Goal: Answer question/provide support

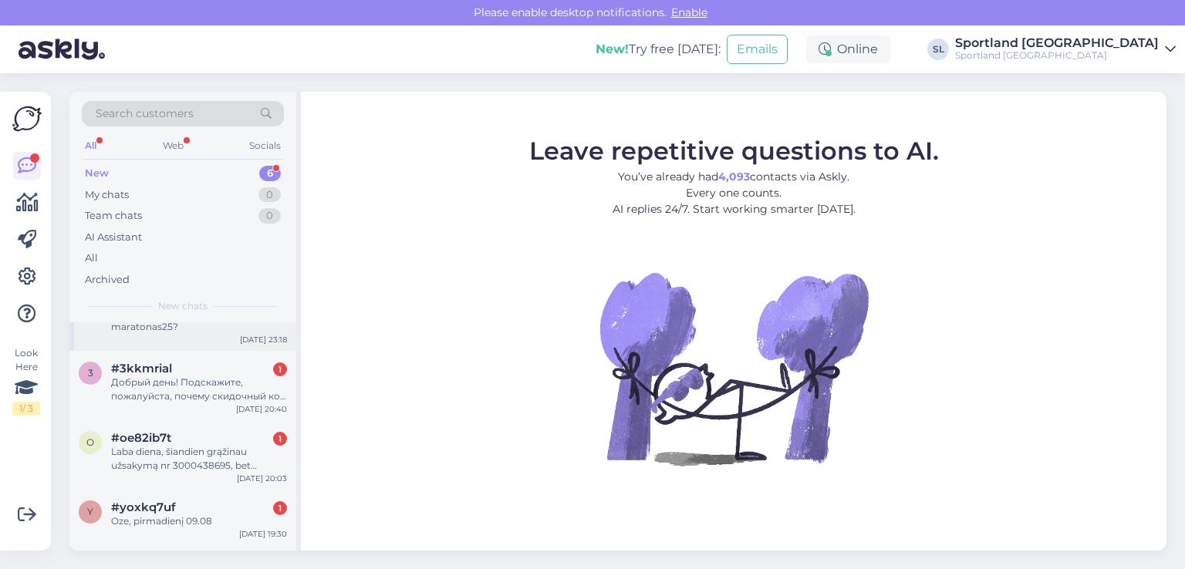
scroll to position [161, 0]
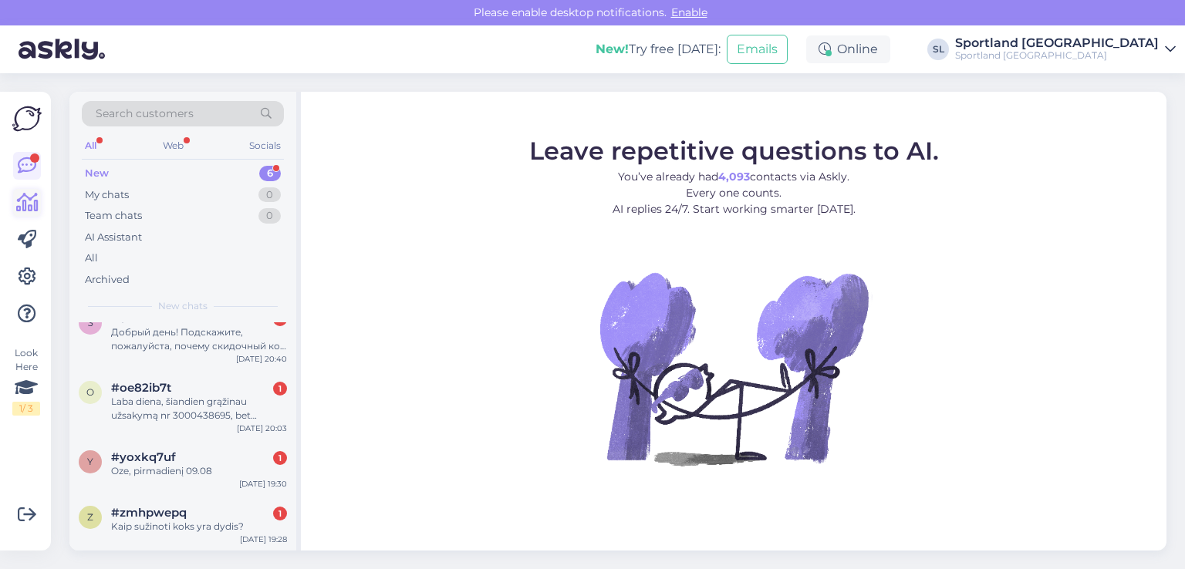
click at [28, 198] on icon at bounding box center [27, 203] width 22 height 19
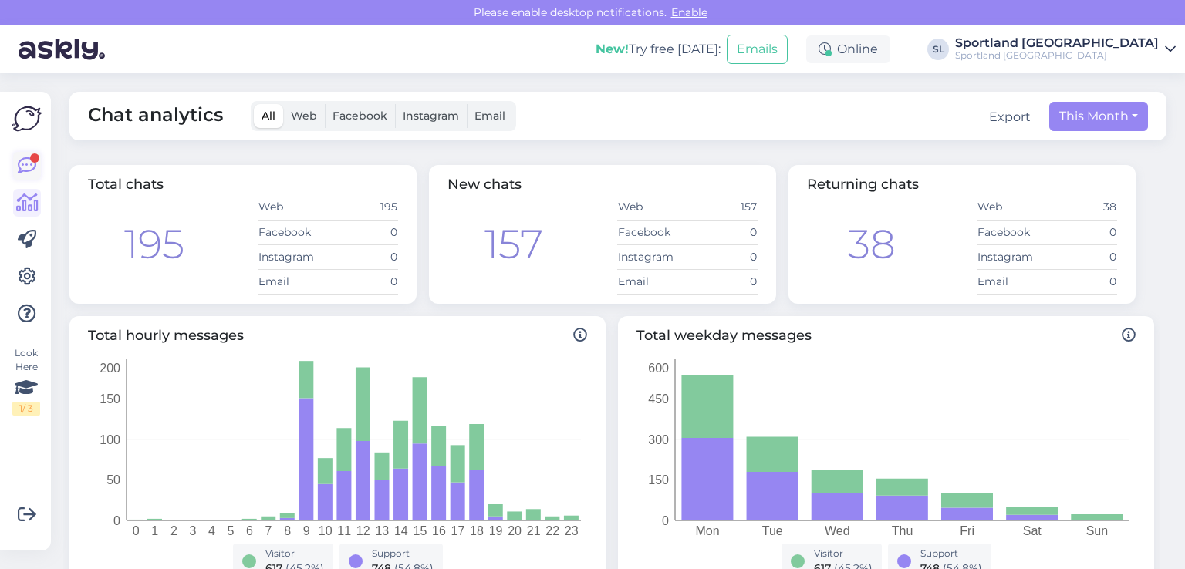
click at [25, 160] on icon at bounding box center [27, 166] width 19 height 19
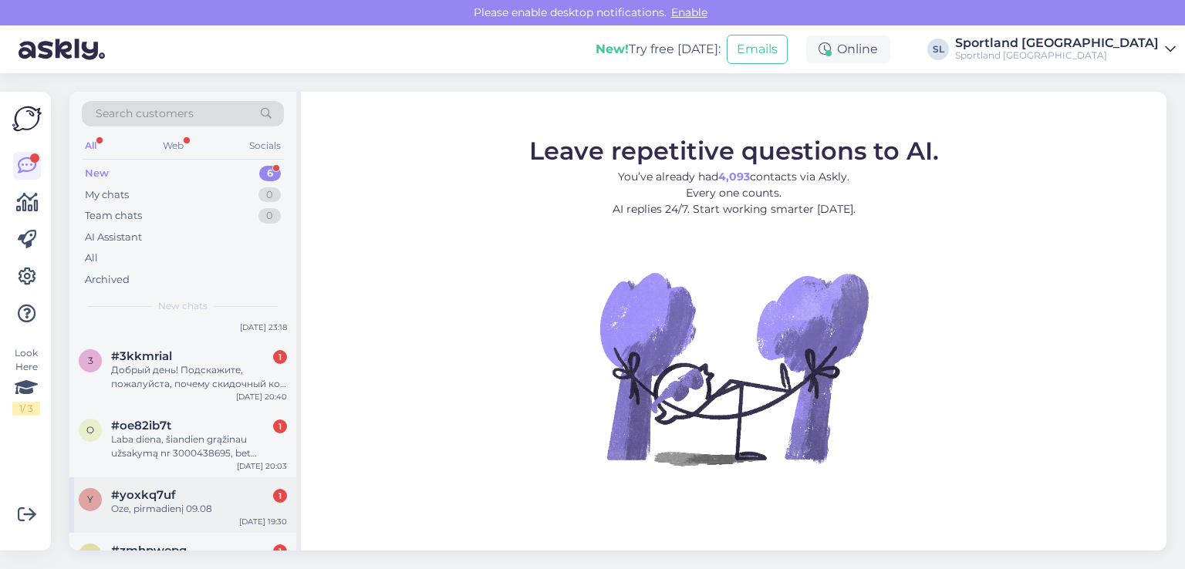
scroll to position [161, 0]
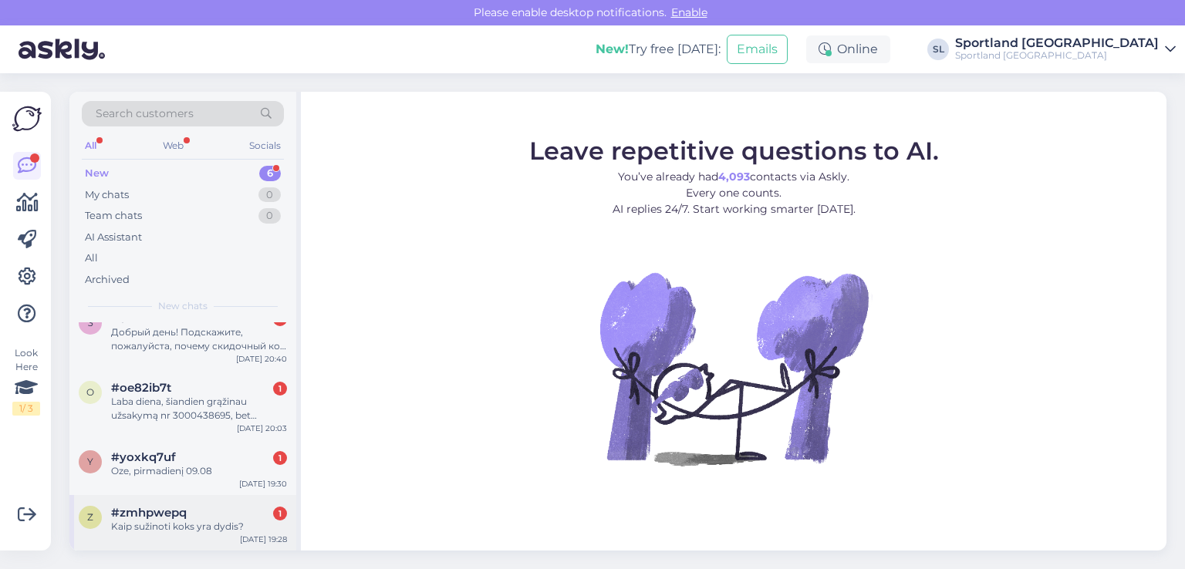
click at [187, 522] on div "Kaip sužinoti koks yra dydis?" at bounding box center [199, 527] width 176 height 14
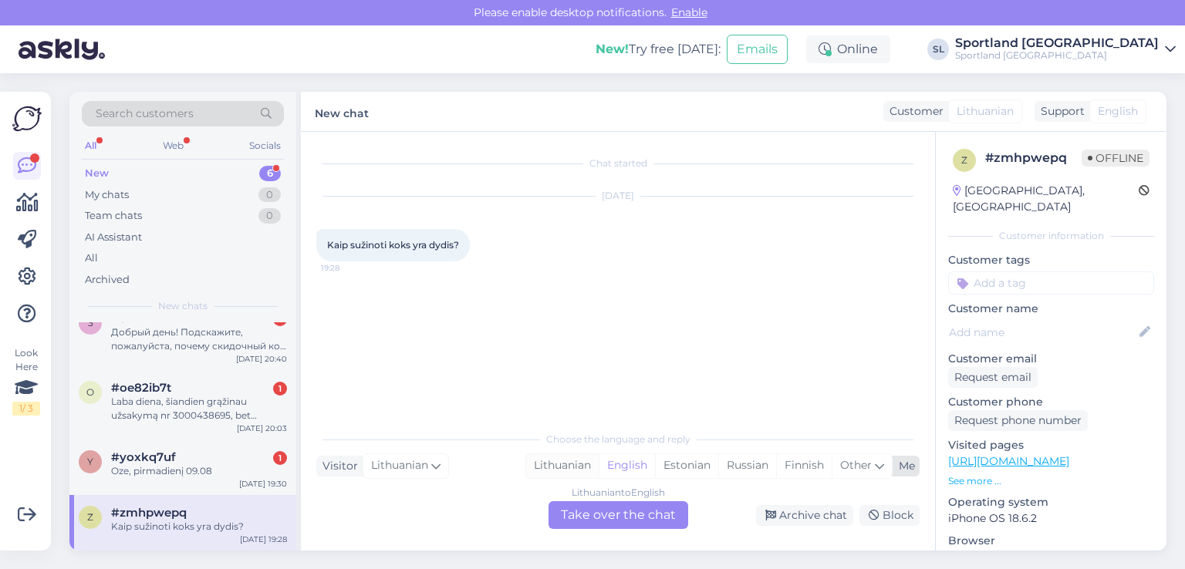
click at [570, 464] on div "Lithuanian" at bounding box center [562, 466] width 73 height 23
click at [596, 513] on div "Lithuanian to Lithuanian Take over the chat" at bounding box center [619, 516] width 140 height 28
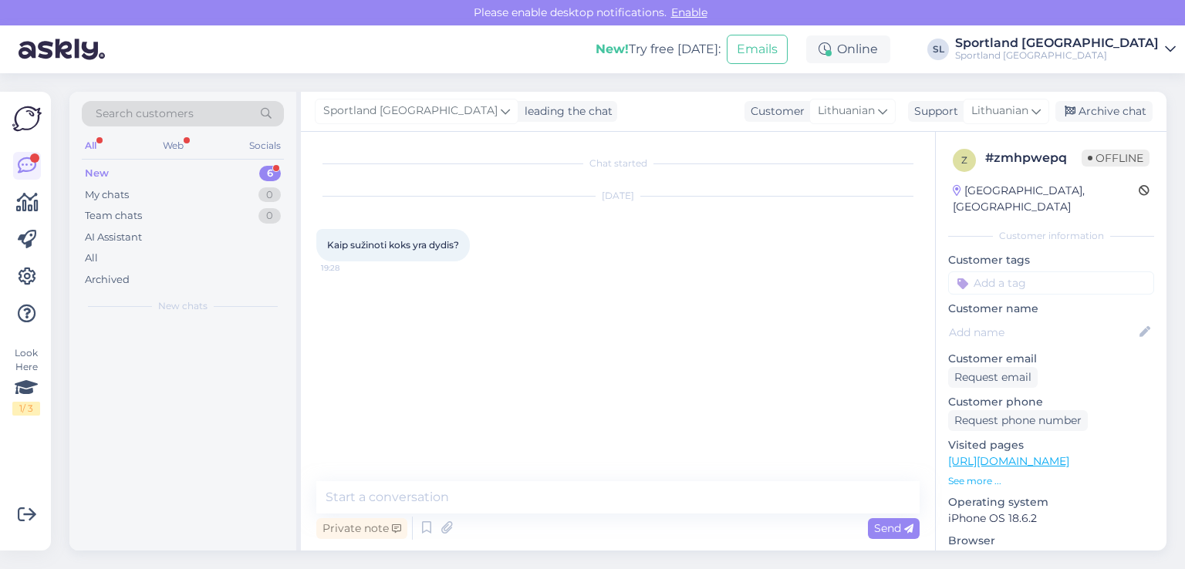
scroll to position [0, 0]
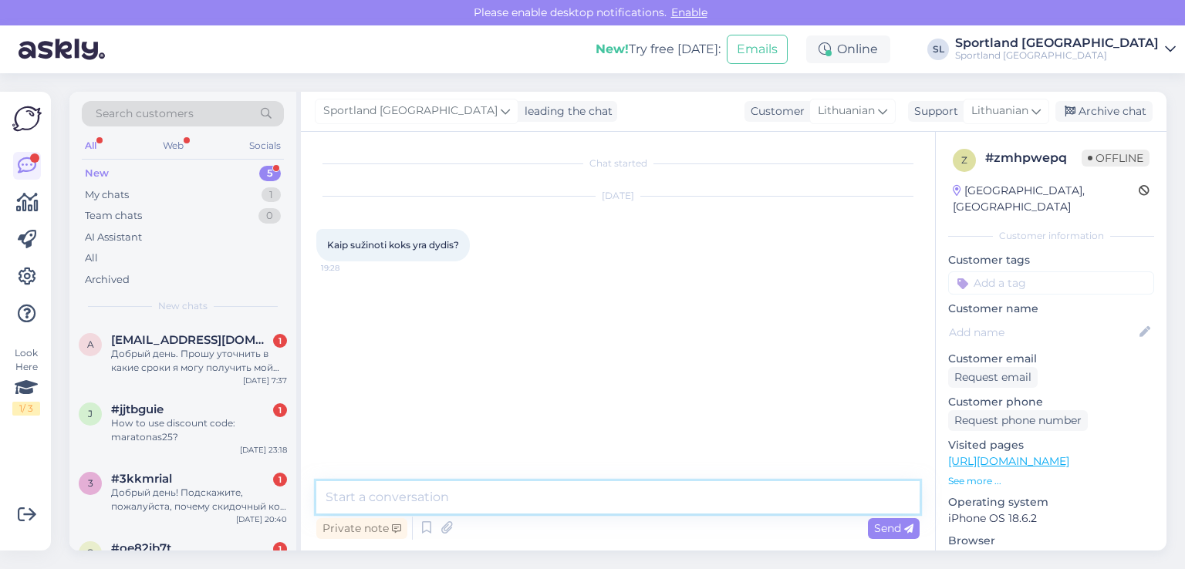
click at [571, 492] on textarea at bounding box center [617, 498] width 603 height 32
click at [548, 505] on textarea "Sveiki, maloniai pršome patikslinkite kuri prekė domina." at bounding box center [617, 498] width 603 height 32
type textarea "Sveiki, maloniai pršome patikslinkite, kuri prekė domina."
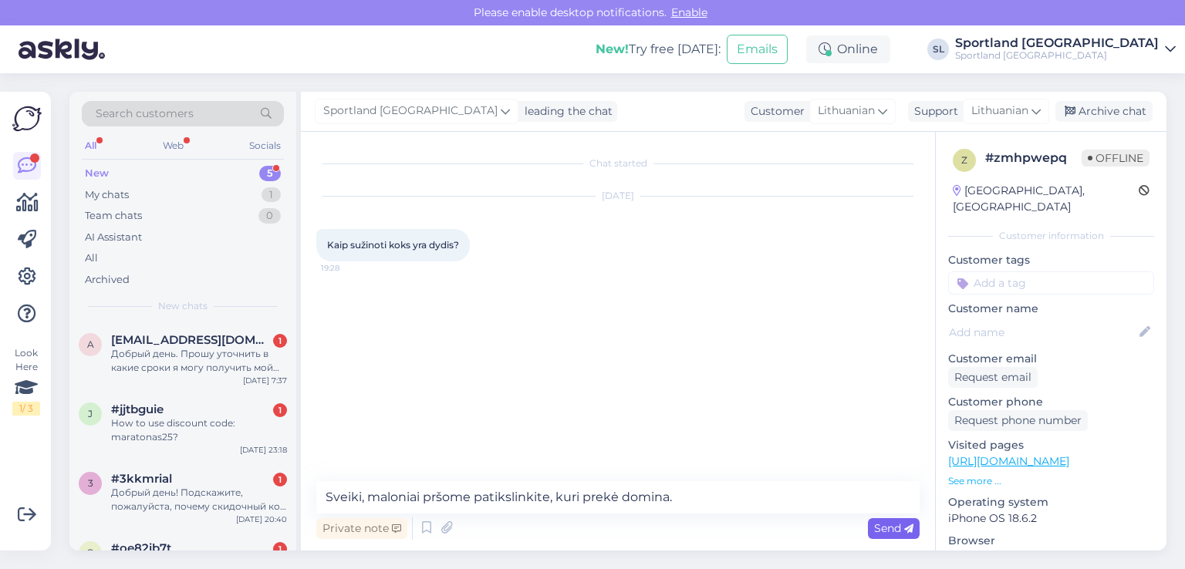
click at [877, 524] on span "Send" at bounding box center [893, 529] width 39 height 14
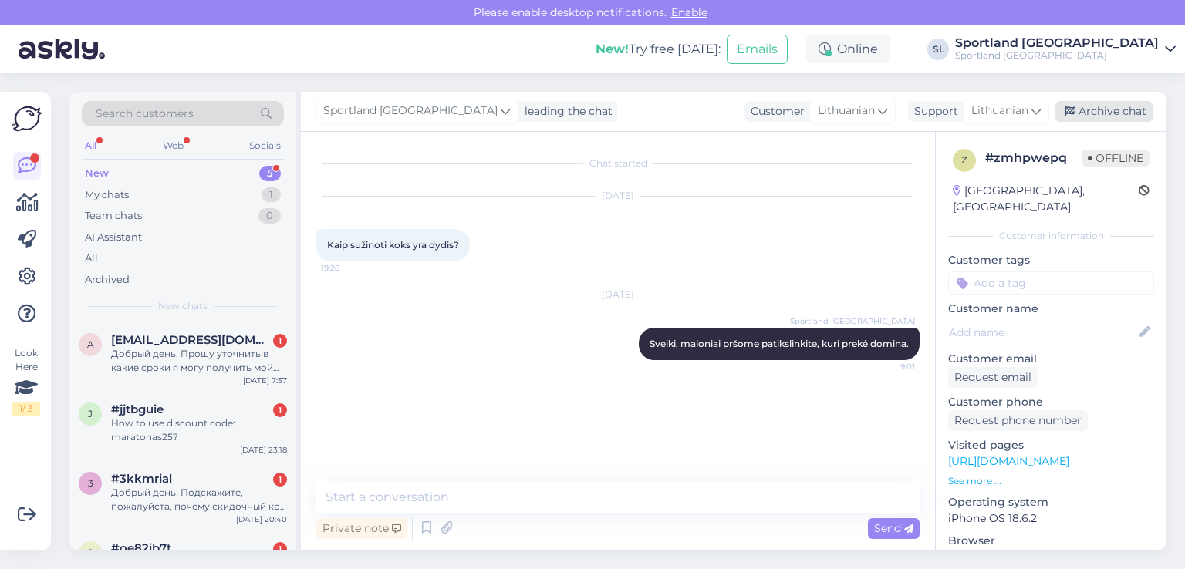
click at [1081, 110] on div "Archive chat" at bounding box center [1104, 111] width 97 height 21
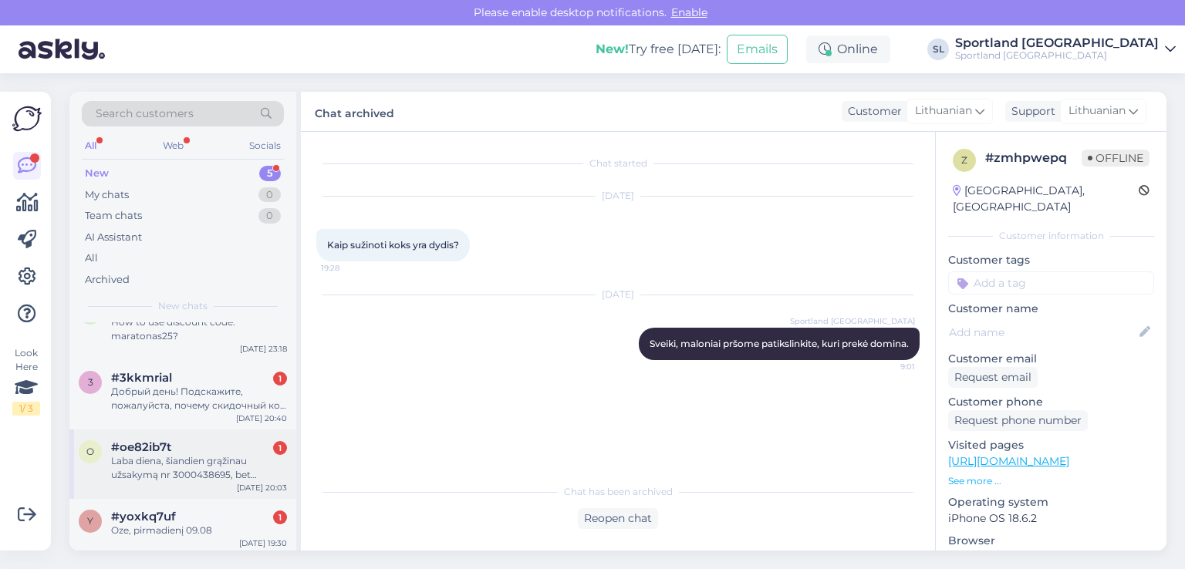
scroll to position [105, 0]
click at [204, 510] on div "#yoxkq7uf 1" at bounding box center [199, 513] width 176 height 14
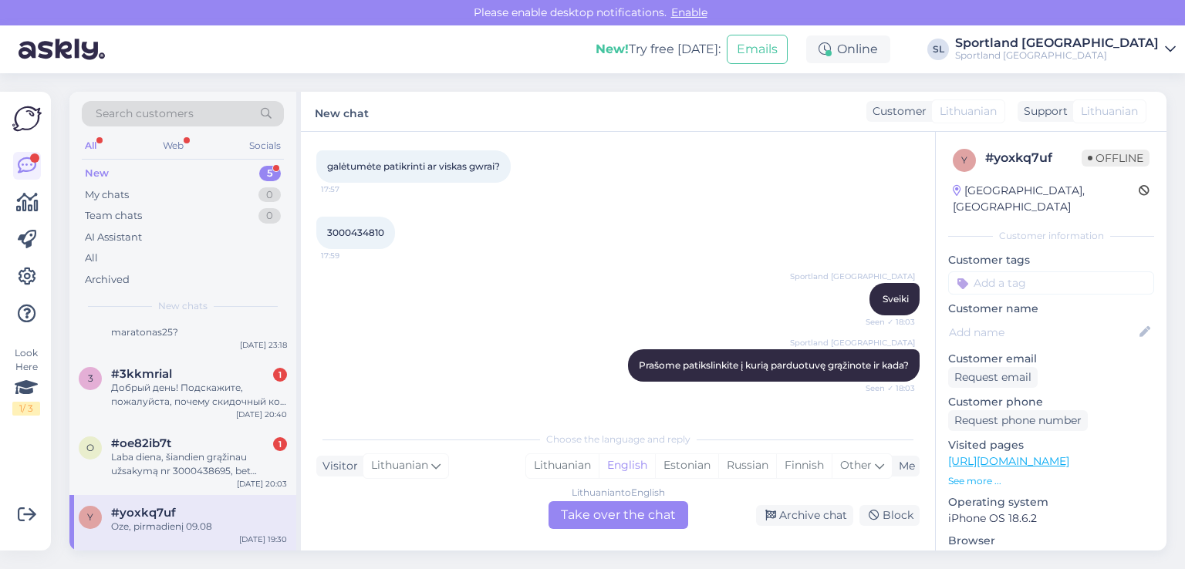
scroll to position [1074, 0]
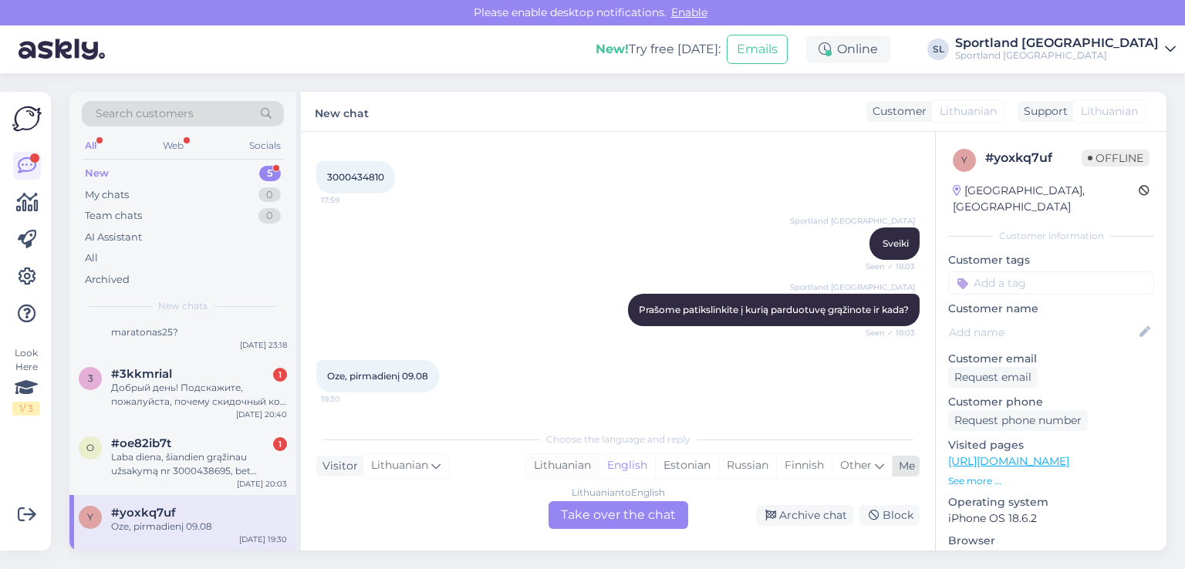
click at [567, 466] on div "Lithuanian" at bounding box center [562, 466] width 73 height 23
click at [590, 515] on div "Lithuanian to Lithuanian Take over the chat" at bounding box center [619, 516] width 140 height 28
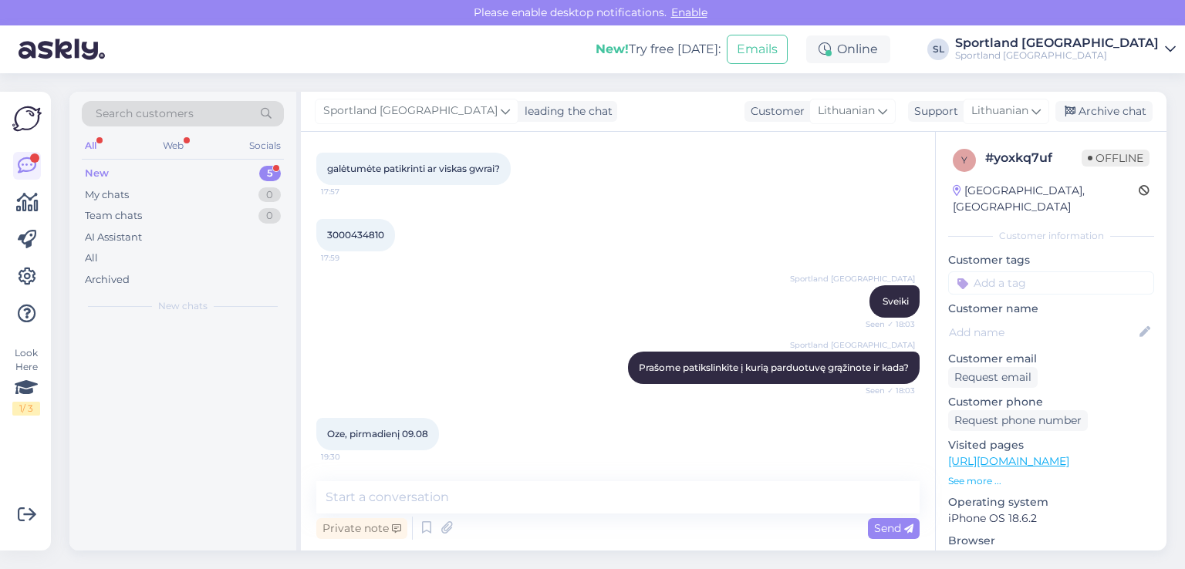
scroll to position [0, 0]
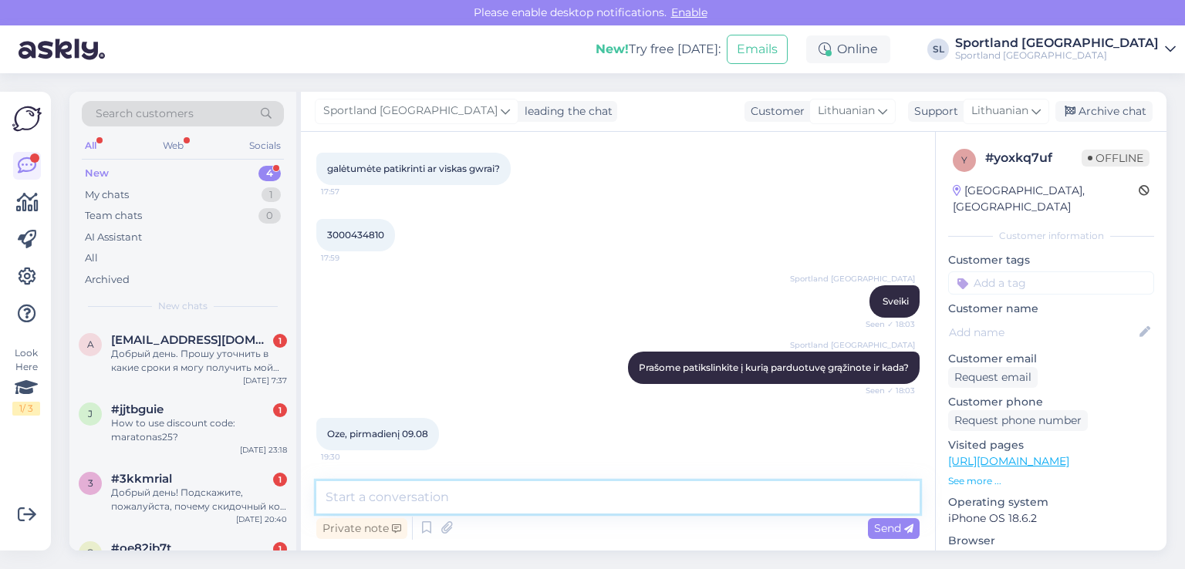
click at [530, 492] on textarea at bounding box center [617, 498] width 603 height 32
type textarea "Sveiki"
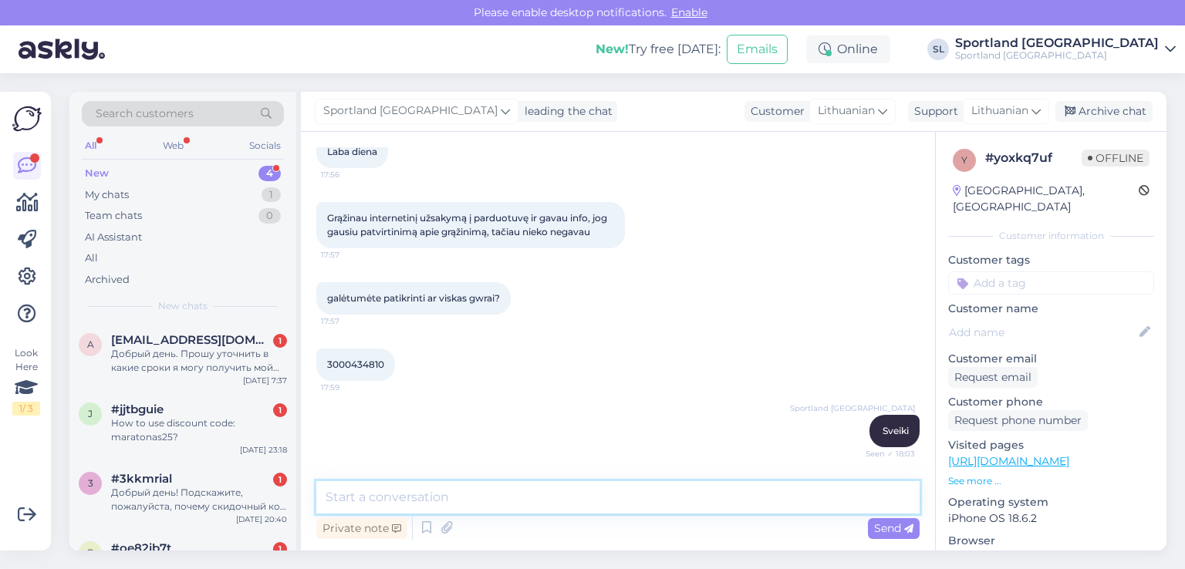
scroll to position [884, 0]
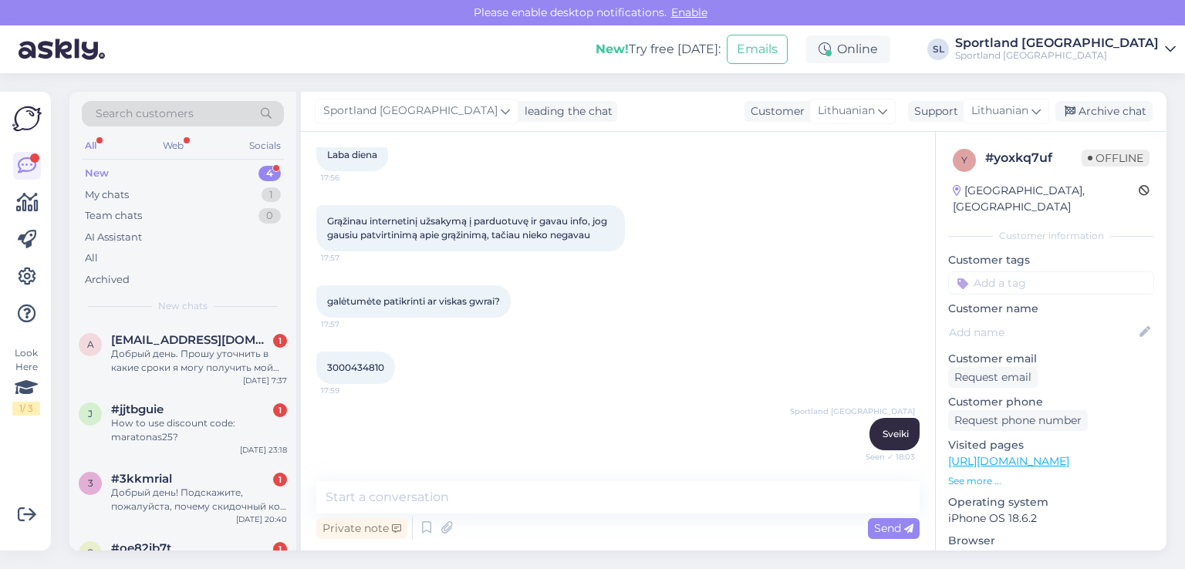
click at [363, 367] on span "3000434810" at bounding box center [355, 368] width 57 height 12
copy div "3000434810 17:59"
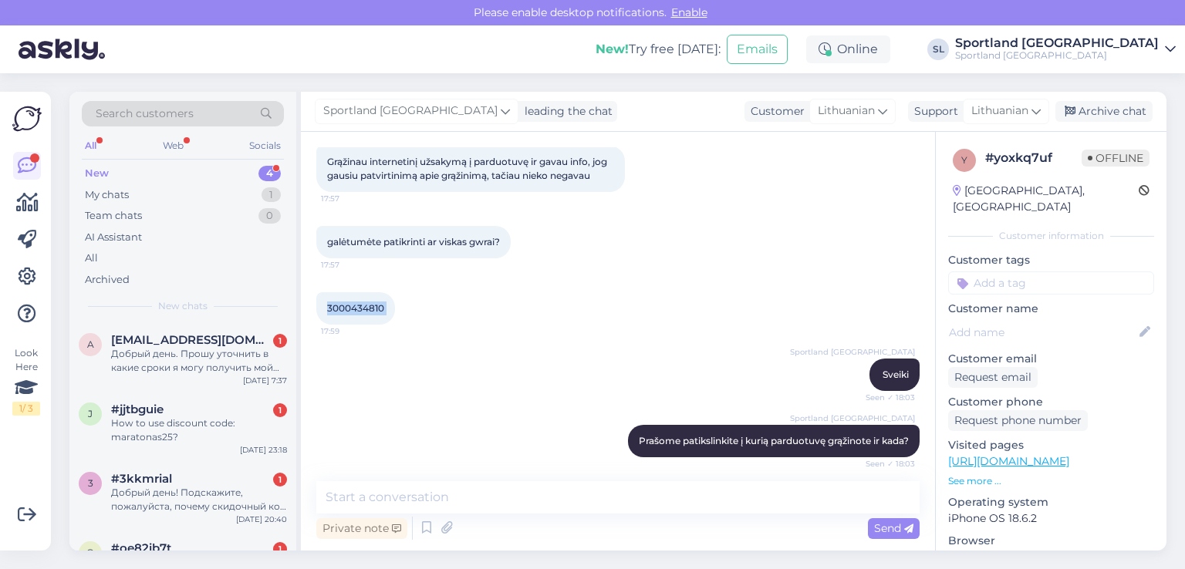
scroll to position [1115, 0]
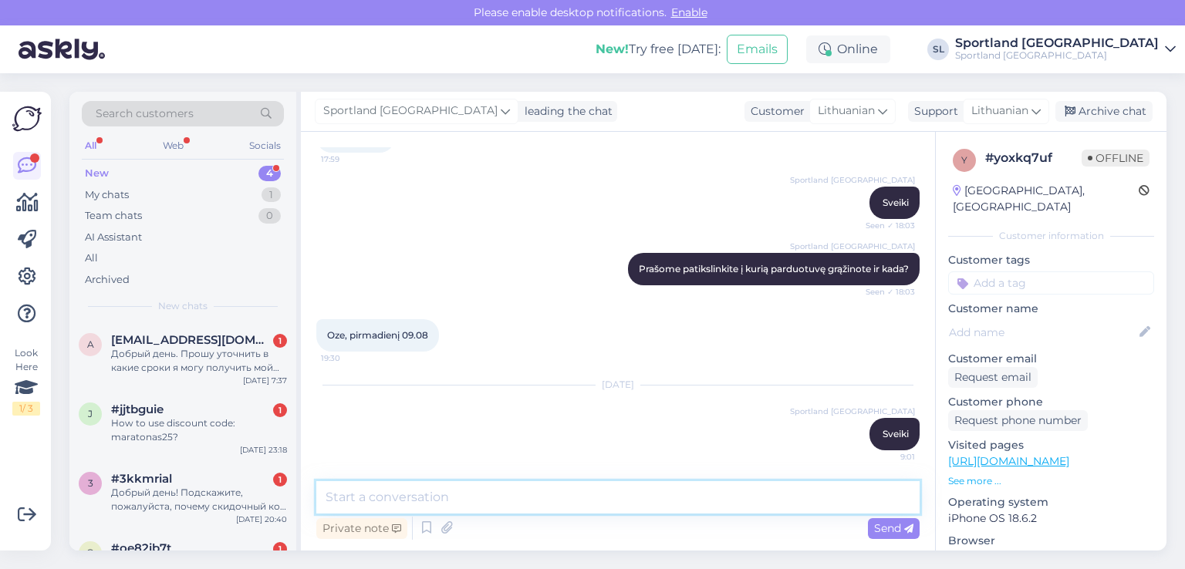
click at [708, 505] on textarea at bounding box center [617, 498] width 603 height 32
type textarea "p"
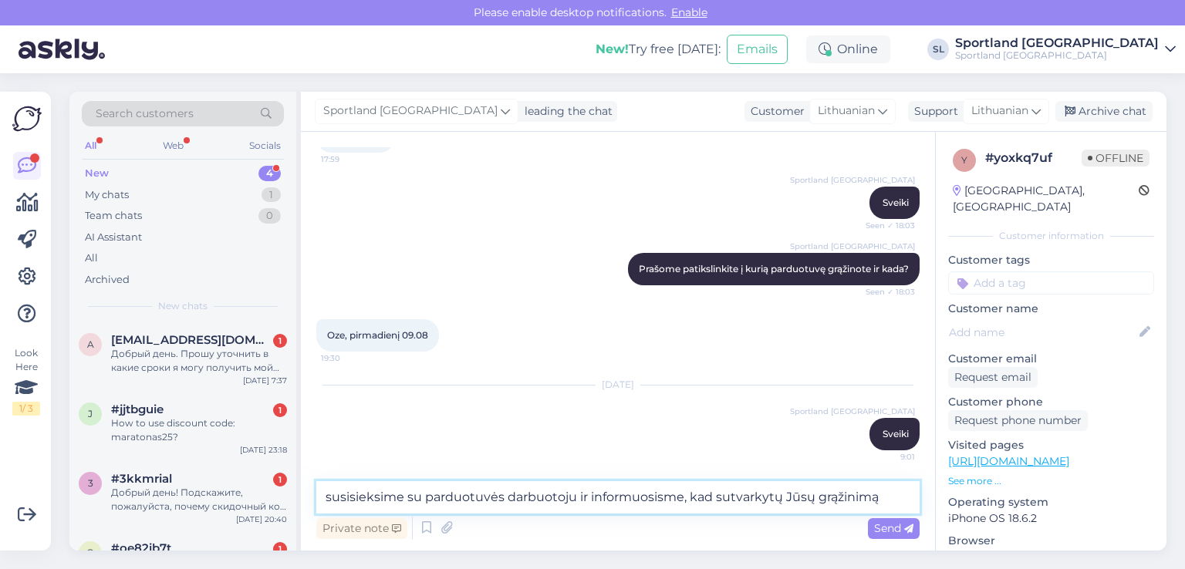
type textarea "susisieksime su parduotuvės darbuotoju ir informuosisme, kad sutvarkytų Jūsų gr…"
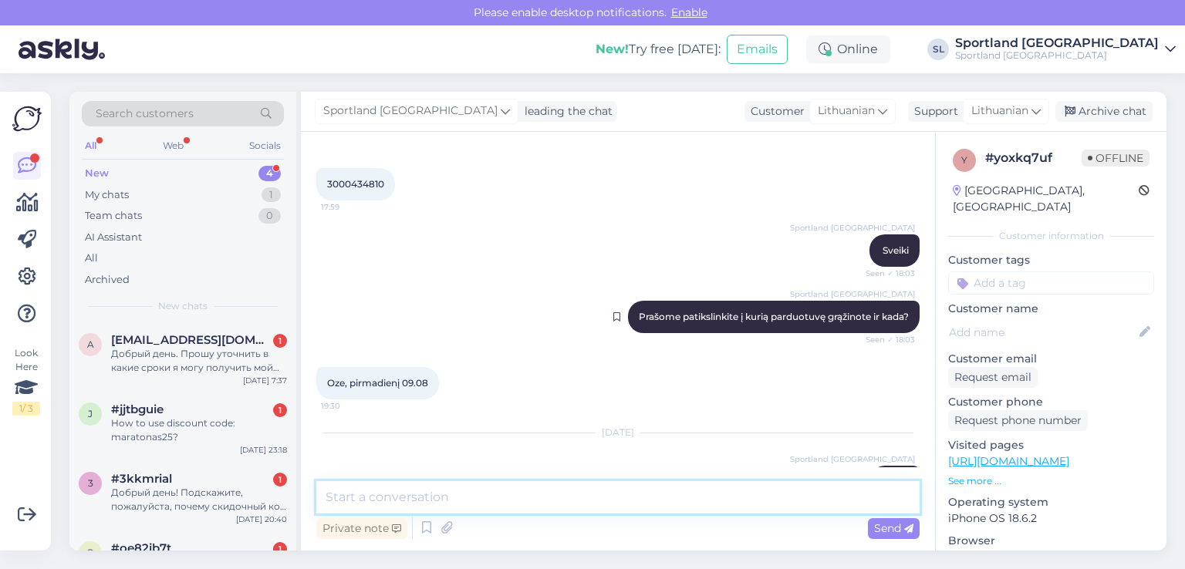
scroll to position [809, 0]
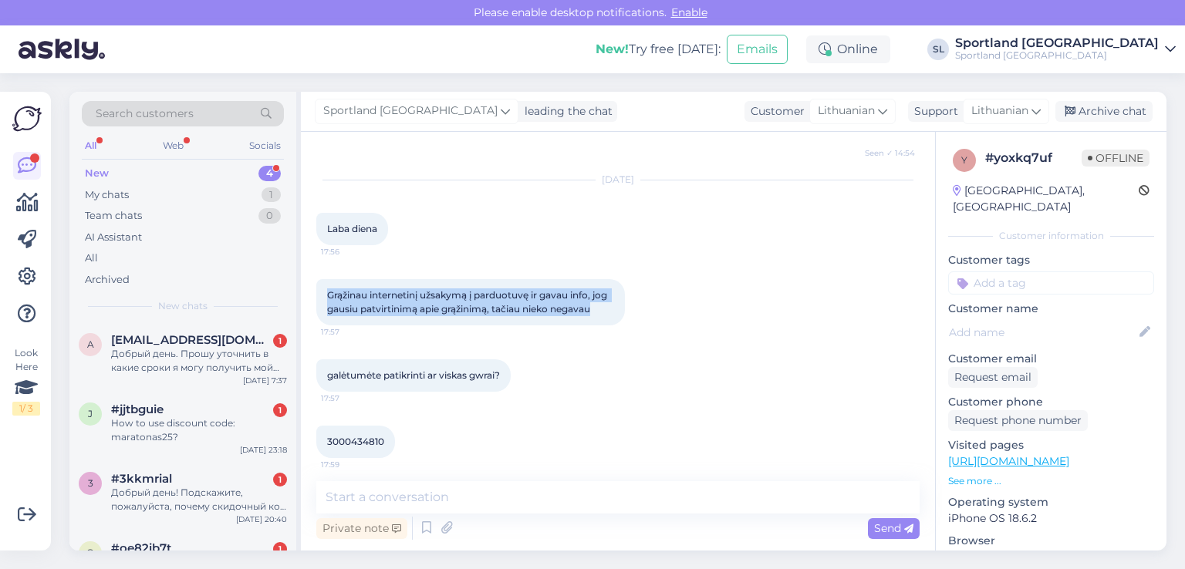
drag, startPoint x: 600, startPoint y: 307, endPoint x: 324, endPoint y: 296, distance: 275.7
click at [324, 296] on div "Grąžinau internetinį užsakymą į parduotuvę ir gavau info, jog gausiu patvirtini…" at bounding box center [470, 302] width 309 height 46
copy span "Grąžinau internetinį užsakymą į parduotuvę ir gavau info, jog gausiu patvirtini…"
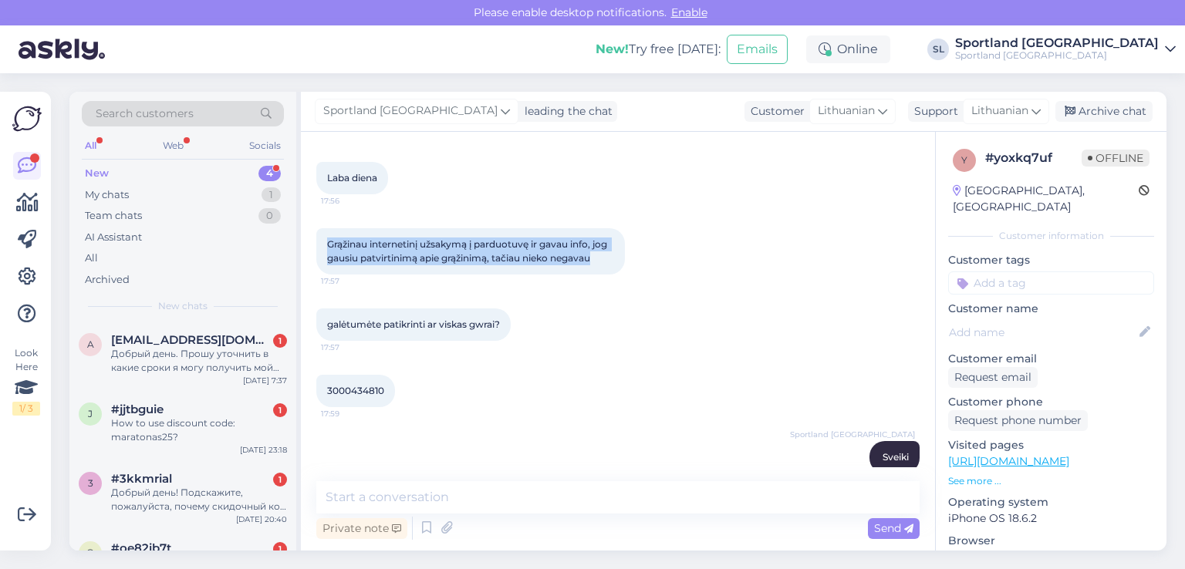
scroll to position [887, 0]
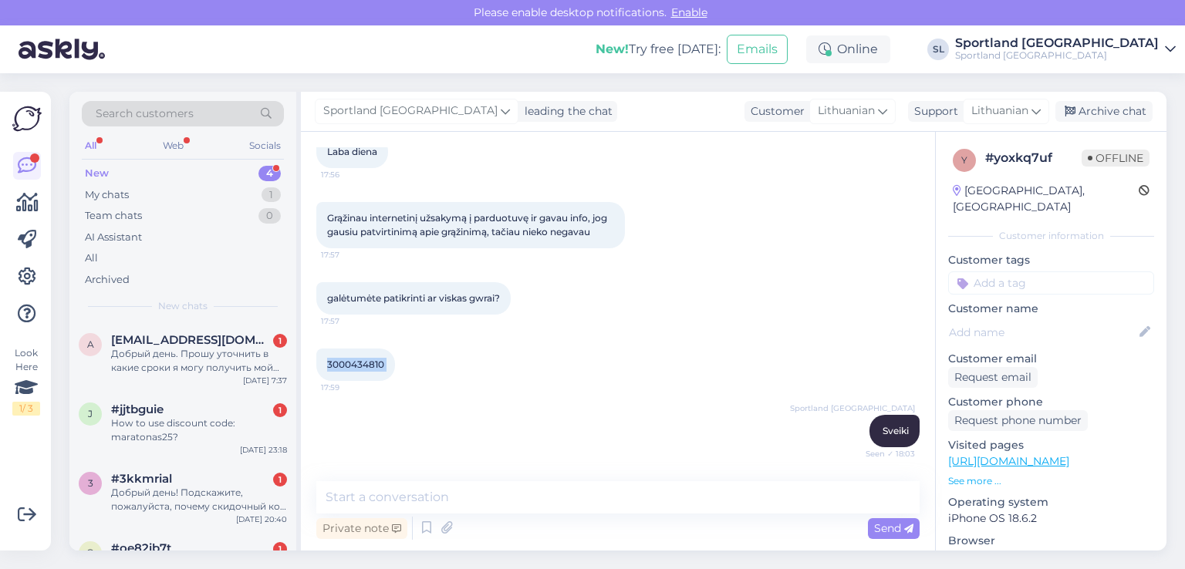
drag, startPoint x: 398, startPoint y: 360, endPoint x: 319, endPoint y: 360, distance: 78.7
click at [319, 360] on div "3000434810 17:59" at bounding box center [355, 365] width 79 height 32
copy div "3000434810 17:59"
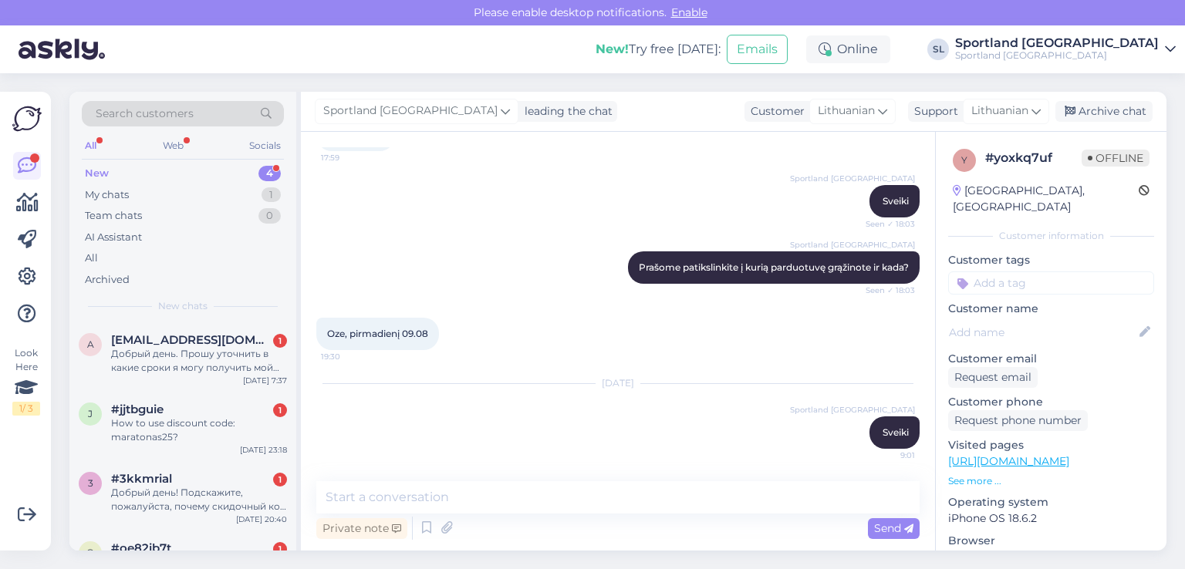
scroll to position [1118, 0]
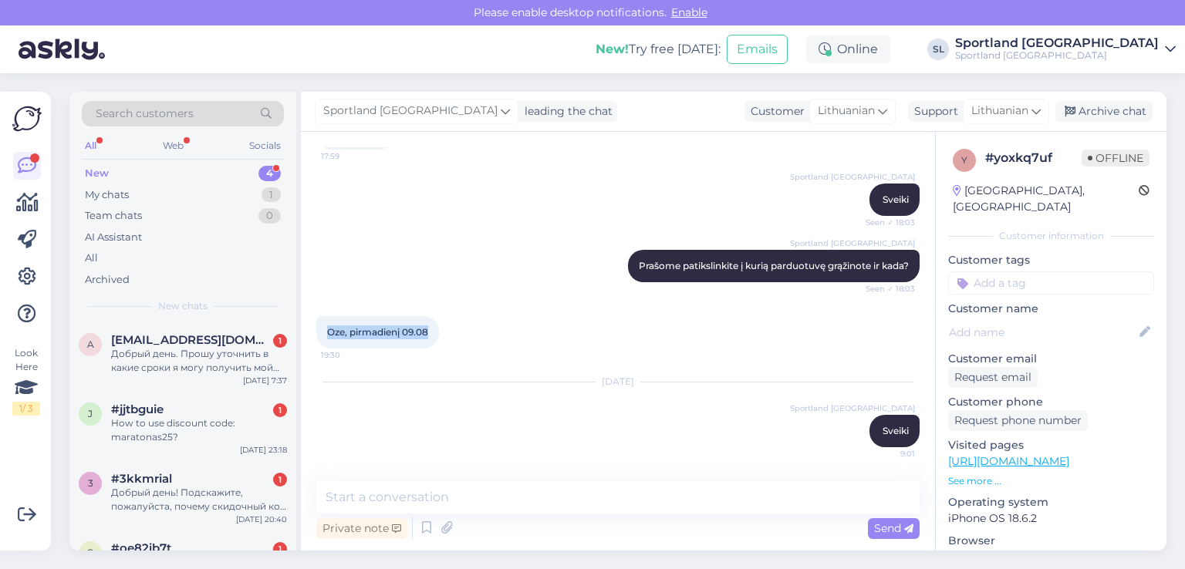
drag, startPoint x: 431, startPoint y: 332, endPoint x: 324, endPoint y: 336, distance: 107.3
click at [324, 336] on div "Oze, pirmadienį 09.08 19:30" at bounding box center [377, 332] width 123 height 32
copy span "Oze, pirmadienį 09.08"
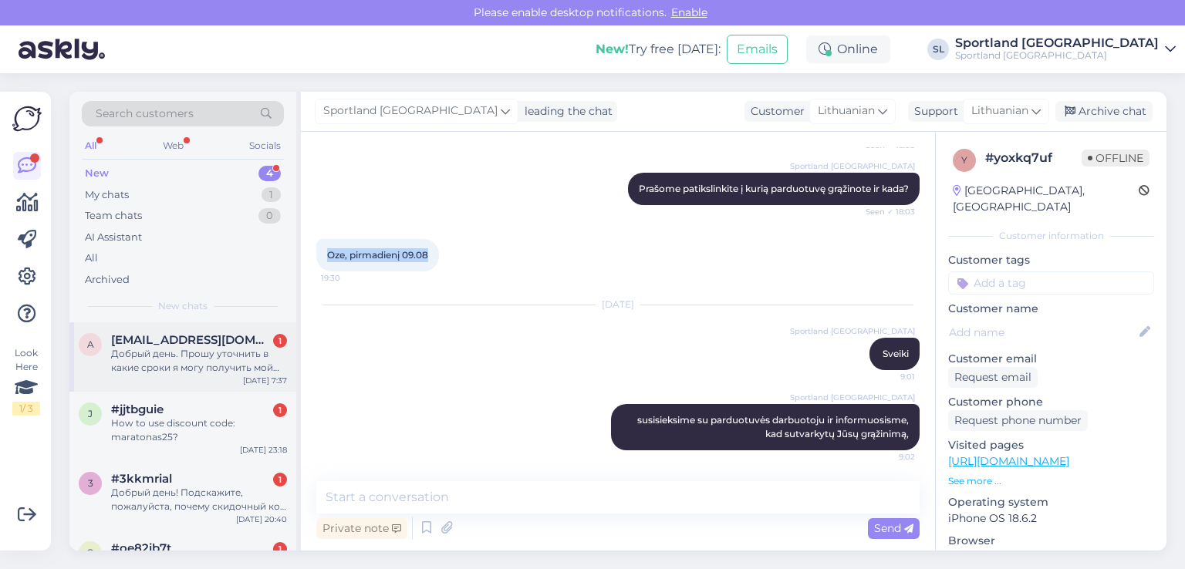
scroll to position [49, 0]
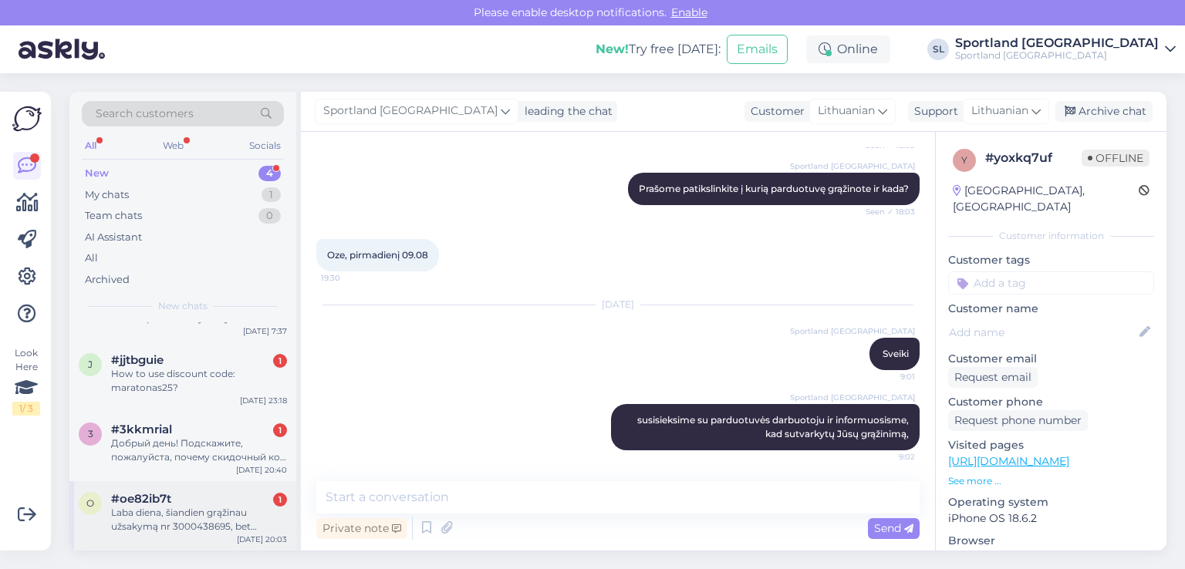
click at [182, 509] on div "Laba diena, šiandien grąžinau užsakymą nr 3000438695, bet negavau jokio patvirt…" at bounding box center [199, 520] width 176 height 28
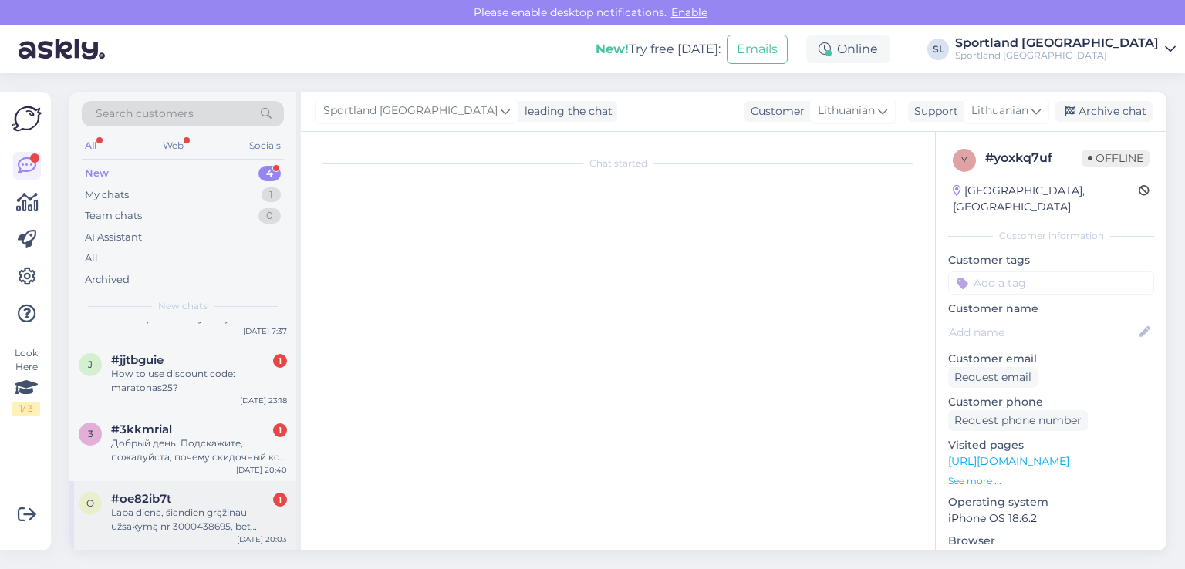
scroll to position [0, 0]
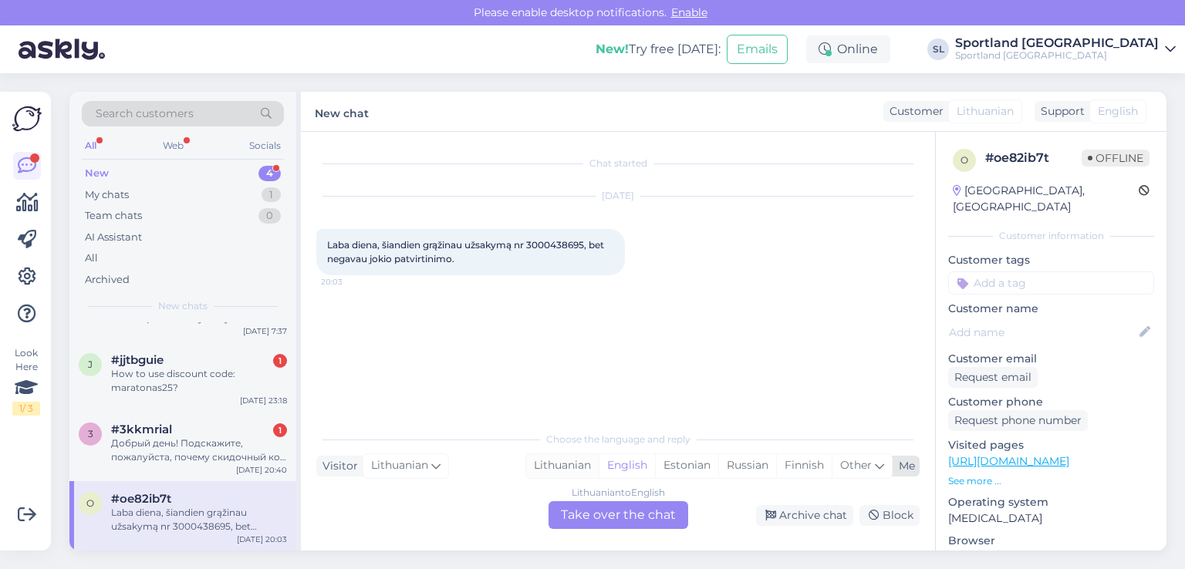
click at [554, 465] on div "Lithuanian" at bounding box center [562, 466] width 73 height 23
click at [566, 513] on div "Lithuanian to Lithuanian Take over the chat" at bounding box center [619, 516] width 140 height 28
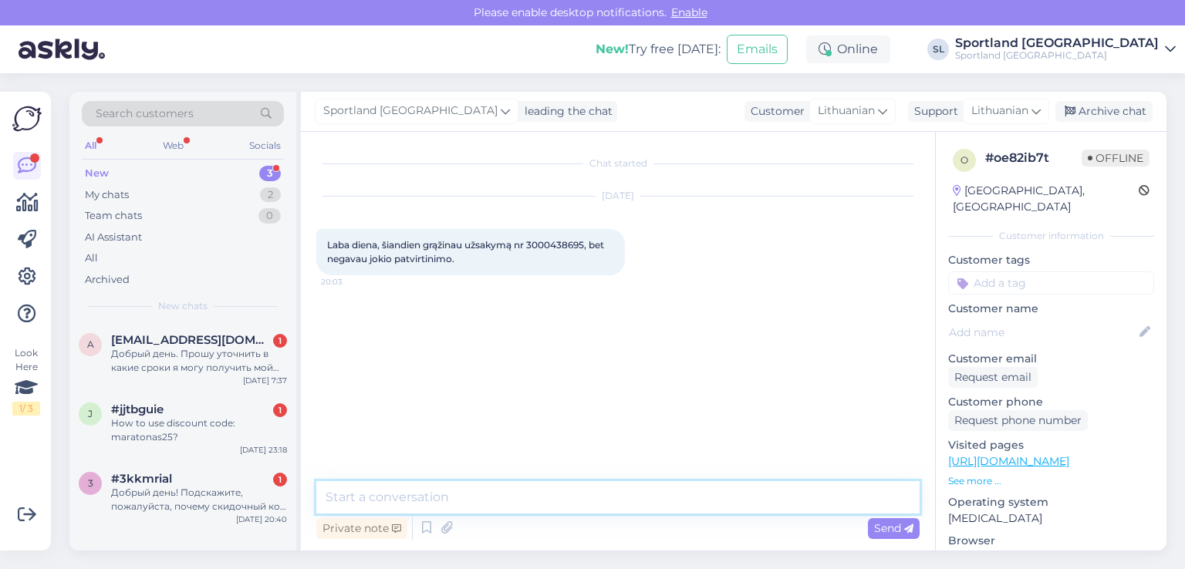
click at [539, 492] on textarea at bounding box center [617, 498] width 603 height 32
type textarea "Sveiki"
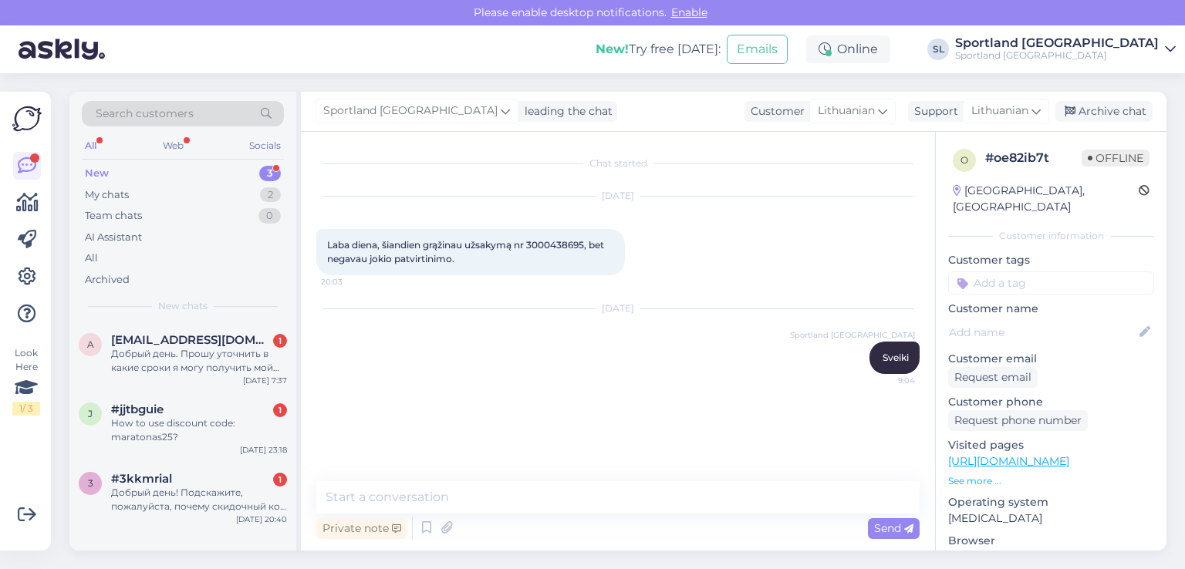
click at [559, 242] on span "Laba diena, šiandien grąžinau užsakymą nr 3000438695, bet negavau jokio patvirt…" at bounding box center [466, 251] width 279 height 25
copy span "3000438695"
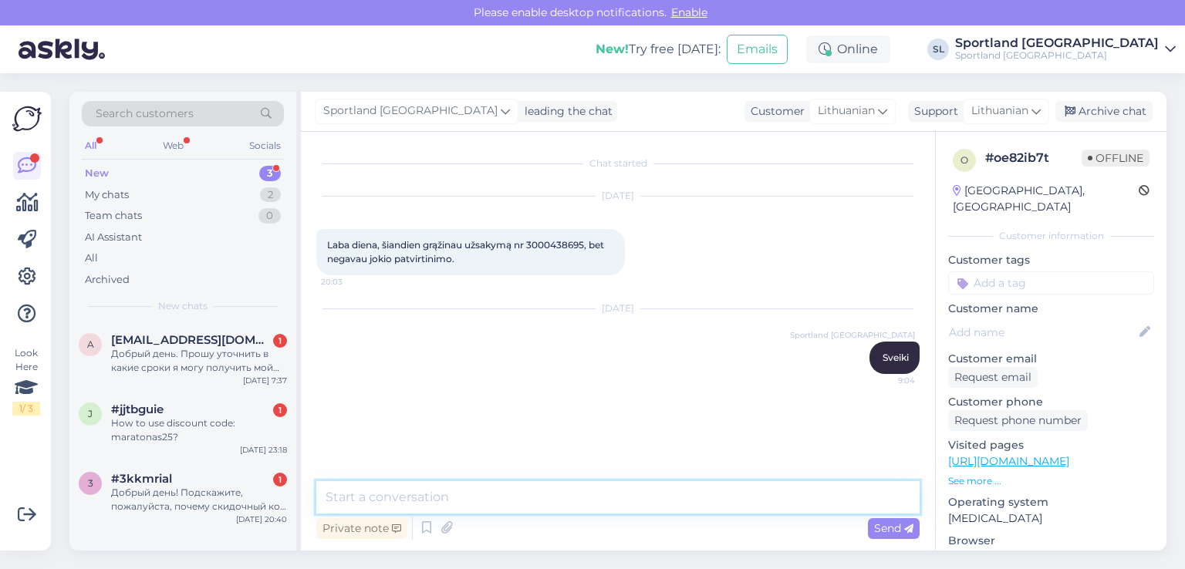
click at [435, 497] on textarea at bounding box center [617, 498] width 603 height 32
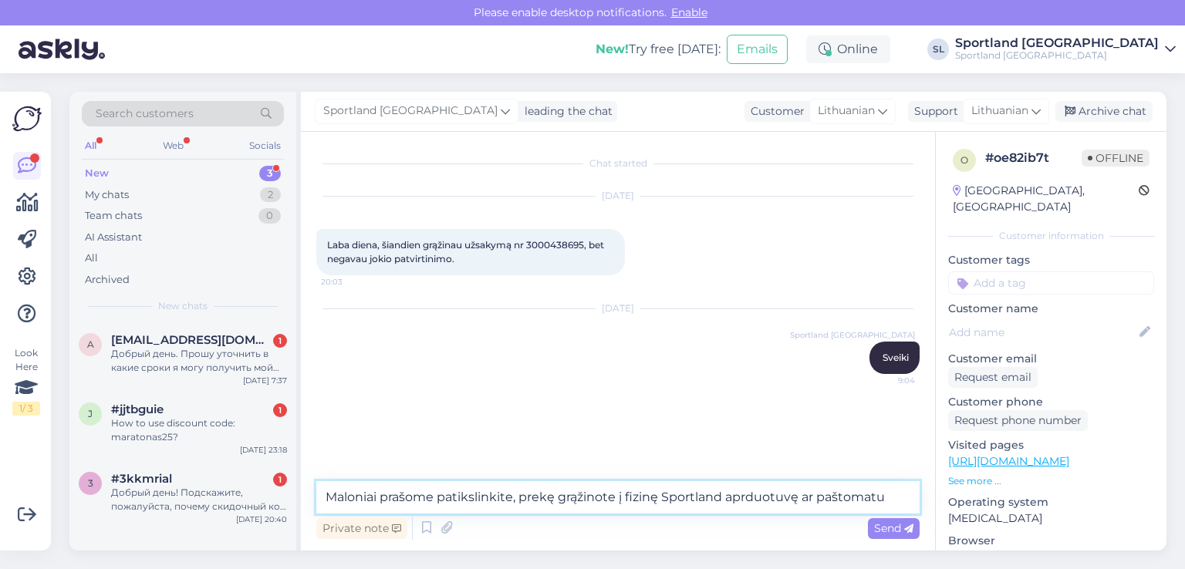
type textarea "Maloniai prašome patikslinkite, prekę grąžinote į fizinę Sportland aprduotuvę a…"
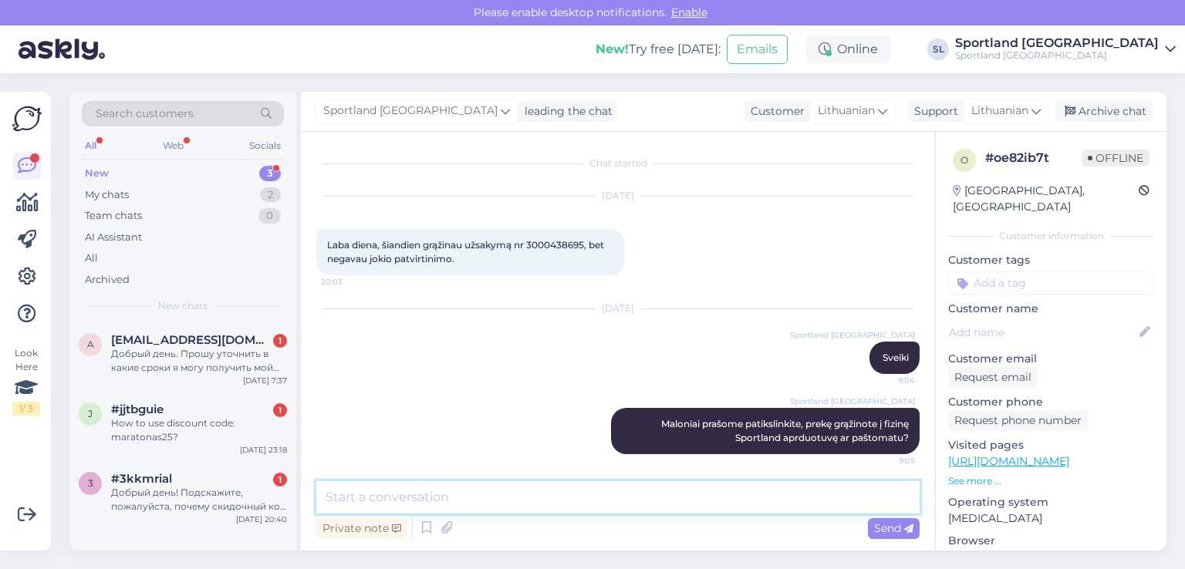
scroll to position [4, 0]
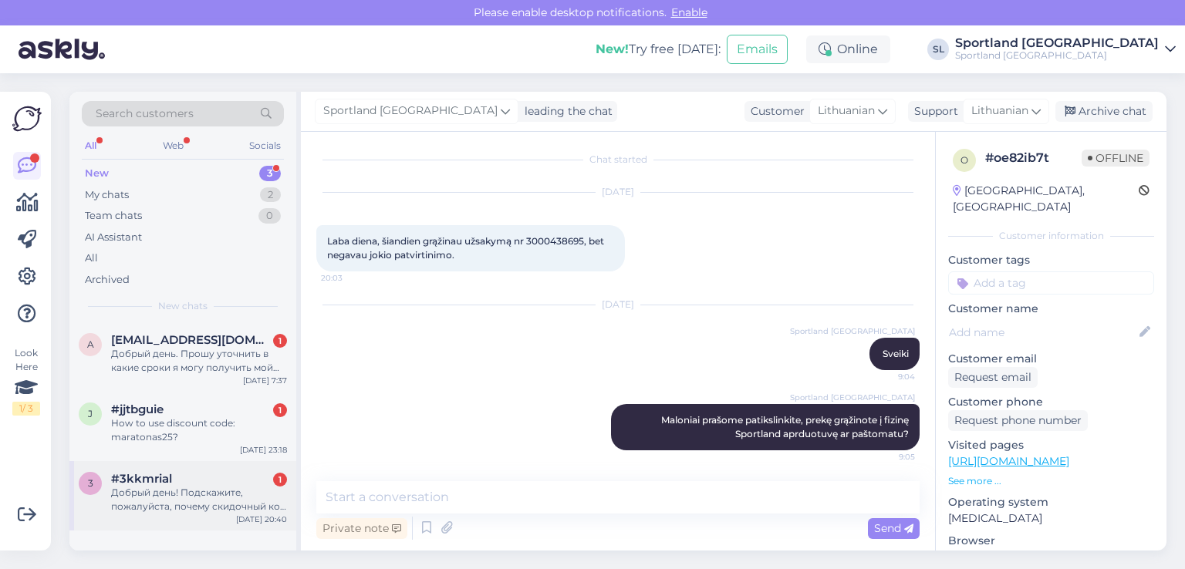
click at [173, 500] on div "Добрый день! Подскажите, пожалуйста, почему скидочный код MARATONAS25 не примен…" at bounding box center [199, 500] width 176 height 28
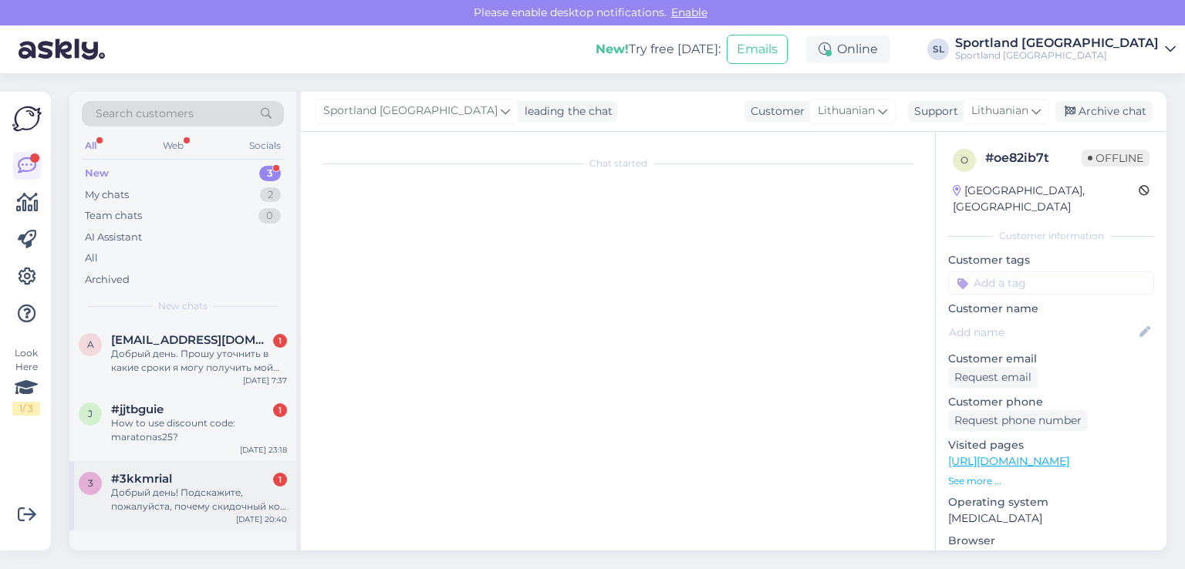
scroll to position [0, 0]
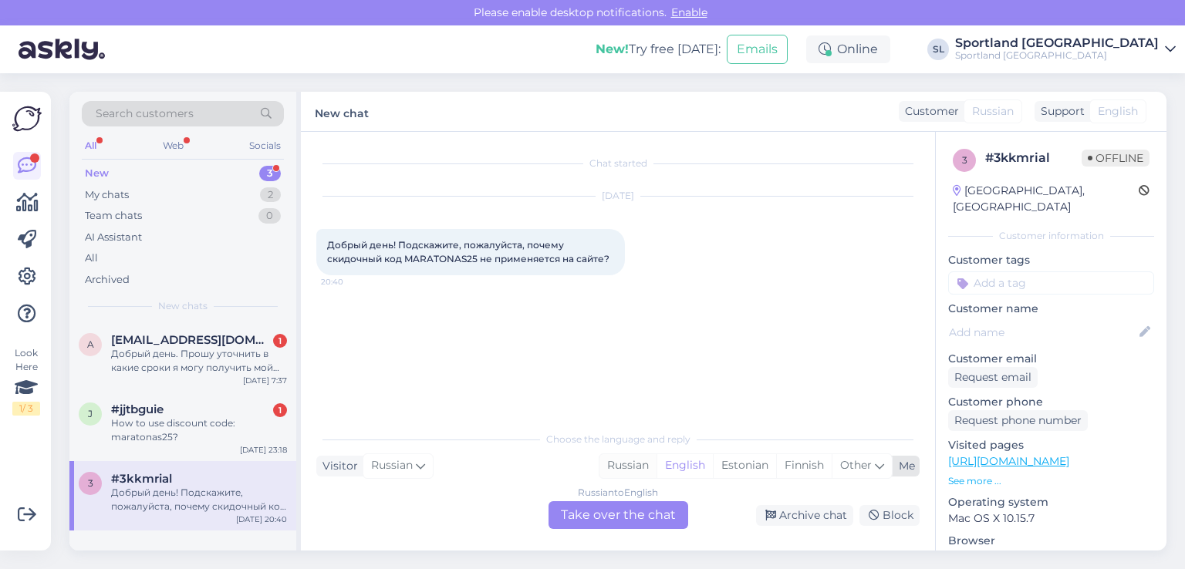
click at [623, 467] on div "Russian" at bounding box center [628, 466] width 57 height 23
click at [591, 522] on div "Russian to Russian Take over the chat" at bounding box center [619, 516] width 140 height 28
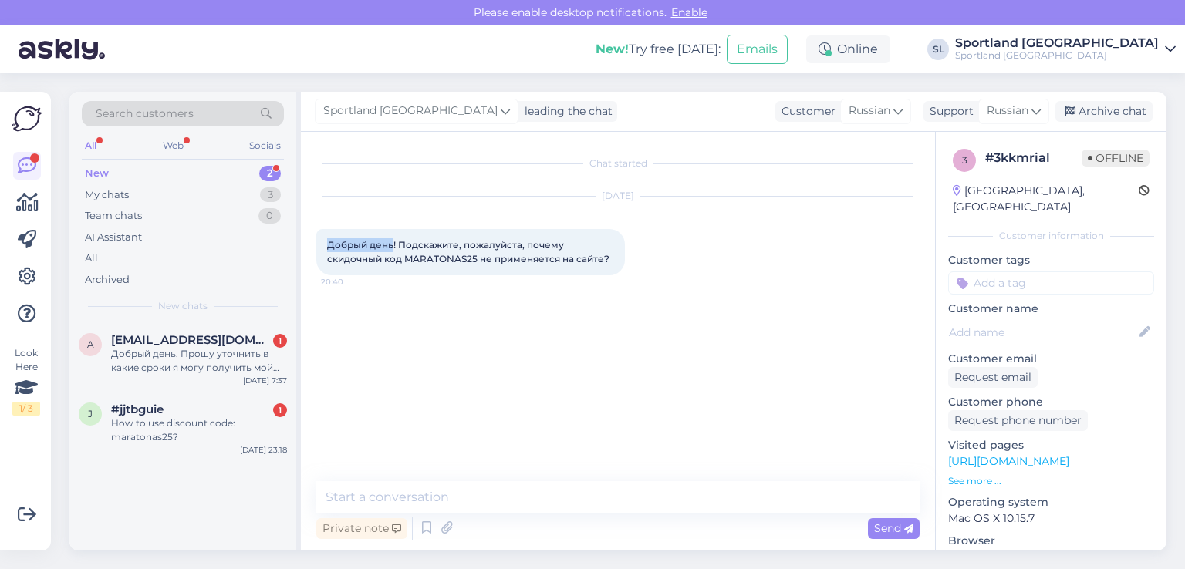
drag, startPoint x: 392, startPoint y: 245, endPoint x: 324, endPoint y: 243, distance: 67.9
click at [324, 243] on div "Добрый день! Подскажите, пожалуйста, почему скидочный код MARATONAS25 не примен…" at bounding box center [470, 252] width 309 height 46
copy span "Добрый день"
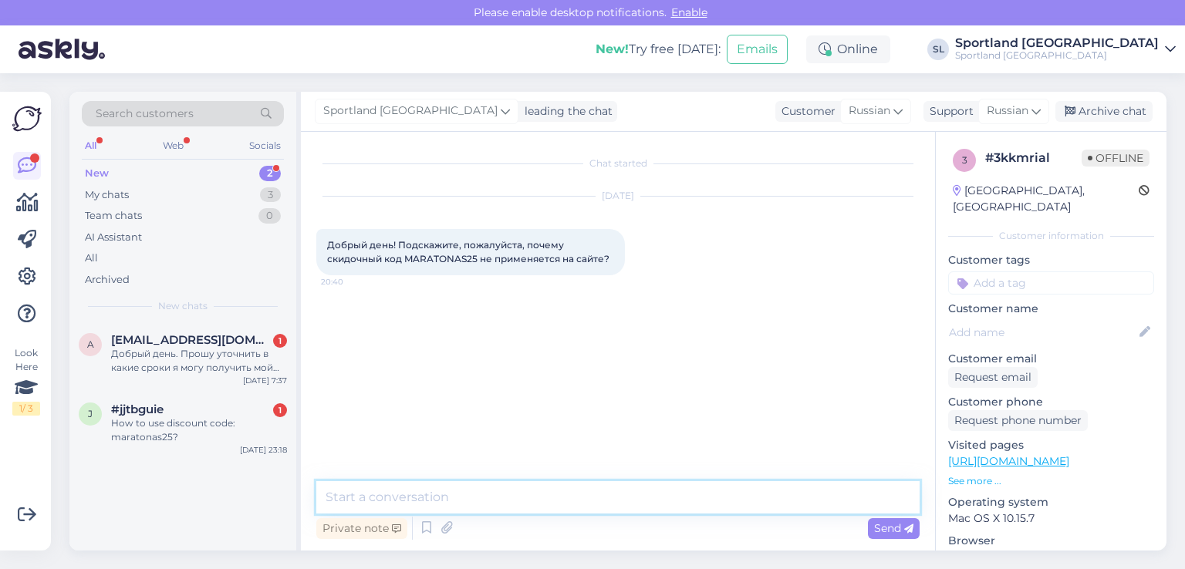
click at [498, 492] on textarea at bounding box center [617, 498] width 603 height 32
paste textarea "Добрый день"
type textarea "Добрый день"
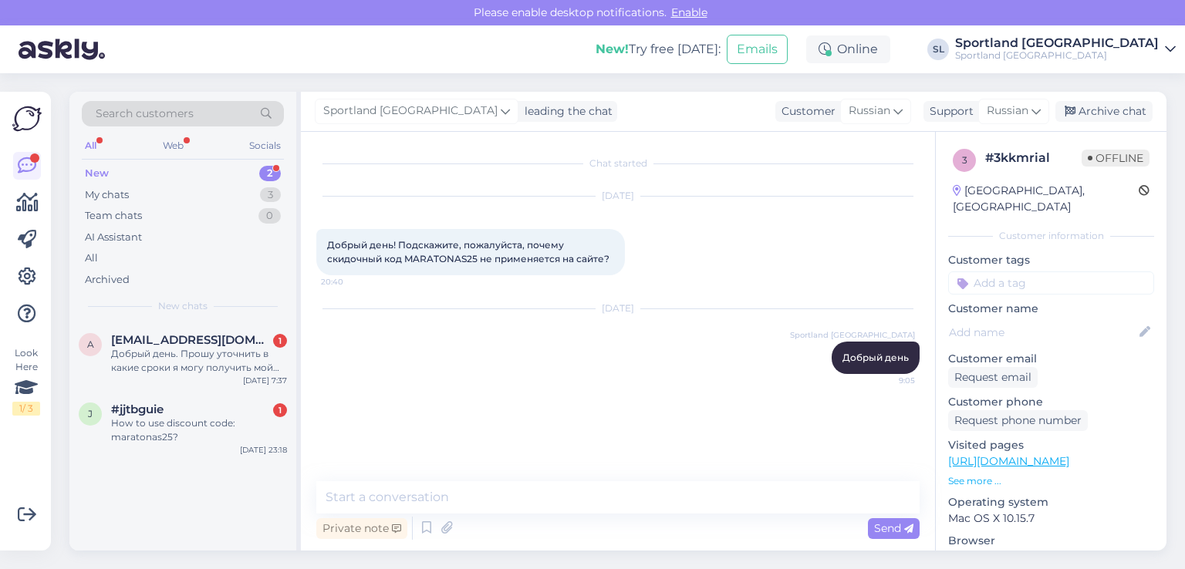
drag, startPoint x: 613, startPoint y: 265, endPoint x: 312, endPoint y: 240, distance: 302.8
click at [312, 240] on div "Chat started Sep 10 2025 Добрый день! Подскажите, пожалуйста, почему скидочный …" at bounding box center [618, 341] width 634 height 419
copy span "Добрый день! Подскажите, пожалуйста, почему скидочный код MARATONAS25 не примен…"
click at [201, 423] on div "How to use discount code: maratonas25?" at bounding box center [199, 431] width 176 height 28
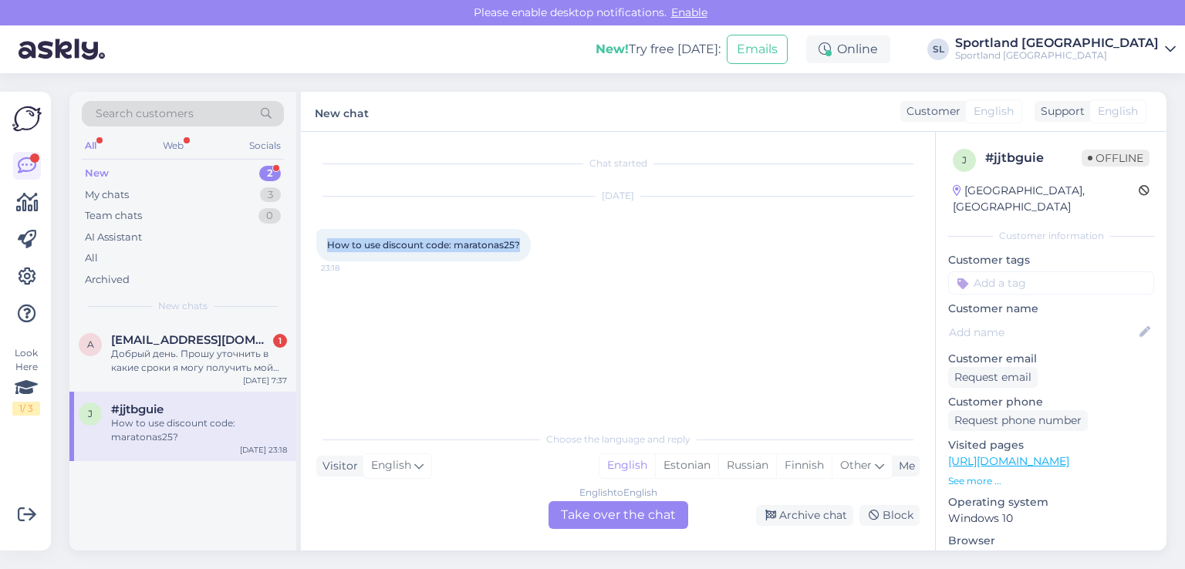
drag, startPoint x: 519, startPoint y: 245, endPoint x: 327, endPoint y: 243, distance: 192.2
click at [327, 243] on div "How to use discount code: maratonas25? 23:18" at bounding box center [423, 245] width 215 height 32
copy span "How to use discount code: maratonas25?"
click at [183, 197] on div "My chats 3" at bounding box center [183, 195] width 202 height 22
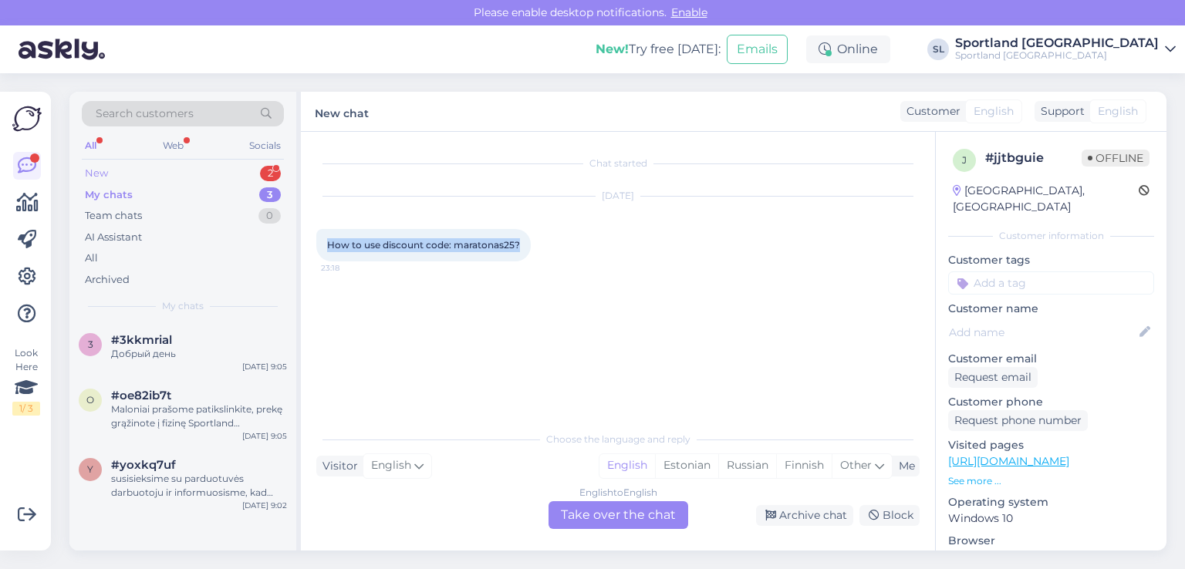
click at [144, 169] on div "New 2" at bounding box center [183, 174] width 202 height 22
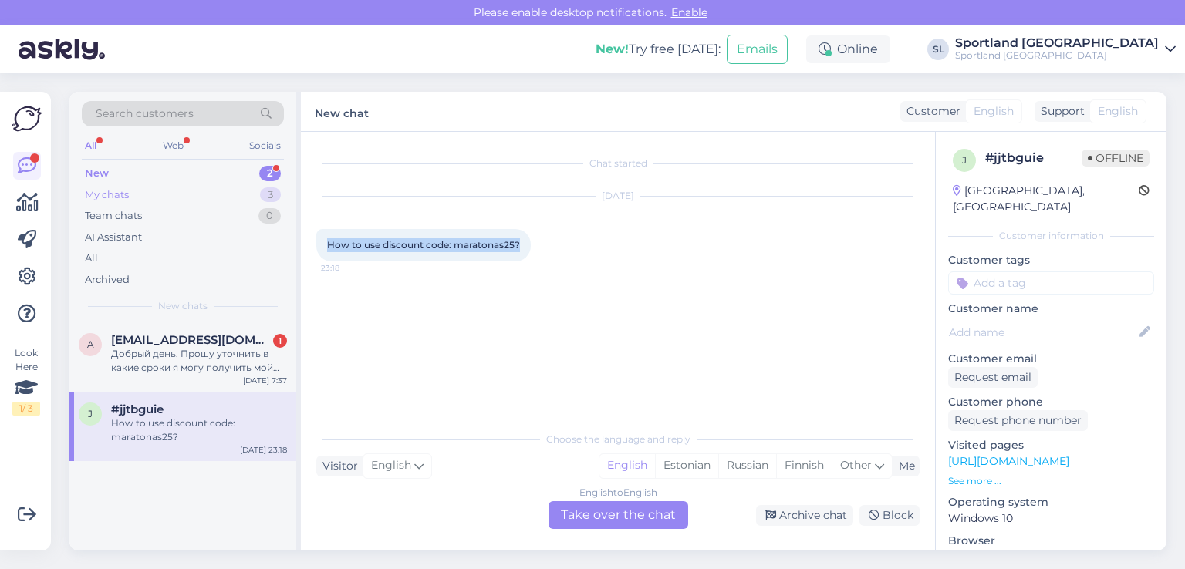
click at [173, 203] on div "My chats 3" at bounding box center [183, 195] width 202 height 22
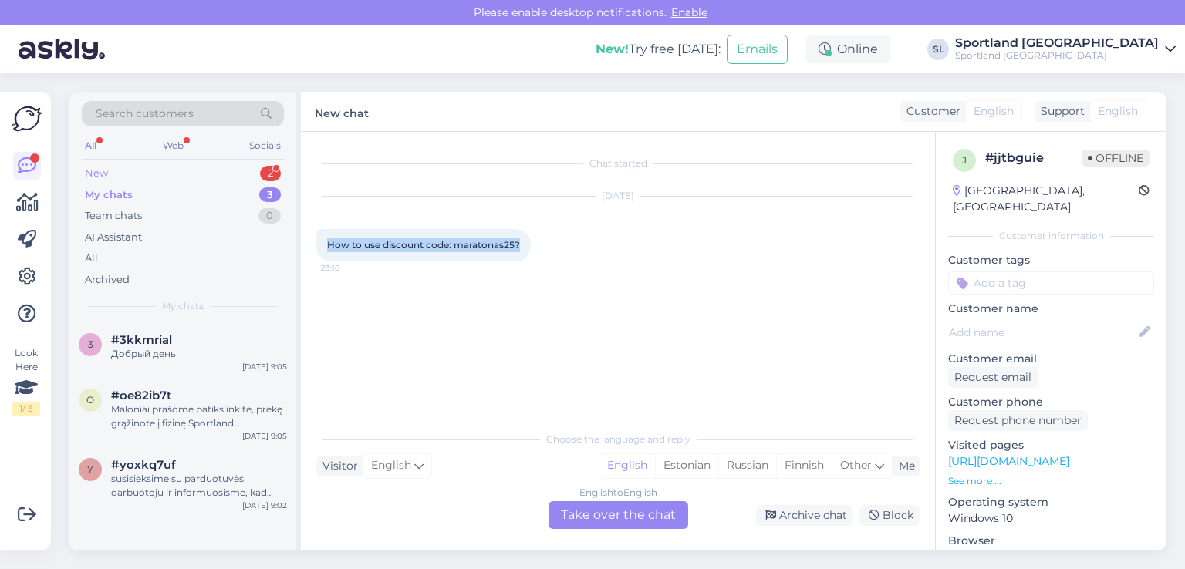
click at [191, 171] on div "New 2" at bounding box center [183, 174] width 202 height 22
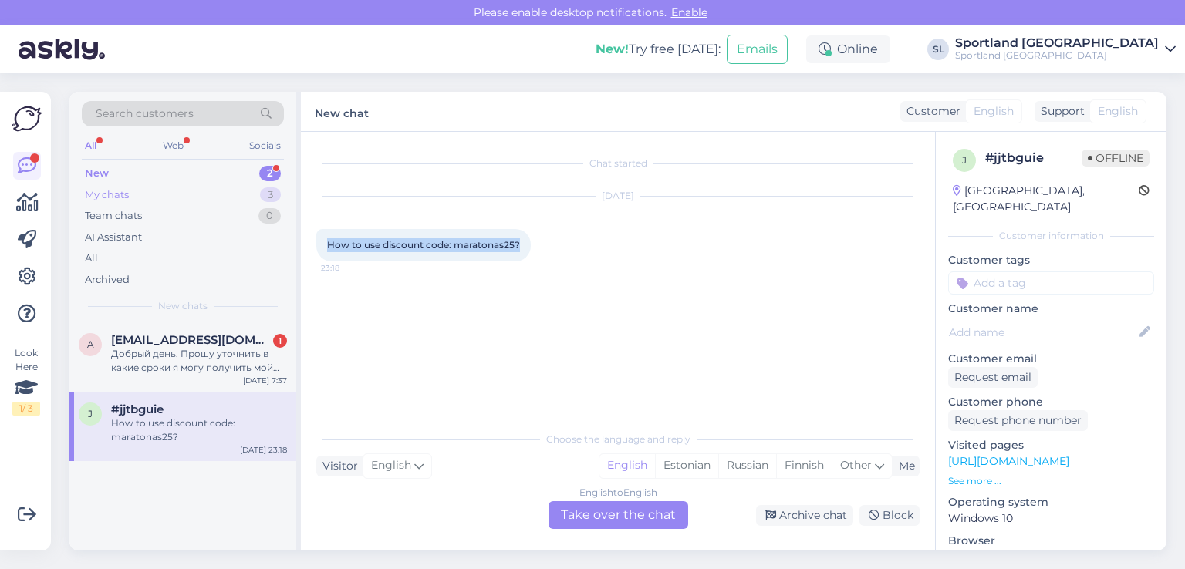
click at [140, 199] on div "My chats 3" at bounding box center [183, 195] width 202 height 22
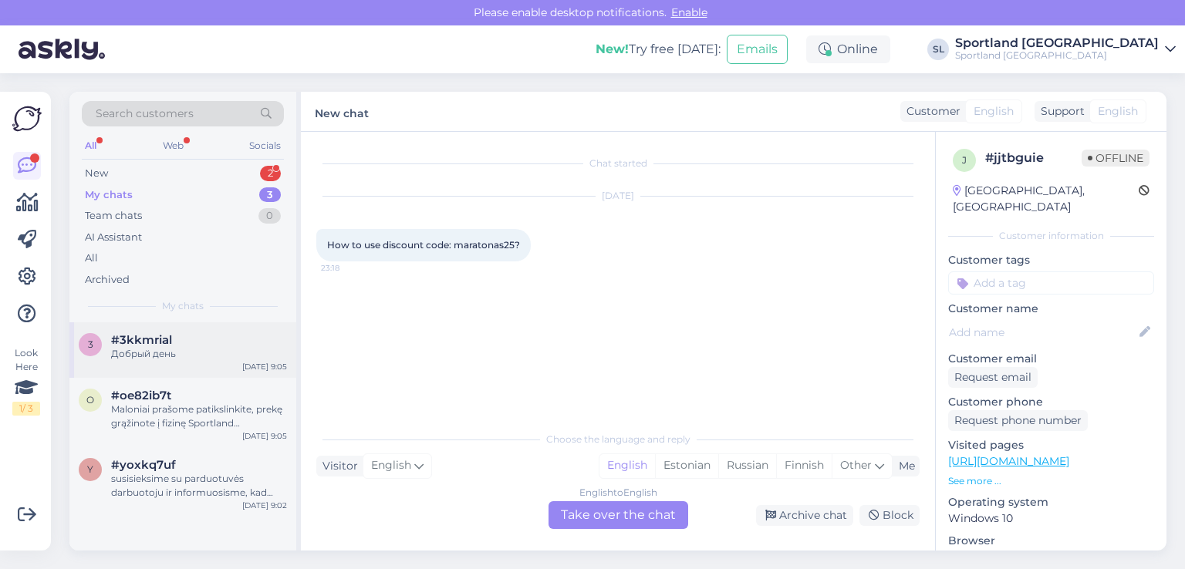
click at [154, 347] on div "Добрый день" at bounding box center [199, 354] width 176 height 14
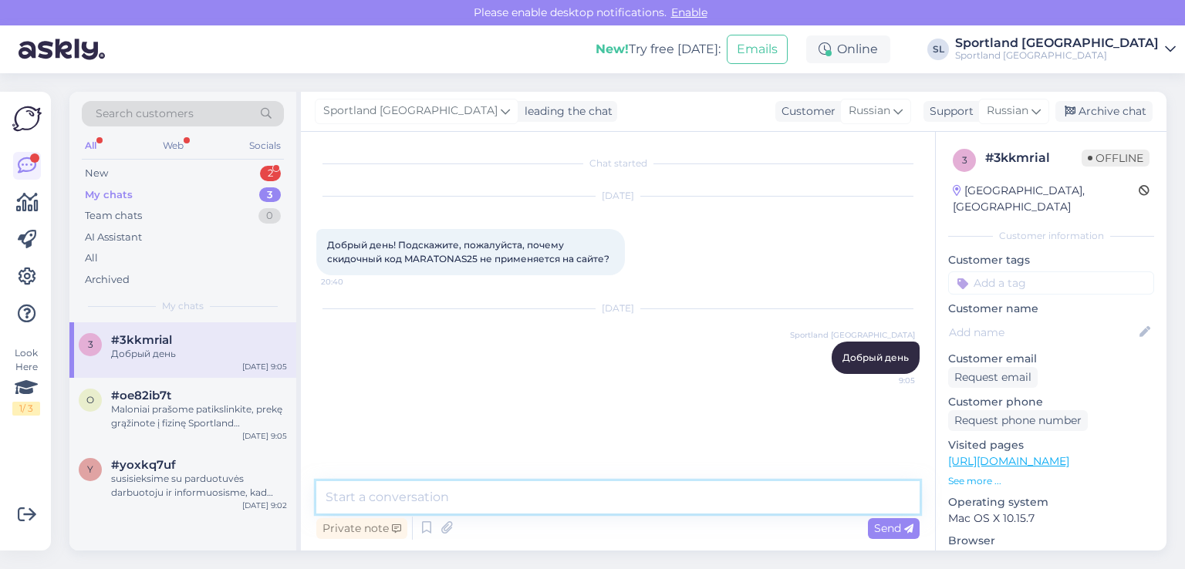
click at [502, 505] on textarea at bounding box center [617, 498] width 603 height 32
paste textarea "прикрепите фотографию флаера, который вы получили"
type textarea "прикрепите фотографию флаера, который вы получили"
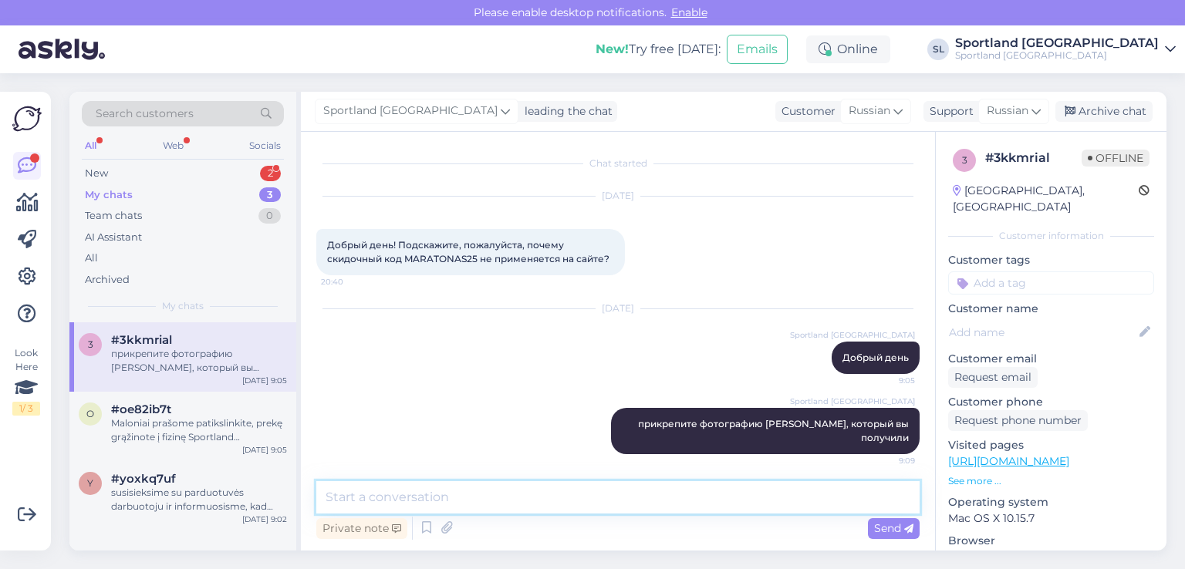
paste textarea "чтобы мы могли проверить"
type textarea "чтобы мы могли проверить"
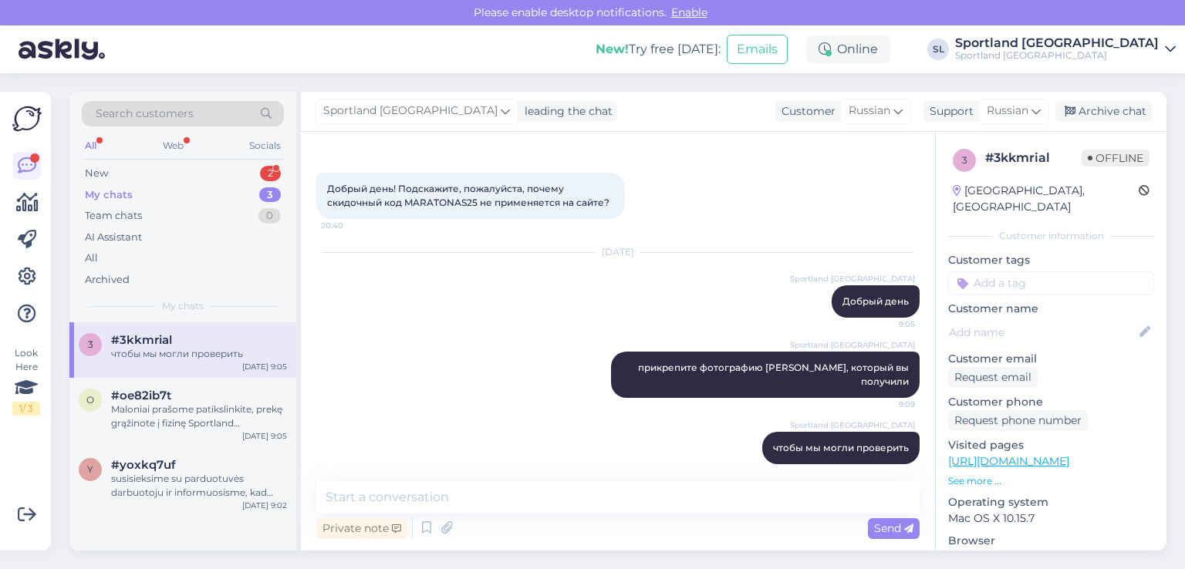
click at [155, 191] on div "My chats 3" at bounding box center [183, 195] width 202 height 22
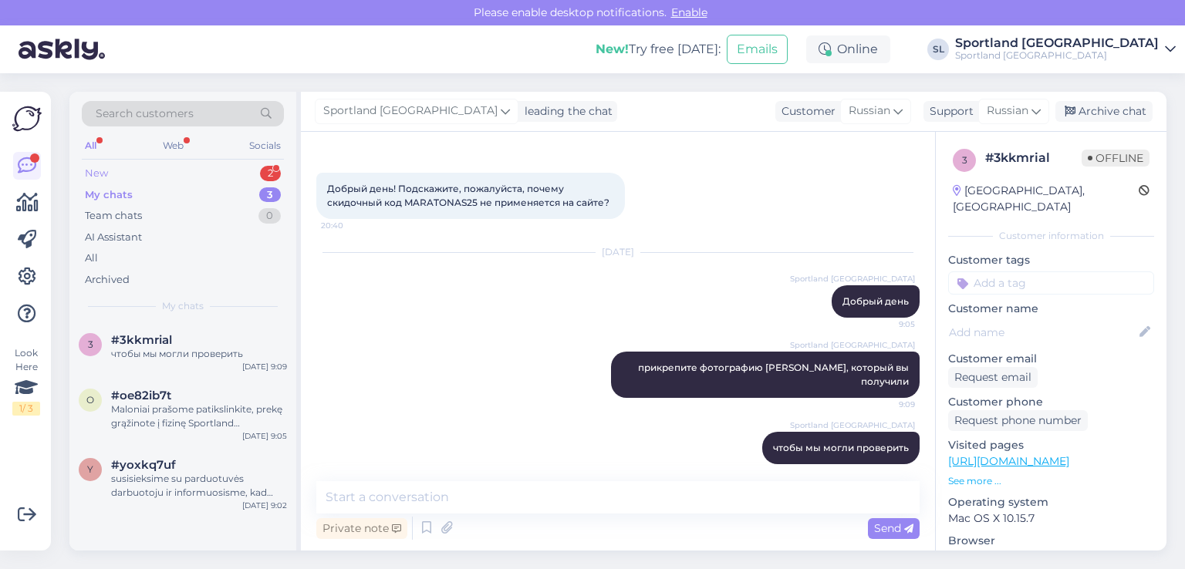
click at [140, 164] on div "New 2" at bounding box center [183, 174] width 202 height 22
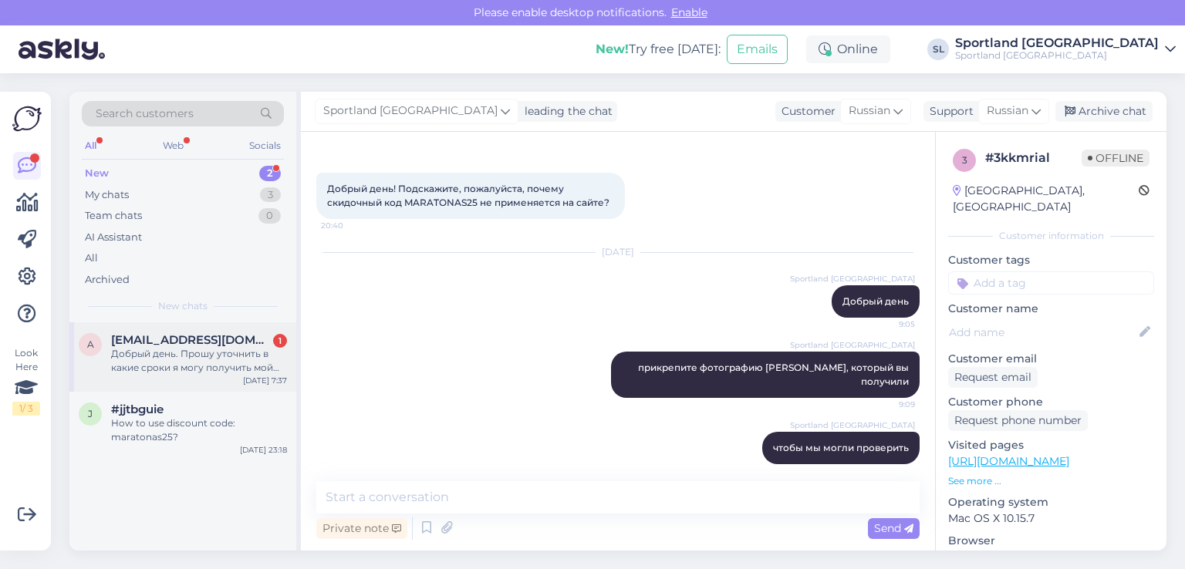
click at [194, 354] on div "Добрый день. Прошу уточнить в какие сроки я могу получить мой заказ?" at bounding box center [199, 361] width 176 height 28
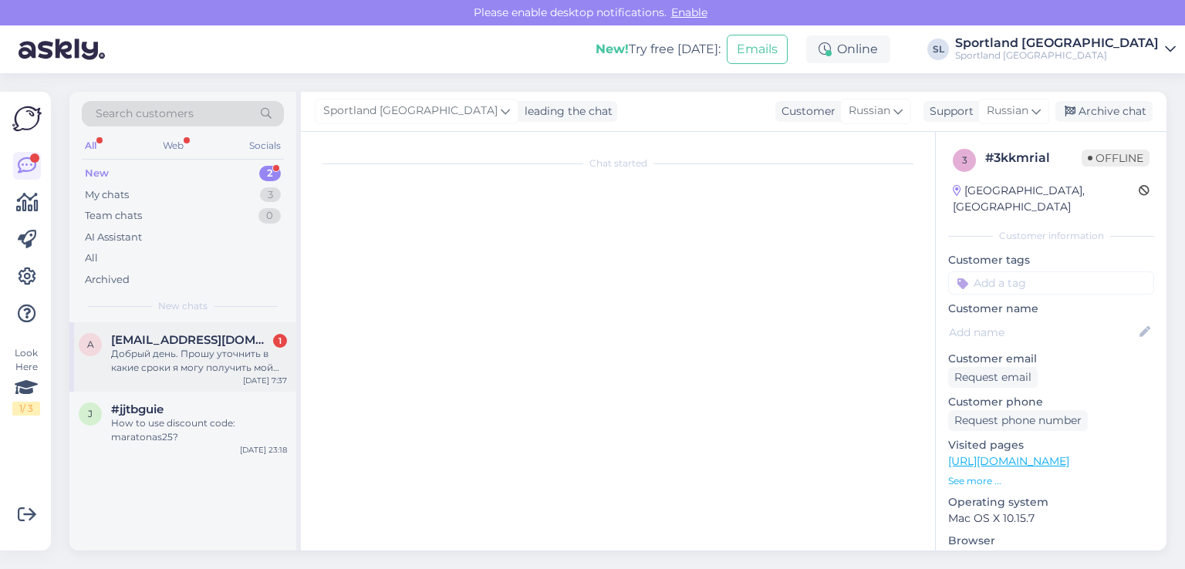
scroll to position [0, 0]
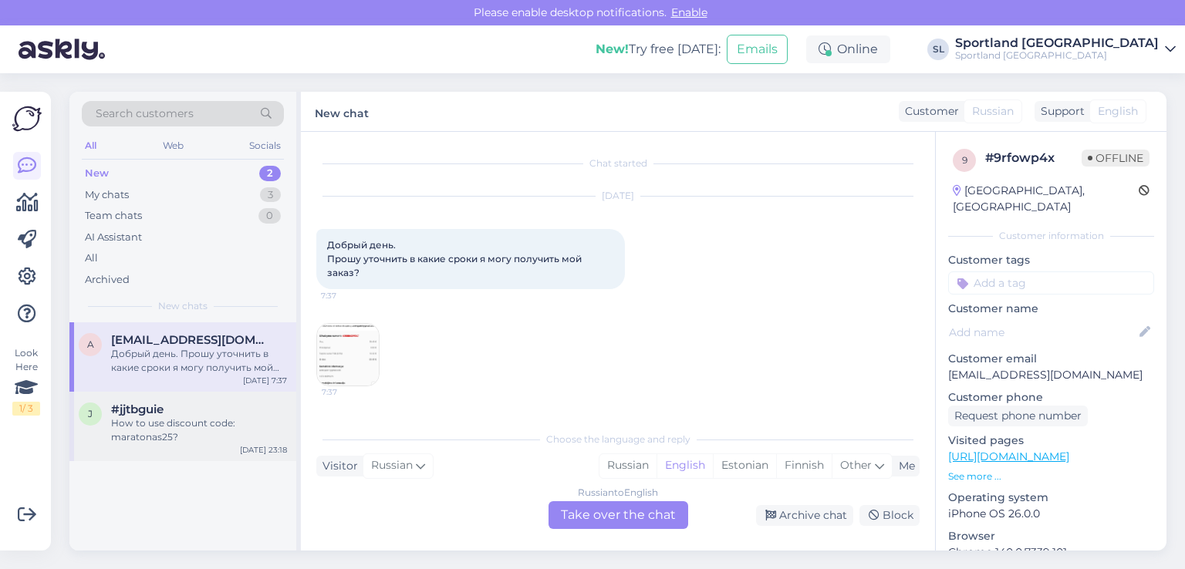
click at [171, 405] on div "#jjtbguie" at bounding box center [199, 410] width 176 height 14
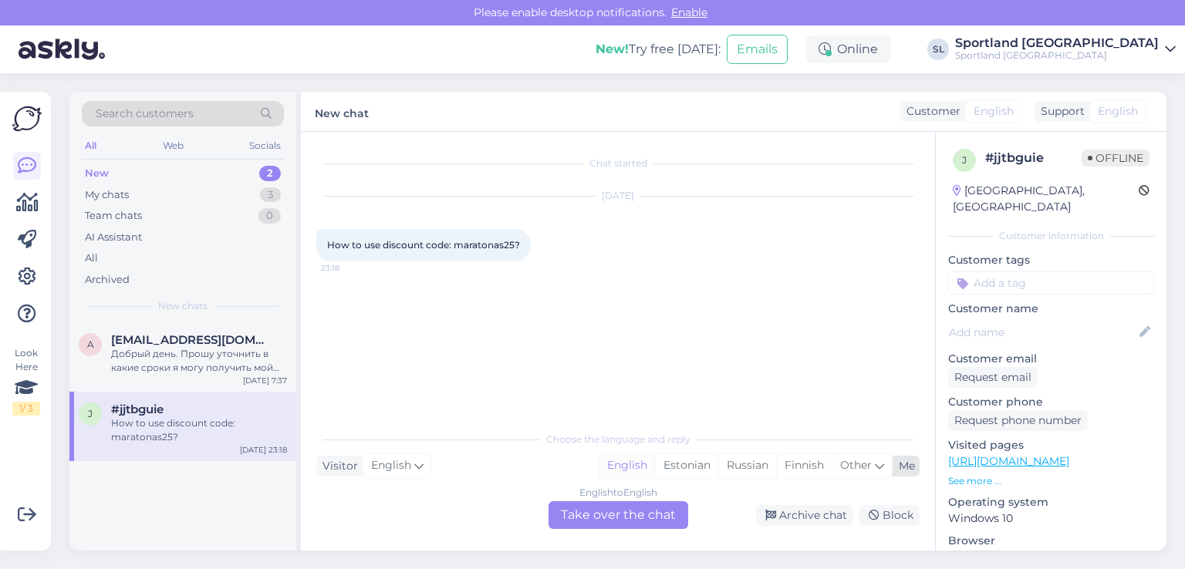
click at [621, 459] on div "English" at bounding box center [628, 466] width 56 height 23
click at [588, 516] on div "English to English Take over the chat" at bounding box center [619, 516] width 140 height 28
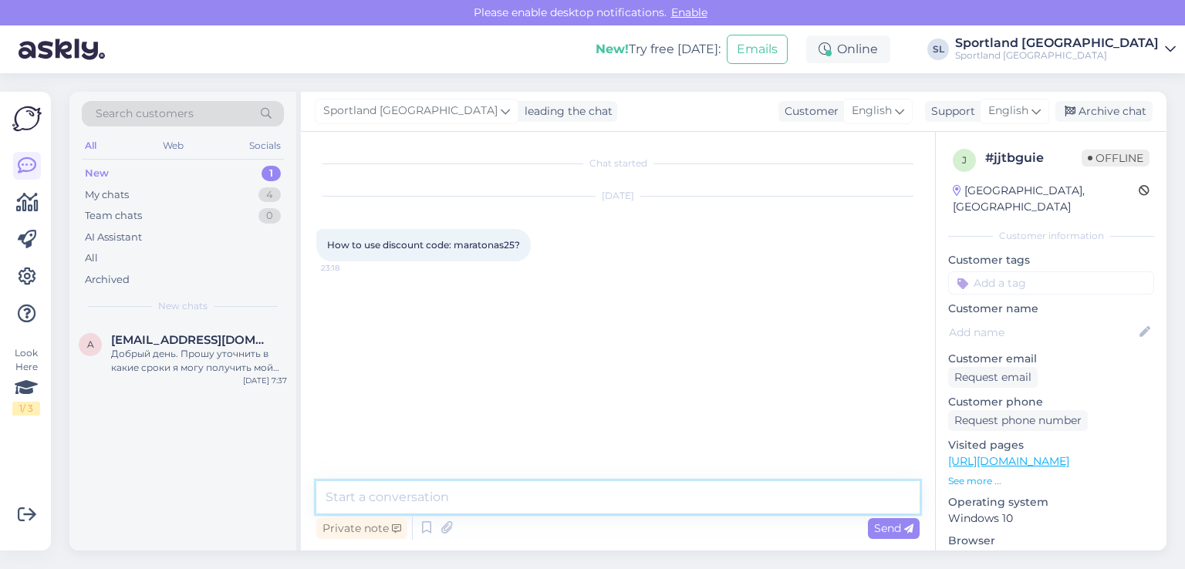
click at [522, 492] on textarea at bounding box center [617, 498] width 603 height 32
type textarea "Hello,"
paste textarea "attach a photo of the code you received"
type textarea "attach a photo of the code you received"
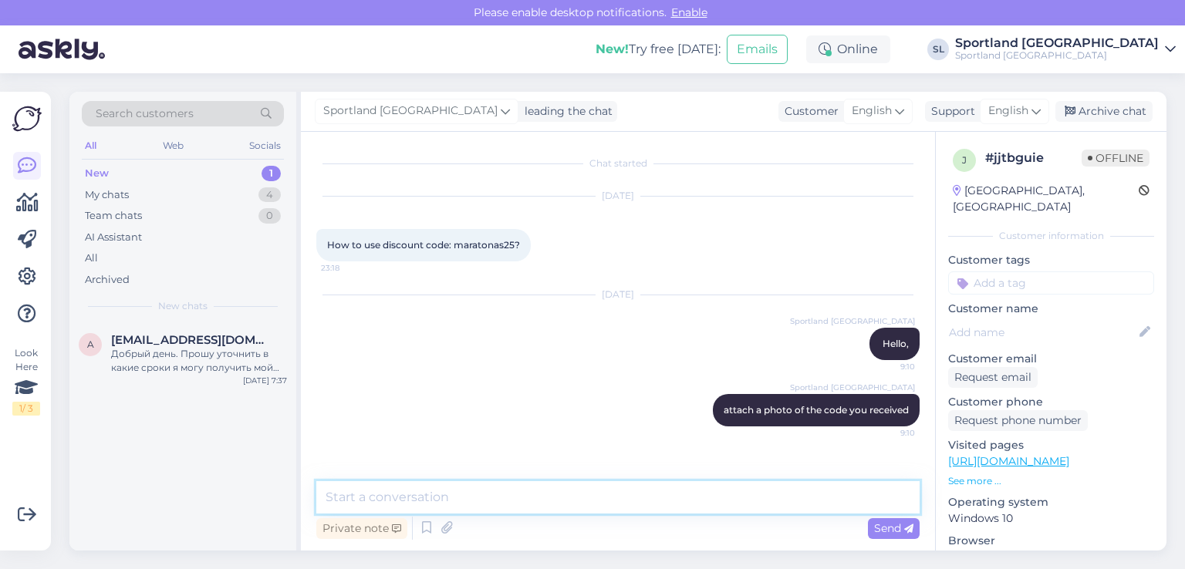
paste textarea "so we can check"
type textarea "so we can check"
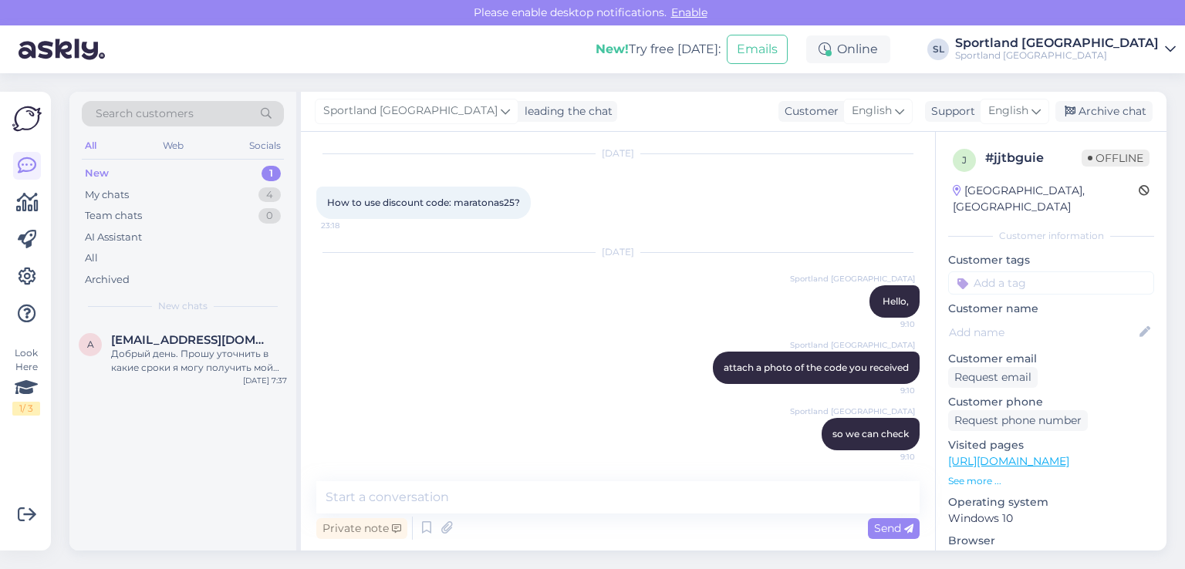
click at [137, 164] on div "New 1" at bounding box center [183, 174] width 202 height 22
click at [177, 334] on span "[EMAIL_ADDRESS][DOMAIN_NAME]" at bounding box center [191, 340] width 161 height 14
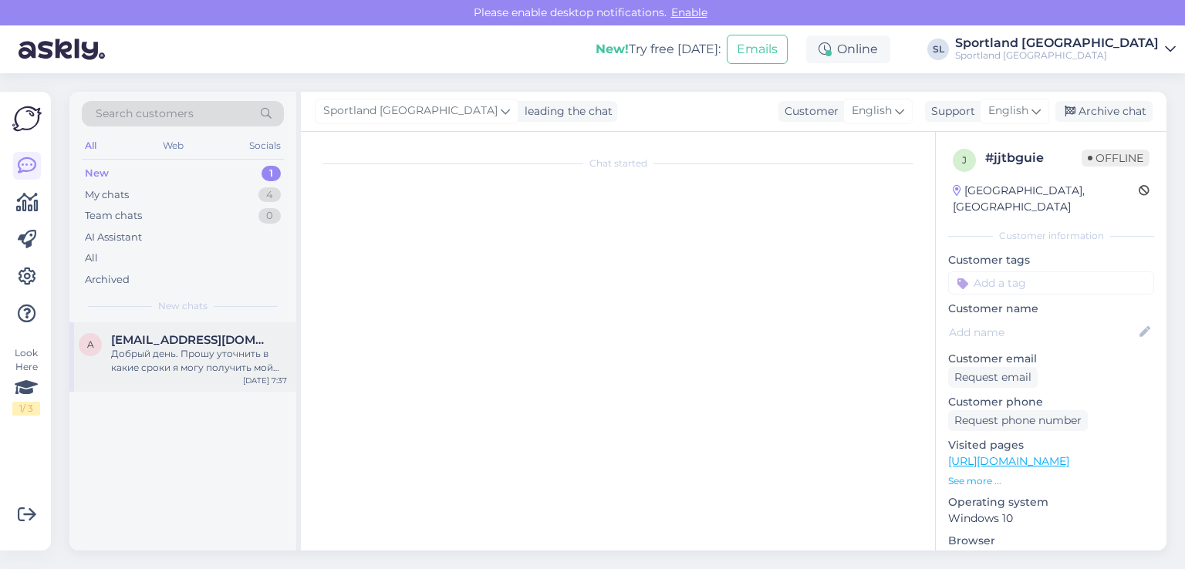
scroll to position [0, 0]
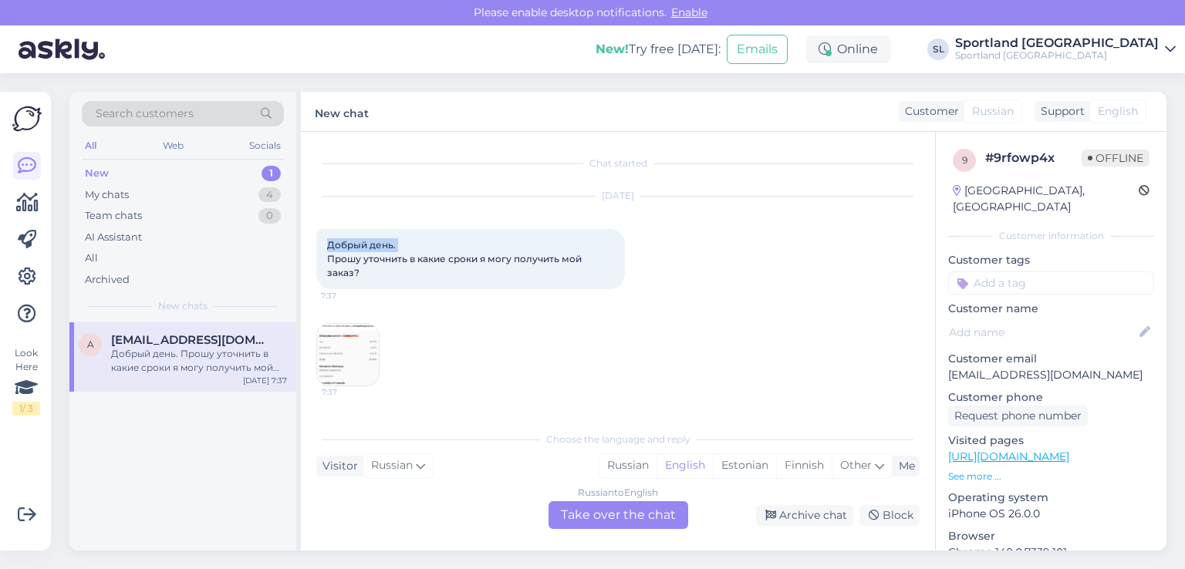
drag, startPoint x: 412, startPoint y: 242, endPoint x: 325, endPoint y: 238, distance: 87.3
click at [325, 238] on div "Добрый день. Прошу уточнить в какие сроки я могу получить мой заказ? 7:37" at bounding box center [470, 259] width 309 height 60
copy span "Добрый день."
click at [630, 462] on div "Russian" at bounding box center [628, 466] width 57 height 23
click at [604, 516] on div "Russian to Russian Take over the chat" at bounding box center [619, 516] width 140 height 28
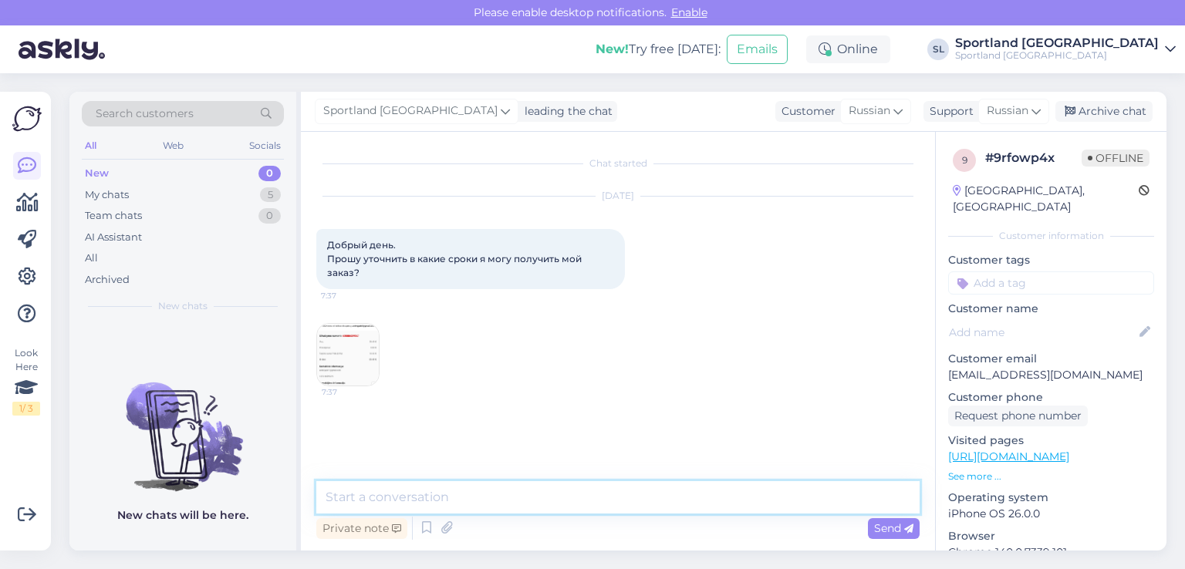
click at [580, 504] on textarea at bounding box center [617, 498] width 603 height 32
paste textarea "Добрый день."
type textarea "Добрый день."
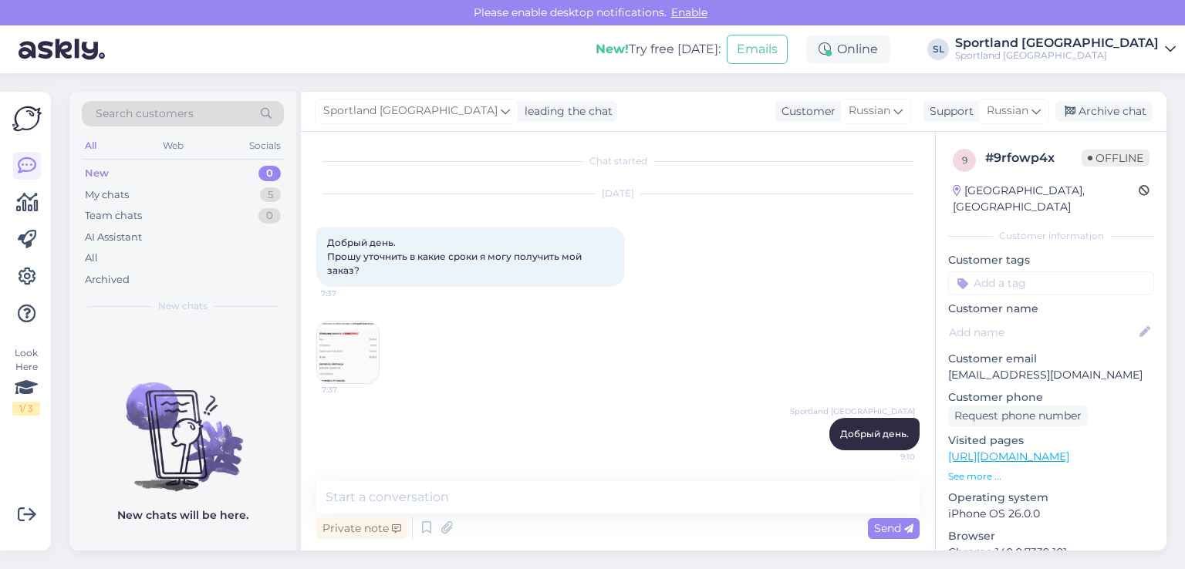
drag, startPoint x: 347, startPoint y: 265, endPoint x: 329, endPoint y: 254, distance: 21.2
click at [329, 254] on div "Добрый день. Прошу уточнить в какие сроки я могу получить мой заказ? 7:37" at bounding box center [470, 257] width 309 height 60
copy span "Прошу уточнить в какие сроки я могу получить мой заказ?"
click at [361, 340] on img at bounding box center [348, 353] width 62 height 62
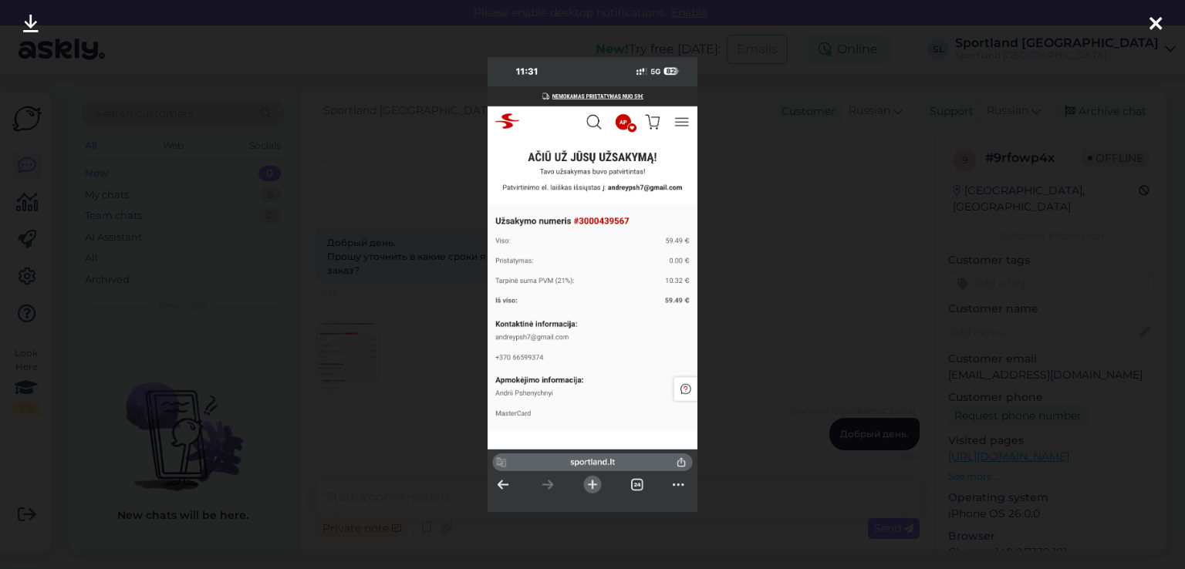
click at [1151, 29] on icon at bounding box center [1156, 25] width 12 height 20
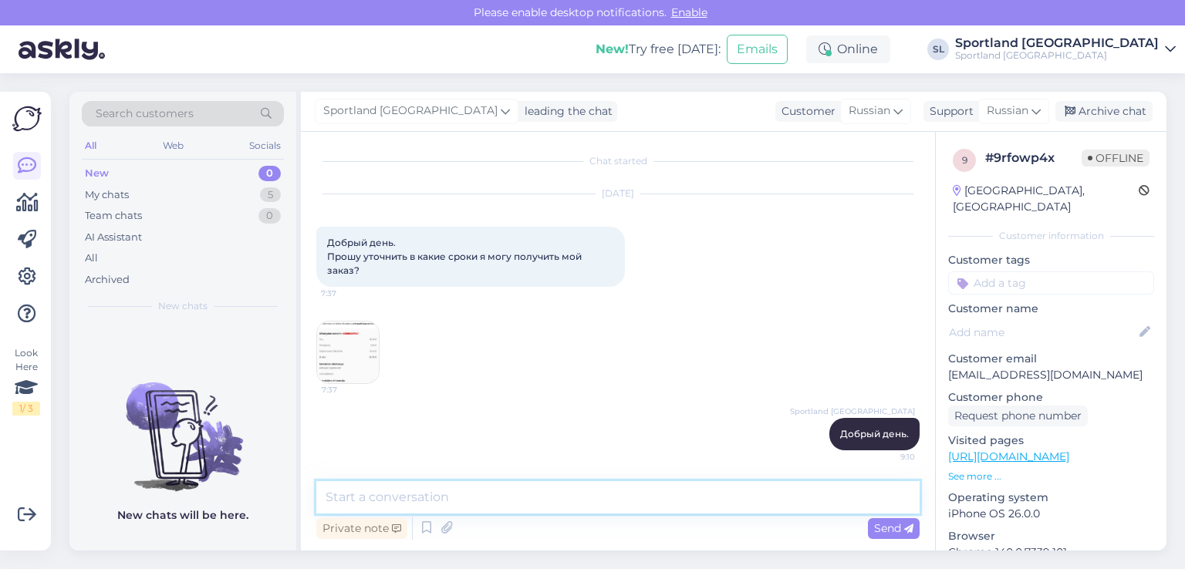
click at [419, 496] on textarea at bounding box center [617, 498] width 603 height 32
paste textarea "Ваш заказ уже помещен в почтовый ящик. Вы получили сообщение от Омнивы?"
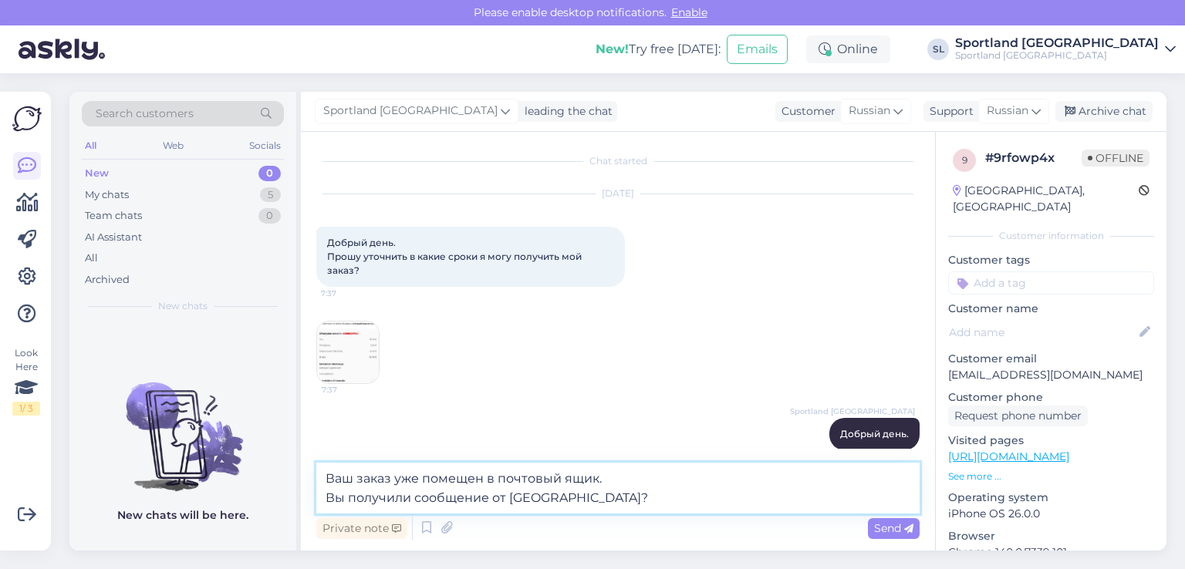
type textarea "Ваш заказ уже помещен в почтовый ящик. Вы получили сообщение от Омнивы?"
click at [874, 523] on span "Send" at bounding box center [893, 529] width 39 height 14
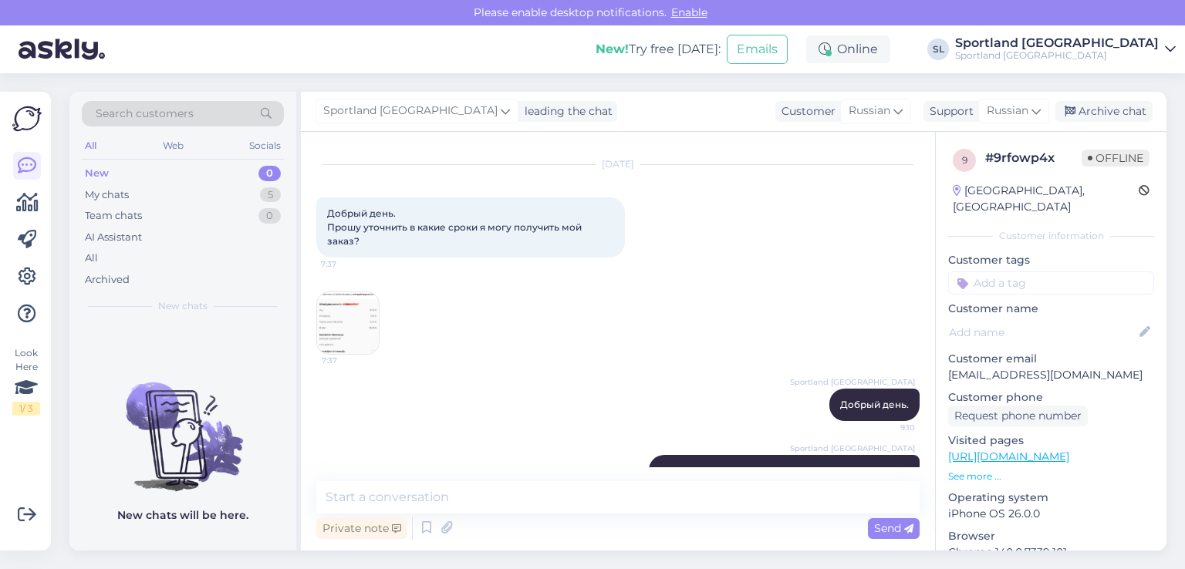
scroll to position [5, 0]
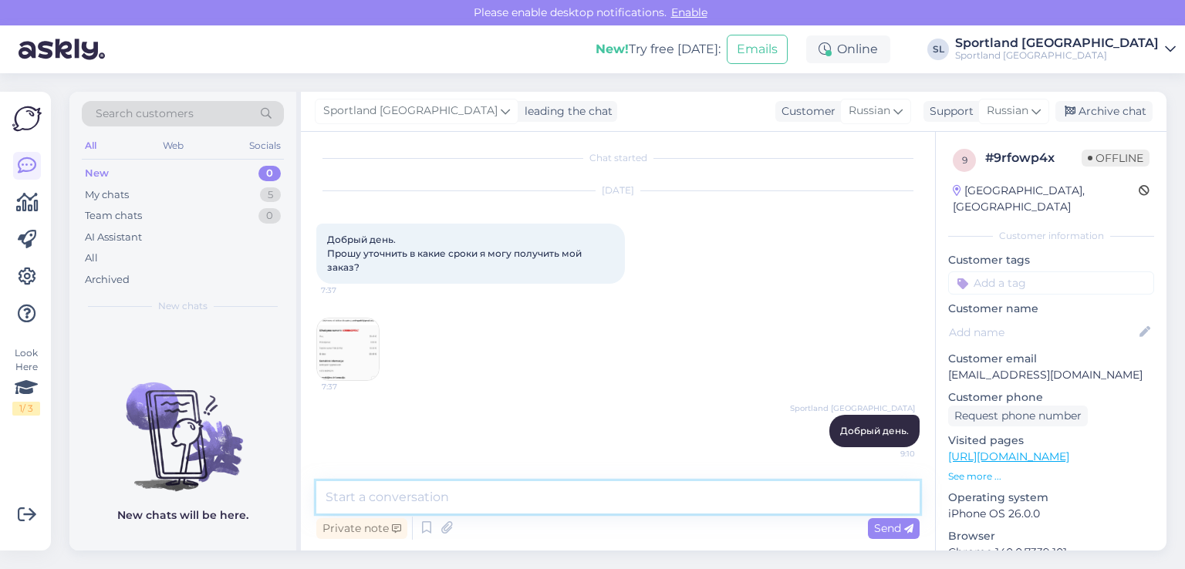
click at [433, 495] on textarea at bounding box center [617, 498] width 603 height 32
paste textarea "номер заказа"
paste textarea "3000439567"
type textarea "номер заказа - 3000439567"
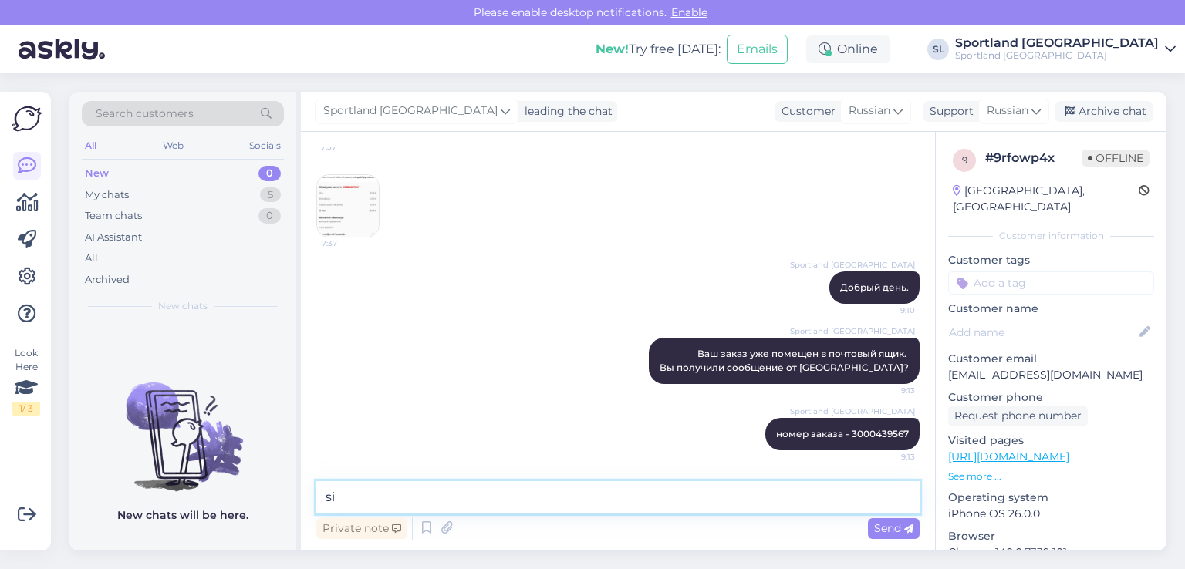
type textarea "s"
paste textarea "номер отгрузки"
paste textarea "CC841421340EE"
type textarea "номер отгрузки - CC841421340EE"
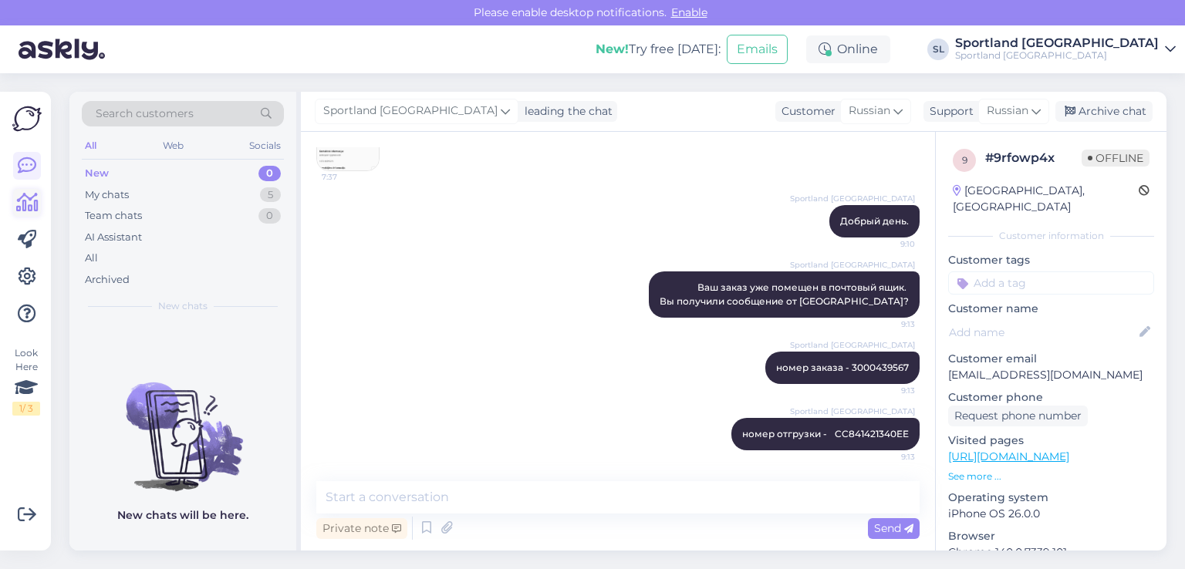
click at [37, 201] on link at bounding box center [27, 203] width 28 height 28
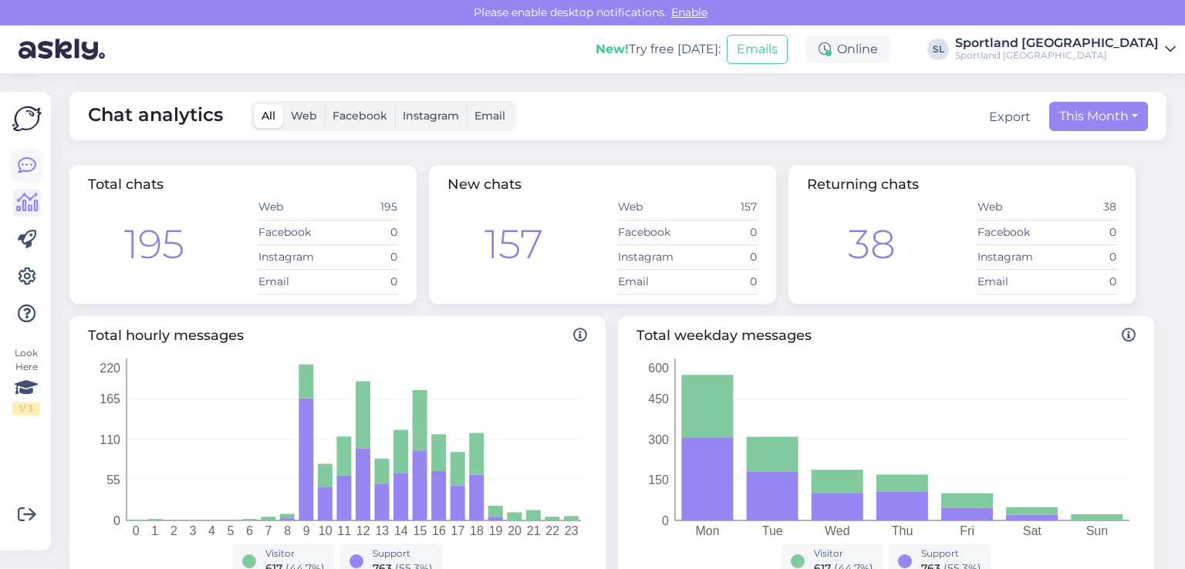
click at [24, 167] on icon at bounding box center [27, 166] width 19 height 19
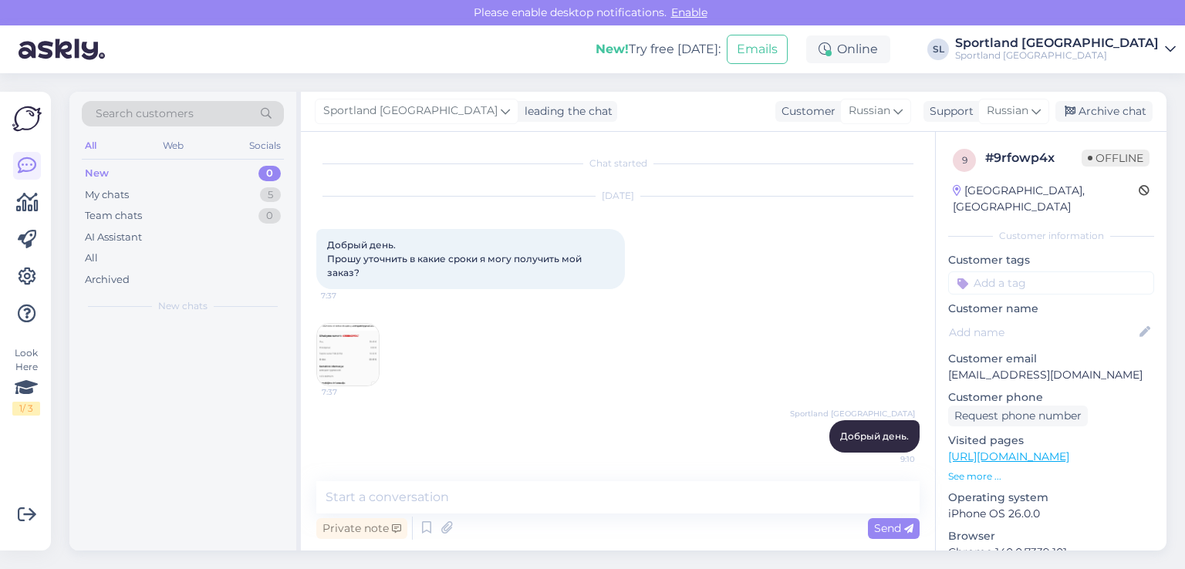
scroll to position [32, 0]
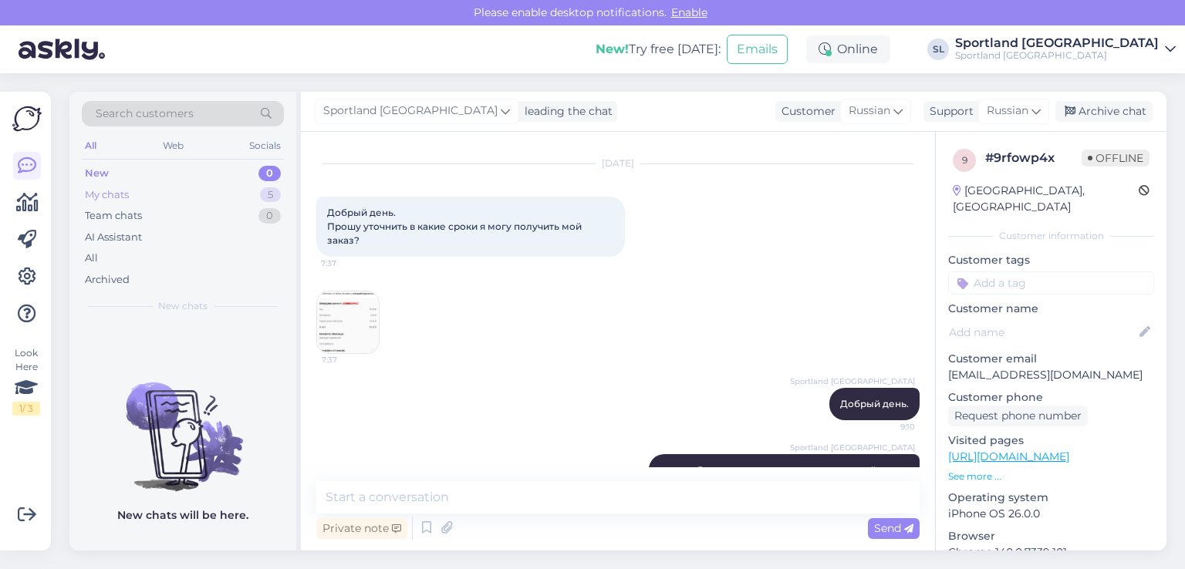
click at [117, 191] on div "My chats" at bounding box center [107, 195] width 44 height 15
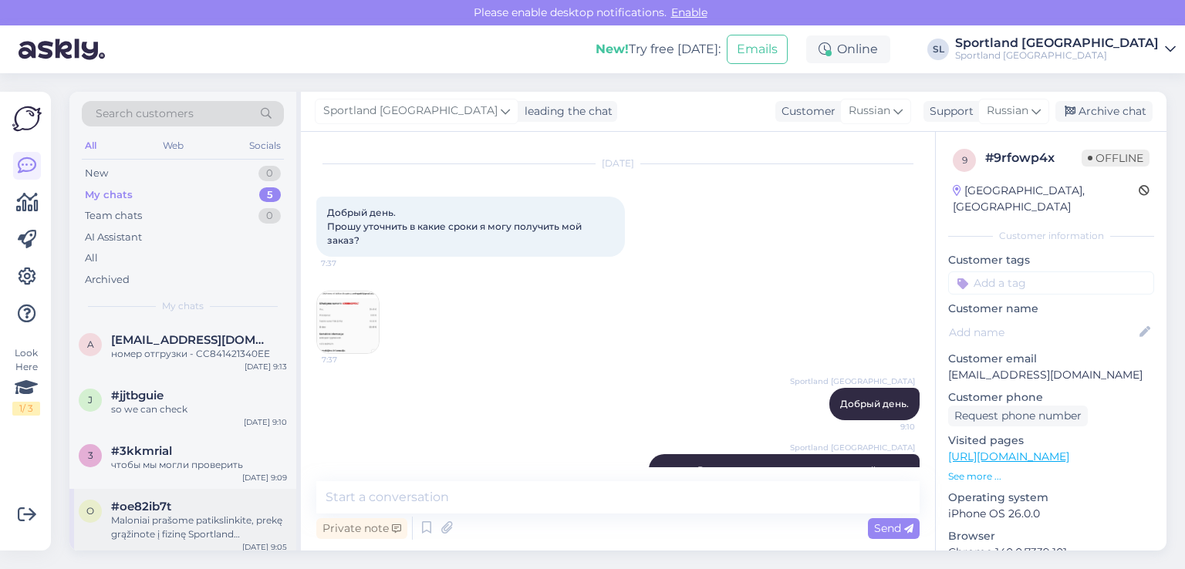
click at [142, 498] on div "o #oe82ib7t Maloniai prašome patikslinkite, prekę grąžinote į fizinę Sportland …" at bounding box center [182, 523] width 227 height 69
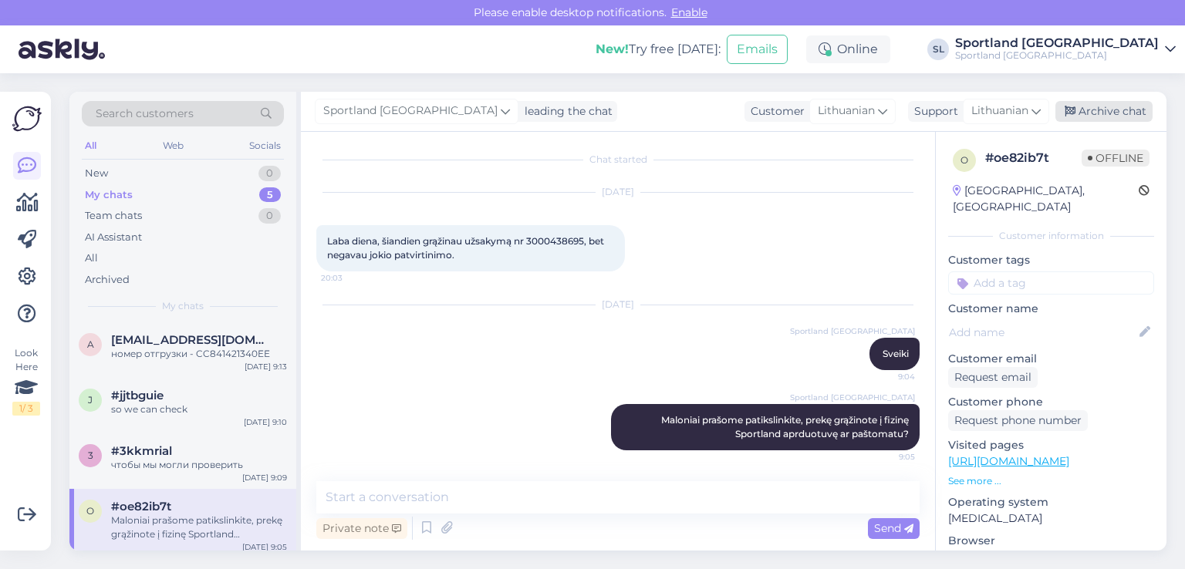
click at [1095, 106] on div "Archive chat" at bounding box center [1104, 111] width 97 height 21
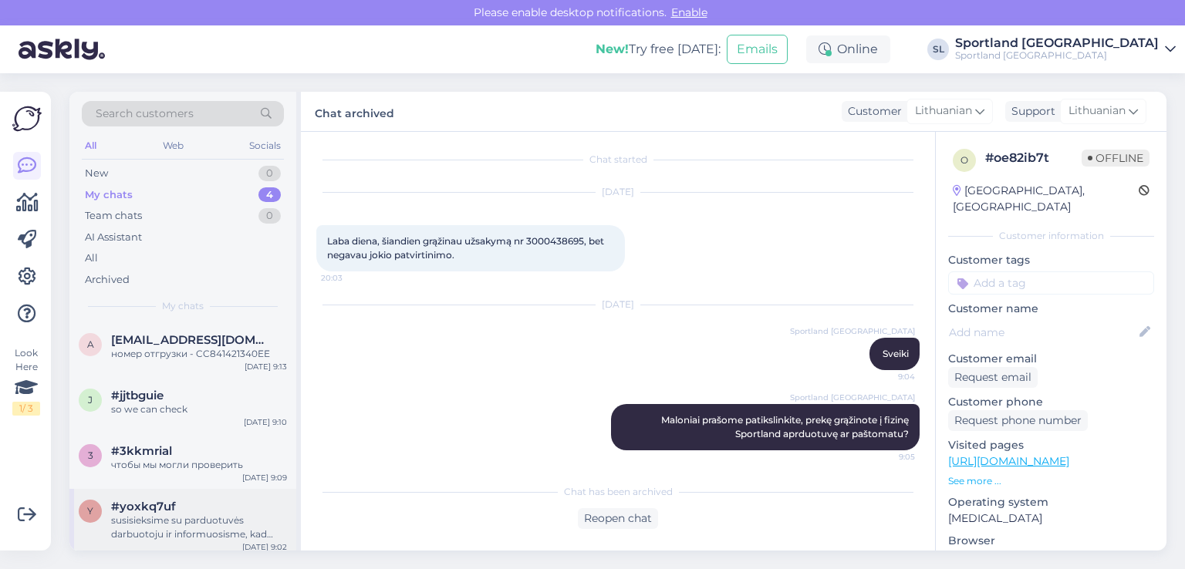
click at [169, 504] on span "#yoxkq7uf" at bounding box center [143, 507] width 65 height 14
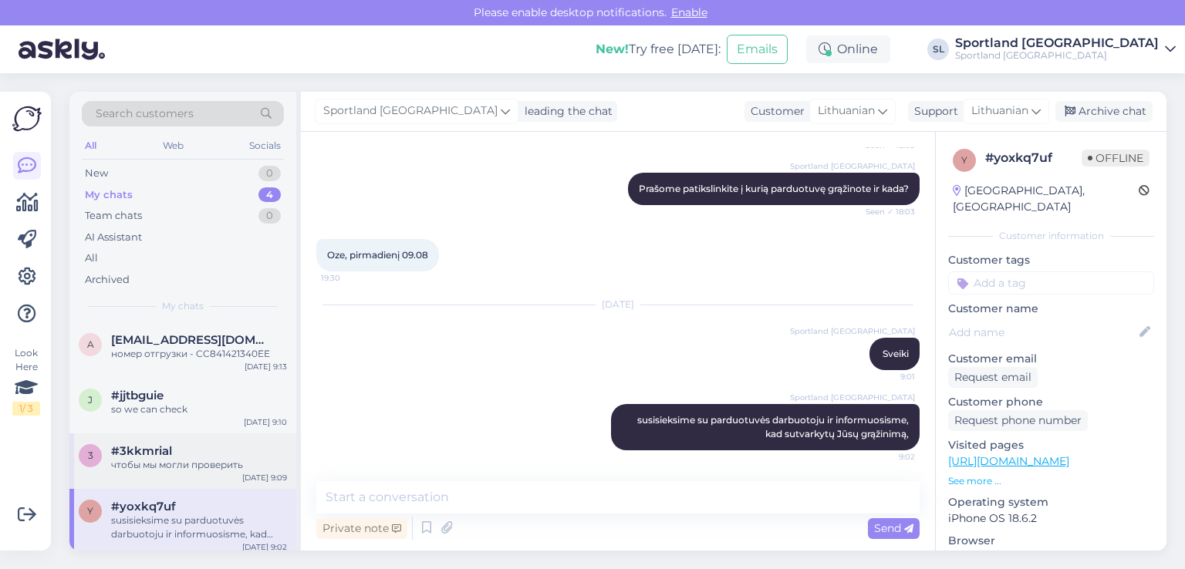
click at [179, 467] on div "чтобы мы могли проверить" at bounding box center [199, 465] width 176 height 14
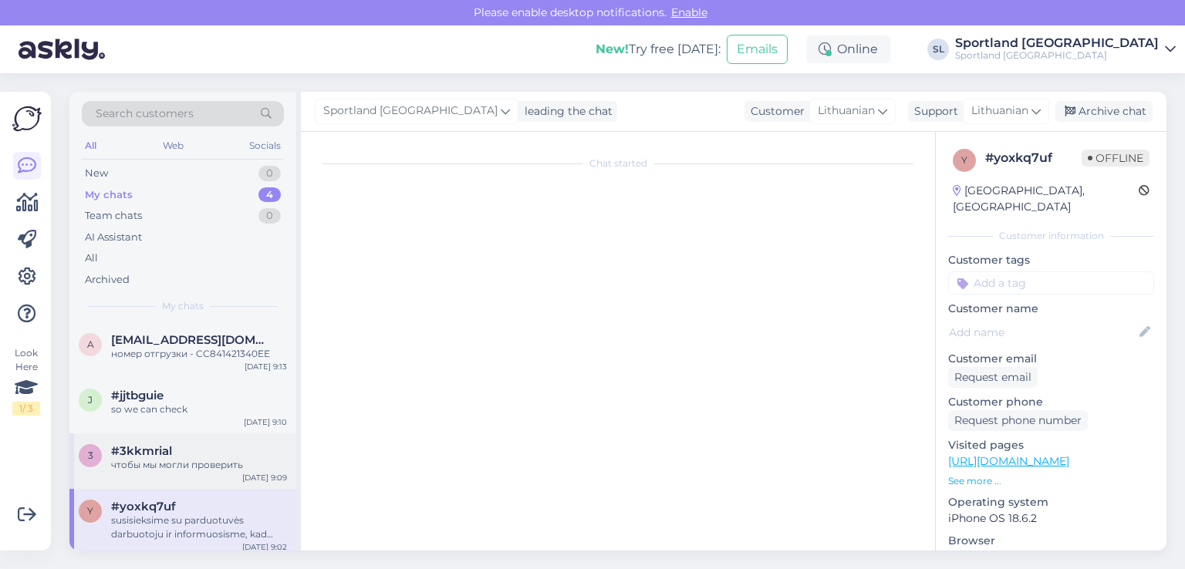
scroll to position [56, 0]
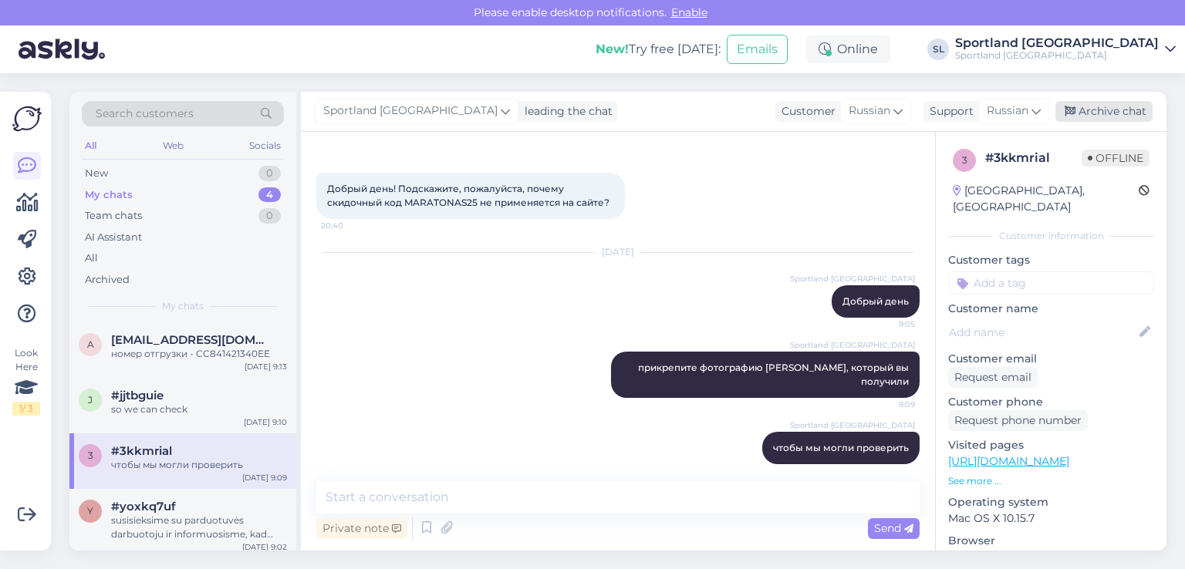
click at [1101, 118] on div "Archive chat" at bounding box center [1104, 111] width 97 height 21
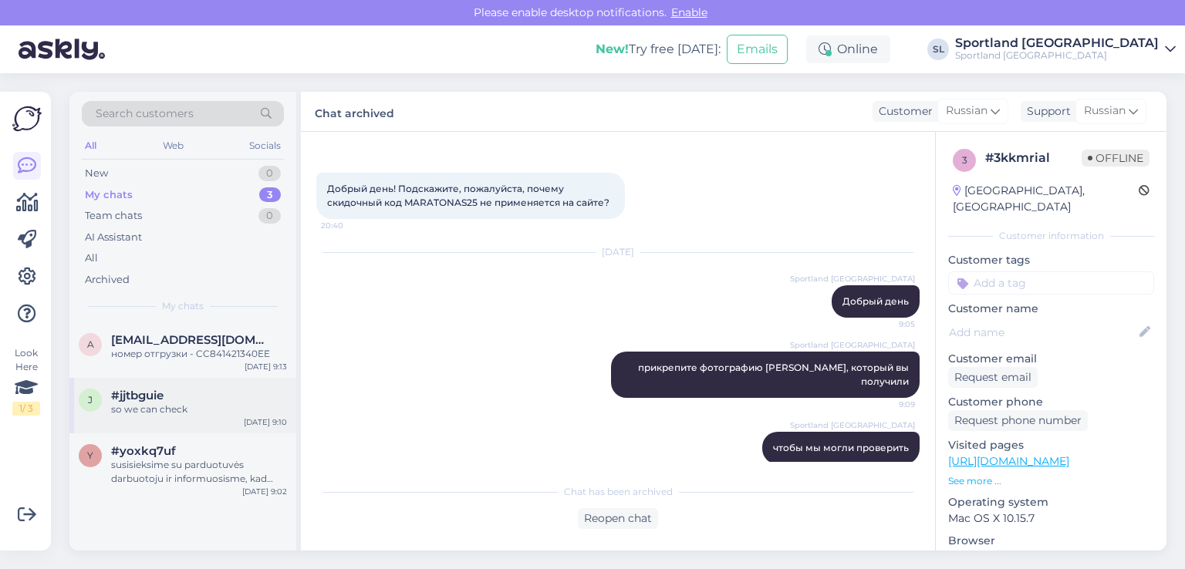
click at [175, 396] on div "#jjtbguie" at bounding box center [199, 396] width 176 height 14
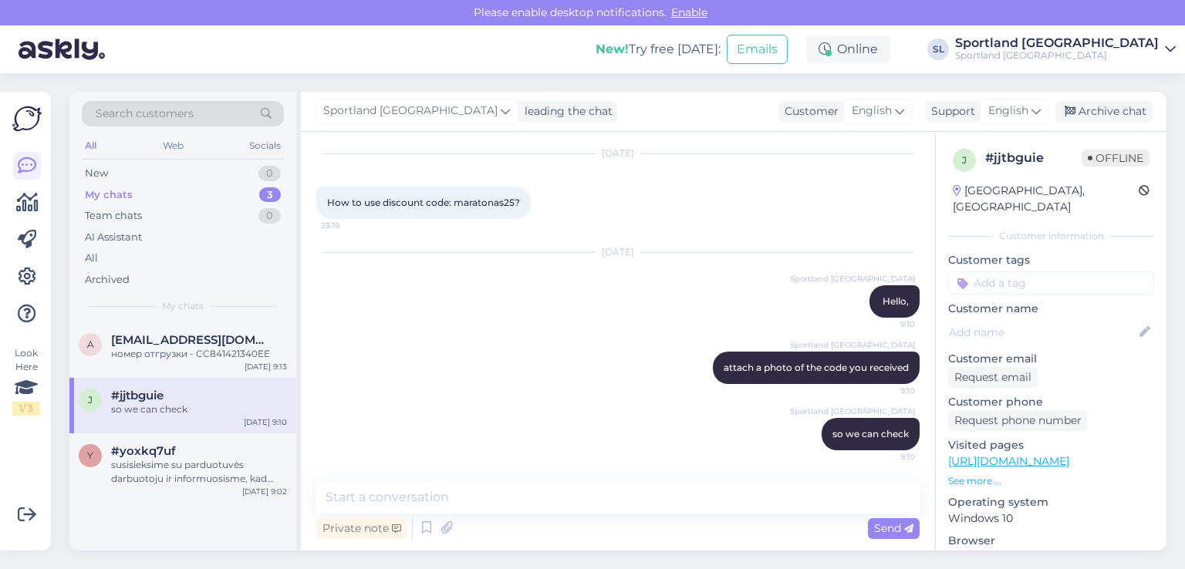
scroll to position [43, 0]
click at [1117, 106] on div "Archive chat" at bounding box center [1104, 111] width 97 height 21
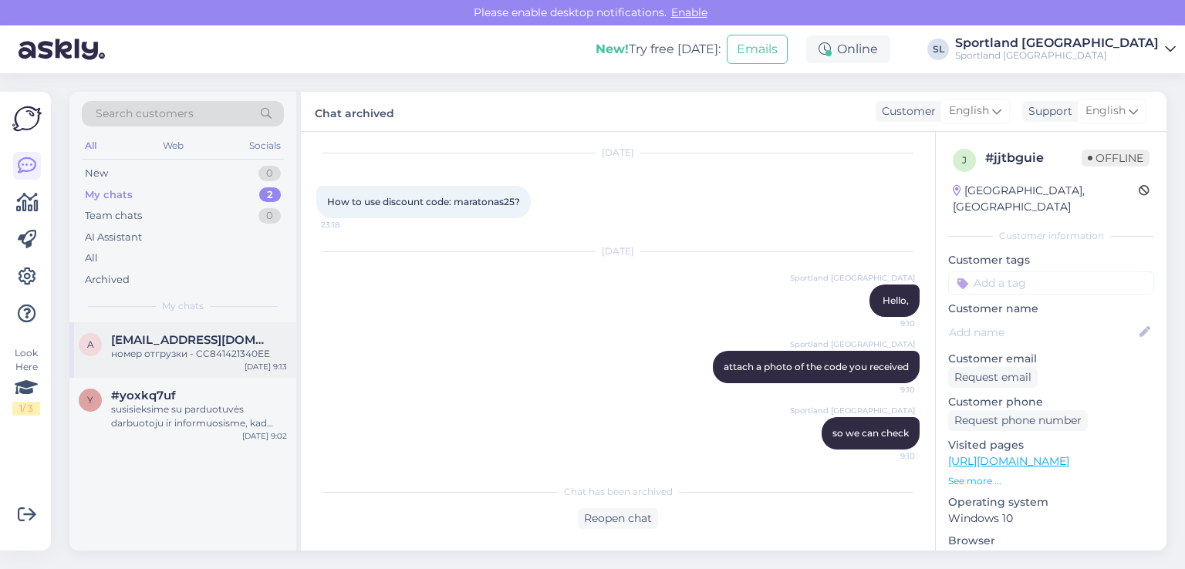
click at [180, 355] on div "номер отгрузки - CC841421340EE" at bounding box center [199, 354] width 176 height 14
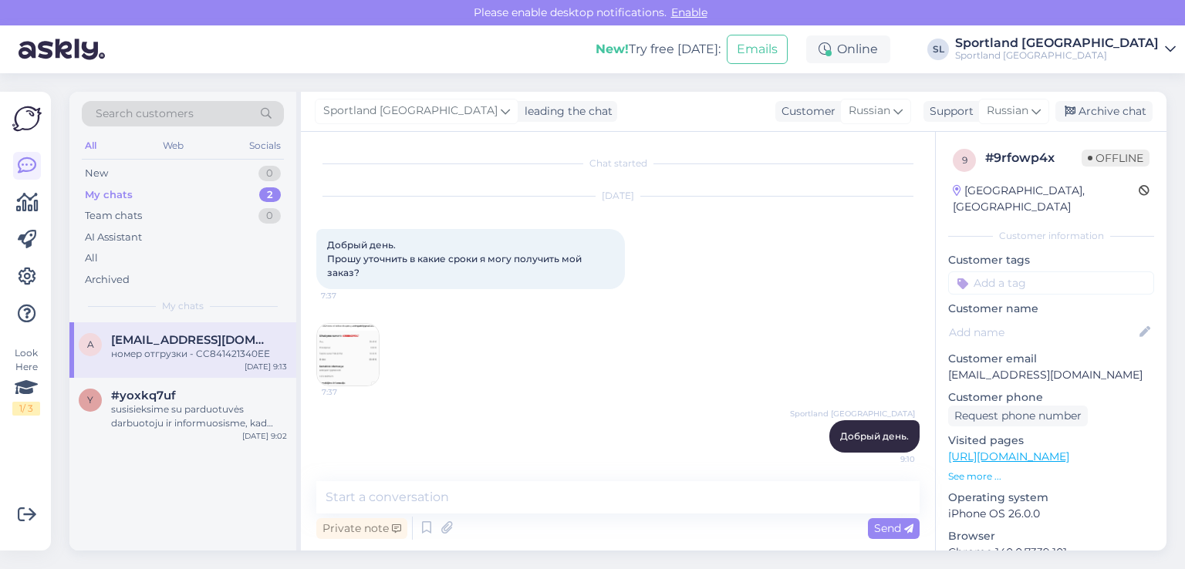
scroll to position [215, 0]
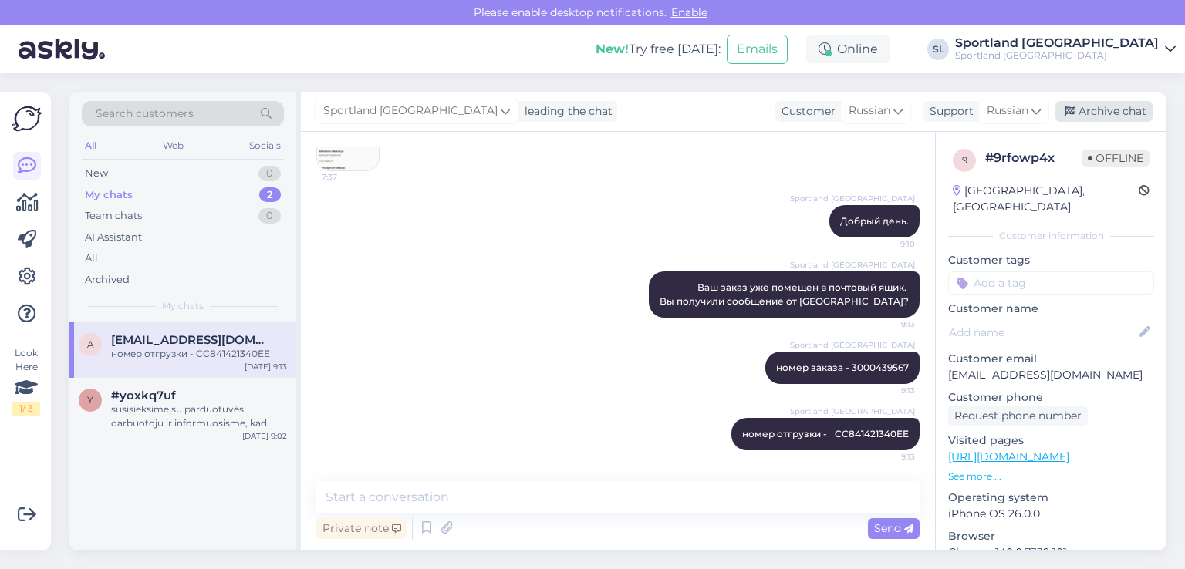
click at [1106, 103] on div "Archive chat" at bounding box center [1104, 111] width 97 height 21
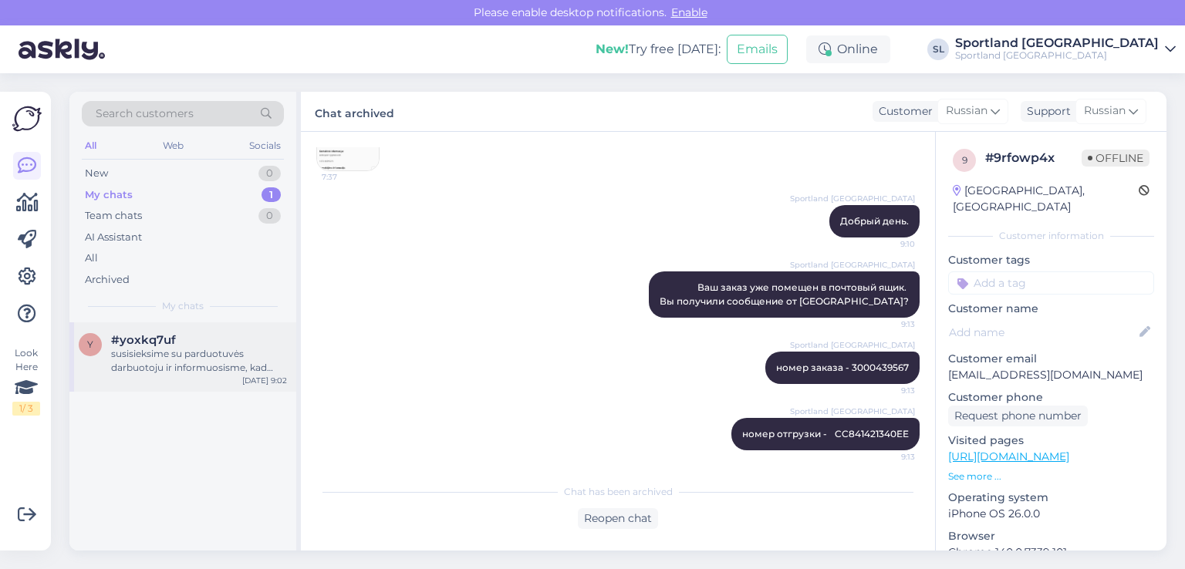
click at [223, 346] on div "#yoxkq7uf" at bounding box center [199, 340] width 176 height 14
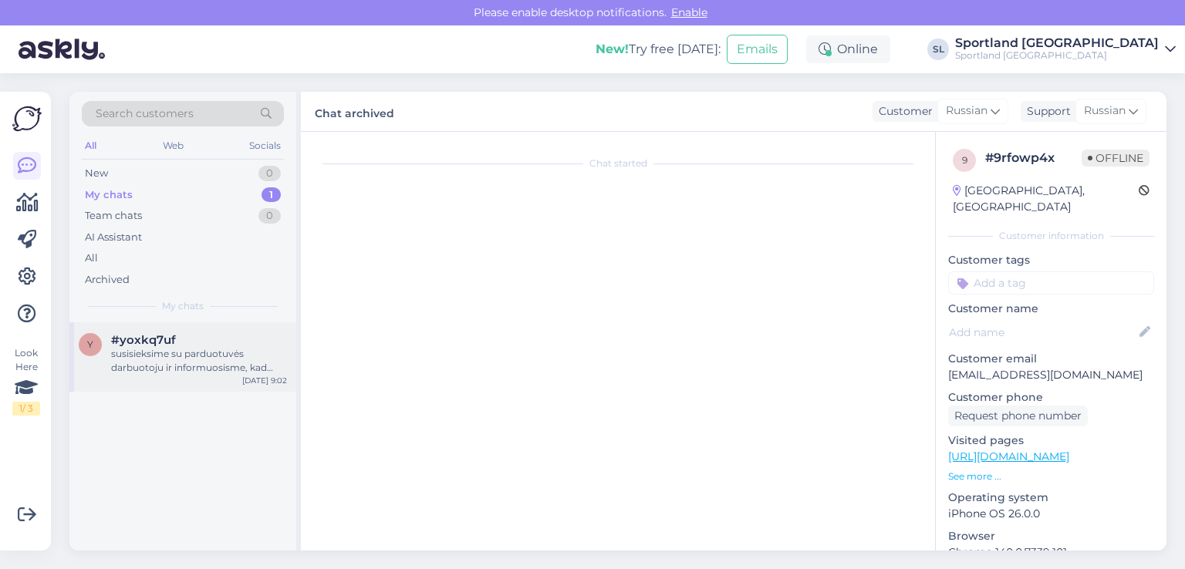
scroll to position [1195, 0]
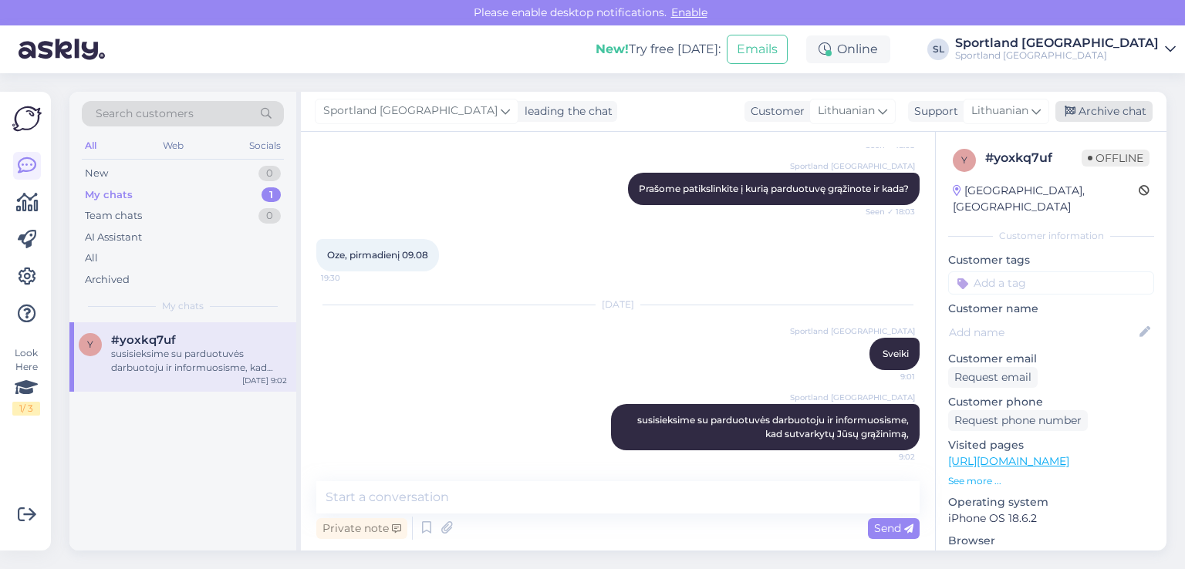
click at [1113, 114] on div "Archive chat" at bounding box center [1104, 111] width 97 height 21
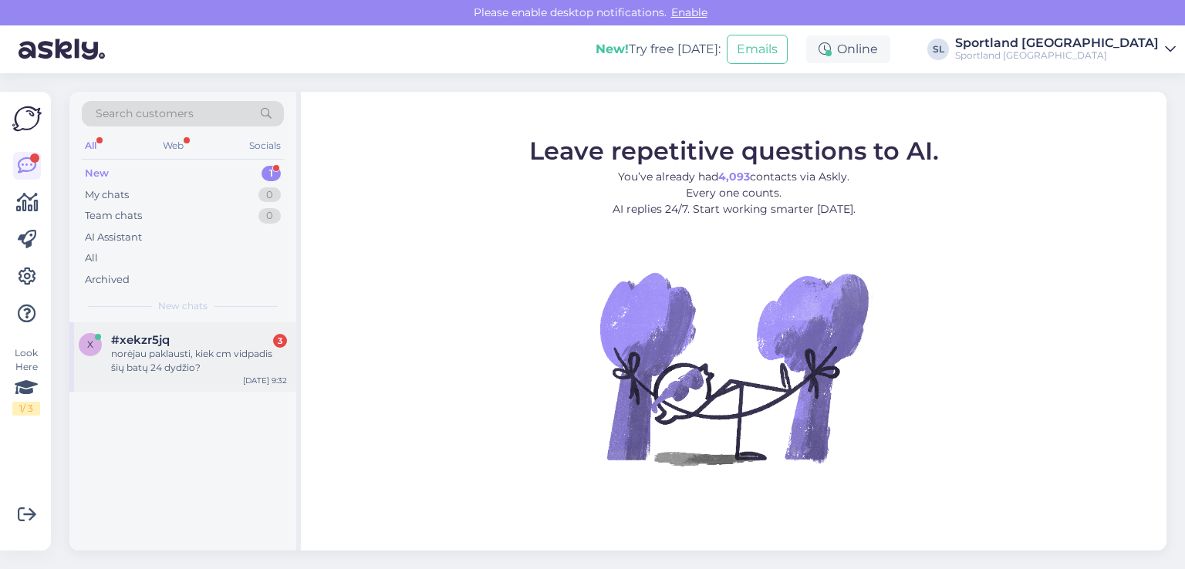
click at [154, 360] on div "norėjau paklausti, kiek cm vidpadis šių batų 24 dydžio?" at bounding box center [199, 361] width 176 height 28
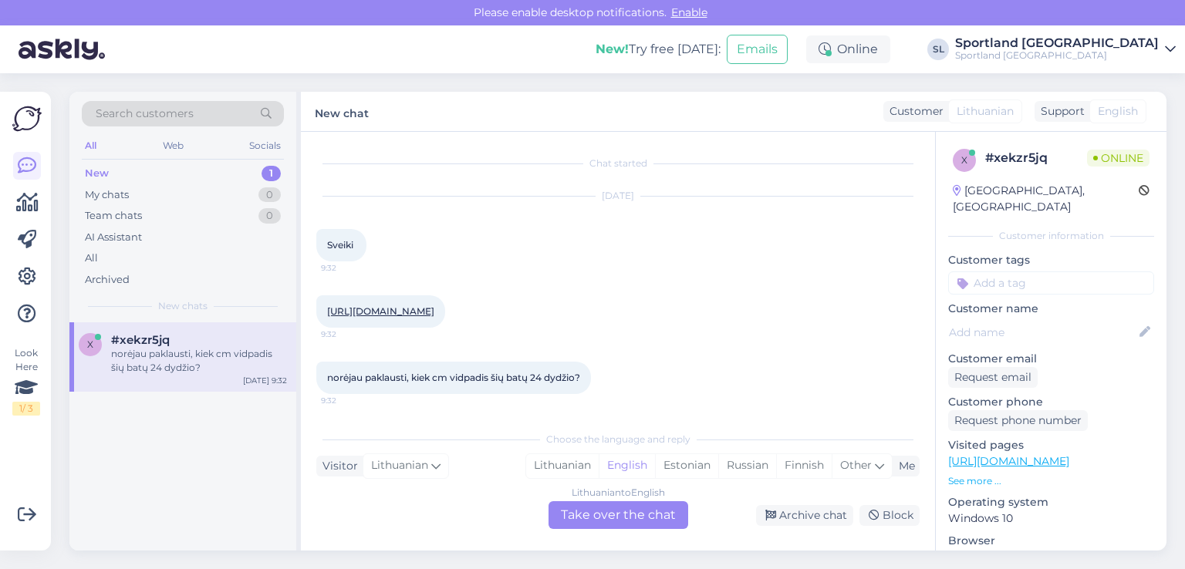
scroll to position [15, 0]
click at [561, 468] on div "Lithuanian" at bounding box center [562, 466] width 73 height 23
click at [599, 517] on div "Lithuanian to Lithuanian Take over the chat" at bounding box center [619, 516] width 140 height 28
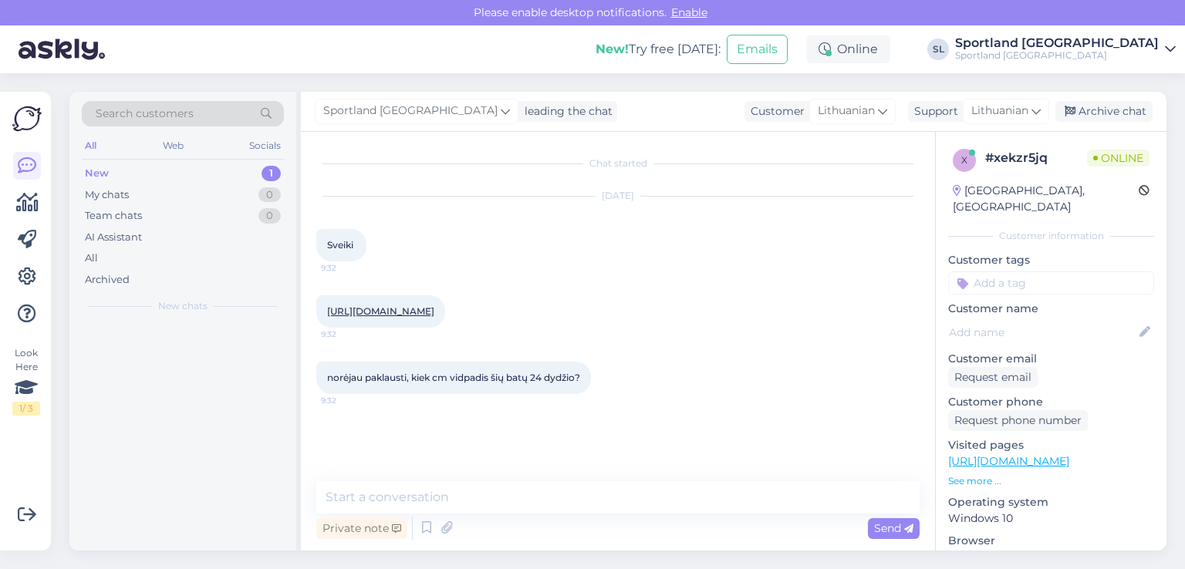
scroll to position [0, 0]
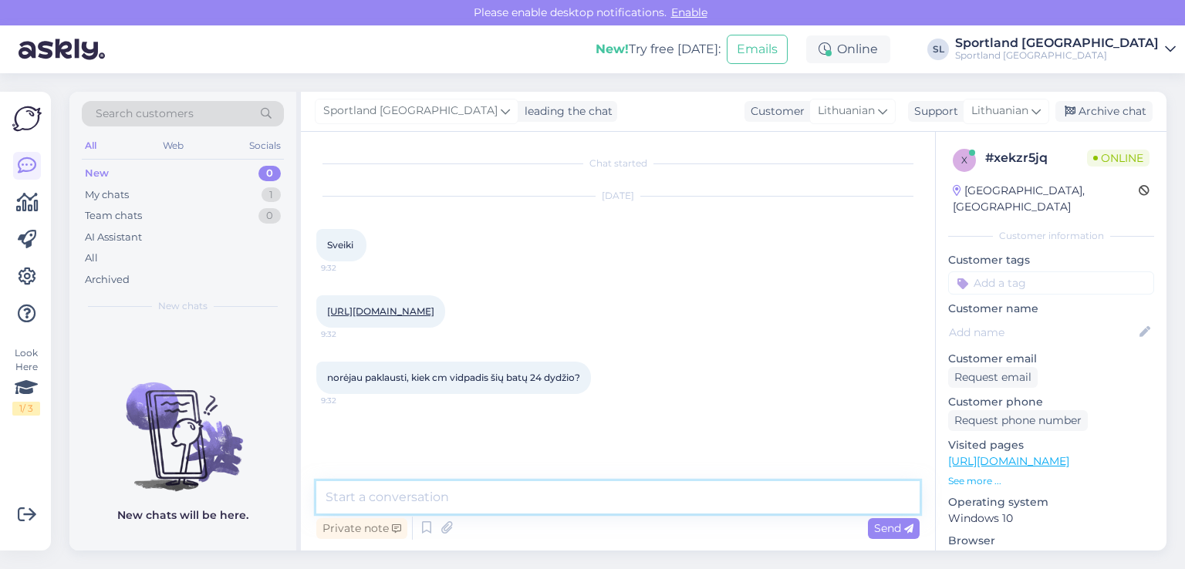
click at [531, 492] on textarea at bounding box center [617, 498] width 603 height 32
type textarea "Sveiki"
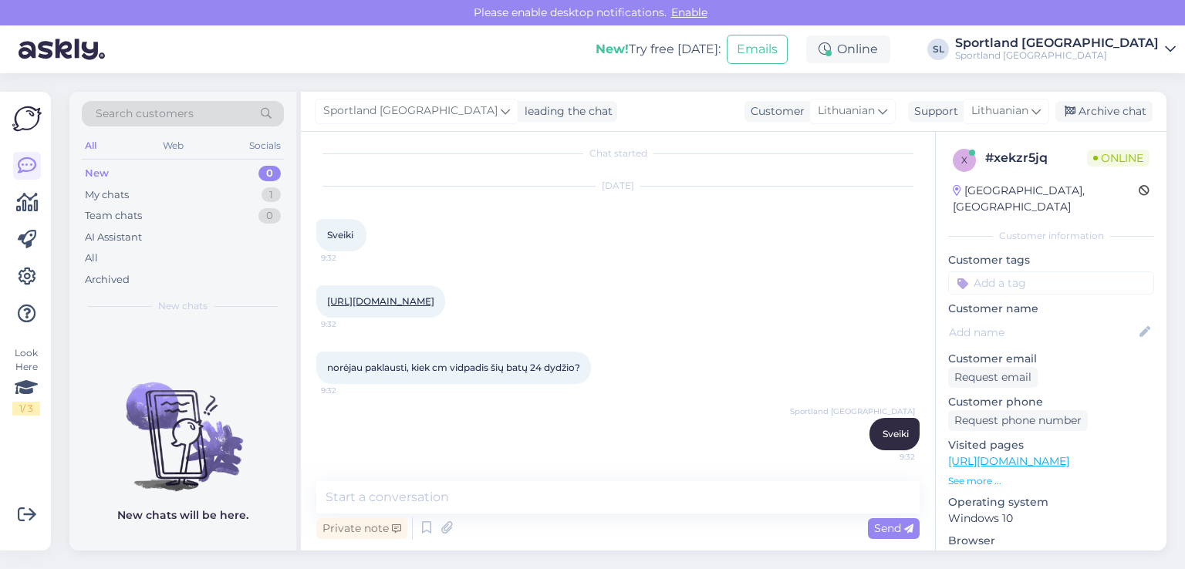
click at [434, 304] on link "https://sportland.lt/product/adidas_x_marvel_infant_boys_spider_man_grand_court…" at bounding box center [380, 302] width 107 height 12
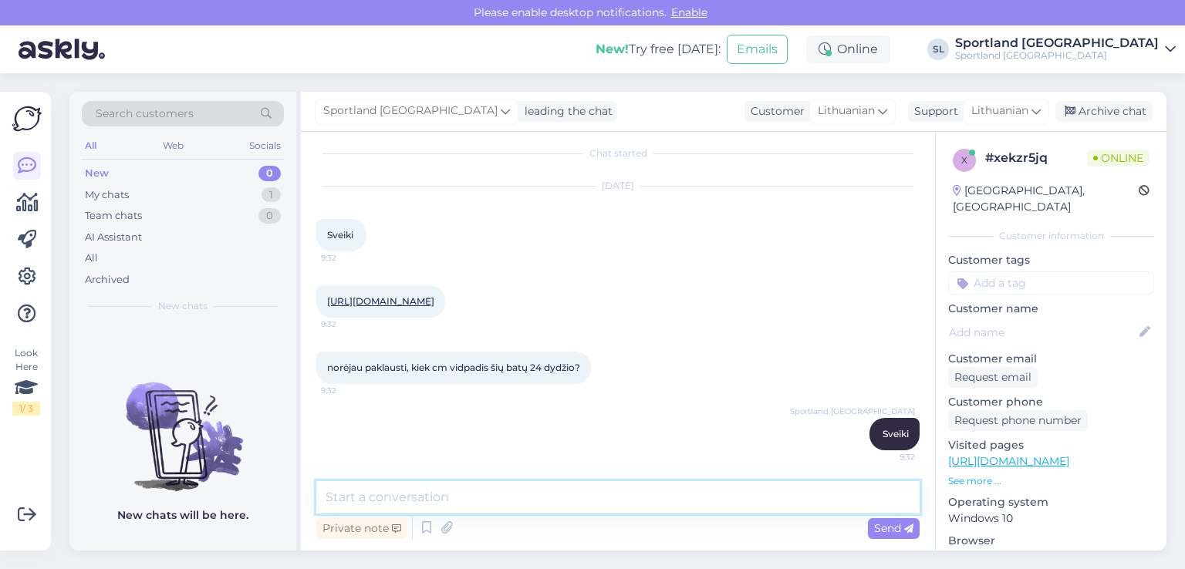
click at [495, 500] on textarea at bounding box center [617, 498] width 603 height 32
type textarea "apie 14 cm"
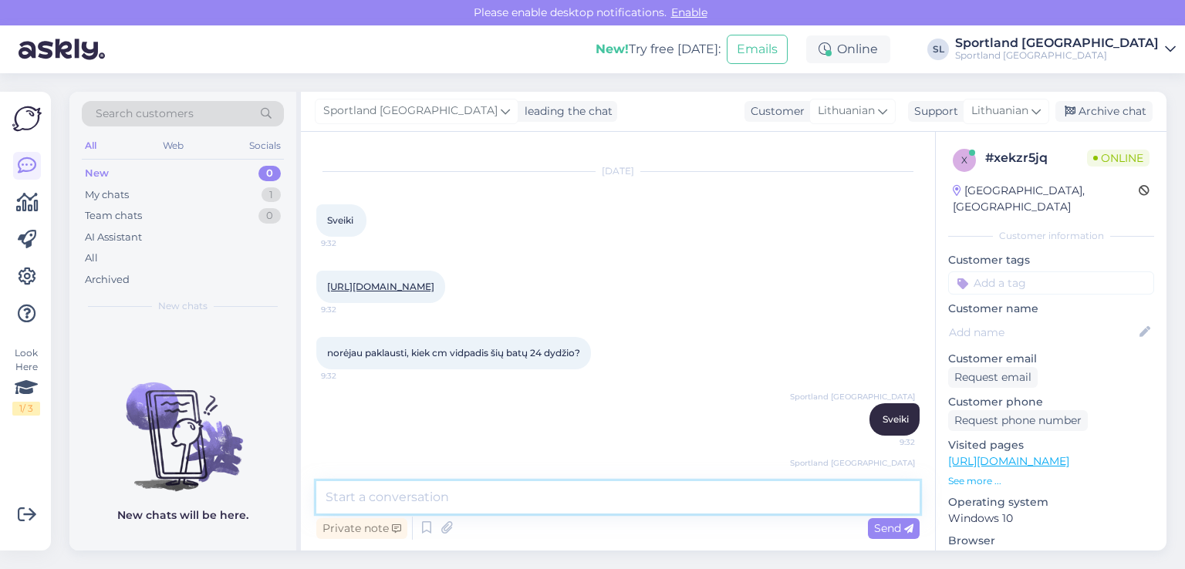
scroll to position [90, 0]
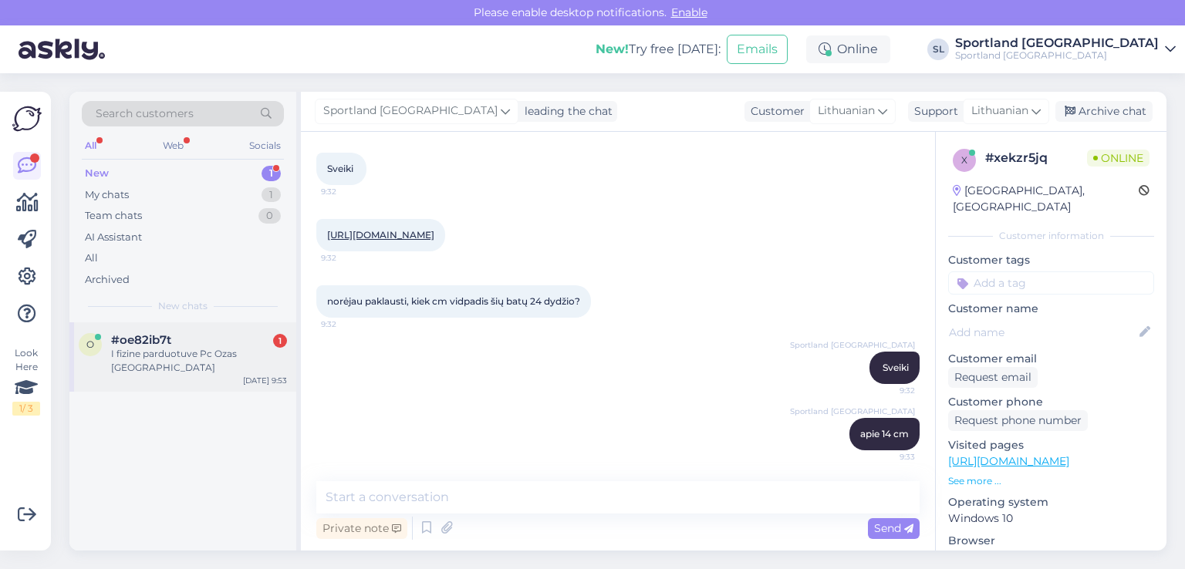
click at [181, 359] on div "I fizine parduotuve Pc Ozas Vilniuje" at bounding box center [199, 361] width 176 height 28
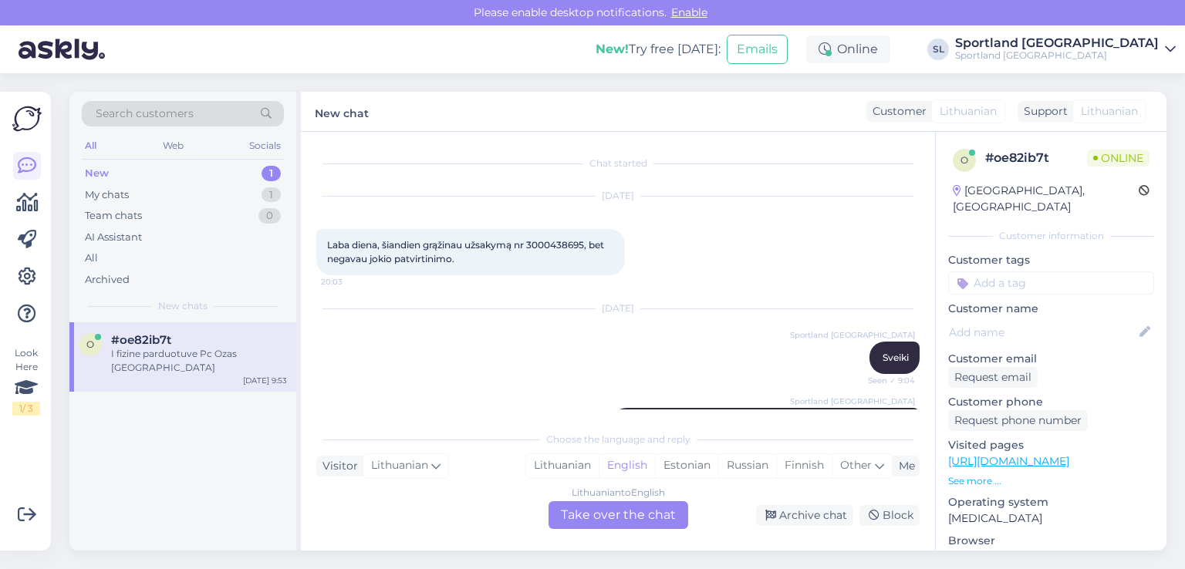
scroll to position [128, 0]
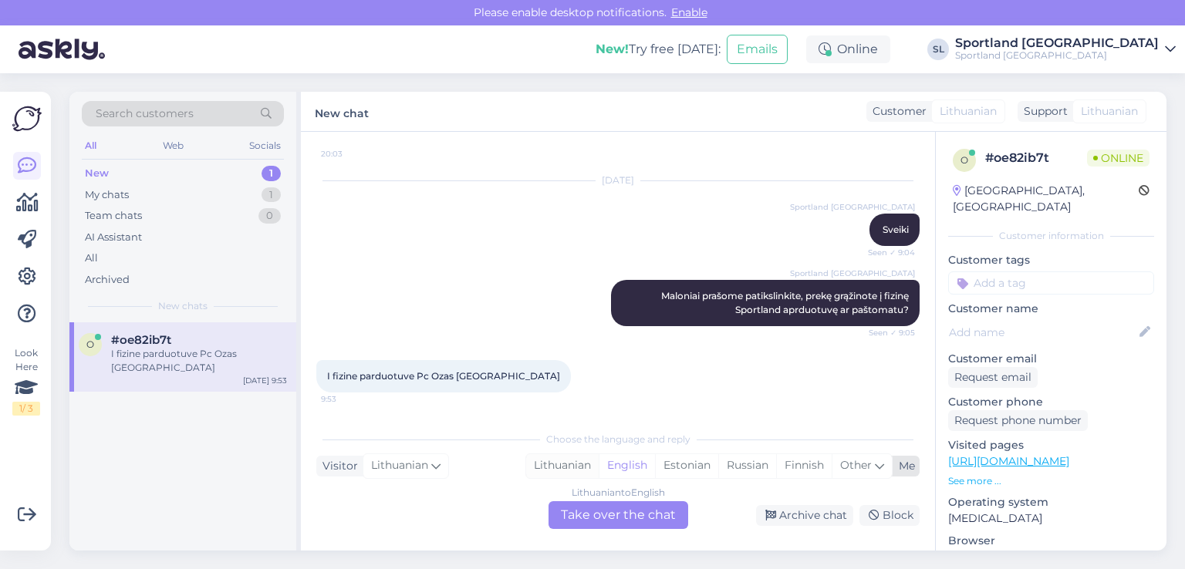
click at [559, 458] on div "Lithuanian" at bounding box center [562, 466] width 73 height 23
click at [614, 511] on div "Lithuanian to Lithuanian Take over the chat" at bounding box center [619, 516] width 140 height 28
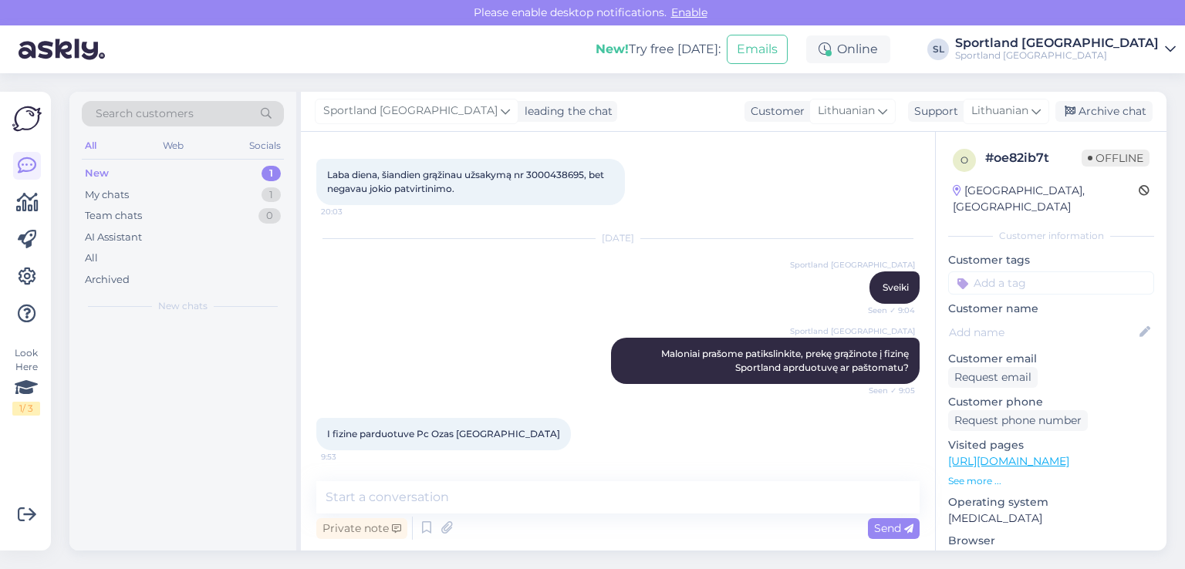
scroll to position [71, 0]
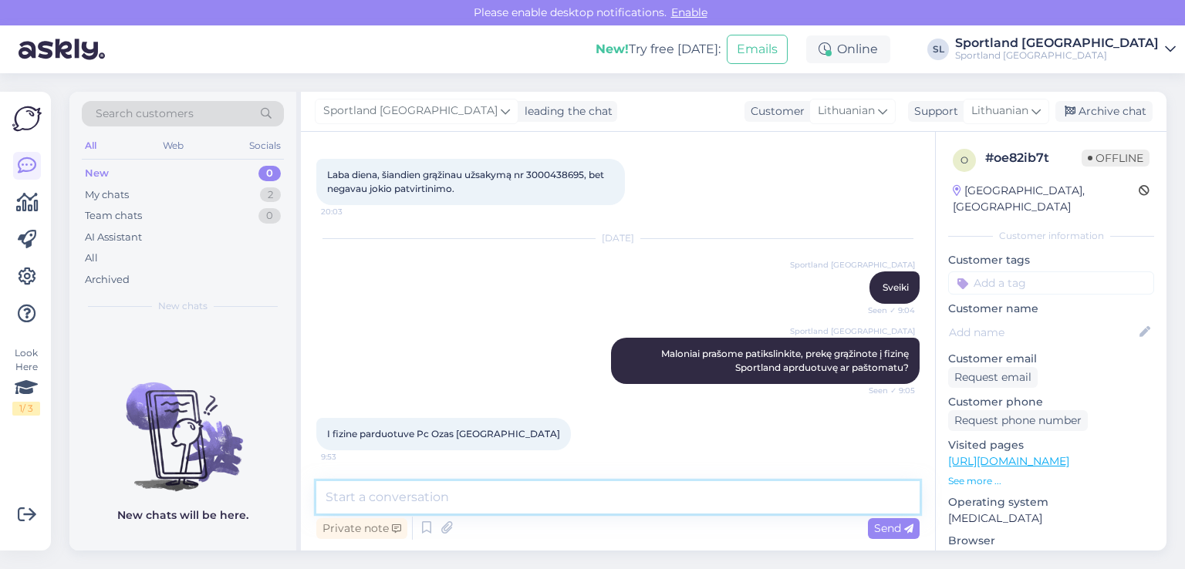
click at [590, 499] on textarea at bounding box center [617, 498] width 603 height 32
type textarea "Sveiki,"
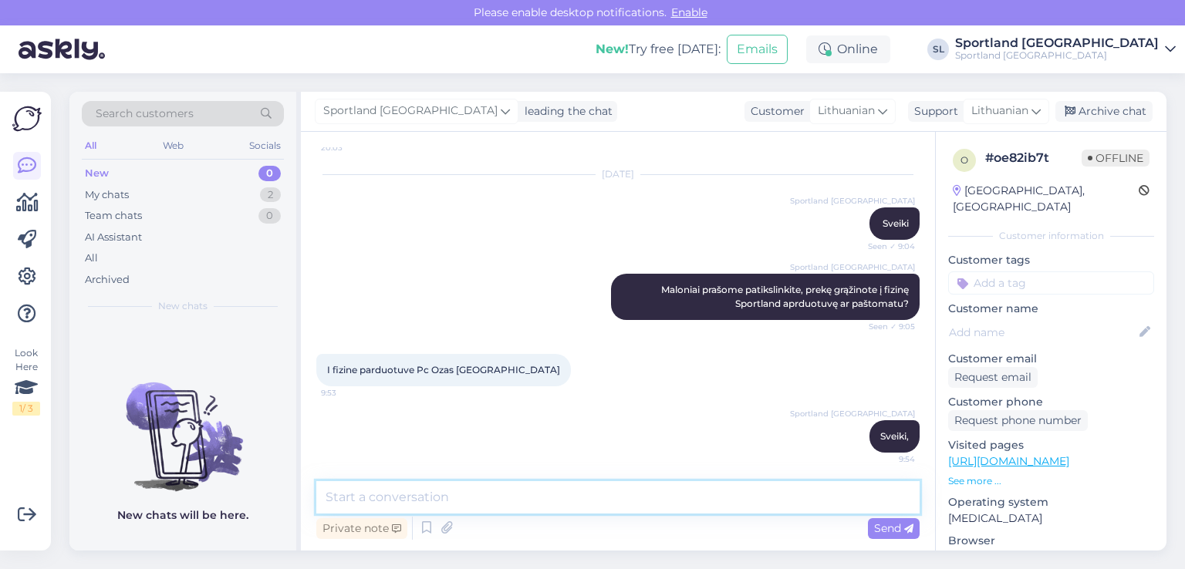
scroll to position [137, 0]
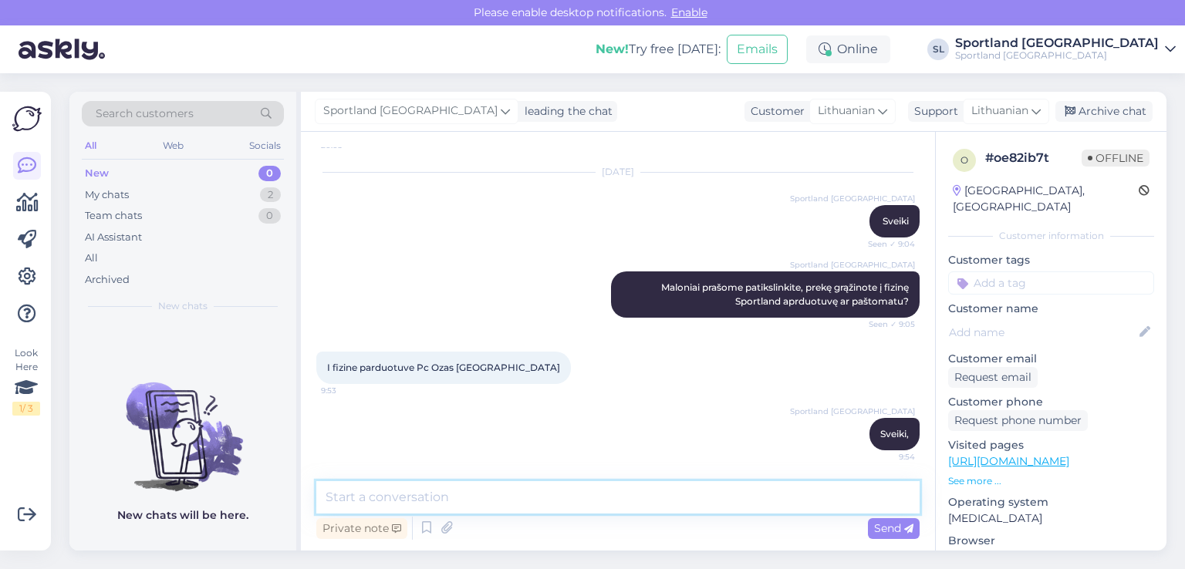
click at [599, 489] on textarea at bounding box center [617, 498] width 603 height 32
type textarea "informuosime kolegas, kad sutvarkytų Jūsų grąžinimą"
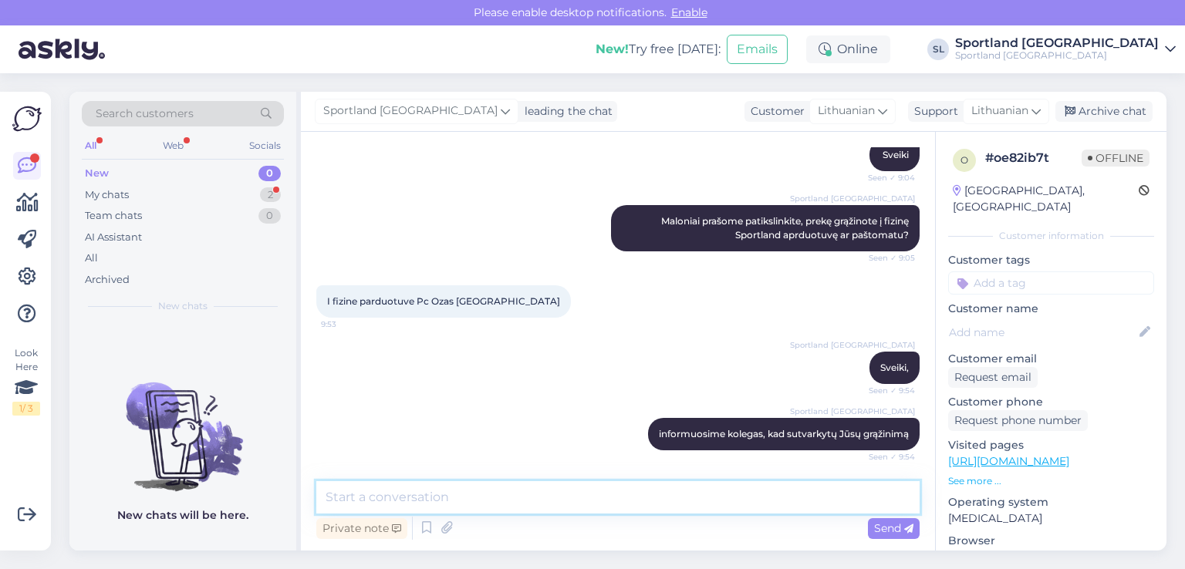
scroll to position [269, 0]
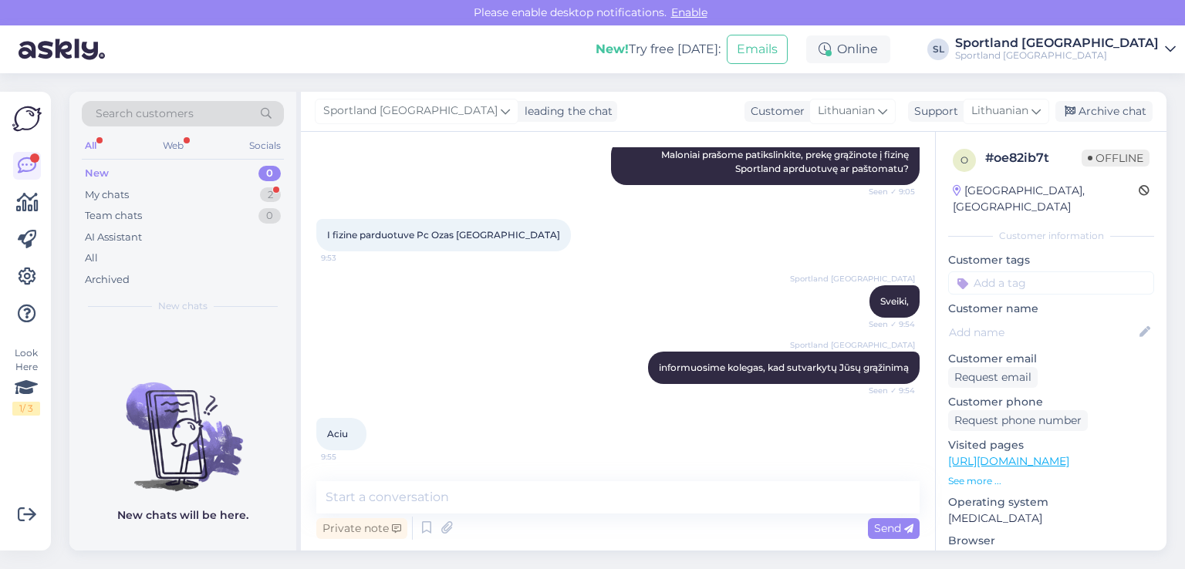
click at [509, 515] on div "Private note Send" at bounding box center [617, 528] width 603 height 29
click at [148, 188] on div "My chats 2" at bounding box center [183, 195] width 202 height 22
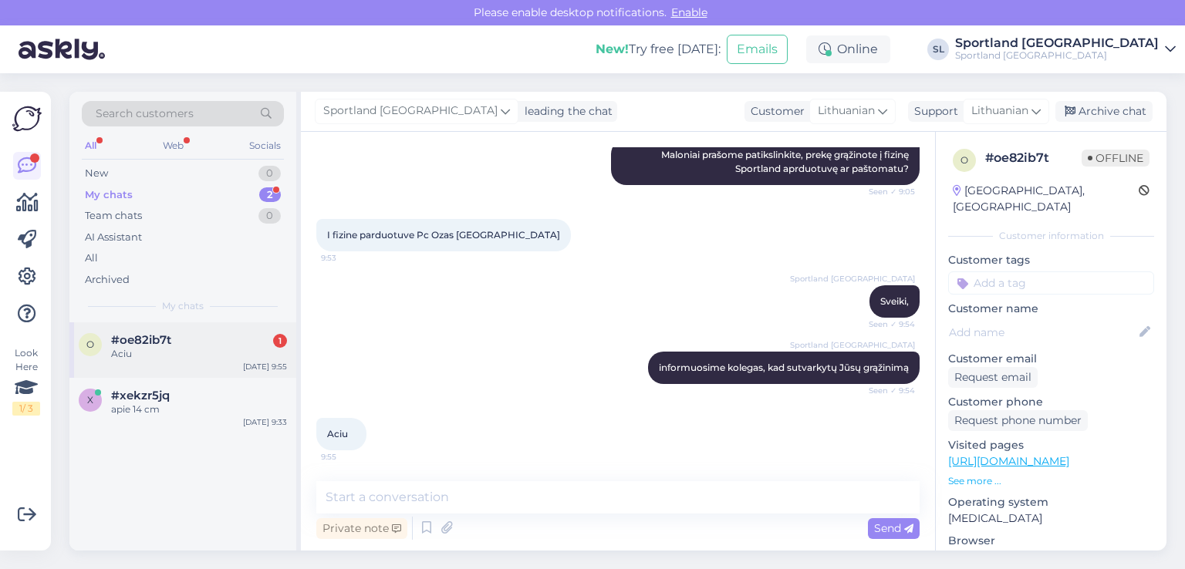
click at [172, 374] on div "o #oe82ib7t 1 Aciu Sep 11 9:55" at bounding box center [182, 351] width 227 height 56
click at [170, 171] on div "New 2" at bounding box center [183, 174] width 202 height 22
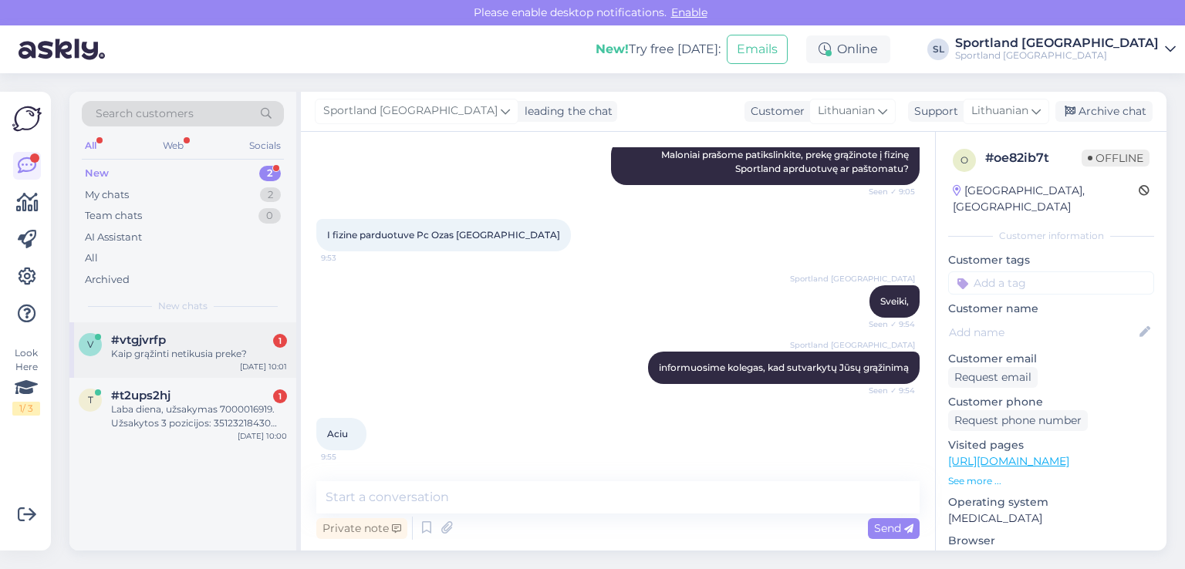
click at [168, 357] on div "Kaip grąžinti netikusia preke?" at bounding box center [199, 354] width 176 height 14
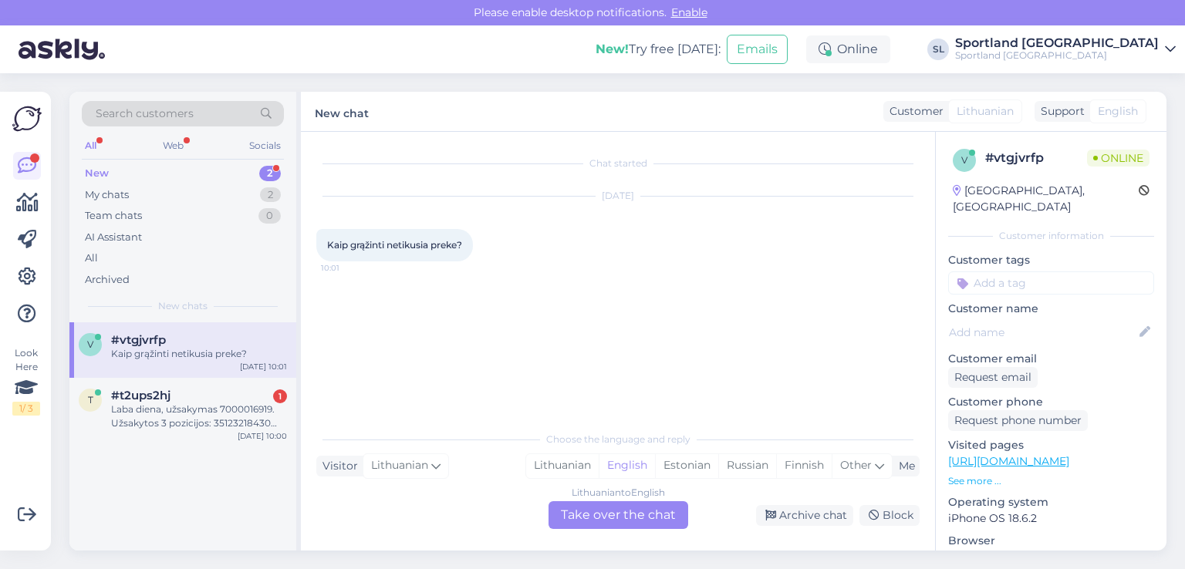
scroll to position [0, 0]
click at [531, 468] on div "Lithuanian" at bounding box center [562, 466] width 73 height 23
click at [602, 514] on div "Lithuanian to Lithuanian Take over the chat" at bounding box center [619, 516] width 140 height 28
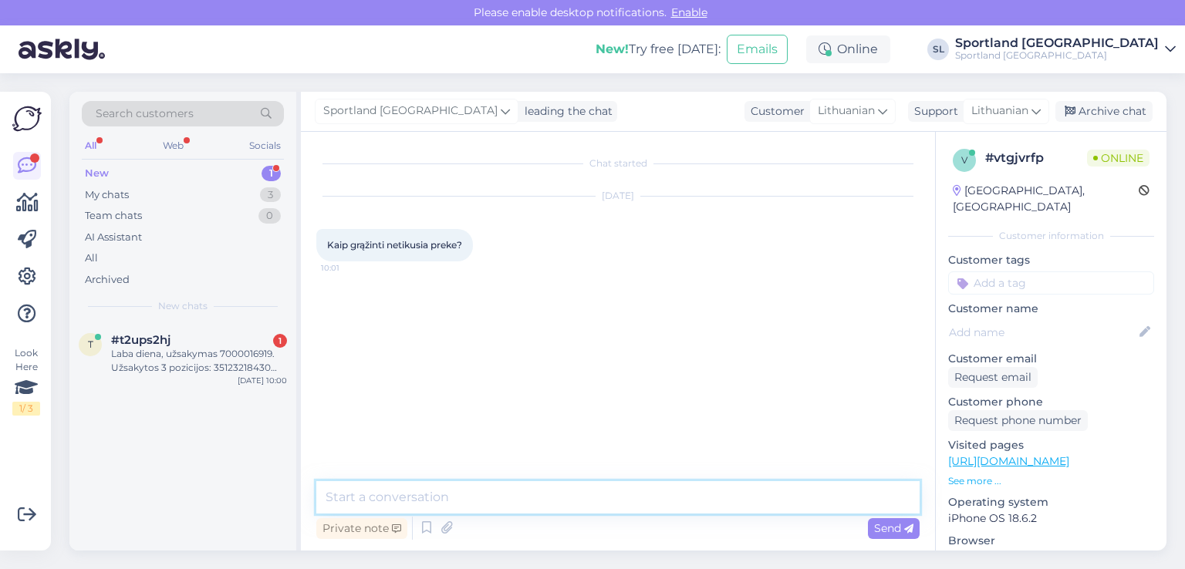
click at [556, 500] on textarea at bounding box center [617, 498] width 603 height 32
type textarea "Sveiki"
type textarea "prašome nurodykite užsakymo numerį"
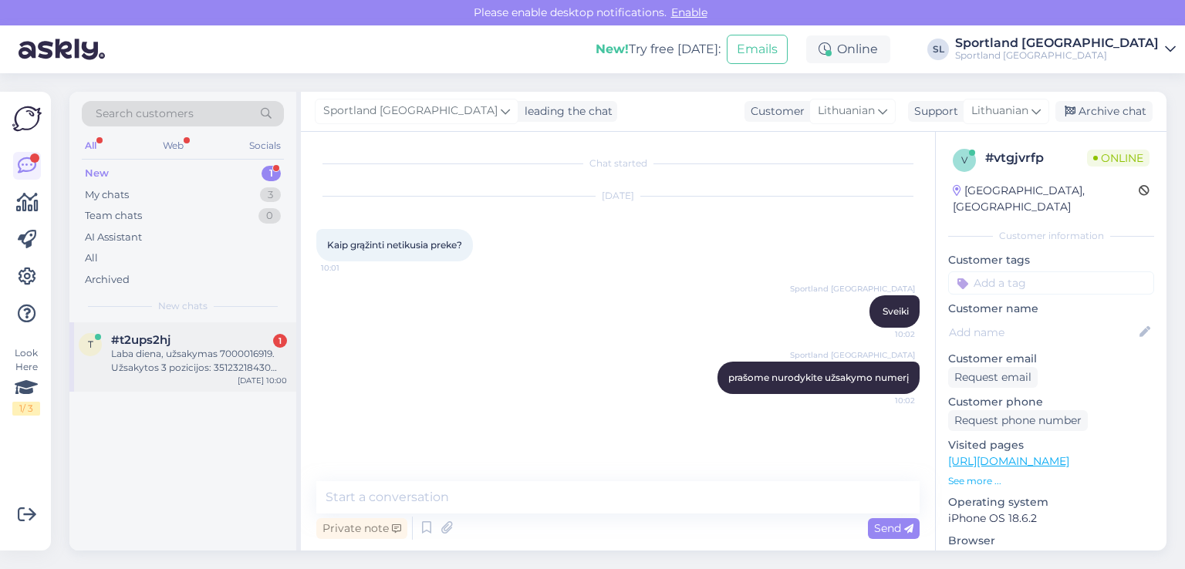
click at [177, 348] on div "Laba diena, užsakymas 7000016919. Užsakytos 3 pozicijos: 35123218430 gauta, 593…" at bounding box center [199, 361] width 176 height 28
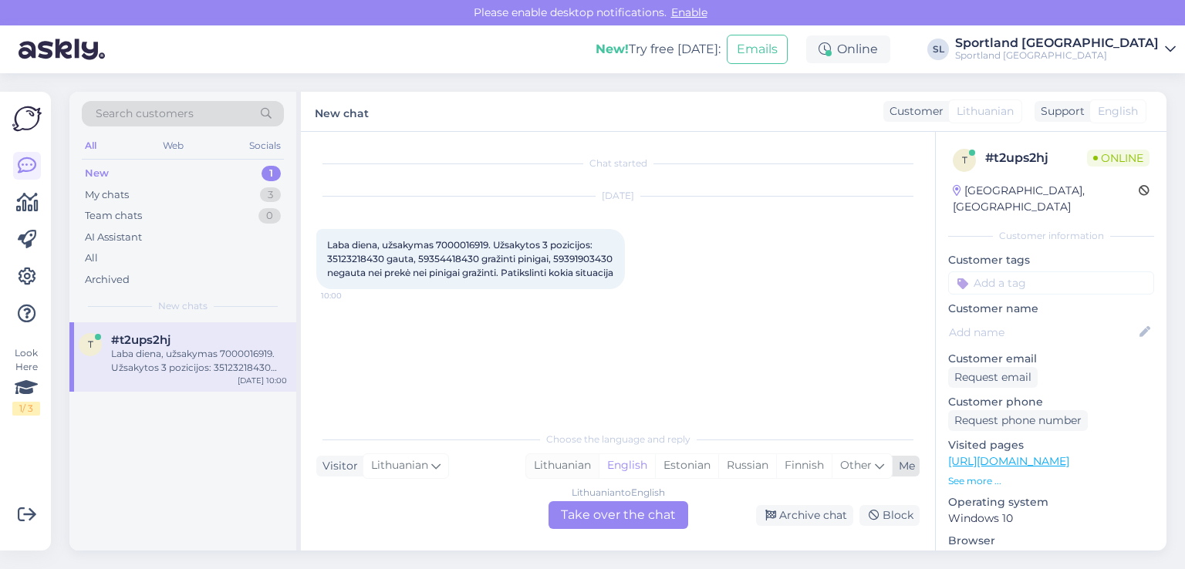
click at [555, 461] on div "Lithuanian" at bounding box center [562, 466] width 73 height 23
click at [578, 513] on div "Lithuanian to Lithuanian Take over the chat" at bounding box center [619, 516] width 140 height 28
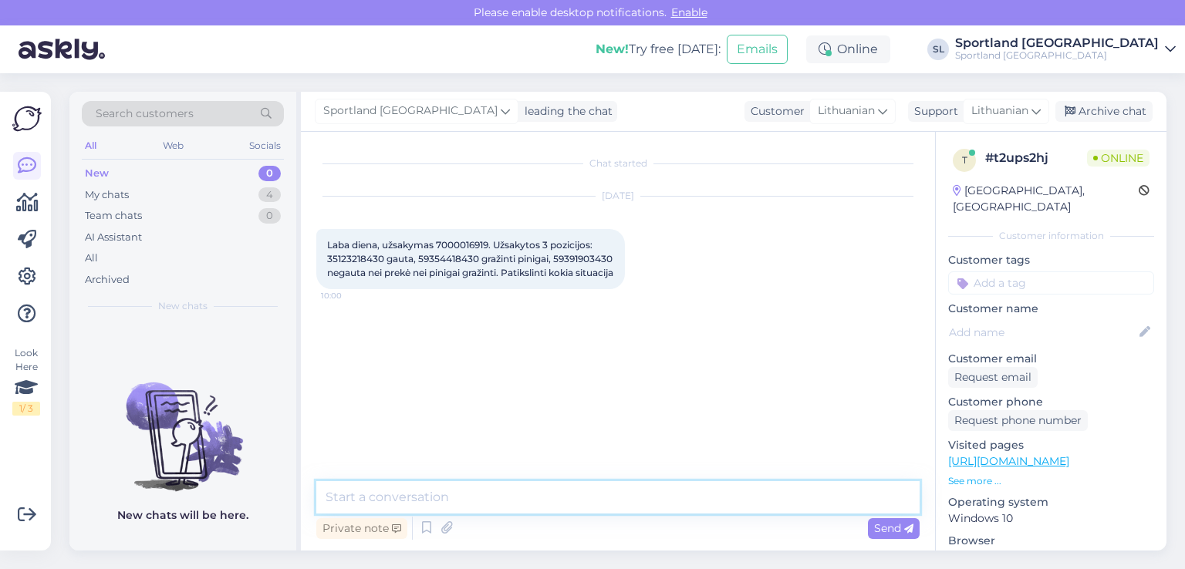
click at [542, 501] on textarea at bounding box center [617, 498] width 603 height 32
type textarea "Sveiki"
type textarea "patikrinsime"
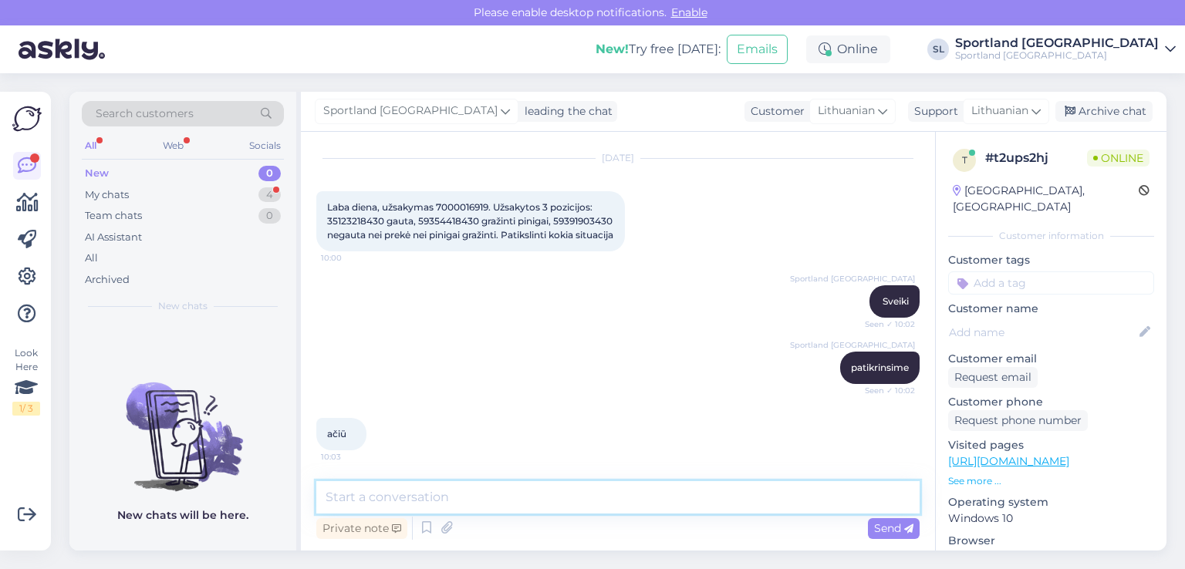
scroll to position [52, 0]
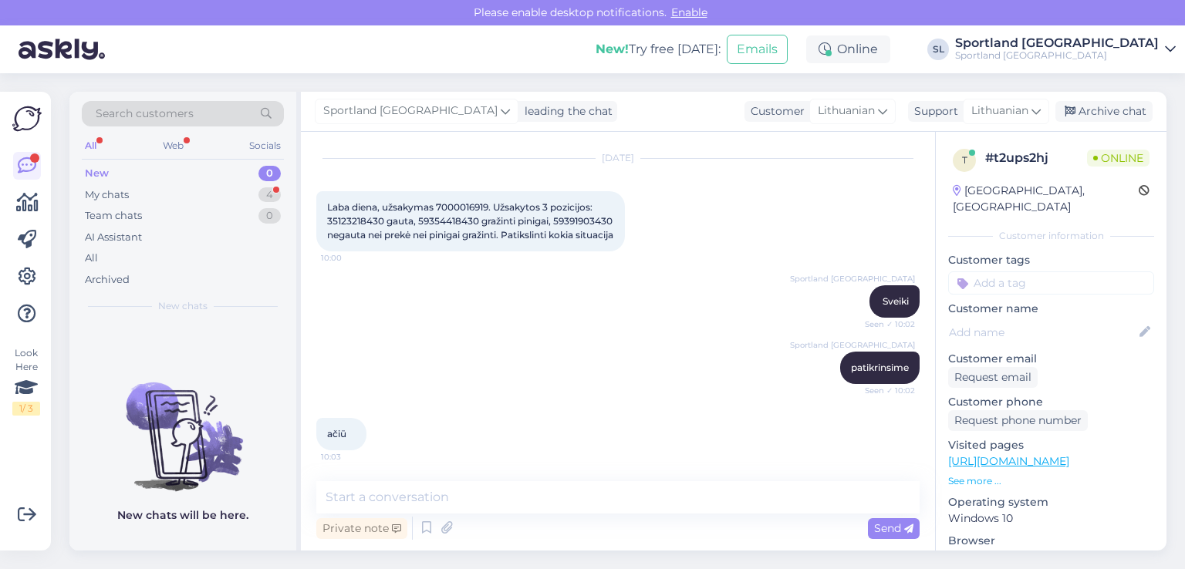
click at [465, 191] on div "Laba diena, užsakymas 7000016919. Užsakytos 3 pozicijos: 35123218430 gauta, 593…" at bounding box center [470, 221] width 309 height 60
copy span "7000016919"
click at [355, 218] on span "Laba diena, užsakymas 7000016919. Užsakytos 3 pozicijos: 35123218430 gauta, 593…" at bounding box center [471, 220] width 288 height 39
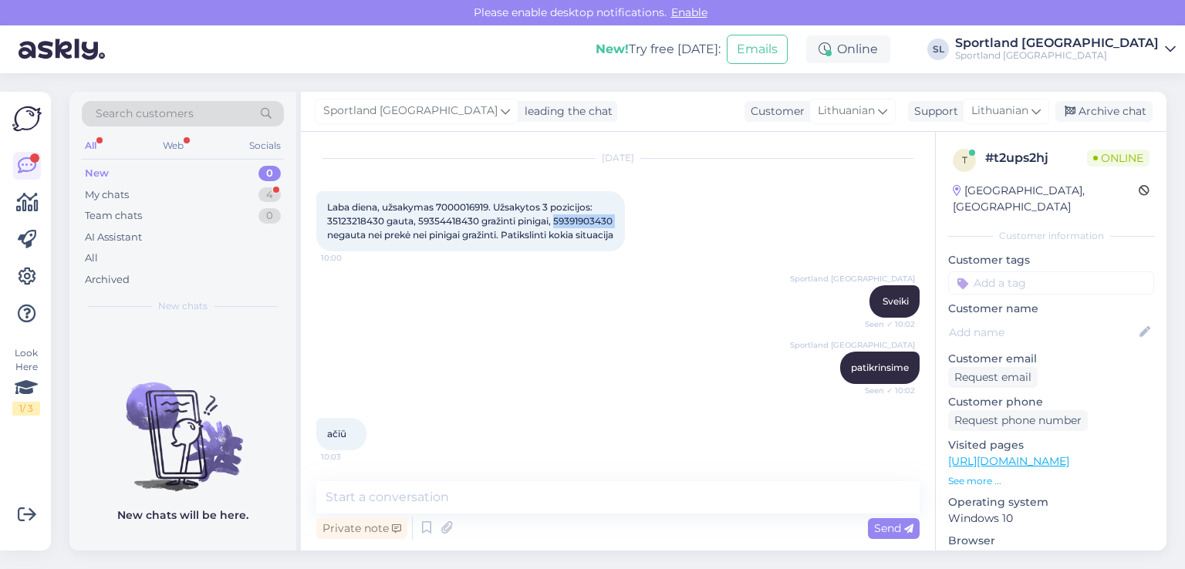
copy span "59391903430"
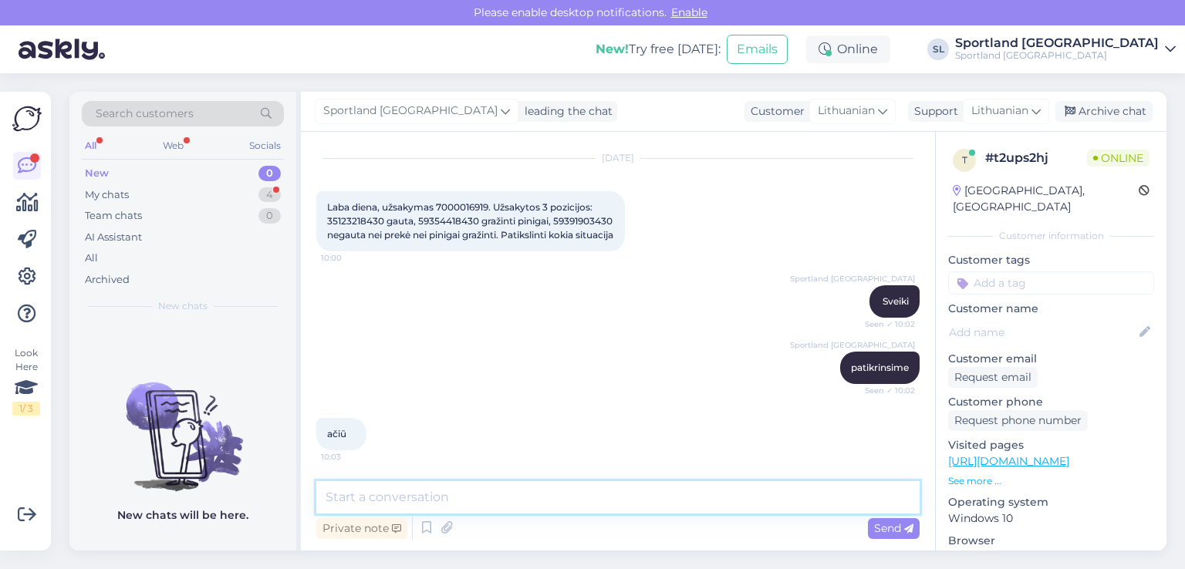
click at [475, 482] on textarea at bounding box center [617, 498] width 603 height 32
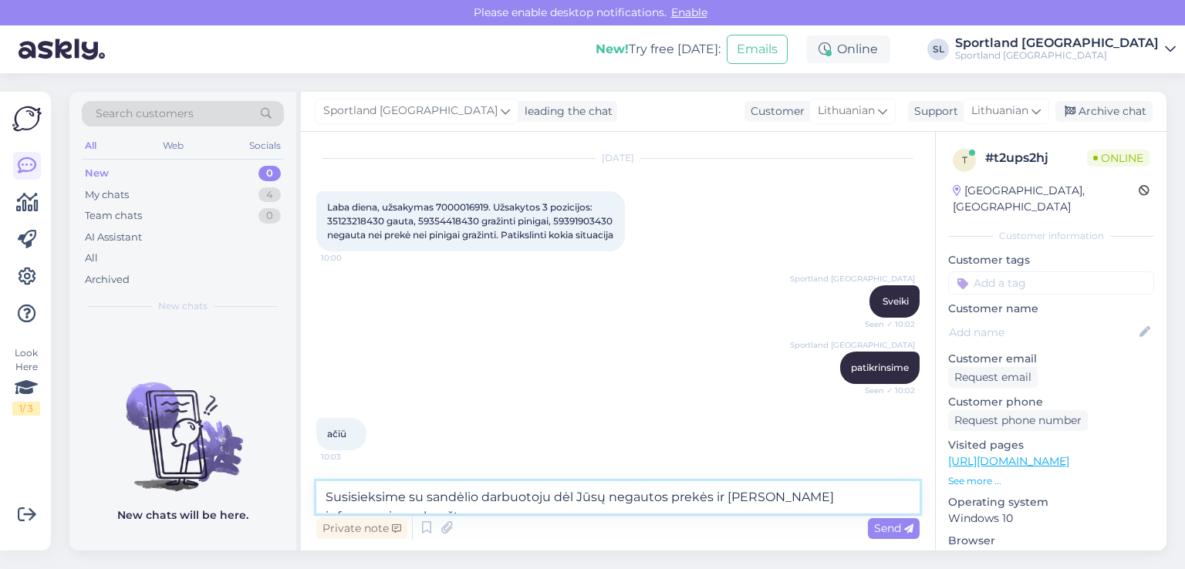
click at [901, 494] on textarea "Susisieksime su sandėlio darbuotoju dėl Jūsų negautos prekės ir [PERSON_NAME] i…" at bounding box center [617, 498] width 603 height 32
paste textarea "[EMAIL_ADDRESS][DOMAIN_NAME]"
type textarea "Susisieksime su sandėlio darbuotoju dėl Jūsų negautos prekės ir [PERSON_NAME] i…"
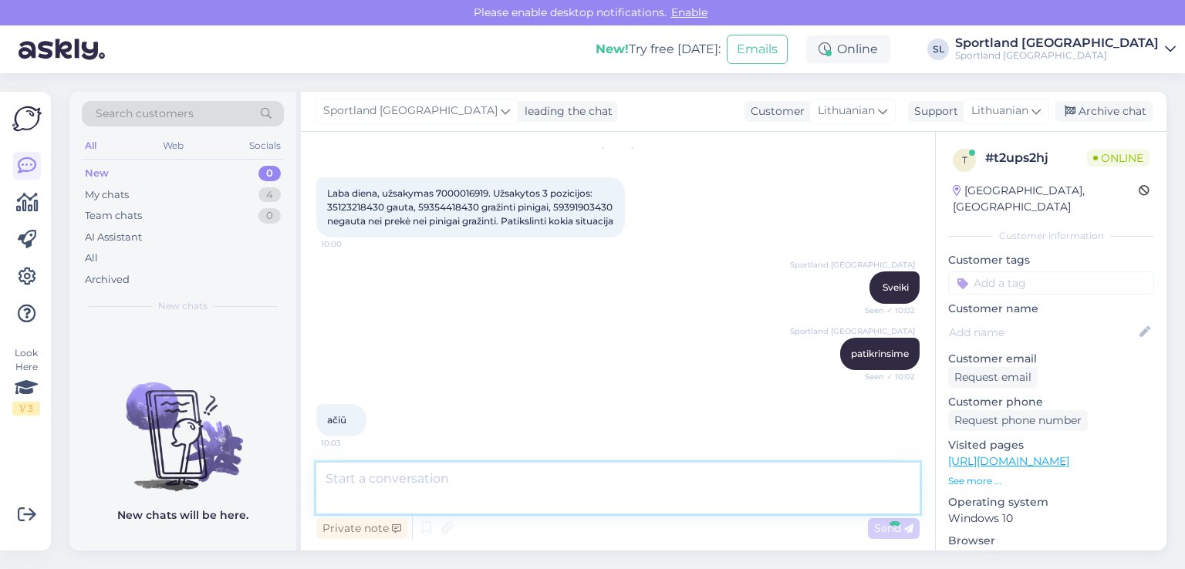
scroll to position [146, 0]
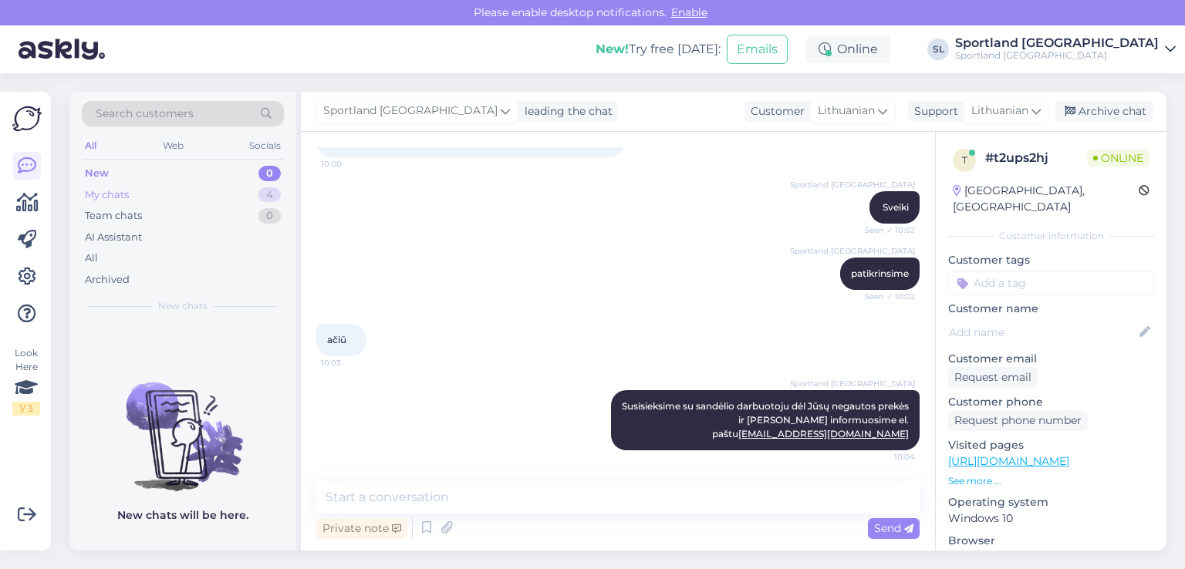
click at [172, 201] on div "My chats 4" at bounding box center [183, 195] width 202 height 22
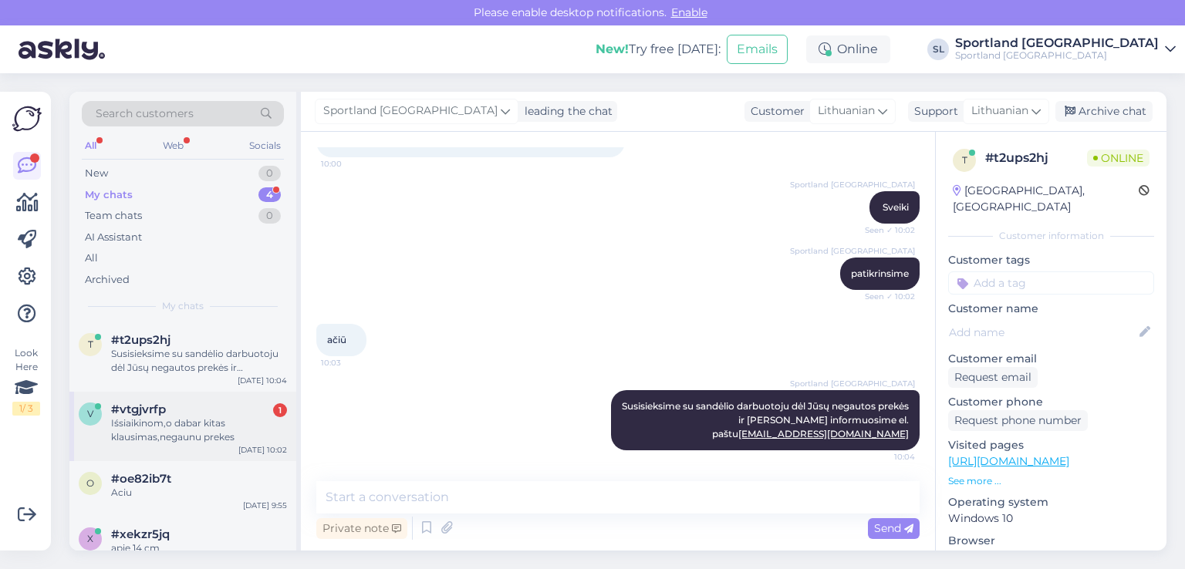
click at [139, 435] on div "Iśsiaikinom,o dabar kitas klausimas,negaunu prekes" at bounding box center [199, 431] width 176 height 28
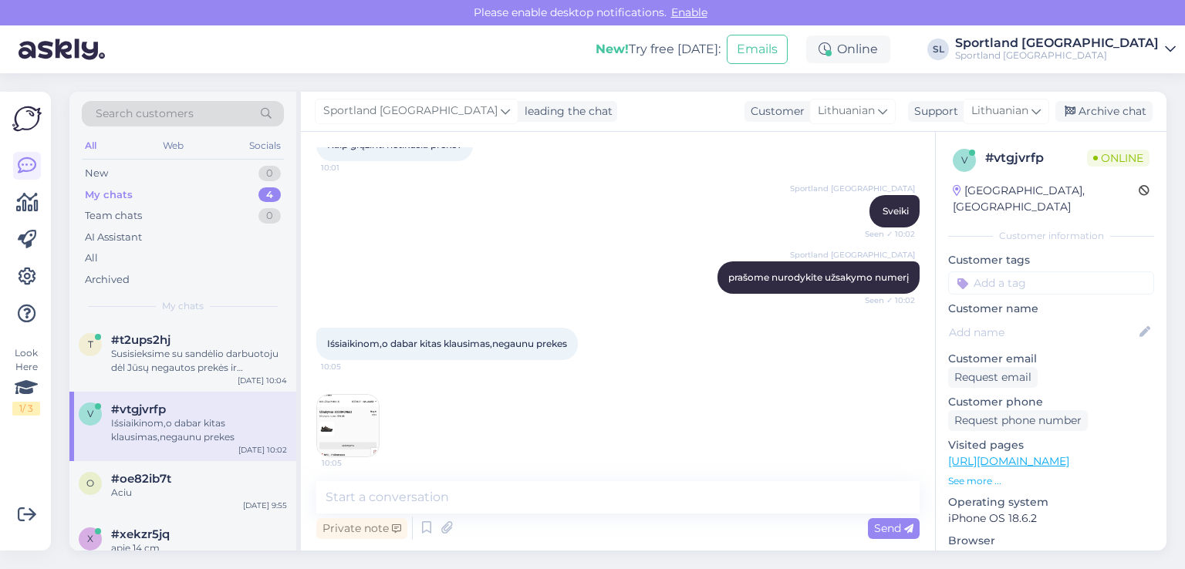
scroll to position [107, 0]
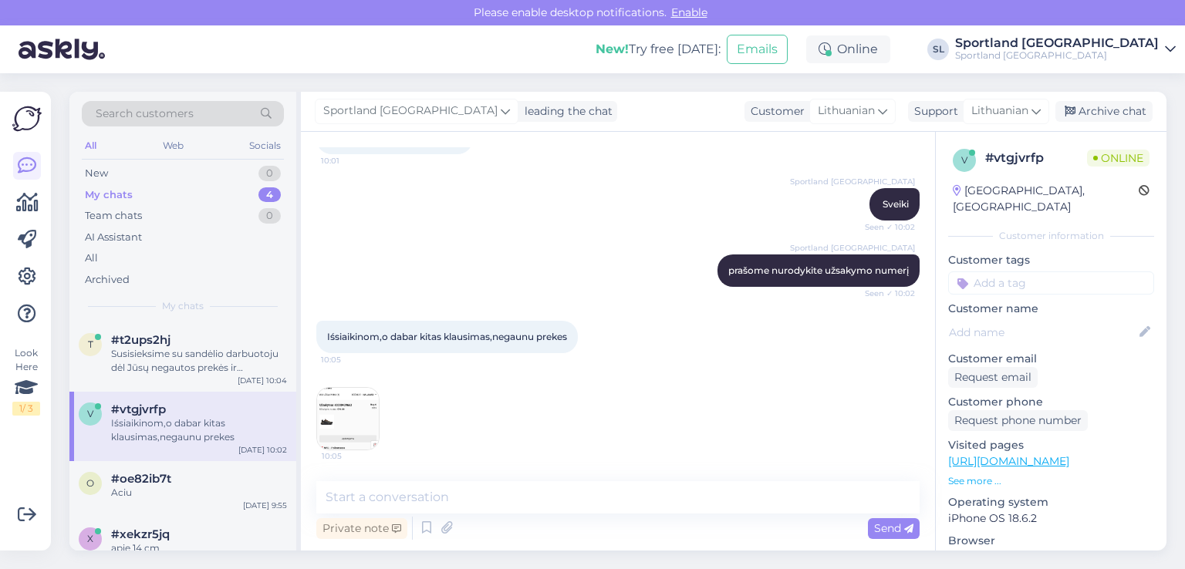
click at [350, 407] on img at bounding box center [348, 419] width 62 height 62
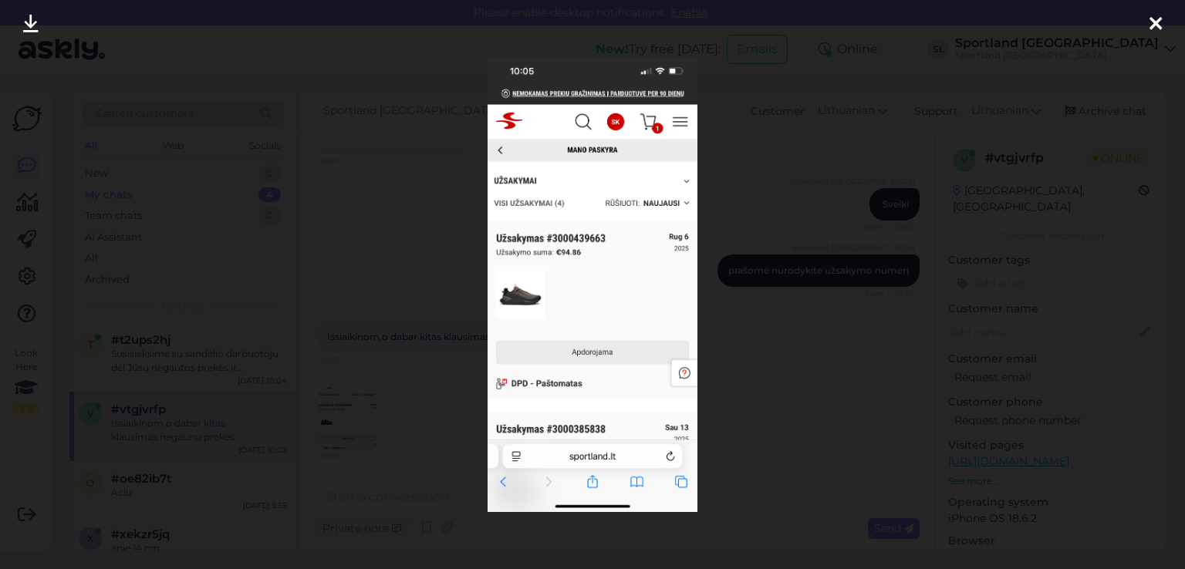
scroll to position [204, 0]
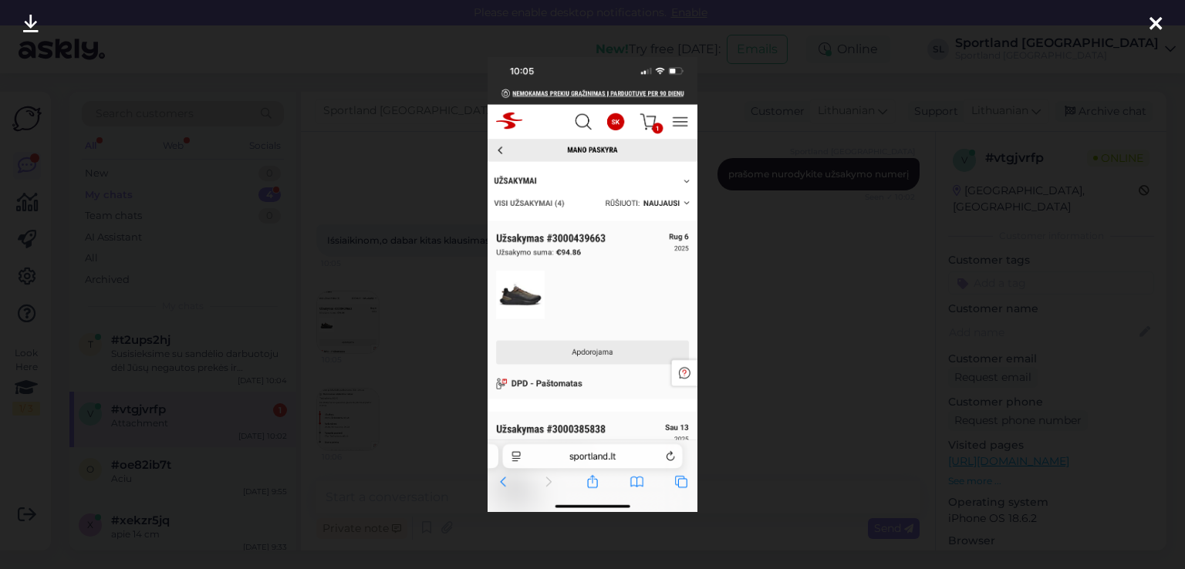
click at [1151, 19] on icon at bounding box center [1156, 25] width 12 height 20
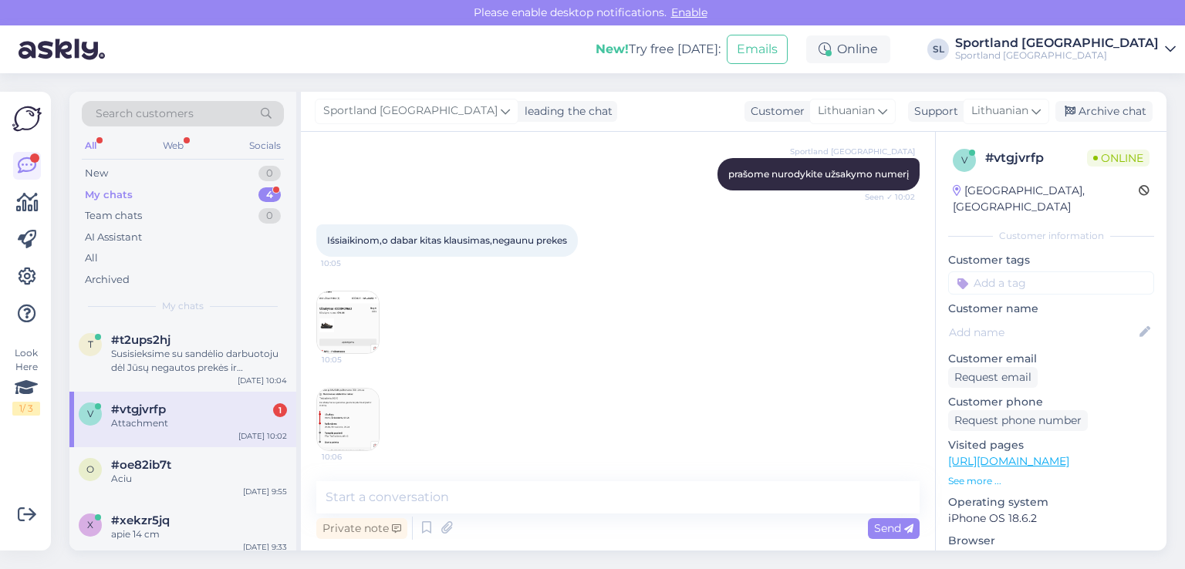
click at [336, 424] on img at bounding box center [348, 420] width 62 height 62
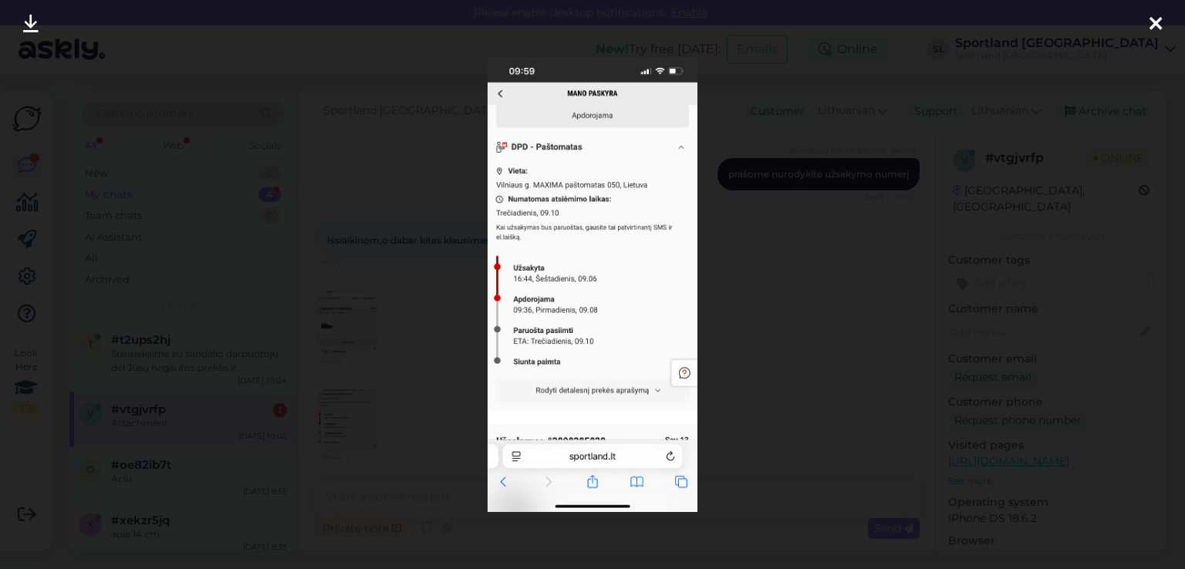
click at [1153, 19] on icon at bounding box center [1156, 25] width 12 height 20
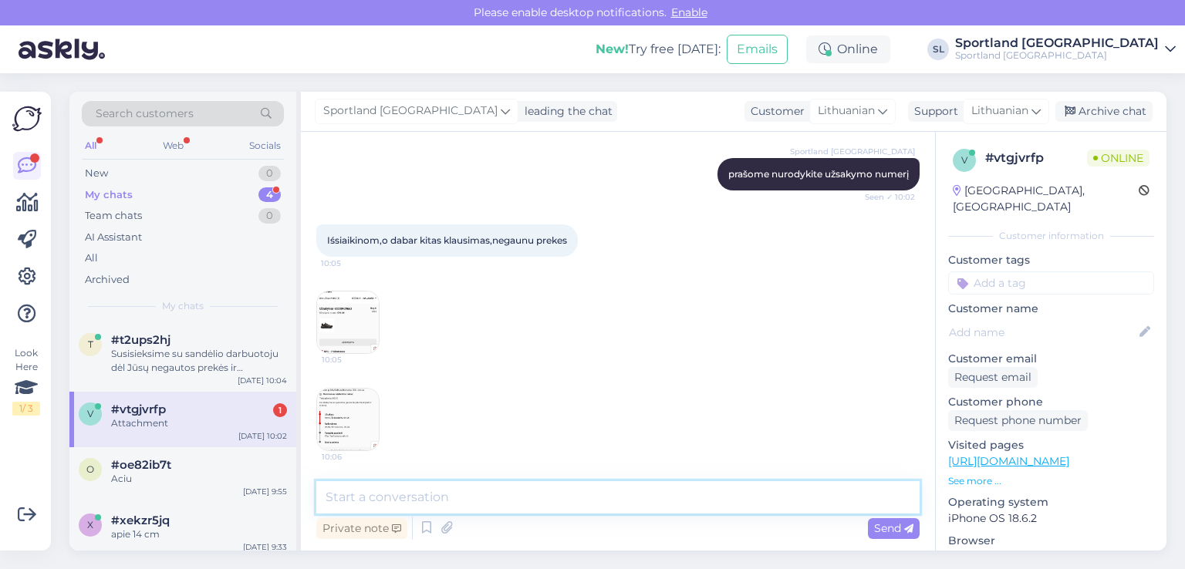
click at [461, 508] on textarea at bounding box center [617, 498] width 603 height 32
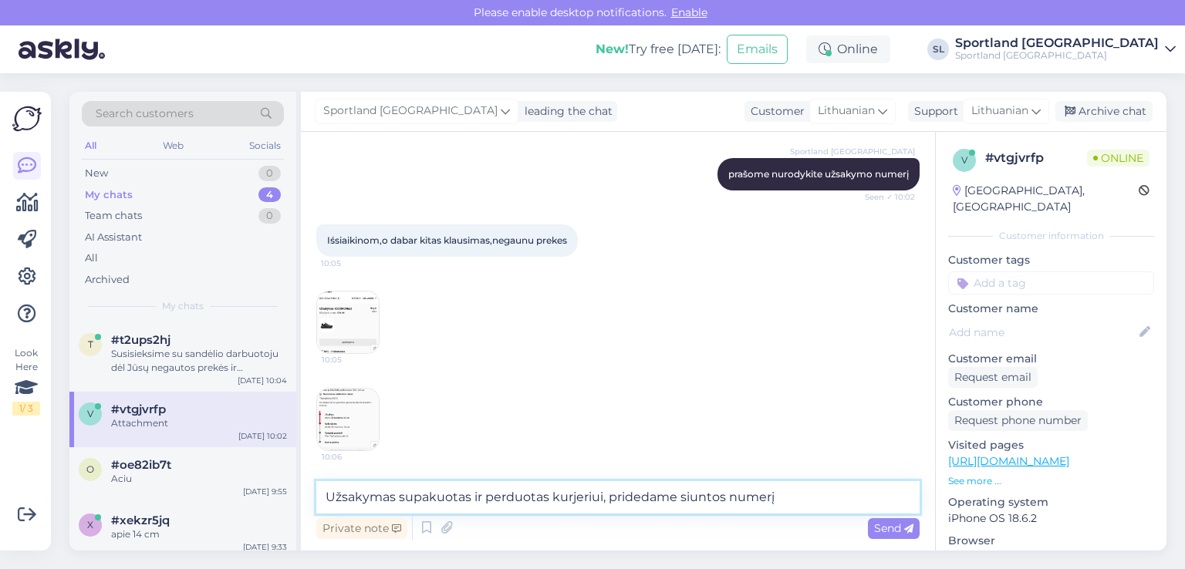
paste textarea "05757996430912"
type textarea "Užsakymas supakuotas ir perduotas kurjeriui, pridedame siuntos numerį 057579964…"
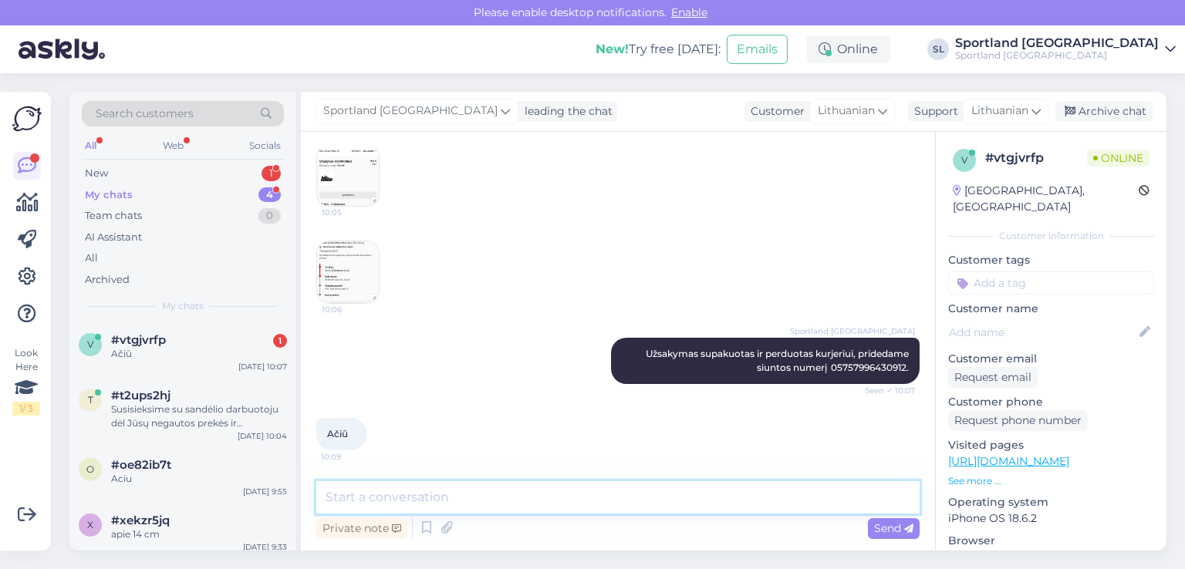
scroll to position [350, 0]
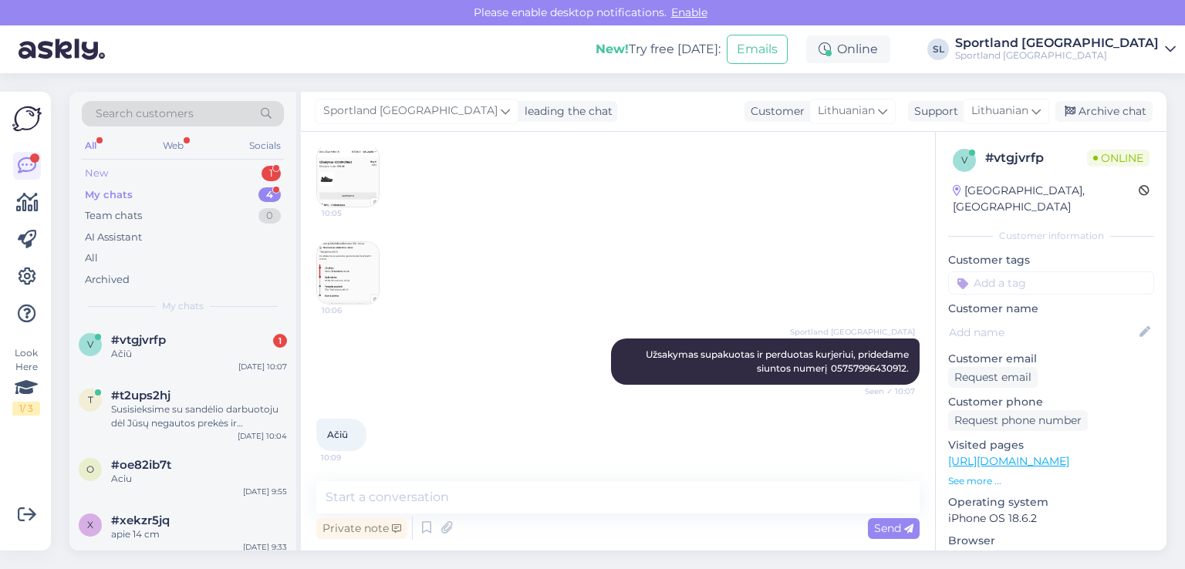
click at [164, 171] on div "New 1" at bounding box center [183, 174] width 202 height 22
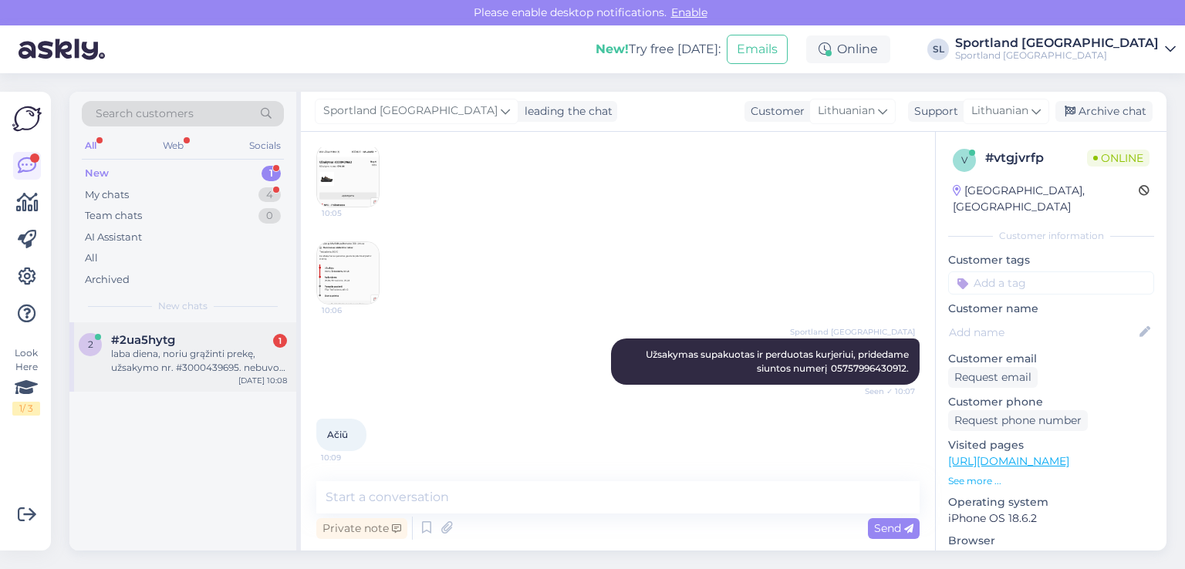
click at [168, 365] on div "laba diena, noriu grąžinti prekę, užsakymo nr. #3000439695. nebuvo įdėtas graži…" at bounding box center [199, 361] width 176 height 28
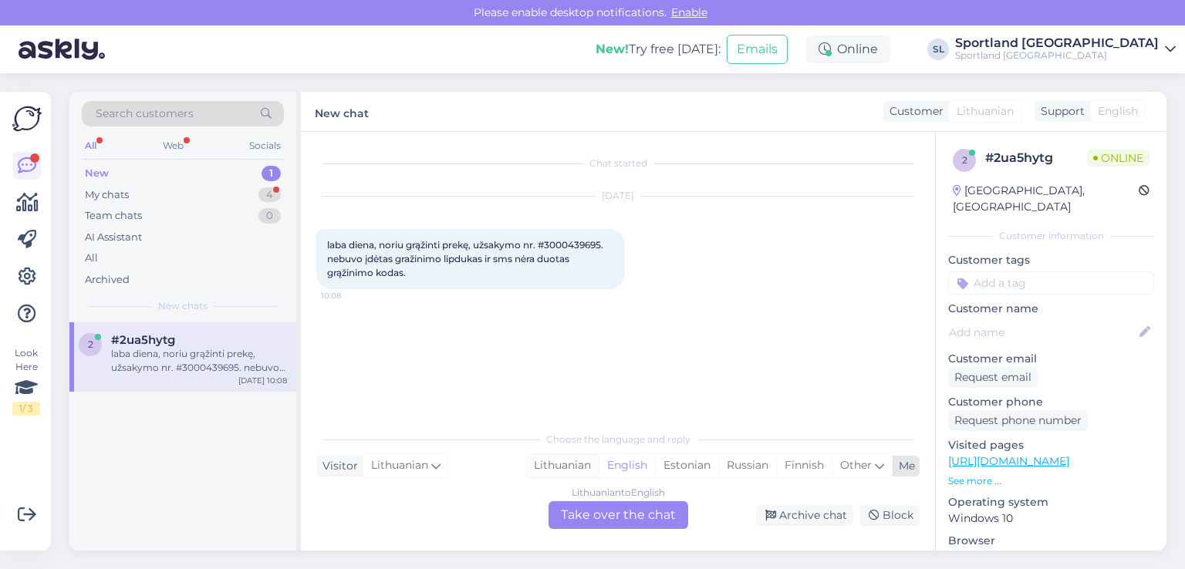
click at [583, 472] on div "Lithuanian" at bounding box center [562, 466] width 73 height 23
click at [602, 510] on div "Lithuanian to Lithuanian Take over the chat" at bounding box center [619, 516] width 140 height 28
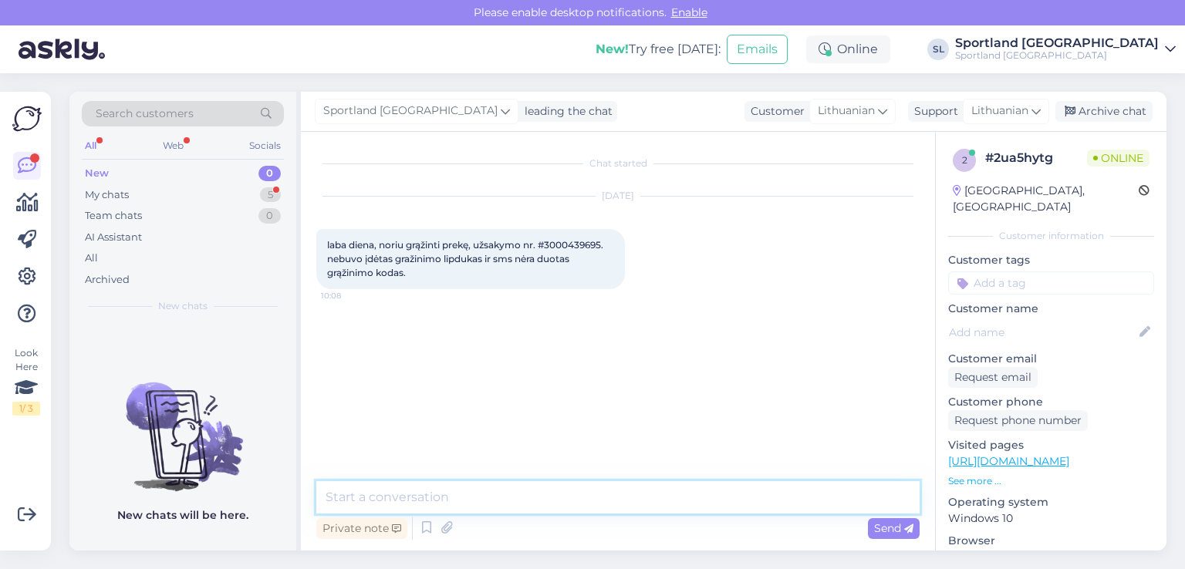
click at [528, 495] on textarea at bounding box center [617, 498] width 603 height 32
type textarea "Sveiki"
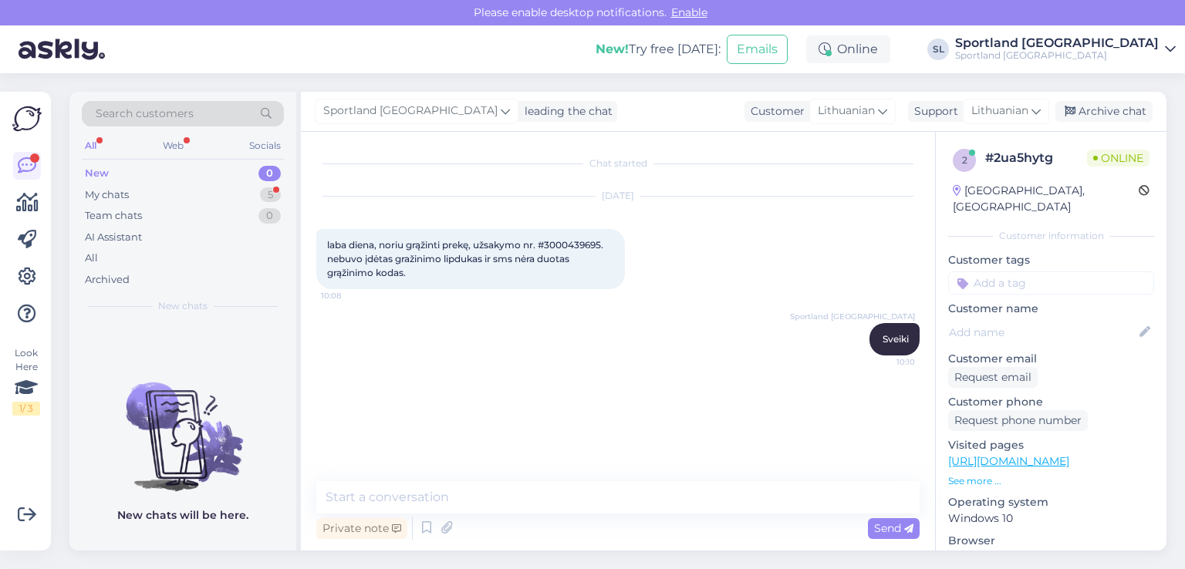
click at [567, 237] on div "laba diena, noriu grąžinti prekę, užsakymo nr. #3000439695. nebuvo įdėtas graži…" at bounding box center [470, 259] width 309 height 60
click at [568, 238] on div "laba diena, noriu grąžinti prekę, užsakymo nr. #3000439695. nebuvo įdėtas graži…" at bounding box center [470, 259] width 309 height 60
copy span "3000439695"
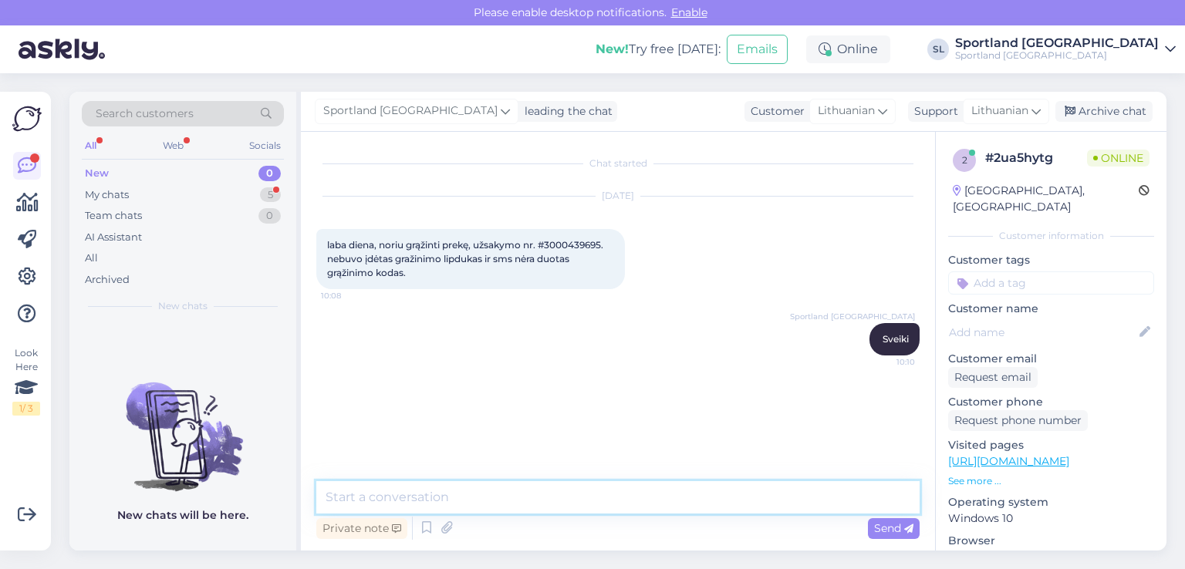
click at [542, 495] on textarea at bounding box center [617, 498] width 603 height 32
type textarea "s"
paste textarea "olia1lia@gmail.com"
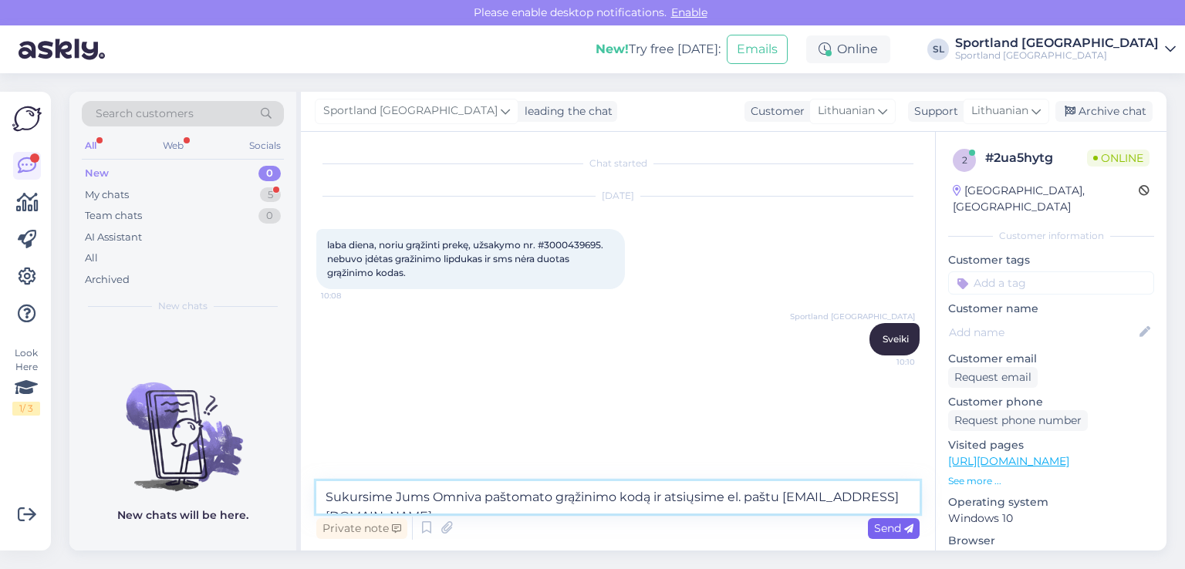
type textarea "Sukursime Jums Omniva paštomato grąžinimo kodą ir atsiųsime el. paštu olia1lia@…"
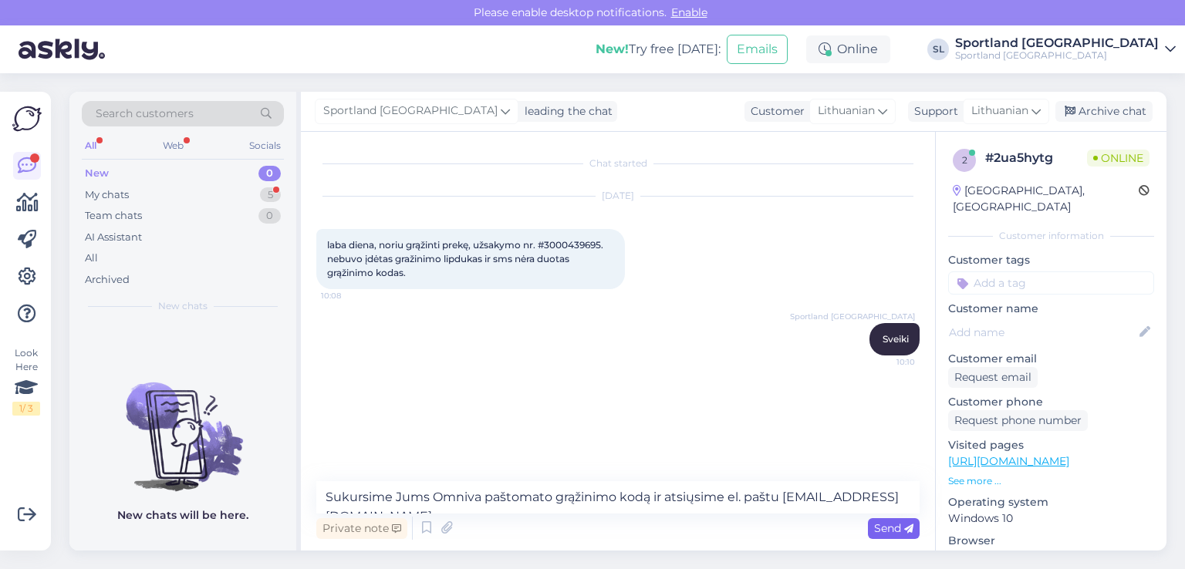
click at [880, 522] on span "Send" at bounding box center [893, 529] width 39 height 14
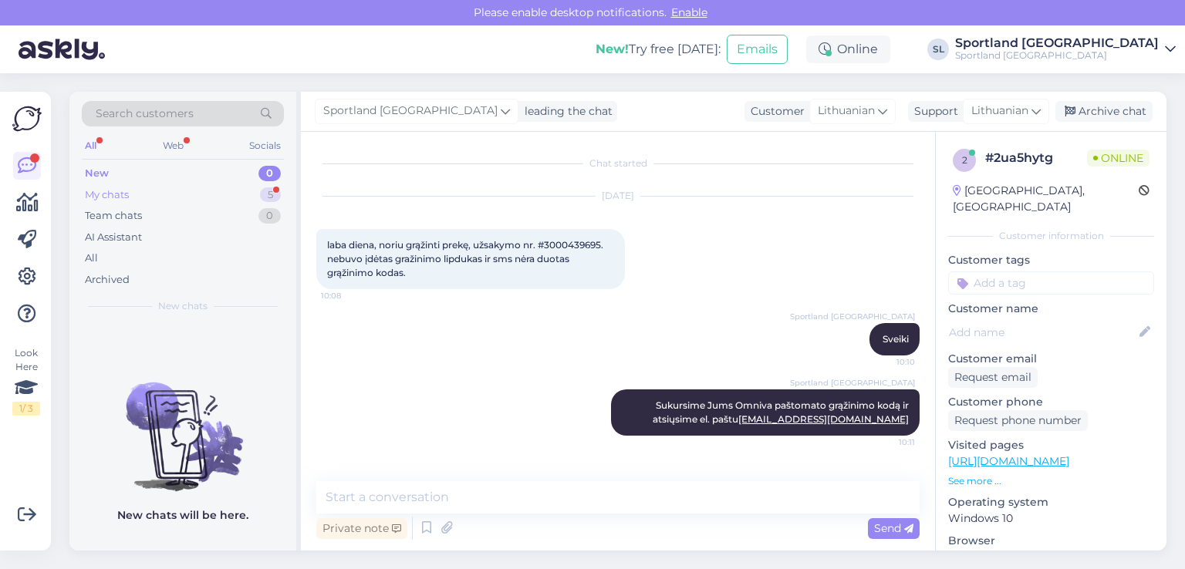
click at [100, 194] on div "My chats" at bounding box center [107, 195] width 44 height 15
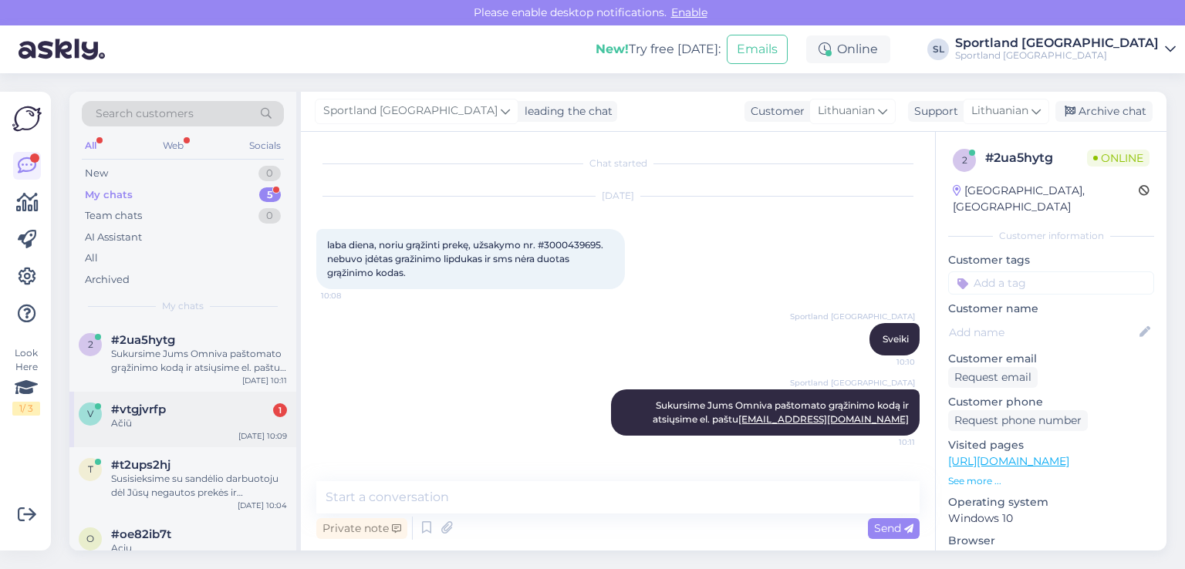
click at [171, 425] on div "Ačiū" at bounding box center [199, 424] width 176 height 14
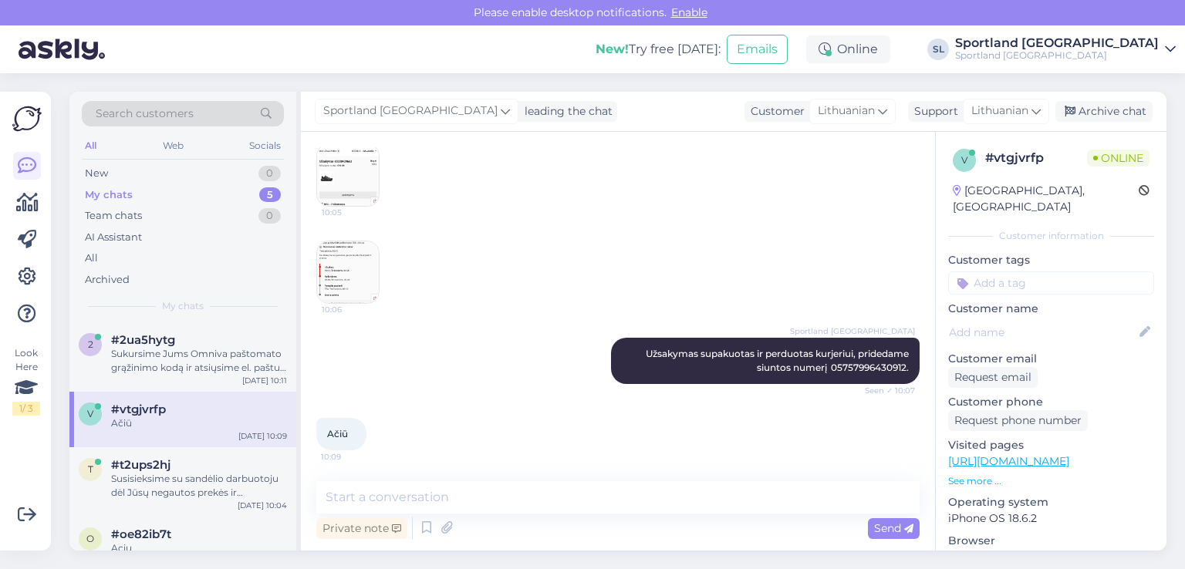
scroll to position [350, 0]
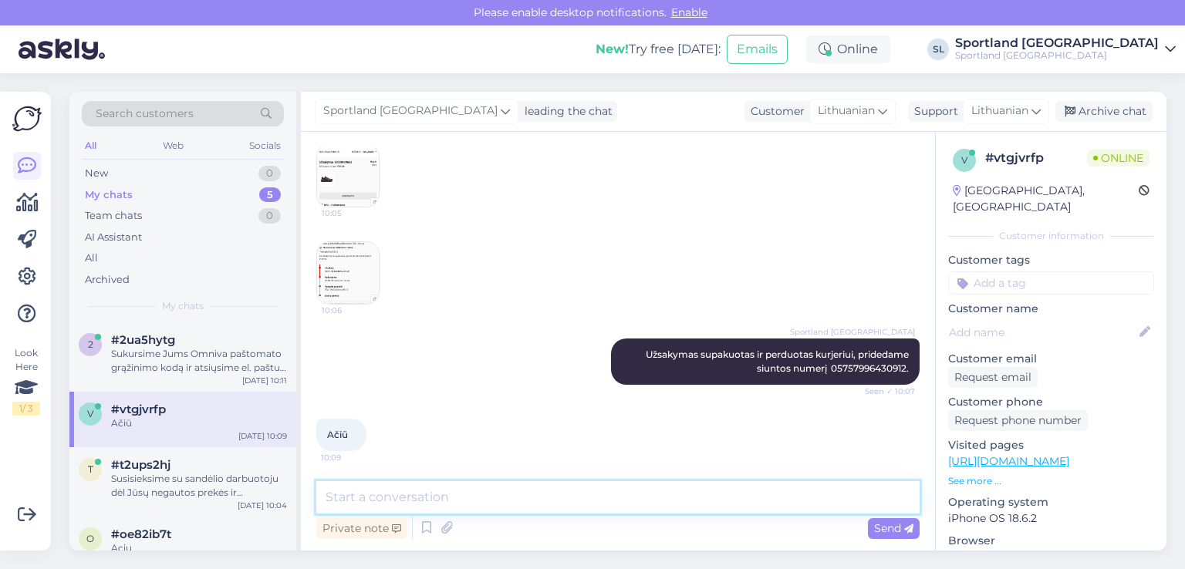
click at [520, 501] on textarea at bounding box center [617, 498] width 603 height 32
type textarea "Nėra už ką, jei dar turėsite klausimų maloniai į juos atsakysime."
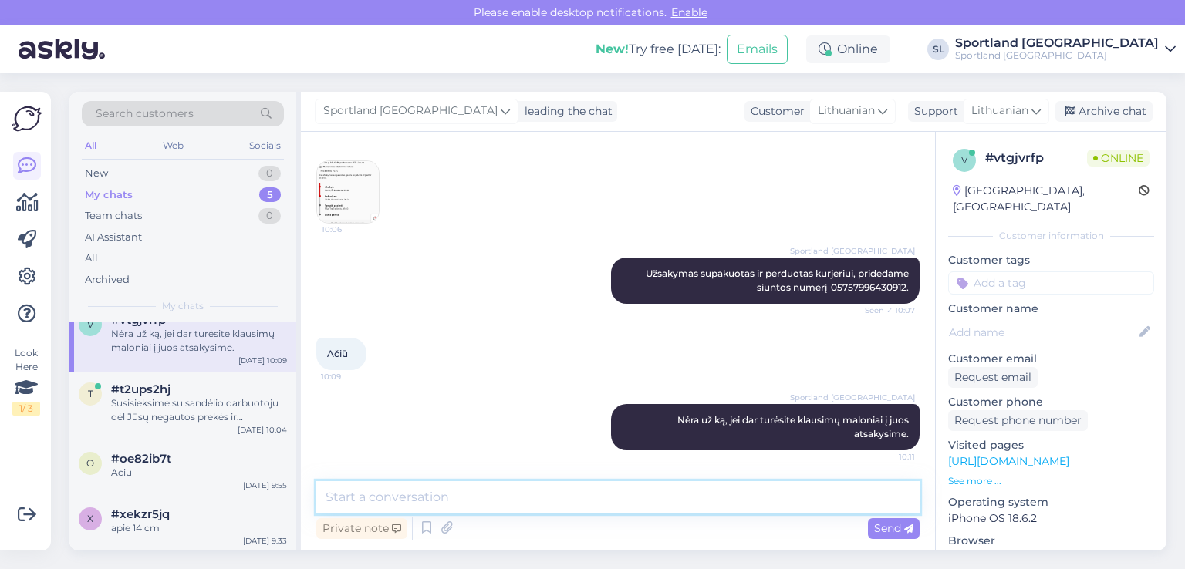
scroll to position [90, 0]
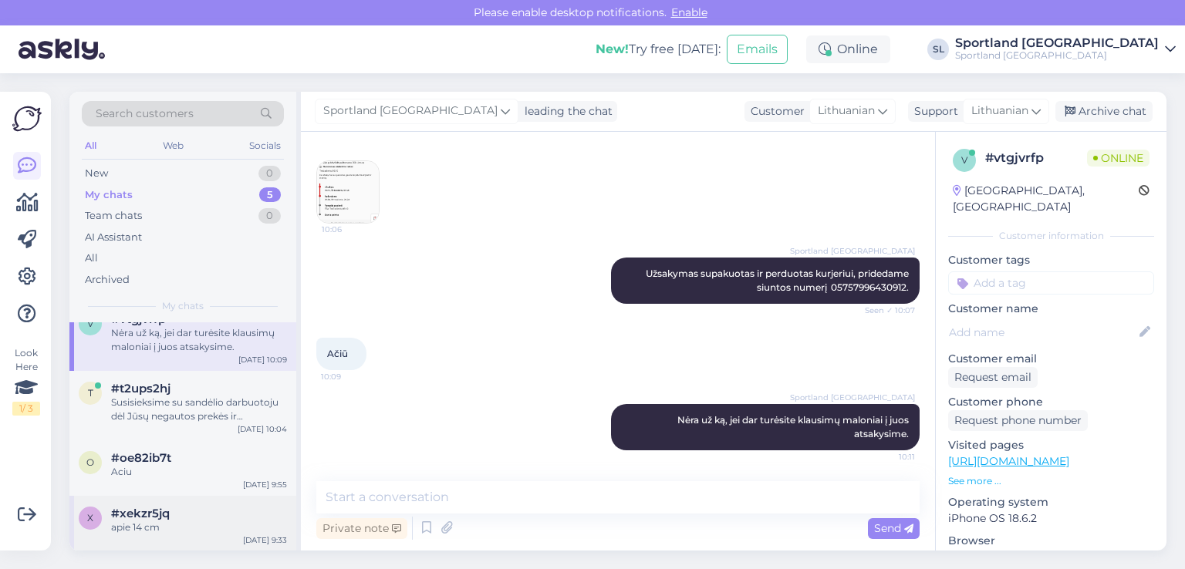
click at [174, 515] on div "#xekzr5jq" at bounding box center [199, 514] width 176 height 14
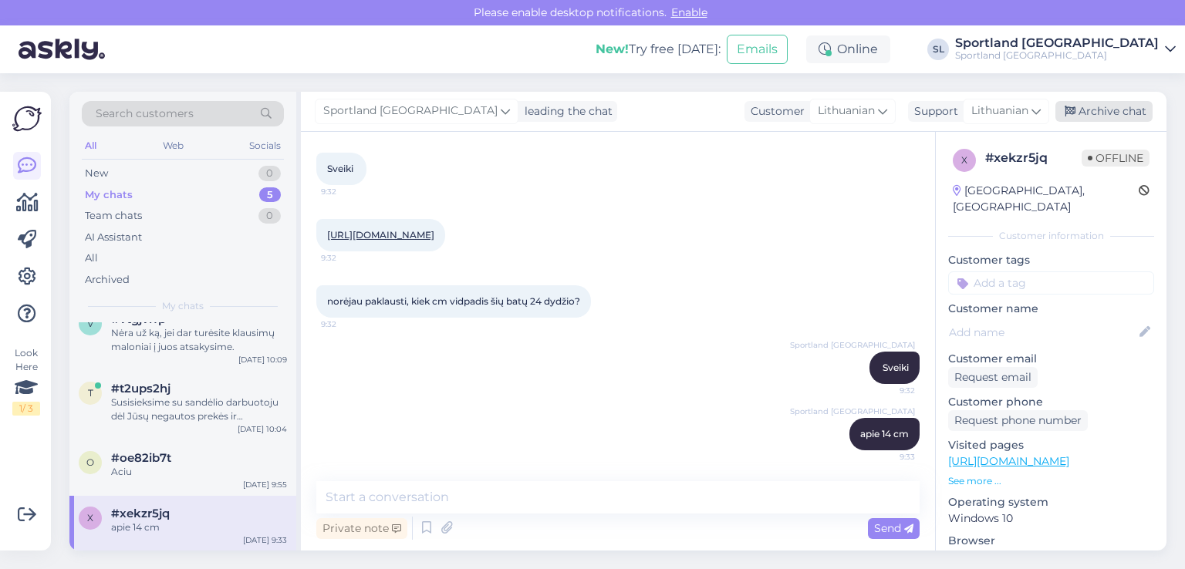
click at [1130, 112] on div "Archive chat" at bounding box center [1104, 111] width 97 height 21
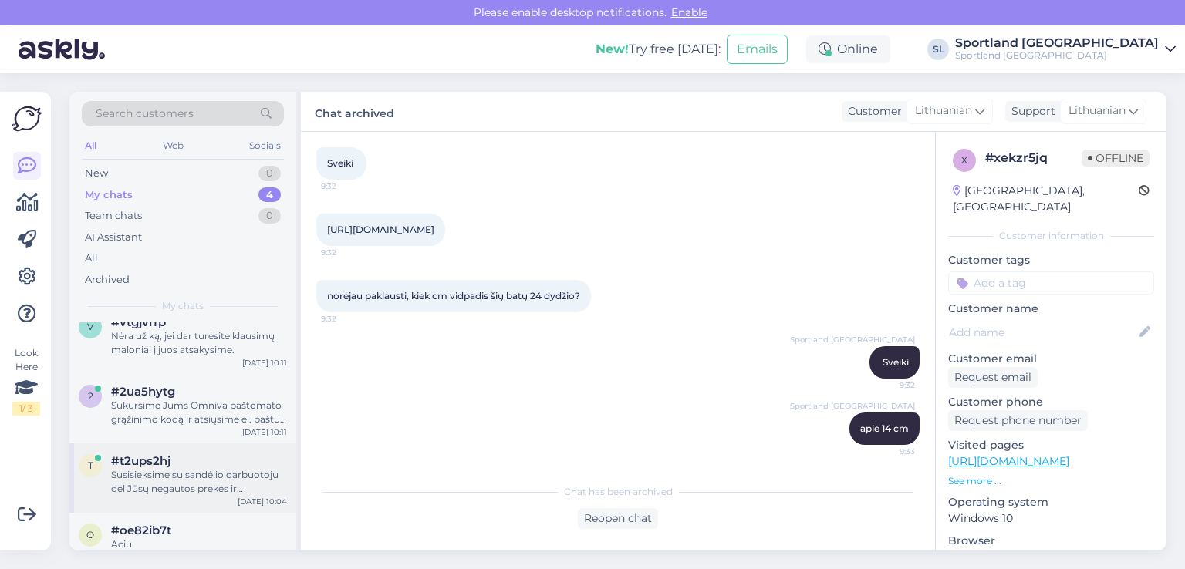
scroll to position [35, 0]
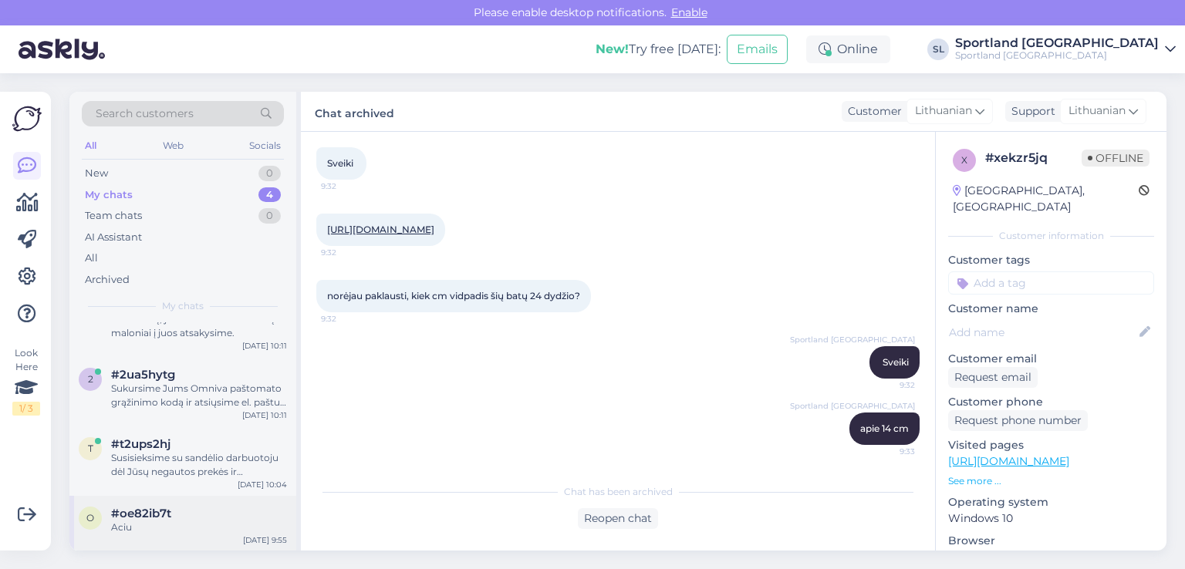
click at [147, 521] on div "Aciu" at bounding box center [199, 528] width 176 height 14
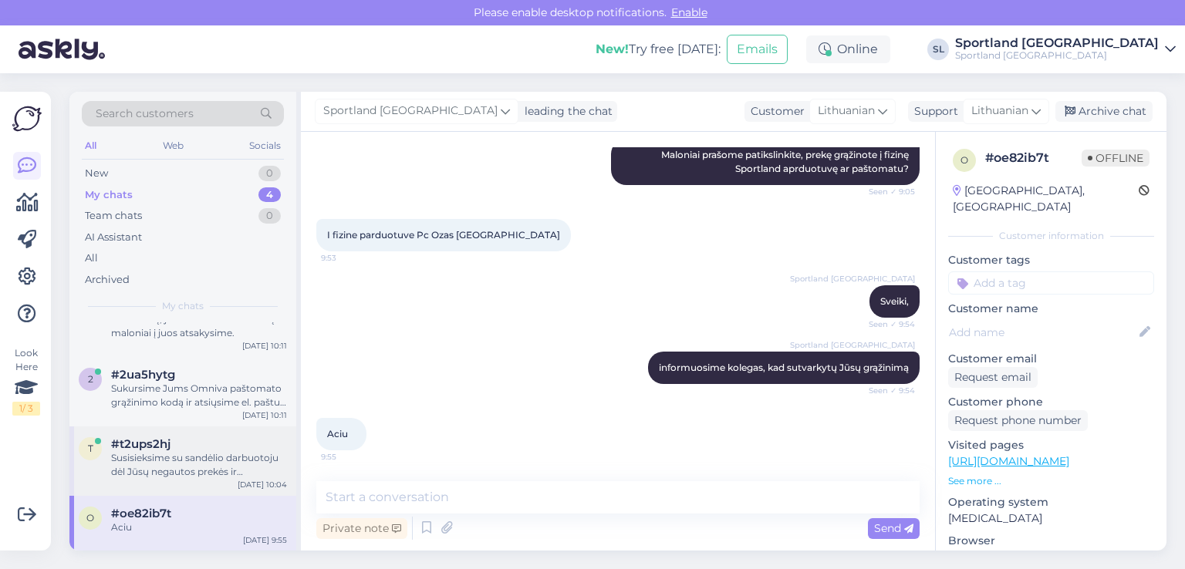
scroll to position [0, 0]
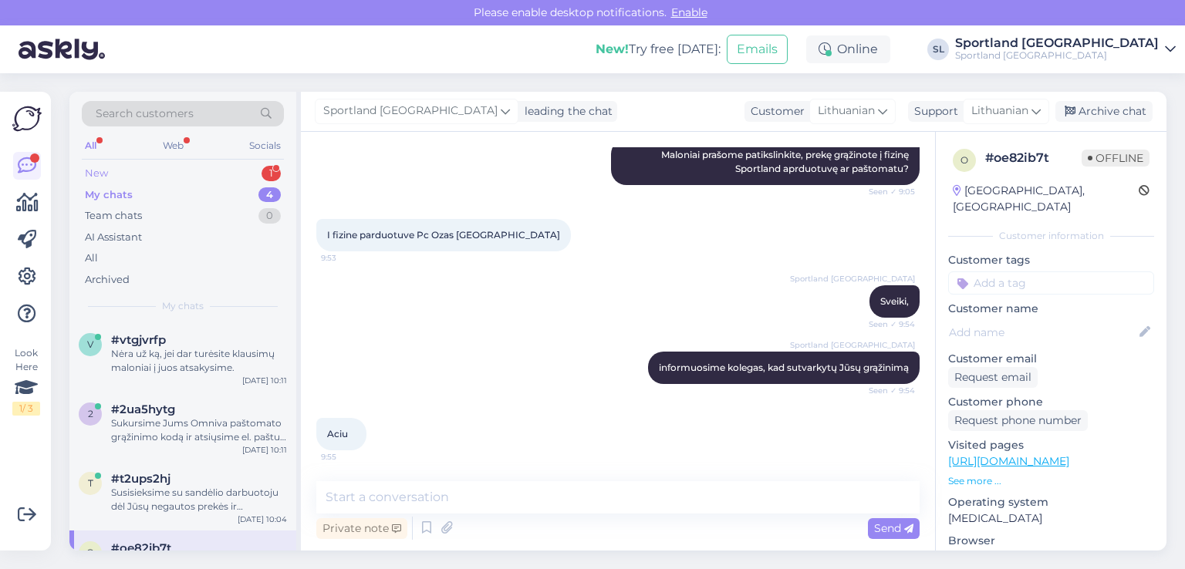
click at [152, 177] on div "New 1" at bounding box center [183, 174] width 202 height 22
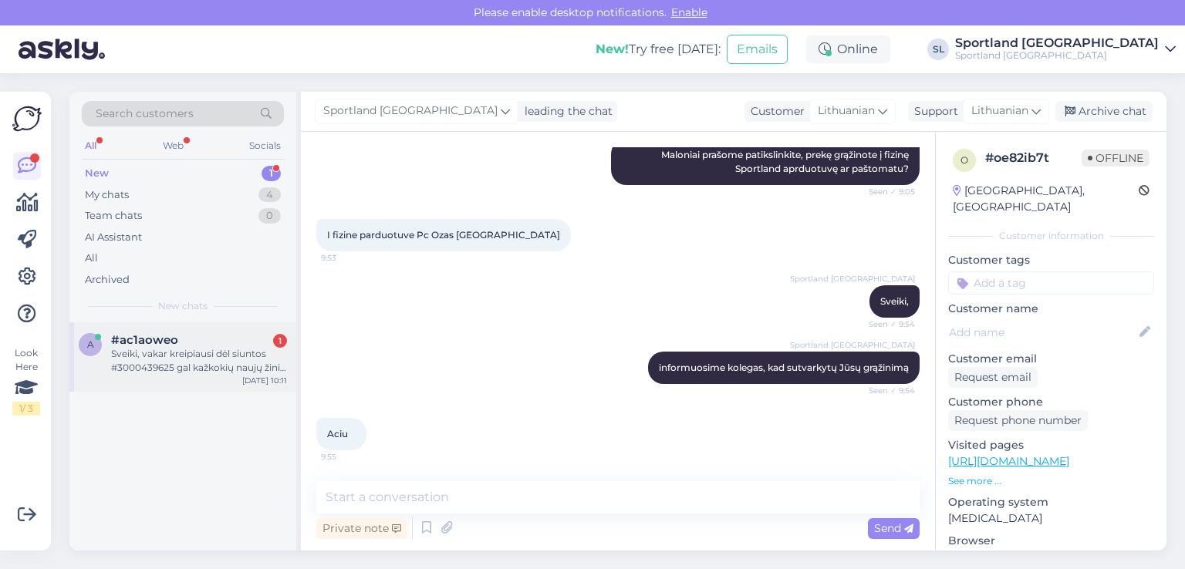
click at [154, 354] on div "Sveiki, vakar kreipiausi dėl siuntos #3000439625 gal kažkokių naujų žinių yra d…" at bounding box center [199, 361] width 176 height 28
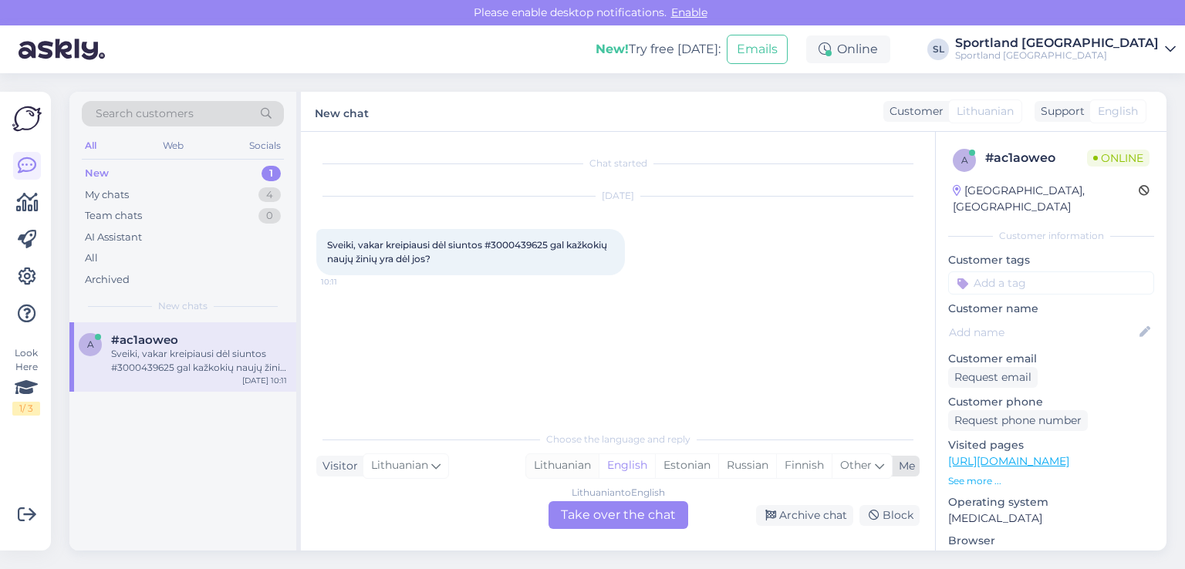
click at [547, 461] on div "Lithuanian" at bounding box center [562, 466] width 73 height 23
click at [601, 525] on div "Lithuanian to Lithuanian Take over the chat" at bounding box center [619, 516] width 140 height 28
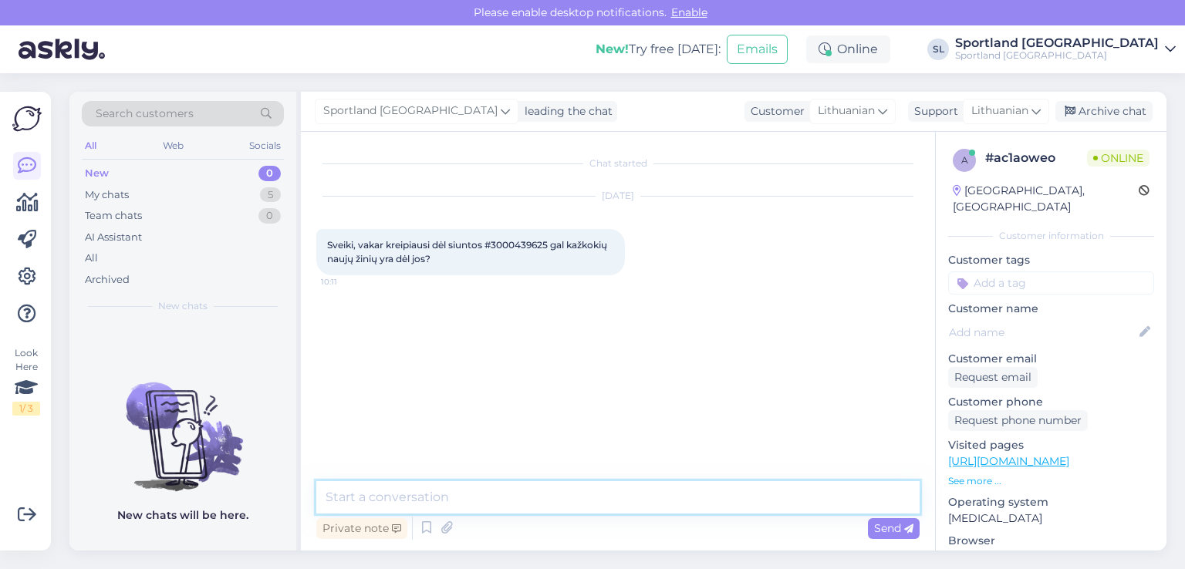
click at [529, 512] on textarea at bounding box center [617, 498] width 603 height 32
type textarea "Sveiki"
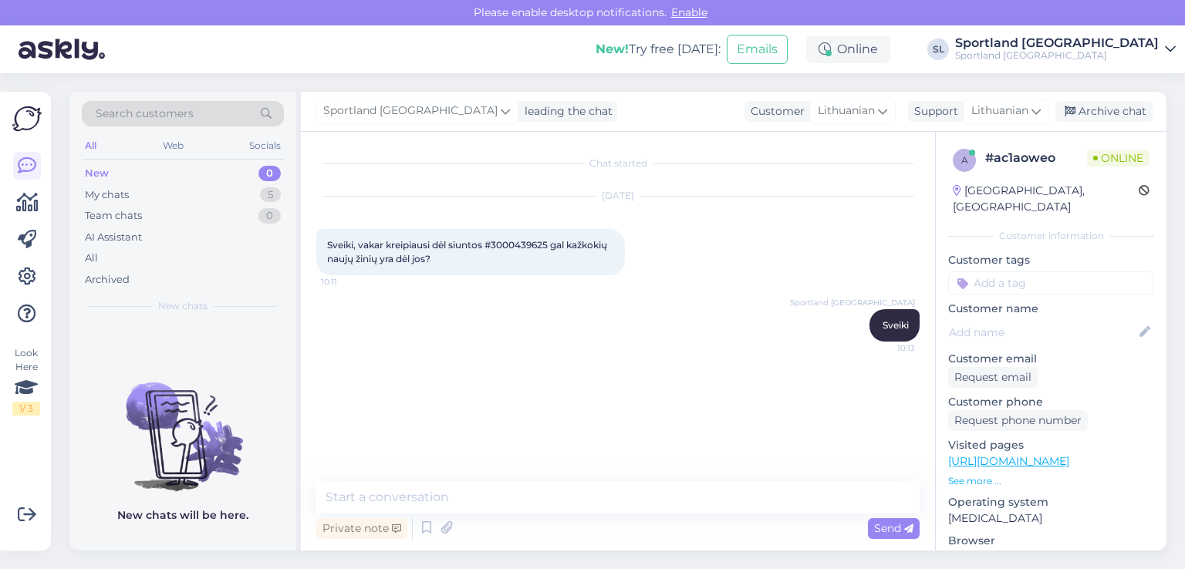
click at [522, 251] on div "Sveiki, vakar kreipiausi dėl siuntos #3000439625 gal kažkokių naujų žinių yra d…" at bounding box center [470, 252] width 309 height 46
click at [514, 241] on span "Sveiki, vakar kreipiausi dėl siuntos #3000439625 gal kažkokių naujų žinių yra d…" at bounding box center [468, 251] width 282 height 25
copy span "3000439625"
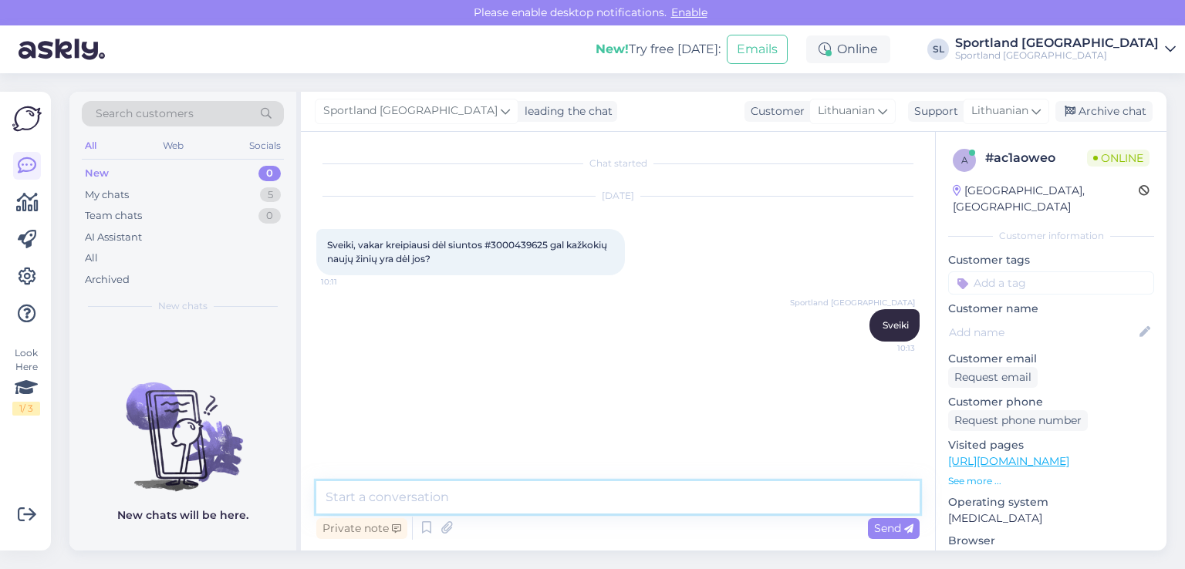
click at [583, 492] on textarea at bounding box center [617, 498] width 603 height 32
type textarea "B"
type textarea "g"
type textarea "G"
type textarea "g"
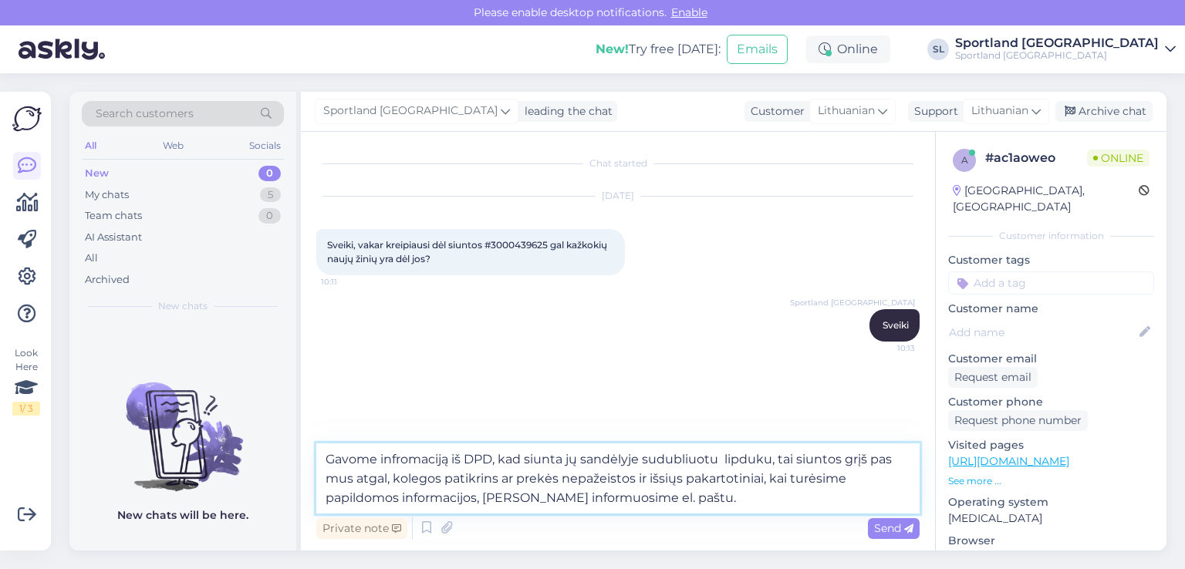
type textarea "Gavome infromaciją iš DPD, kad siunta jų sandėlyje sudubliuotu lipduku, tai siu…"
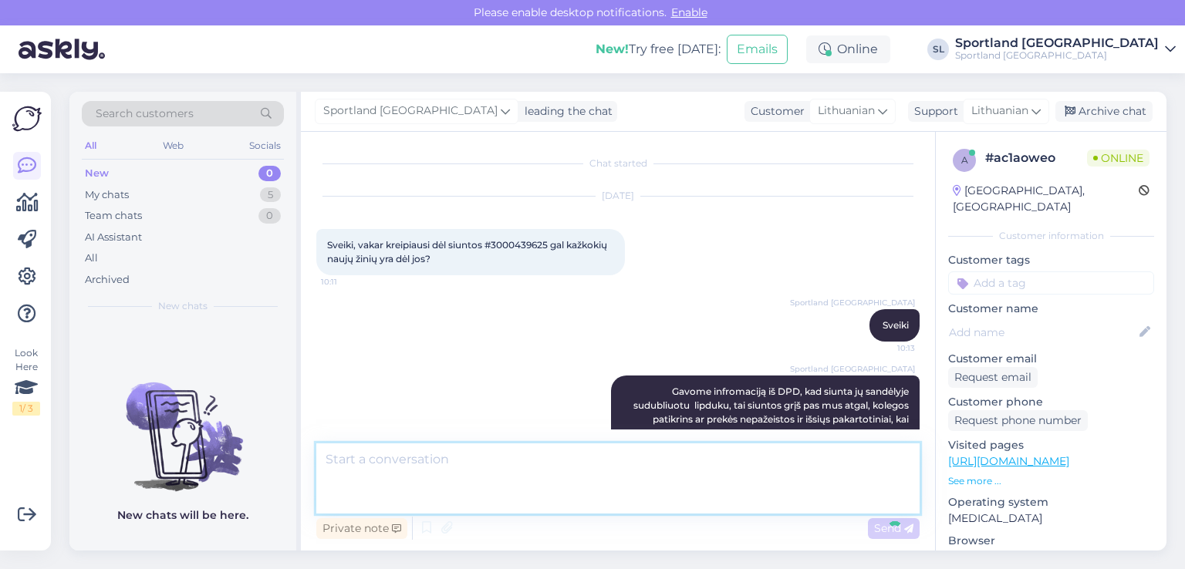
scroll to position [13, 0]
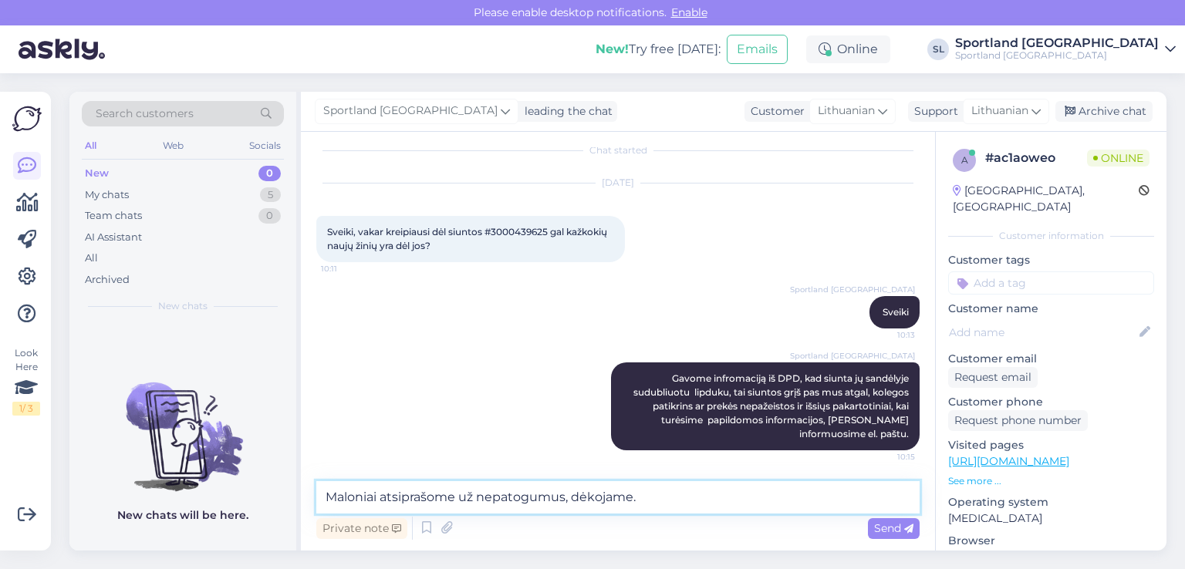
type textarea "Maloniai atsiprašome už nepatogumus, dėkojame."
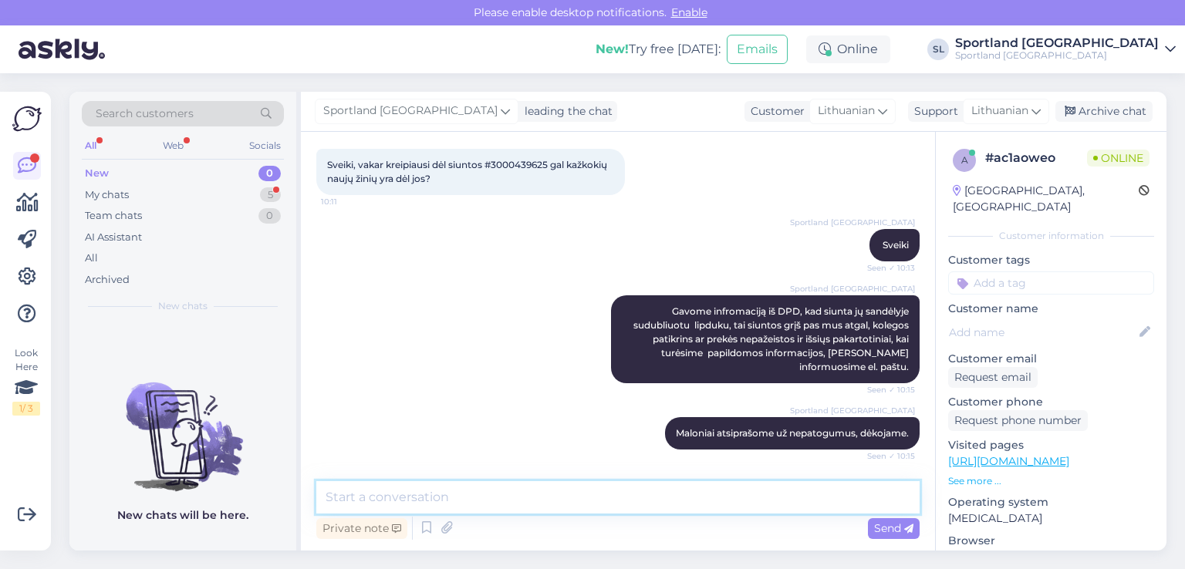
scroll to position [146, 0]
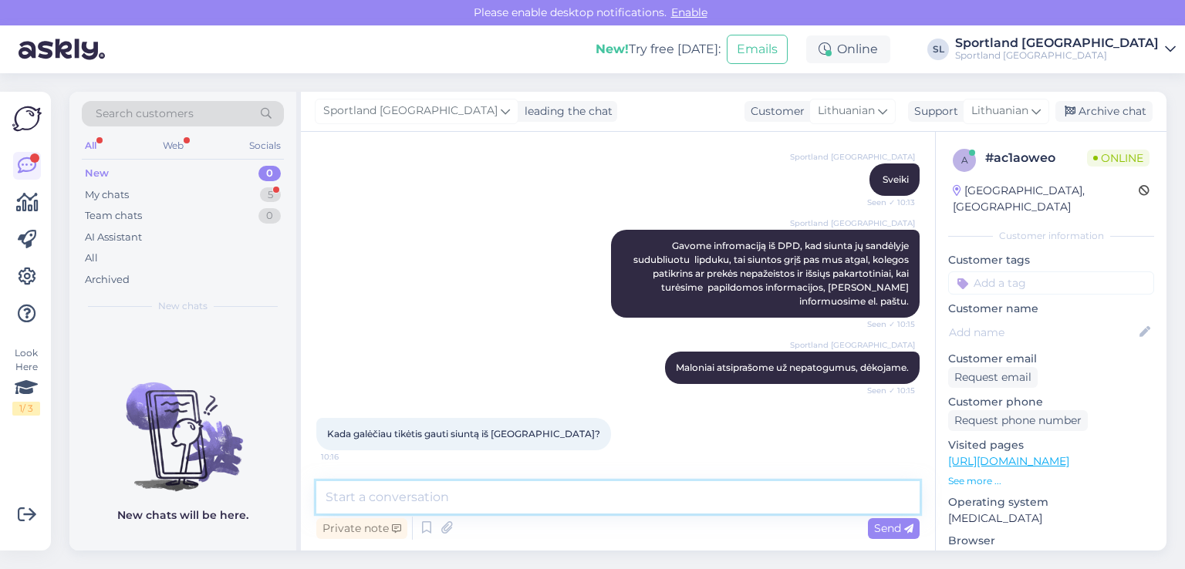
click at [579, 505] on textarea at bounding box center [617, 498] width 603 height 32
type textarea "t"
type textarea "T"
type textarea "t"
type textarea "Tikimės kad kitos savaitės pradžioje siuntą gausite."
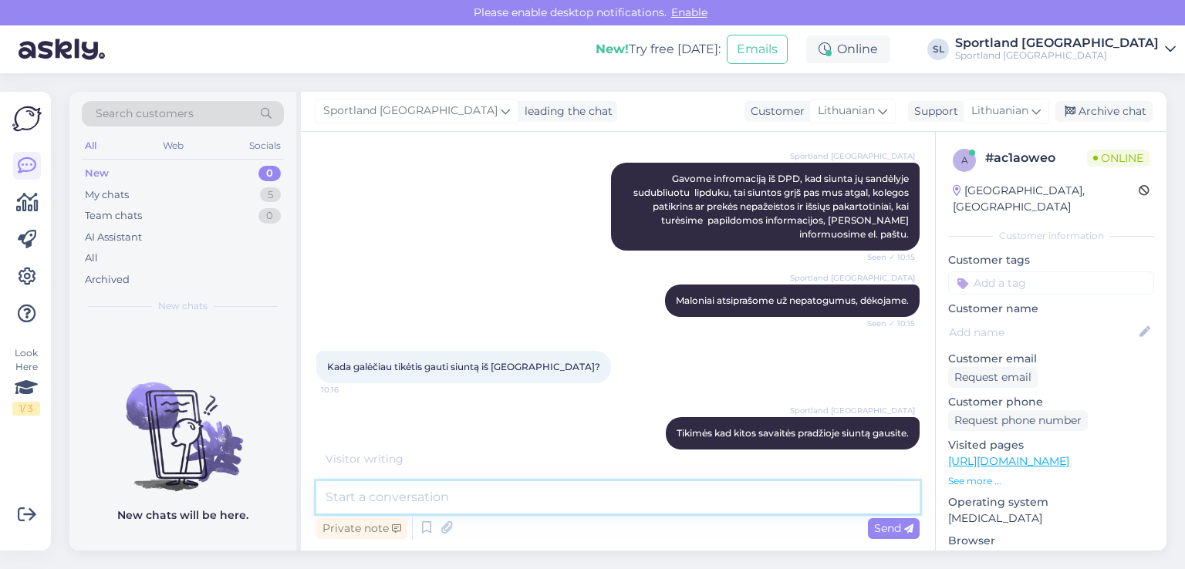
scroll to position [279, 0]
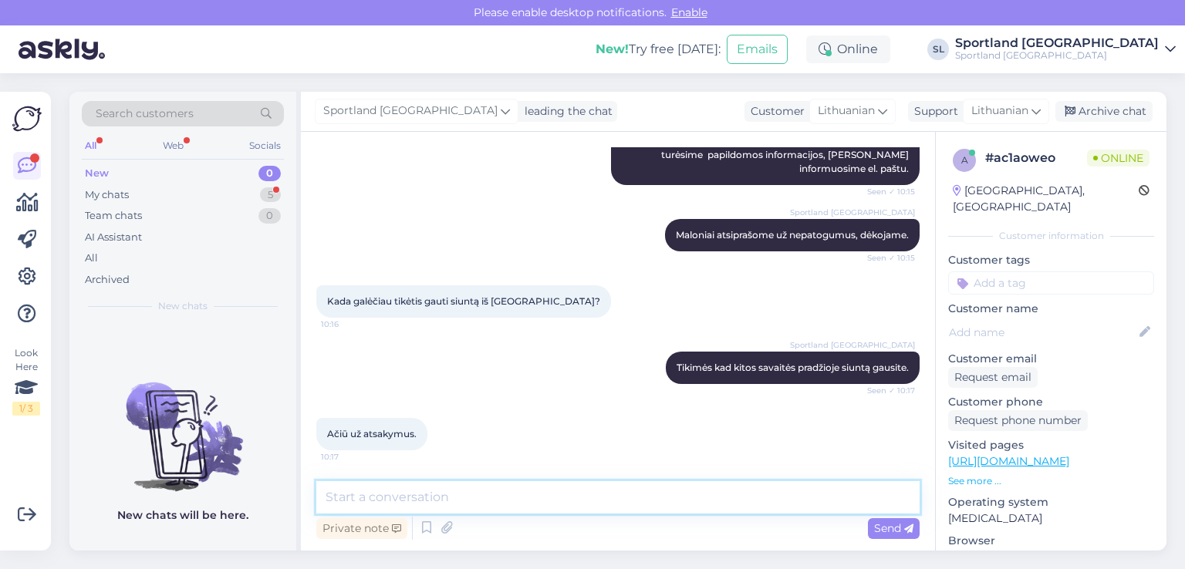
click at [539, 502] on textarea at bounding box center [617, 498] width 603 height 32
type textarea "Dėkojame Jums, jei dar turėsite klausimų, maloniai į juos atsakysime."
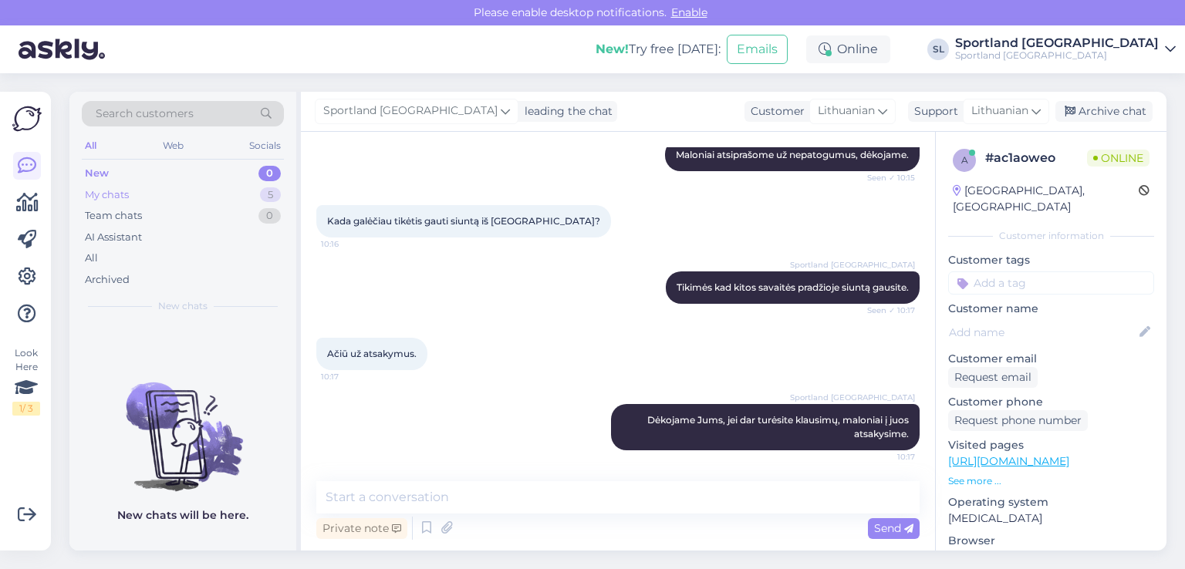
click at [185, 191] on div "My chats 5" at bounding box center [183, 195] width 202 height 22
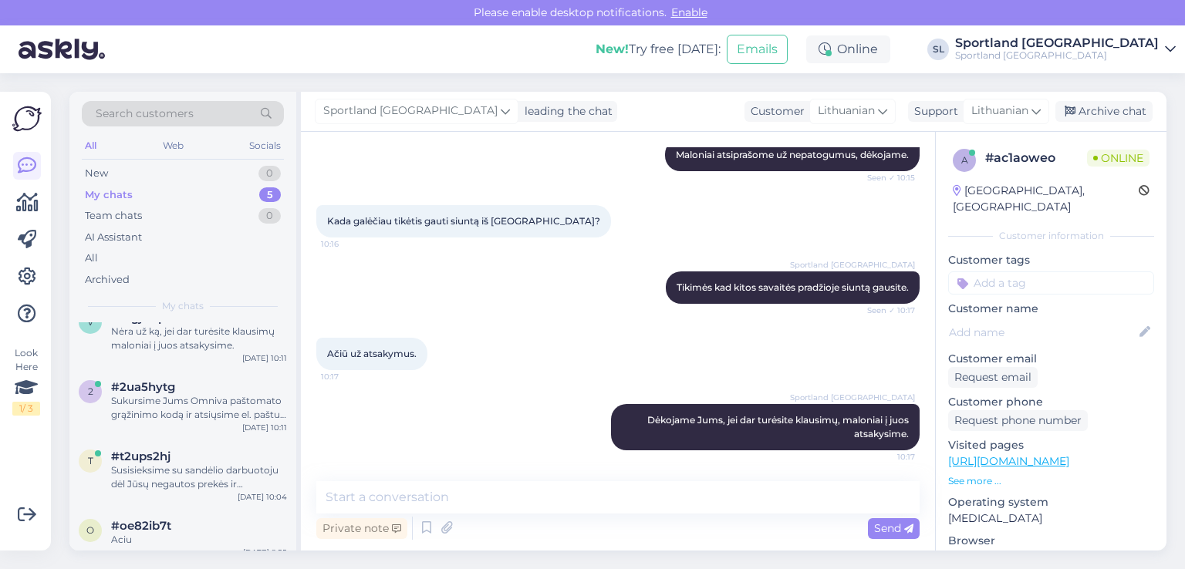
scroll to position [105, 0]
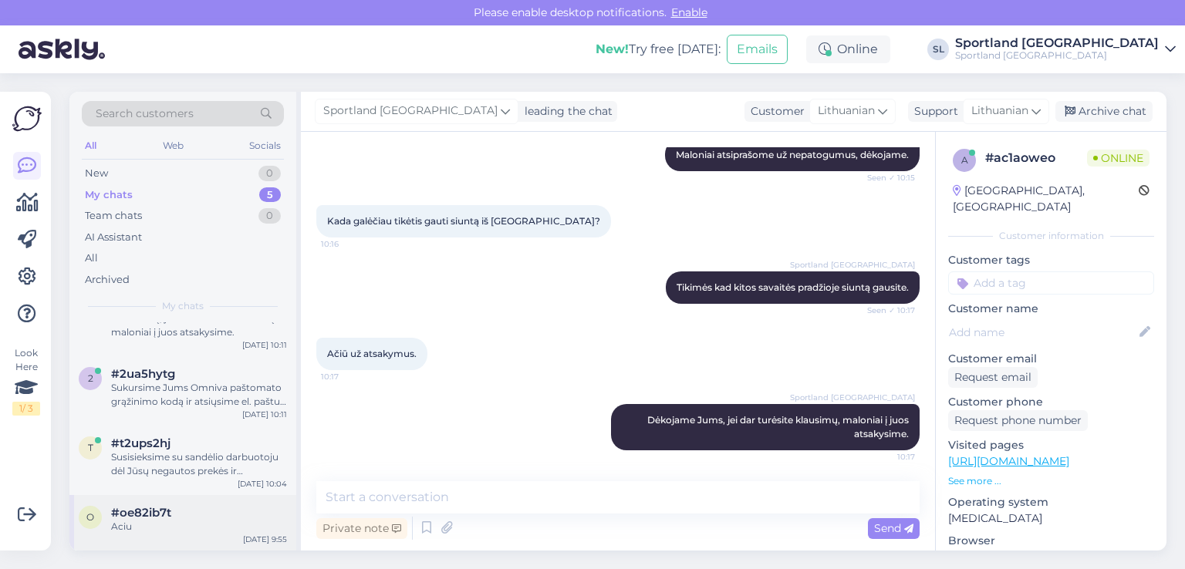
click at [151, 509] on span "#oe82ib7t" at bounding box center [141, 513] width 60 height 14
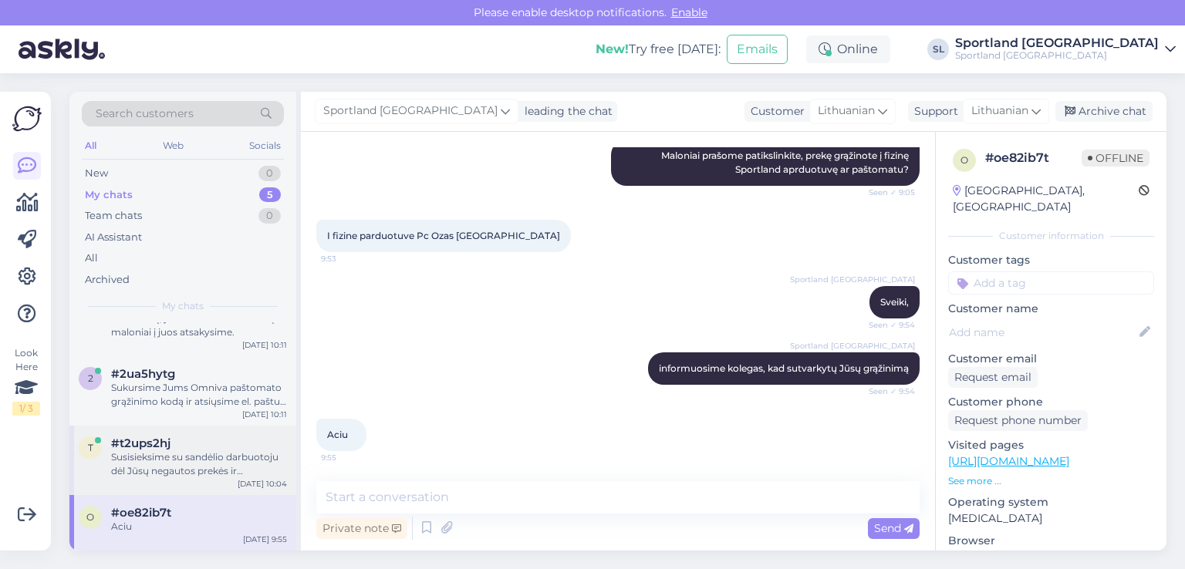
scroll to position [269, 0]
click at [184, 482] on div "t #t2ups2hj Susisieksime su sandėlio darbuotoju dėl Jūsų negautos prekės ir Jus…" at bounding box center [182, 460] width 227 height 69
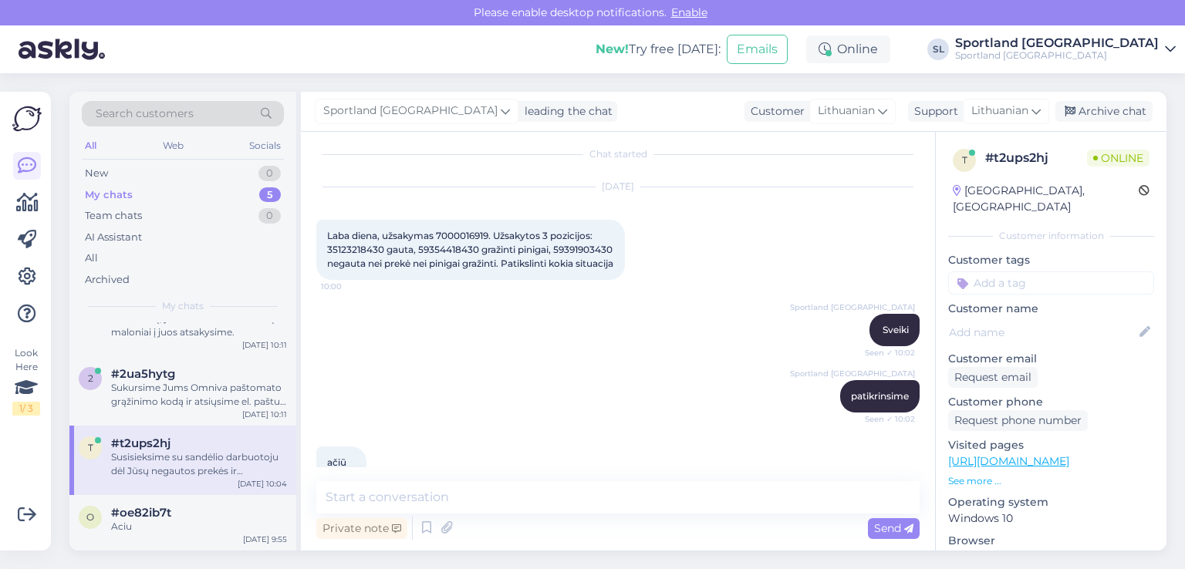
scroll to position [0, 0]
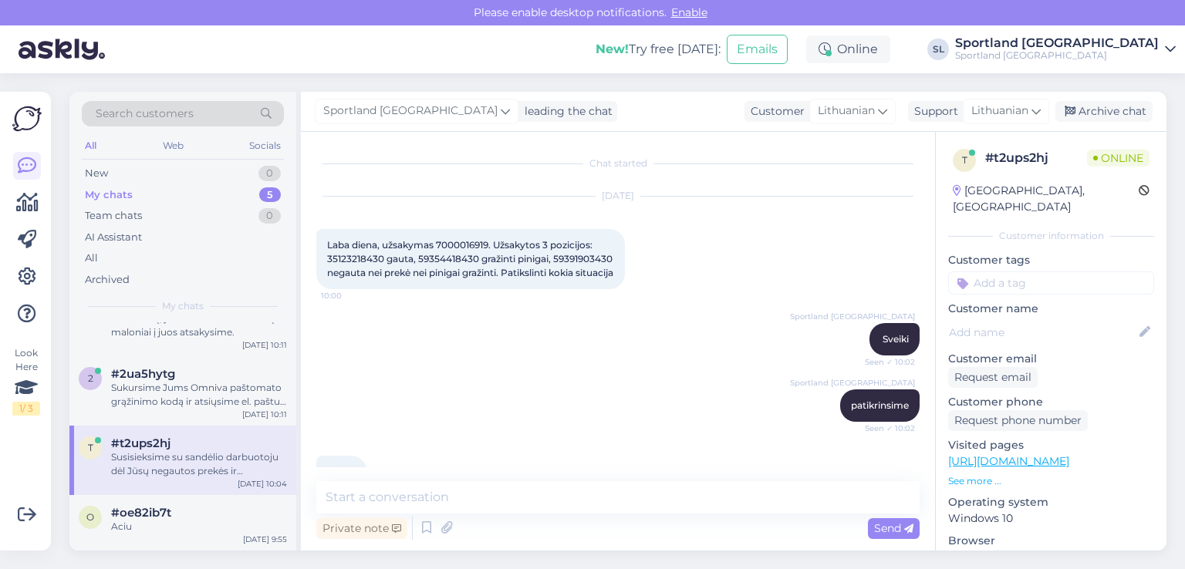
click at [460, 246] on span "Laba diena, užsakymas 7000016919. Užsakytos 3 pozicijos: 35123218430 gauta, 593…" at bounding box center [471, 258] width 288 height 39
copy span "7000016919"
click at [344, 272] on span "Laba diena, užsakymas 7000016919. Užsakytos 3 pozicijos: 35123218430 gauta, 593…" at bounding box center [471, 258] width 288 height 39
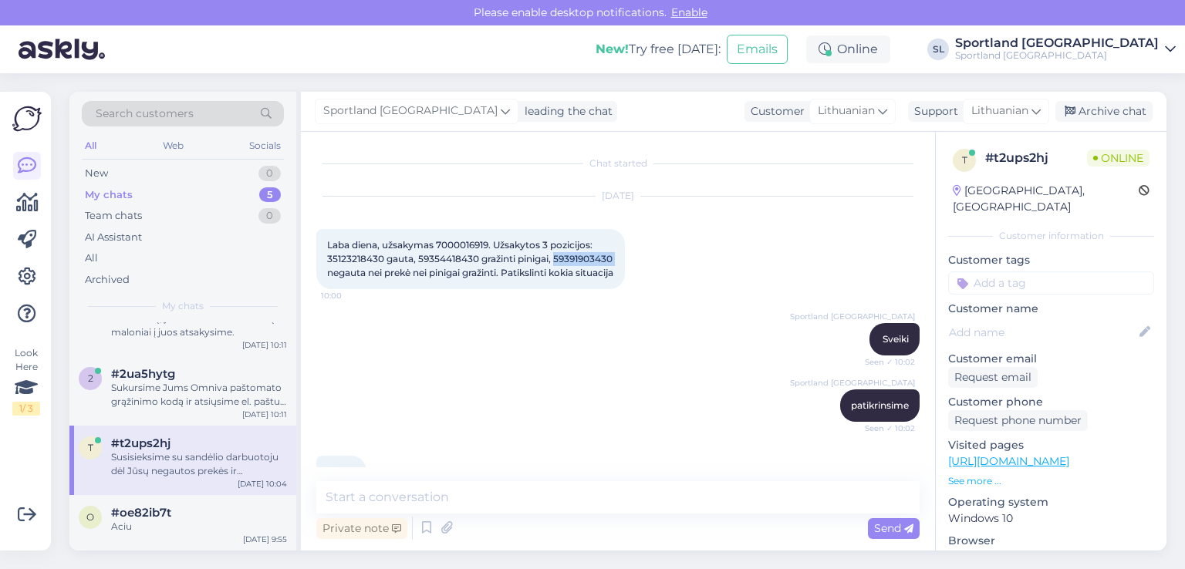
copy span "59391903430"
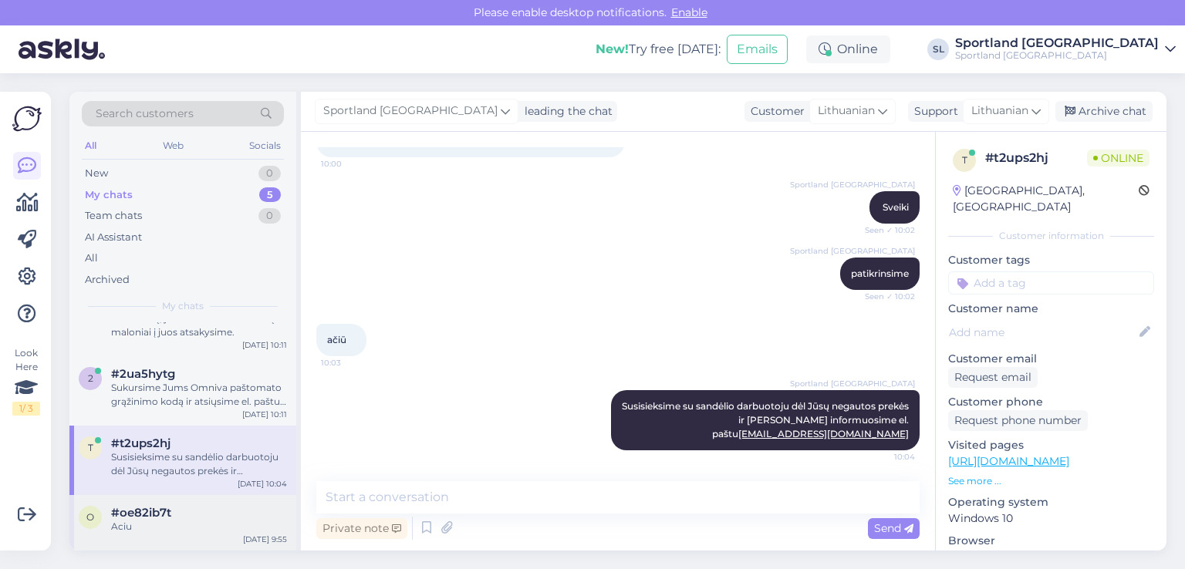
scroll to position [28, 0]
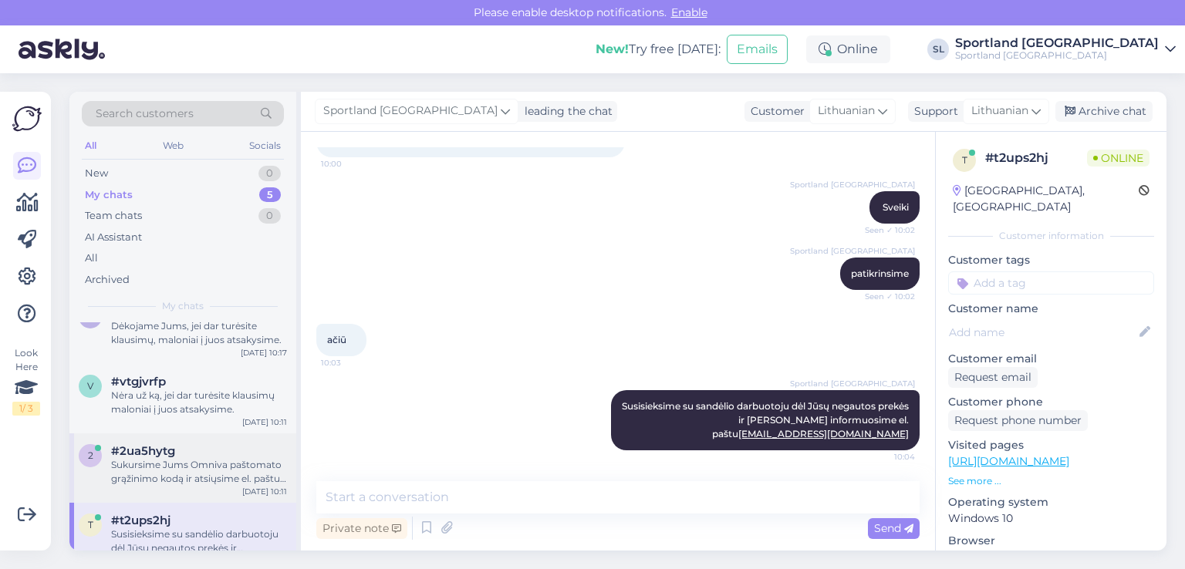
click at [154, 475] on div "Sukursime Jums Omniva paštomato grąžinimo kodą ir atsiųsime el. paštu olia1lia@…" at bounding box center [199, 472] width 176 height 28
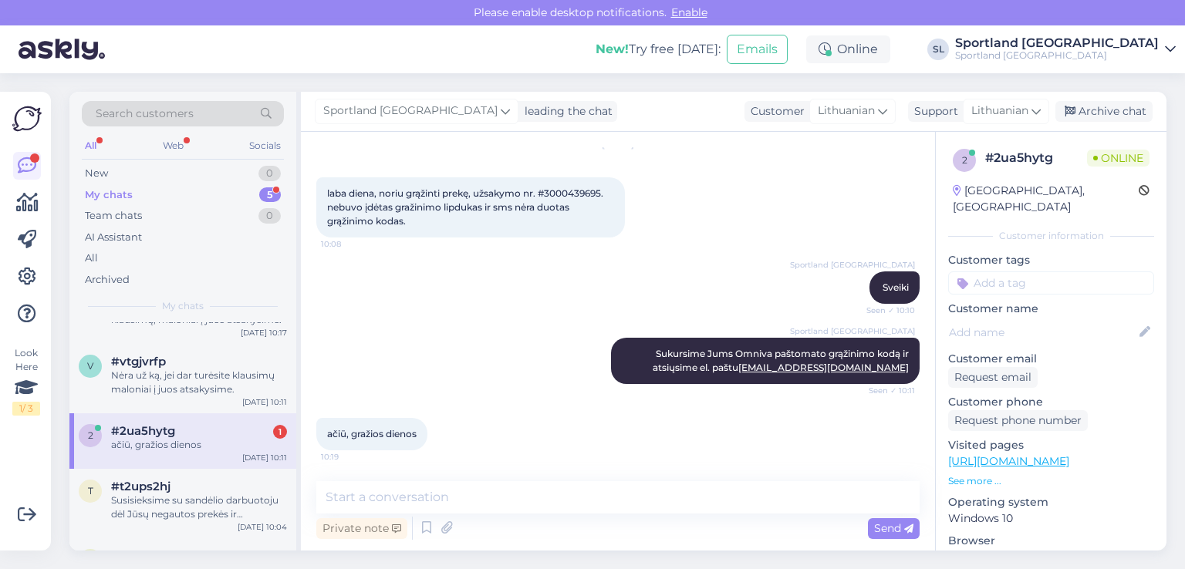
scroll to position [90, 0]
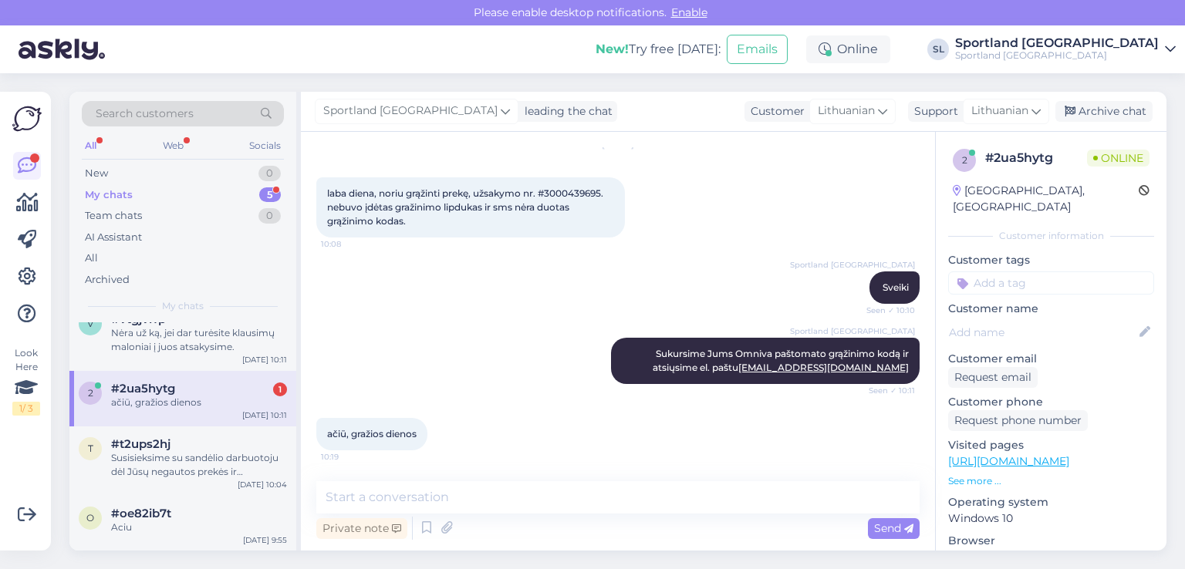
click at [570, 435] on div "ačiū, gražios dienos 10:19" at bounding box center [617, 434] width 603 height 66
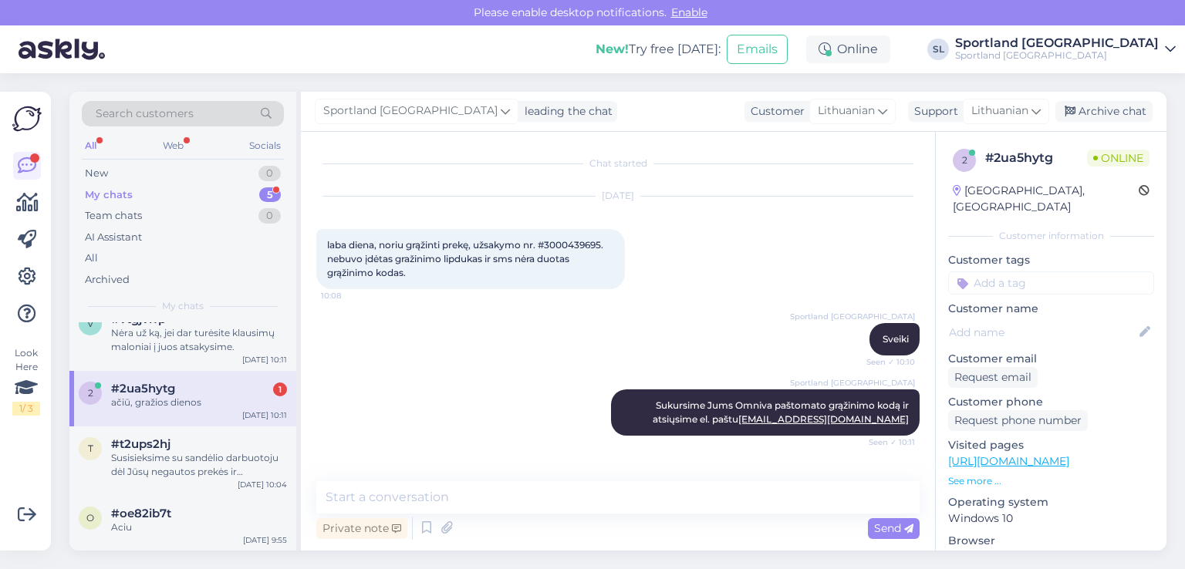
click at [573, 239] on span "laba diena, noriu grąžinti prekę, užsakymo nr. #3000439695. nebuvo įdėtas graži…" at bounding box center [466, 258] width 279 height 39
copy span "3000439695"
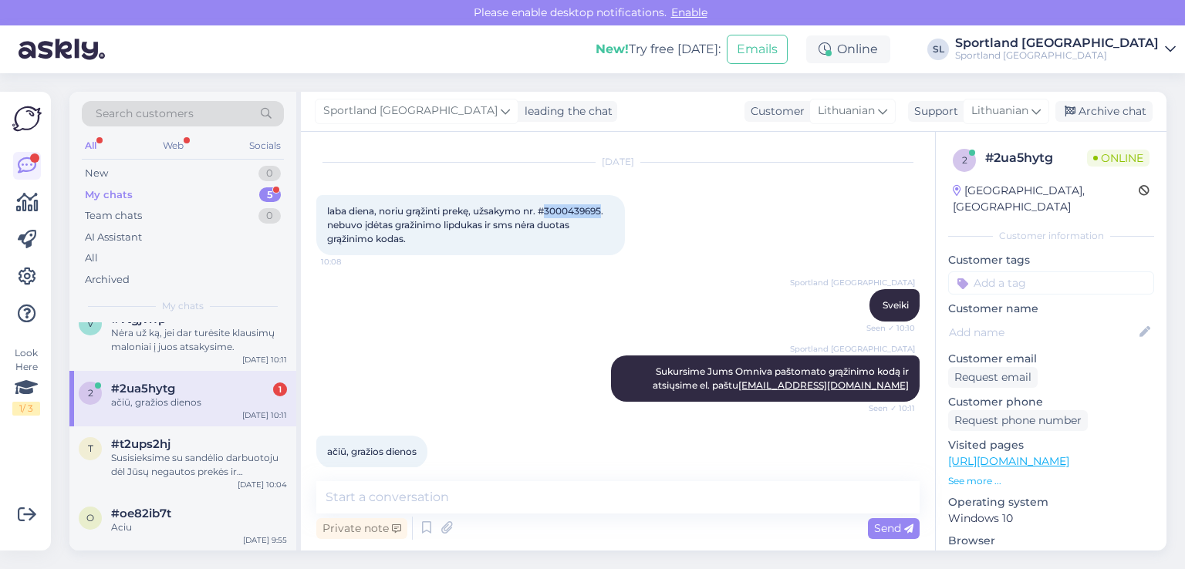
scroll to position [52, 0]
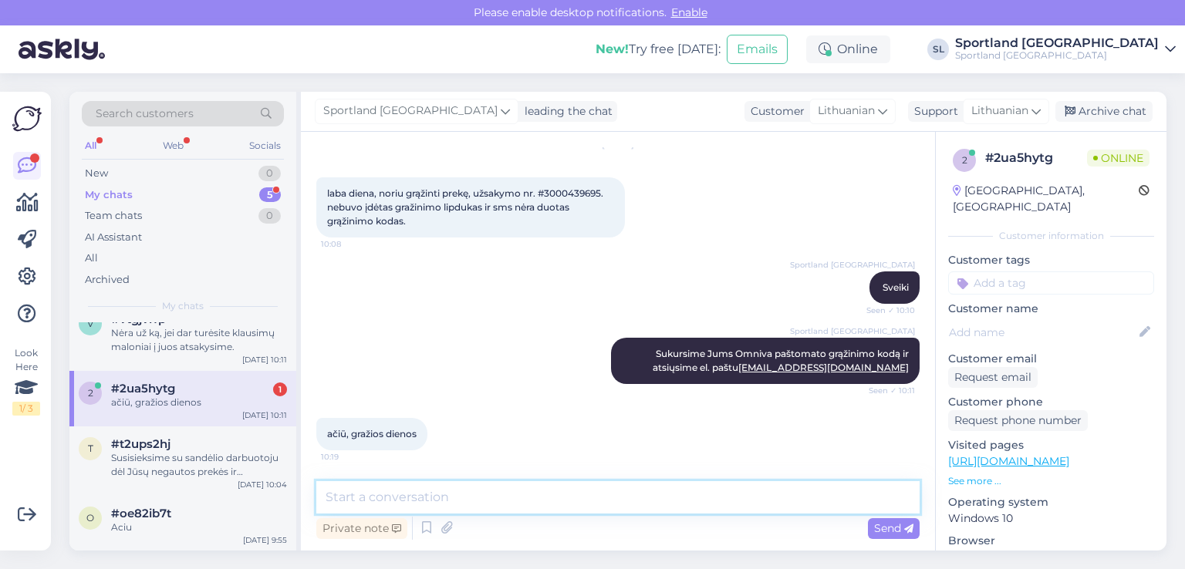
click at [417, 499] on textarea at bounding box center [617, 498] width 603 height 32
type textarea "Išsiuntėme Jums laišką, Jums taip pat gražios dienos :)"
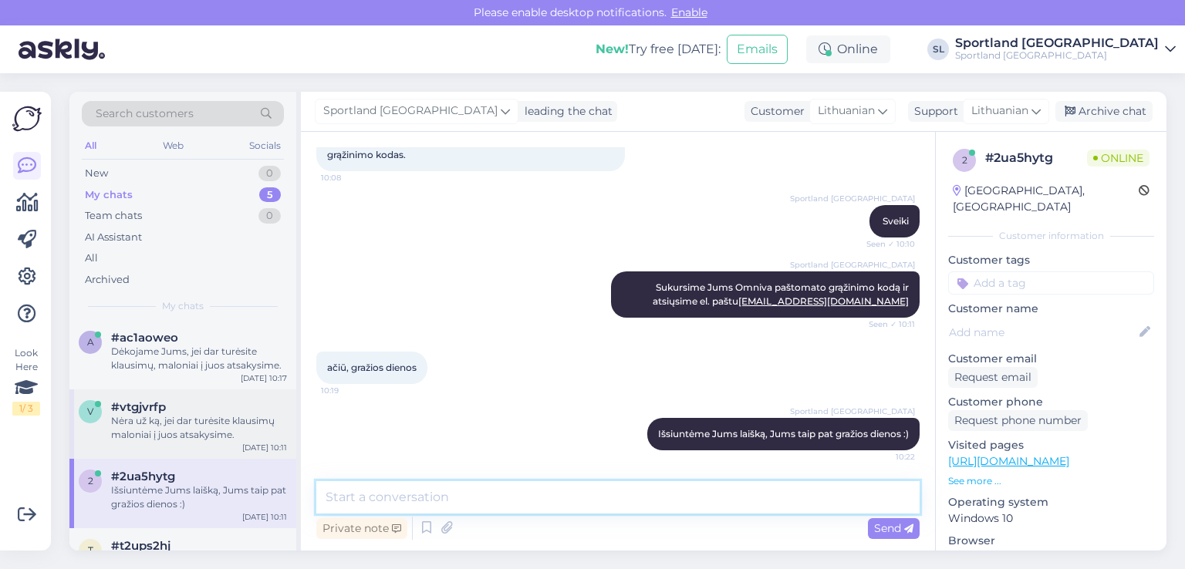
scroll to position [0, 0]
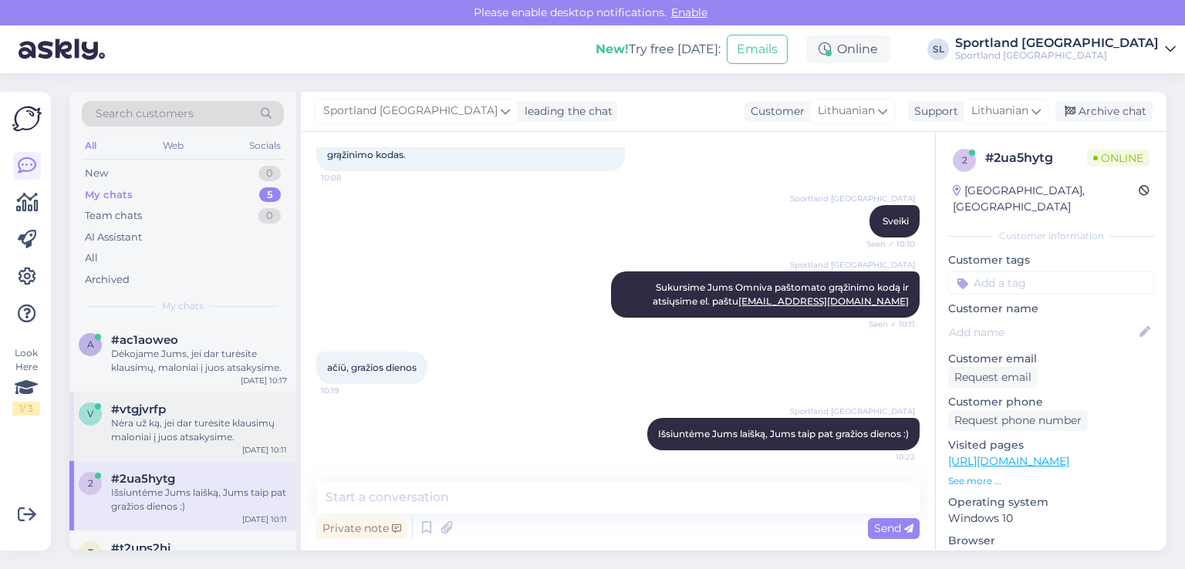
click at [170, 427] on div "Nėra už ką, jei dar turėsite klausimų maloniai į juos atsakysime." at bounding box center [199, 431] width 176 height 28
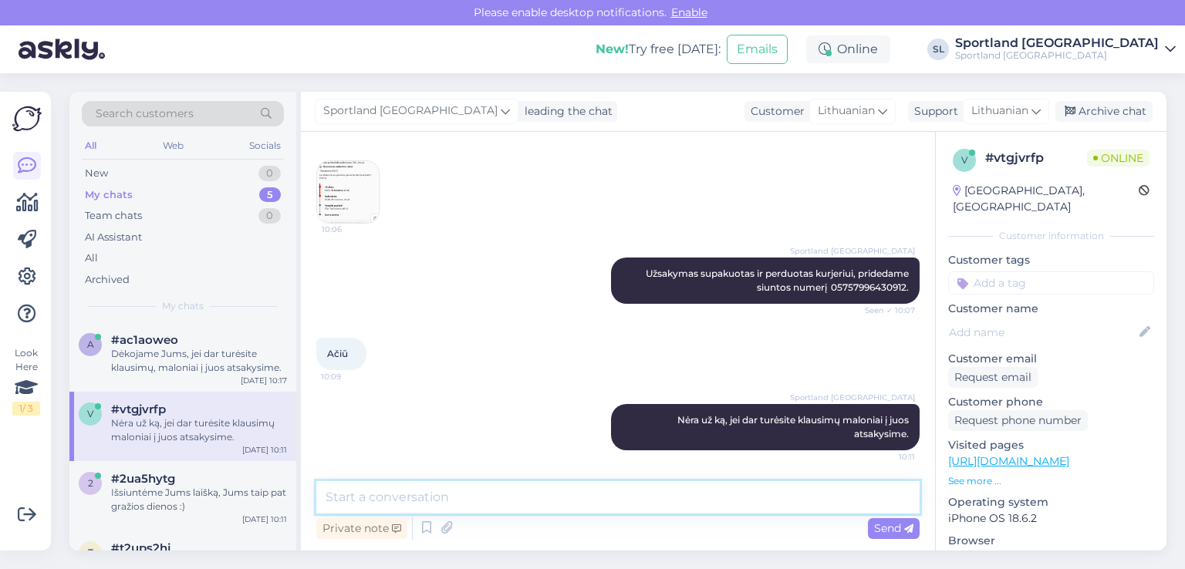
click at [534, 507] on textarea at bounding box center [617, 498] width 603 height 32
type textarea "Geros dienos Jums :)"
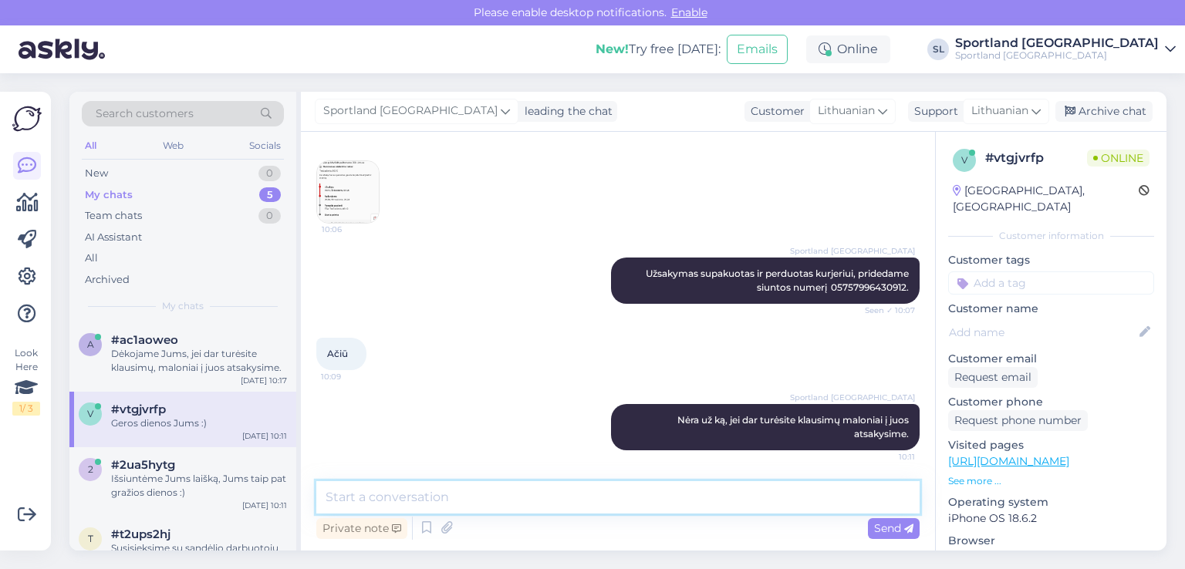
scroll to position [497, 0]
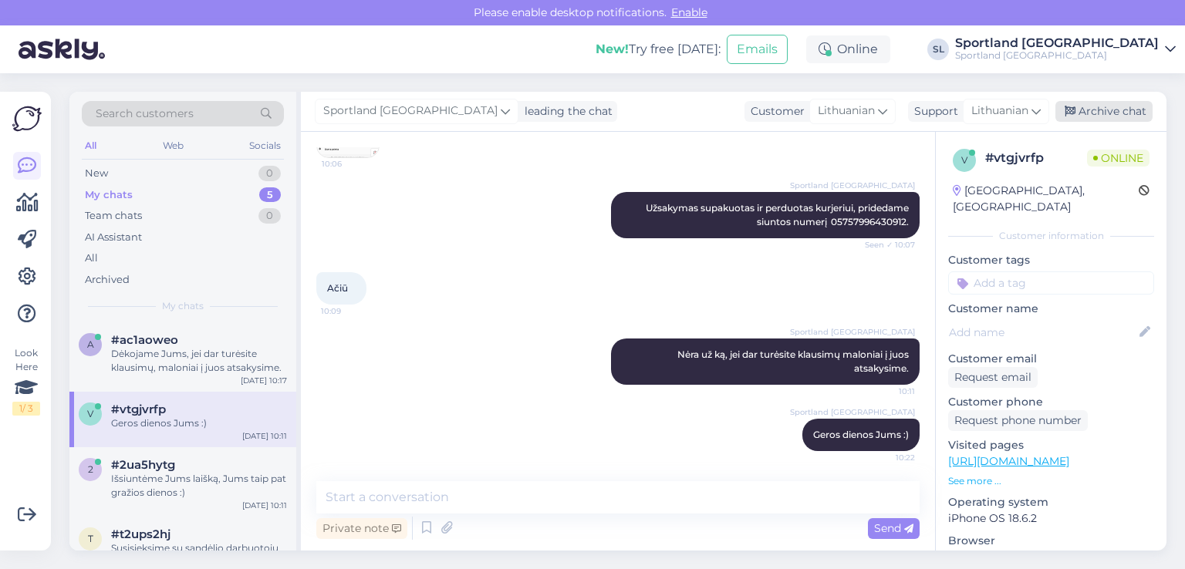
click at [1108, 107] on div "Archive chat" at bounding box center [1104, 111] width 97 height 21
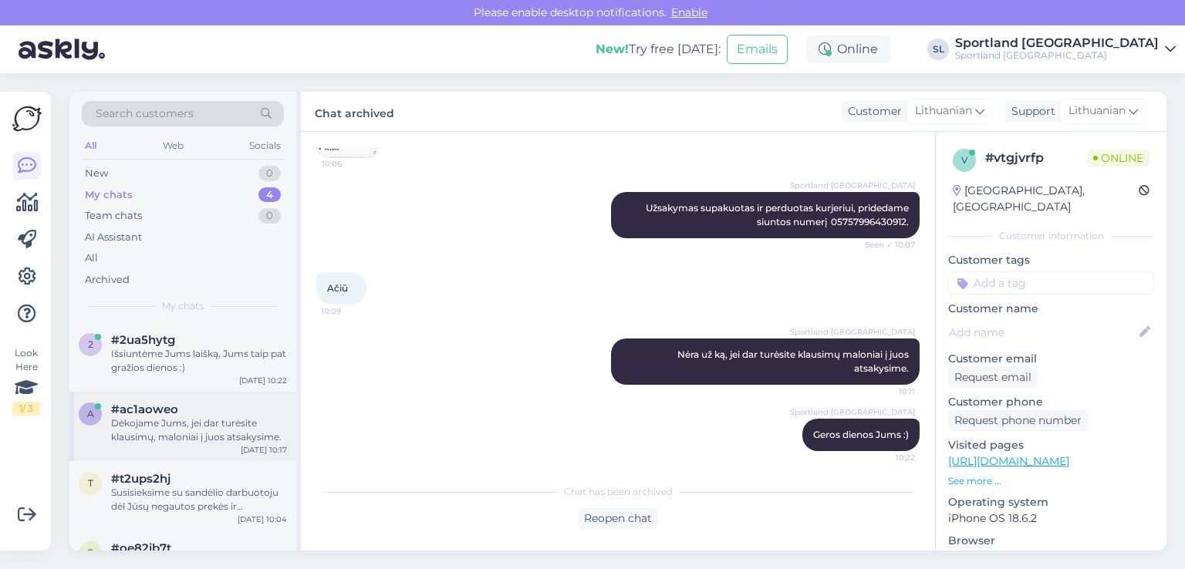
click at [194, 401] on div "a #ac1aoweo Dėkojame Jums, jei dar turėsite klausimų, maloniai į juos atsakysim…" at bounding box center [182, 426] width 227 height 69
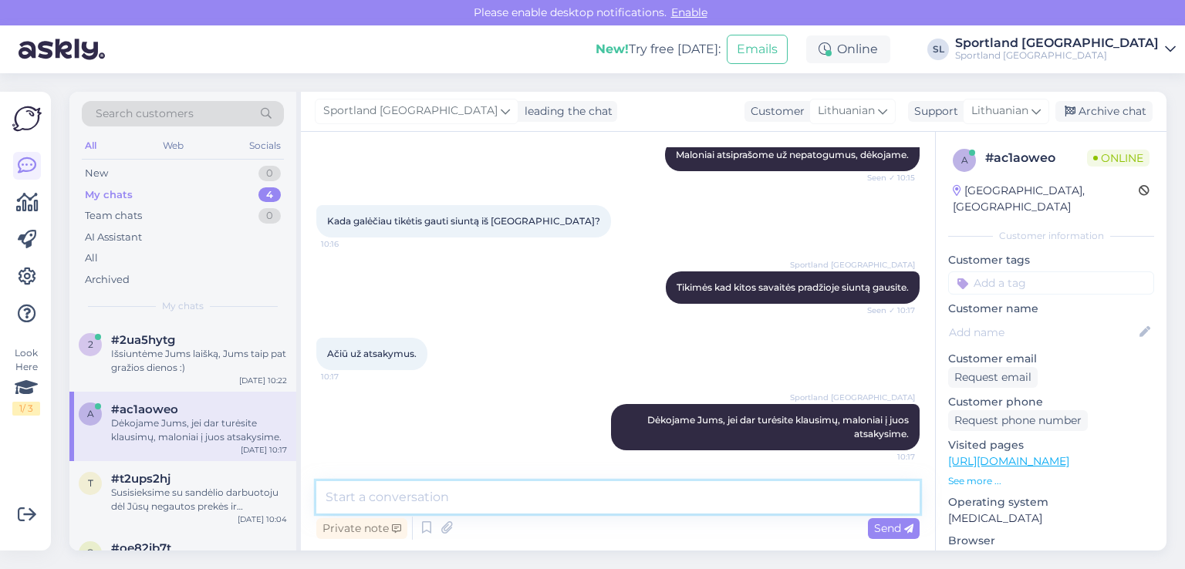
click at [607, 507] on textarea at bounding box center [617, 498] width 603 height 32
type textarea "Geros dienos Jums :)"
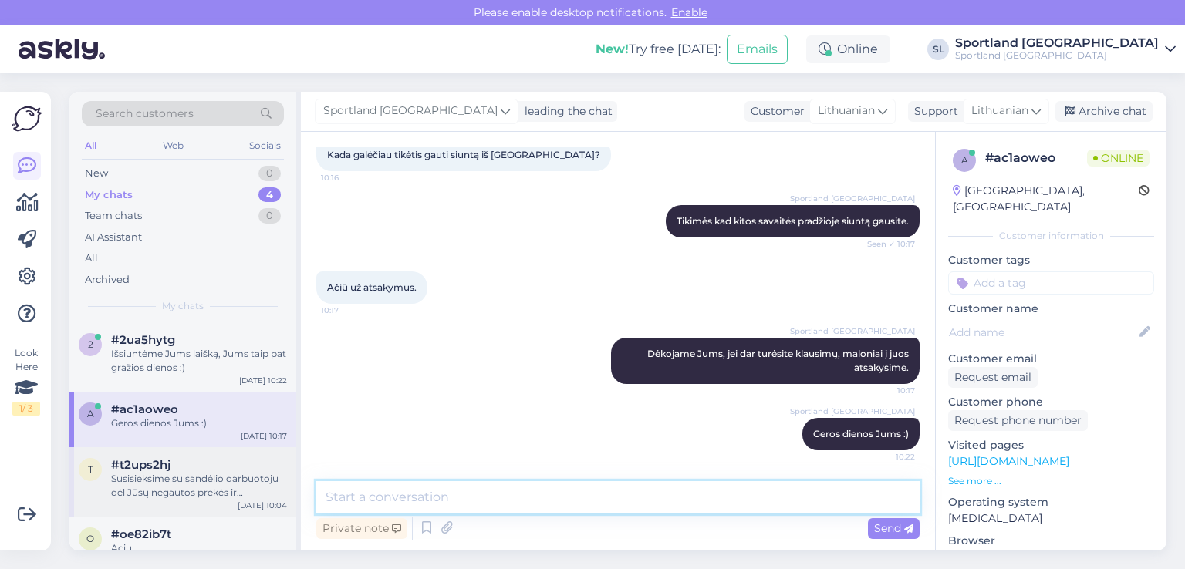
scroll to position [22, 0]
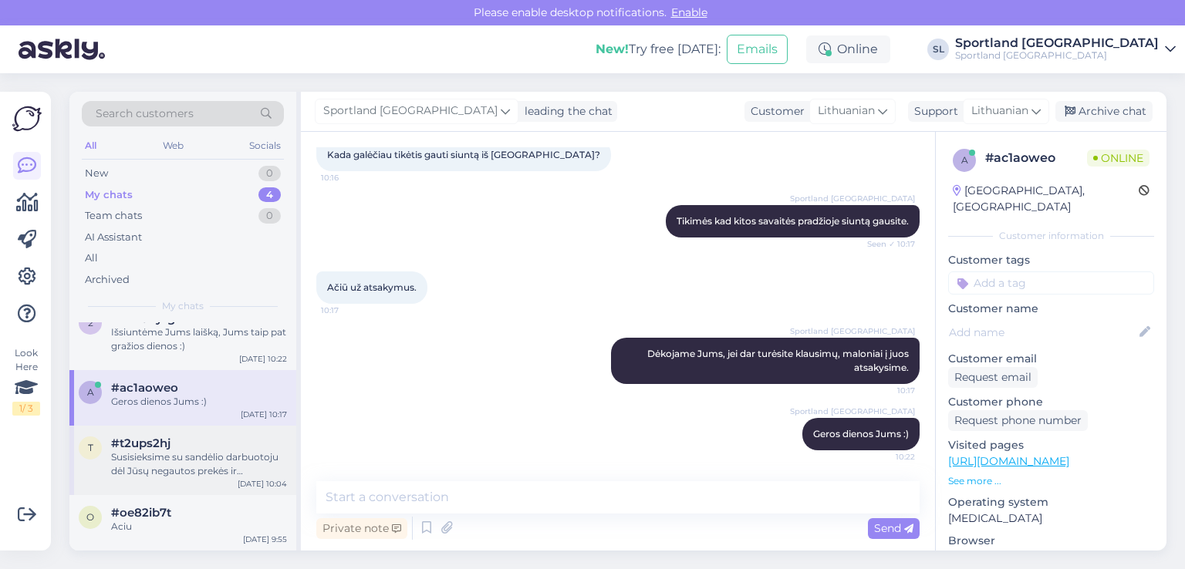
click at [174, 461] on div "Susisieksime su sandėlio darbuotoju dėl Jūsų negautos prekės ir [PERSON_NAME] i…" at bounding box center [199, 465] width 176 height 28
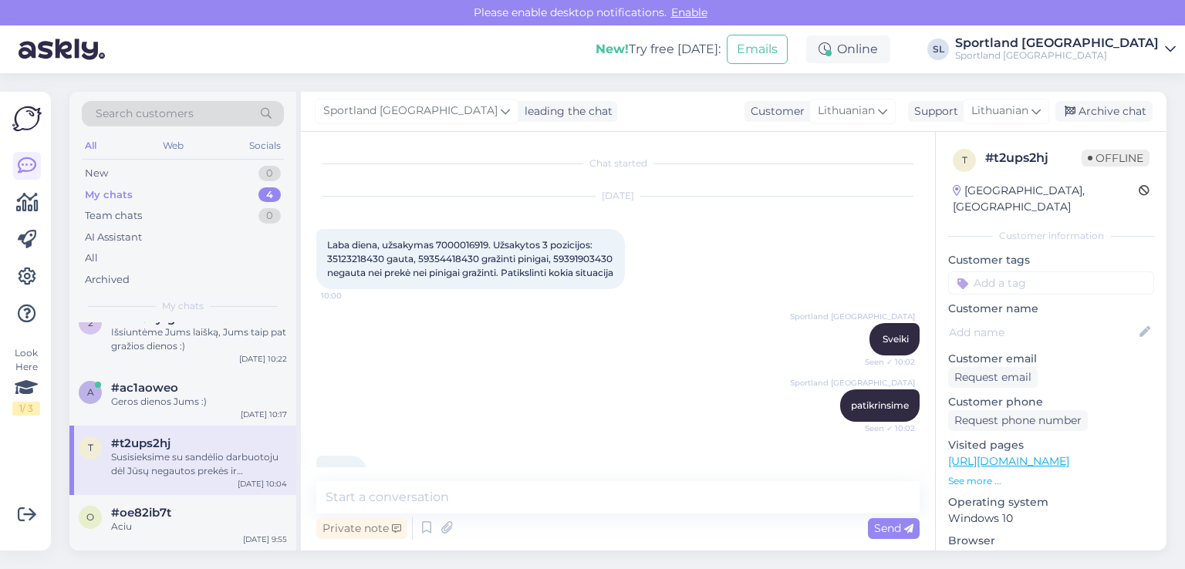
scroll to position [146, 0]
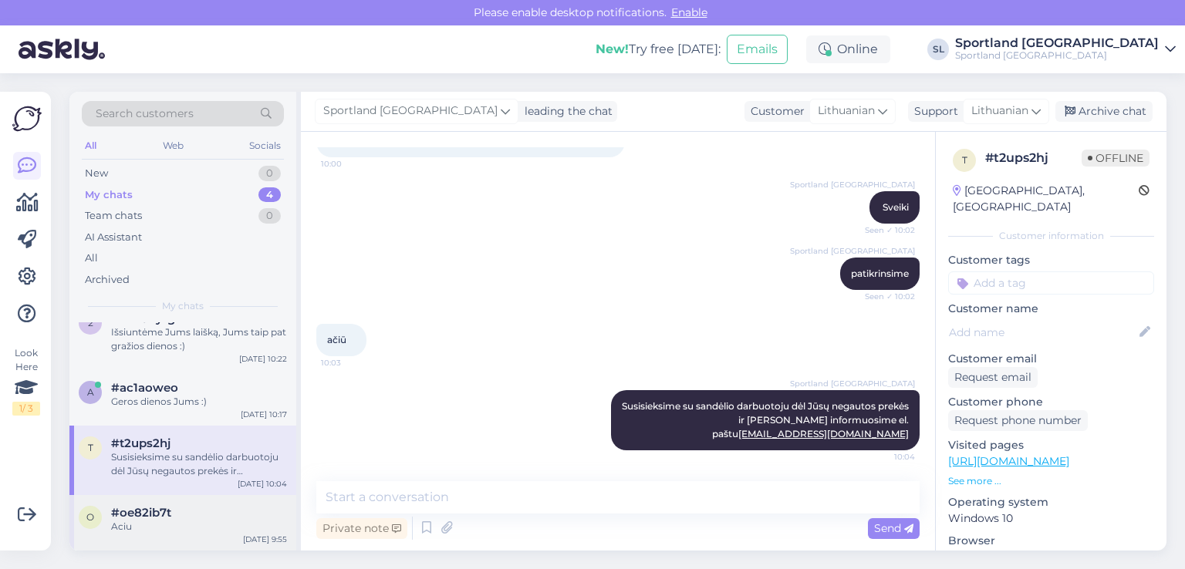
click at [140, 516] on span "#oe82ib7t" at bounding box center [141, 513] width 60 height 14
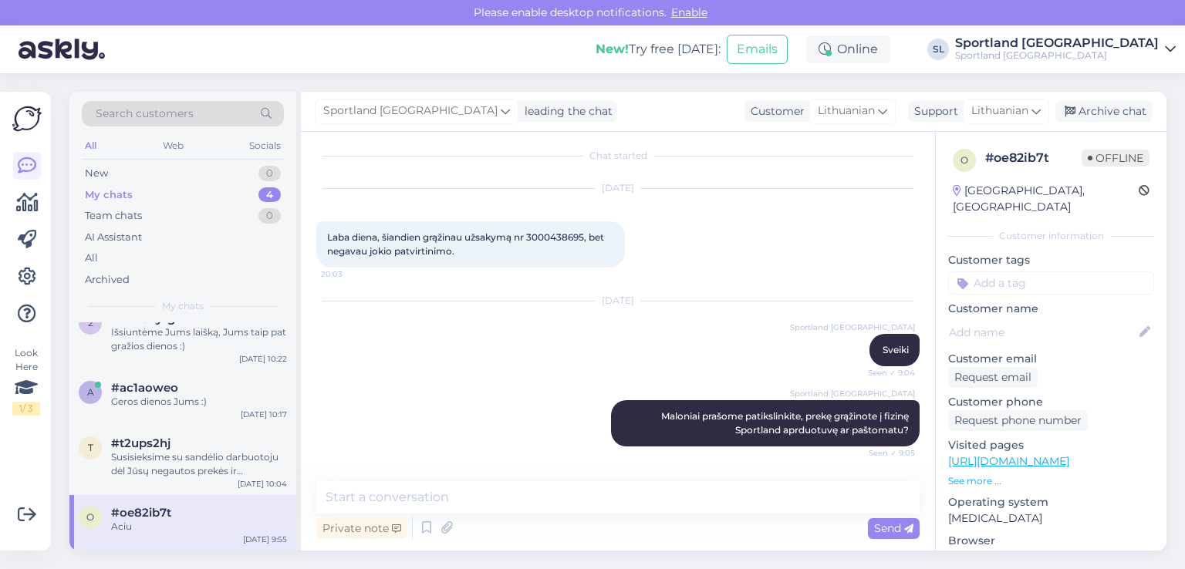
scroll to position [0, 0]
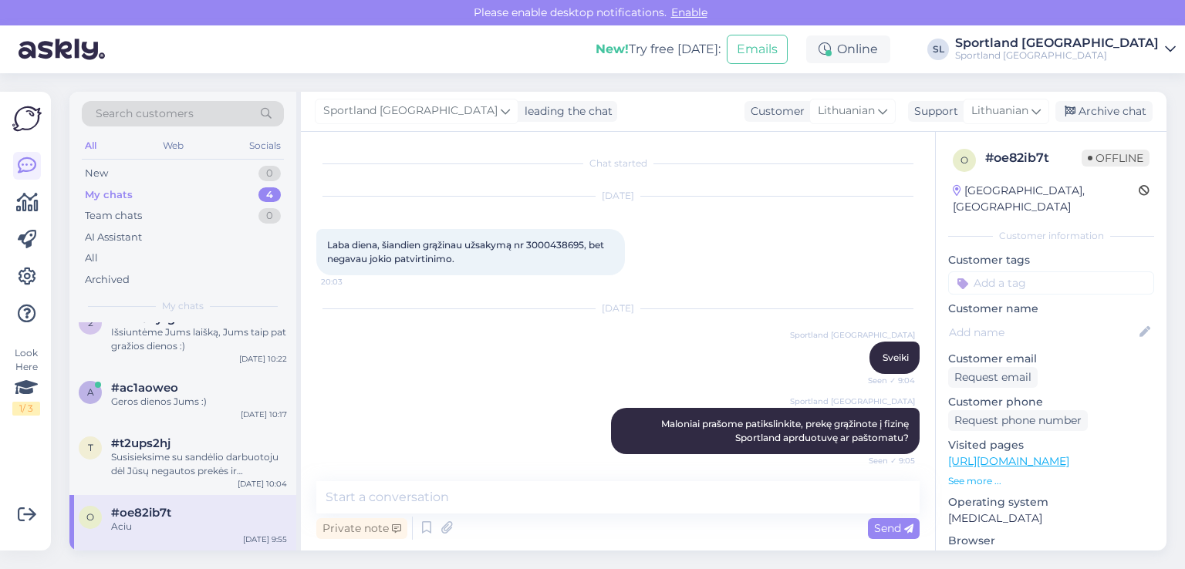
click at [560, 245] on span "Laba diena, šiandien grąžinau užsakymą nr 3000438695, bet negavau jokio patvirt…" at bounding box center [466, 251] width 279 height 25
copy span "3000438695"
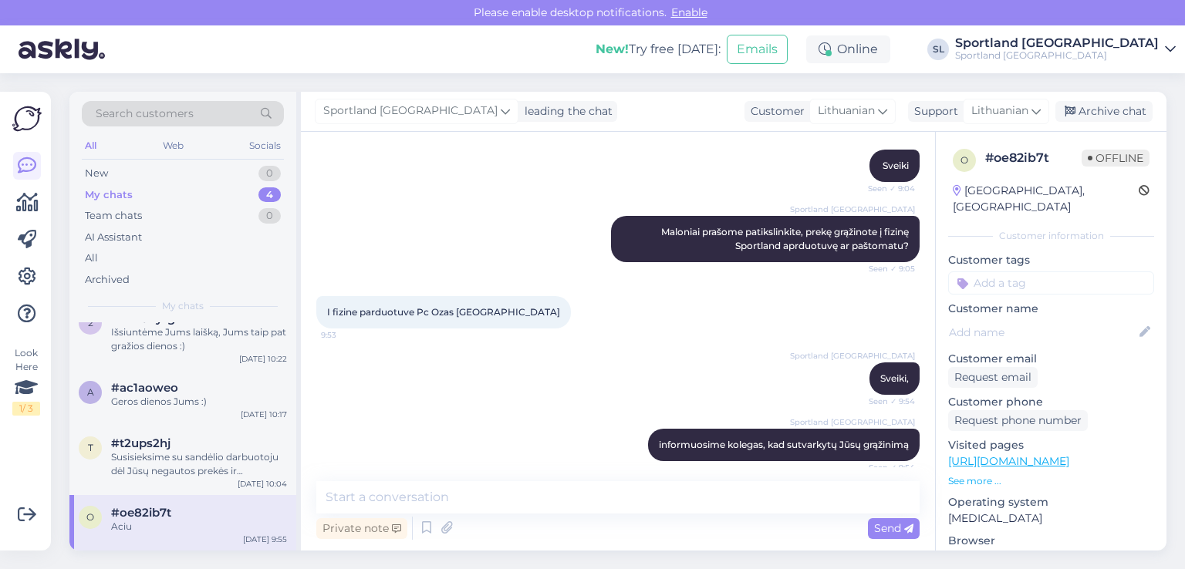
scroll to position [269, 0]
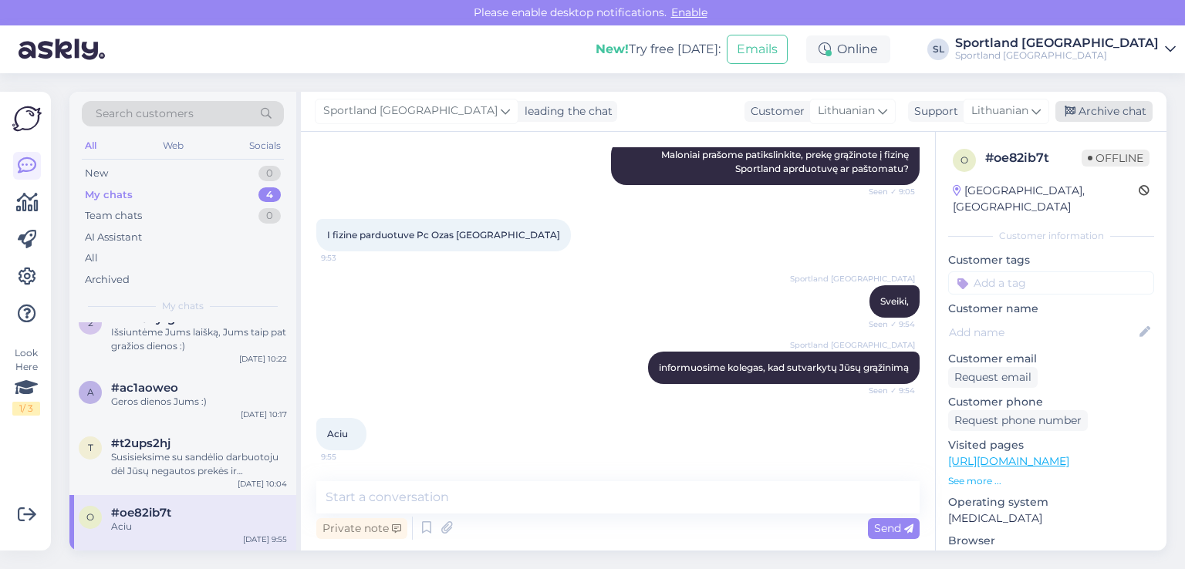
click at [1116, 109] on div "Archive chat" at bounding box center [1104, 111] width 97 height 21
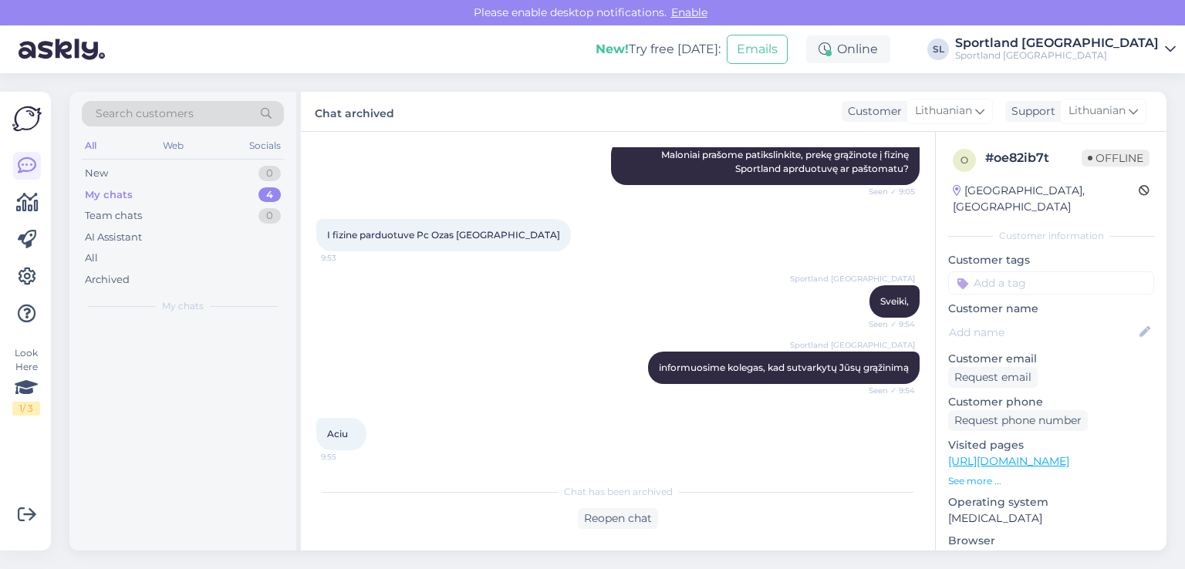
scroll to position [0, 0]
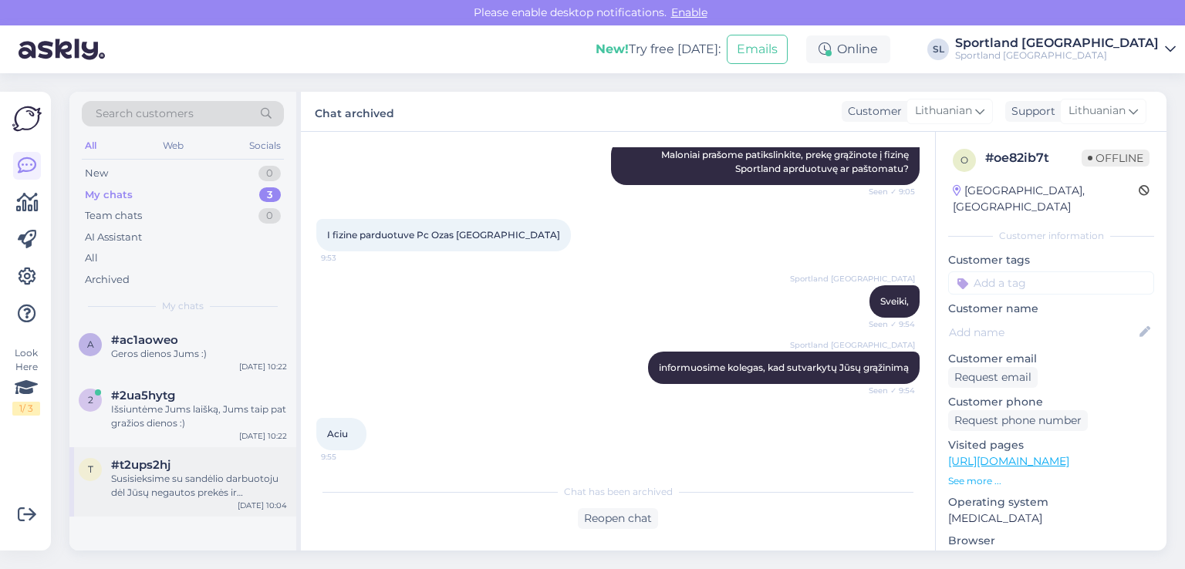
click at [159, 503] on div "t #t2ups2hj Susisieksime su sandėlio darbuotoju dėl Jūsų negautos prekės ir Jus…" at bounding box center [182, 482] width 227 height 69
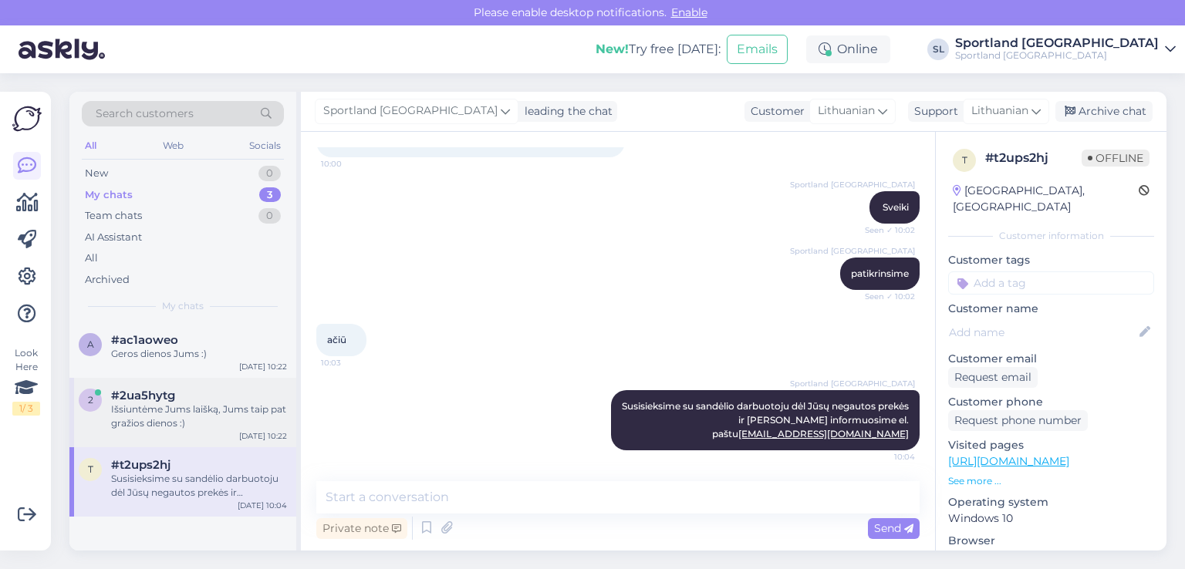
click at [123, 427] on div "Išsiuntėme Jums laišką, Jums taip pat gražios dienos :)" at bounding box center [199, 417] width 176 height 28
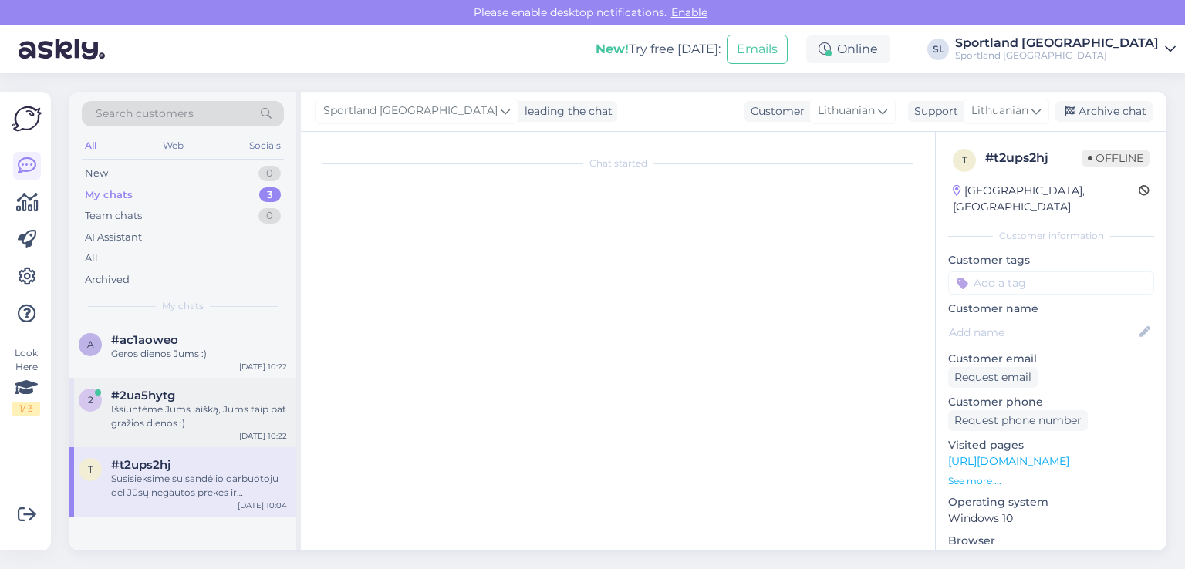
scroll to position [118, 0]
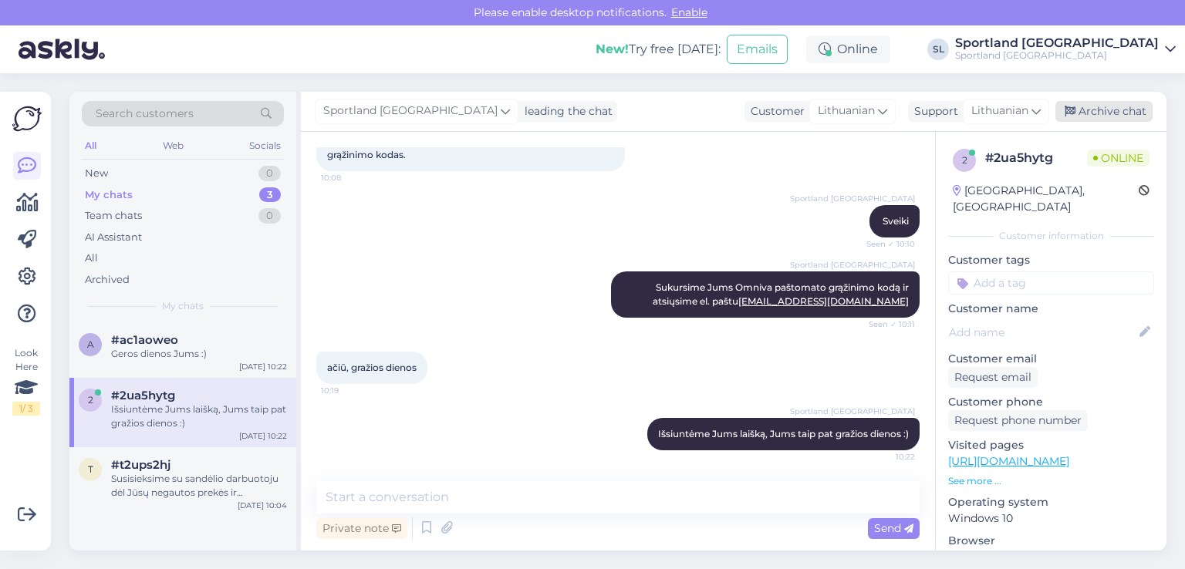
click at [1111, 112] on div "Archive chat" at bounding box center [1104, 111] width 97 height 21
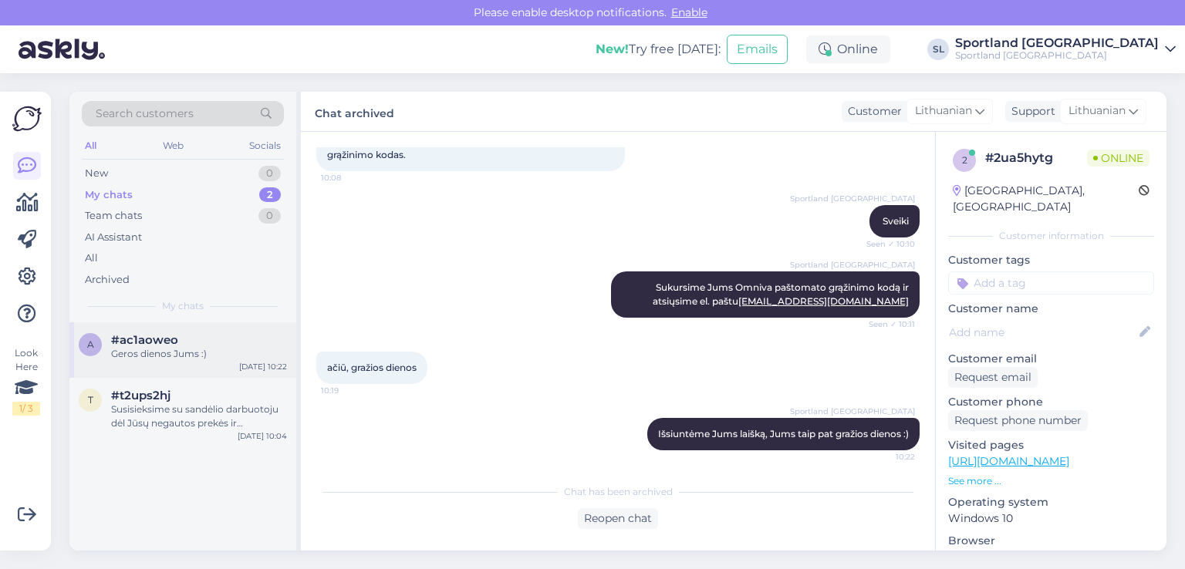
click at [207, 365] on div "a #ac1aoweo Geros dienos Jums :) Sep 11 10:22" at bounding box center [182, 351] width 227 height 56
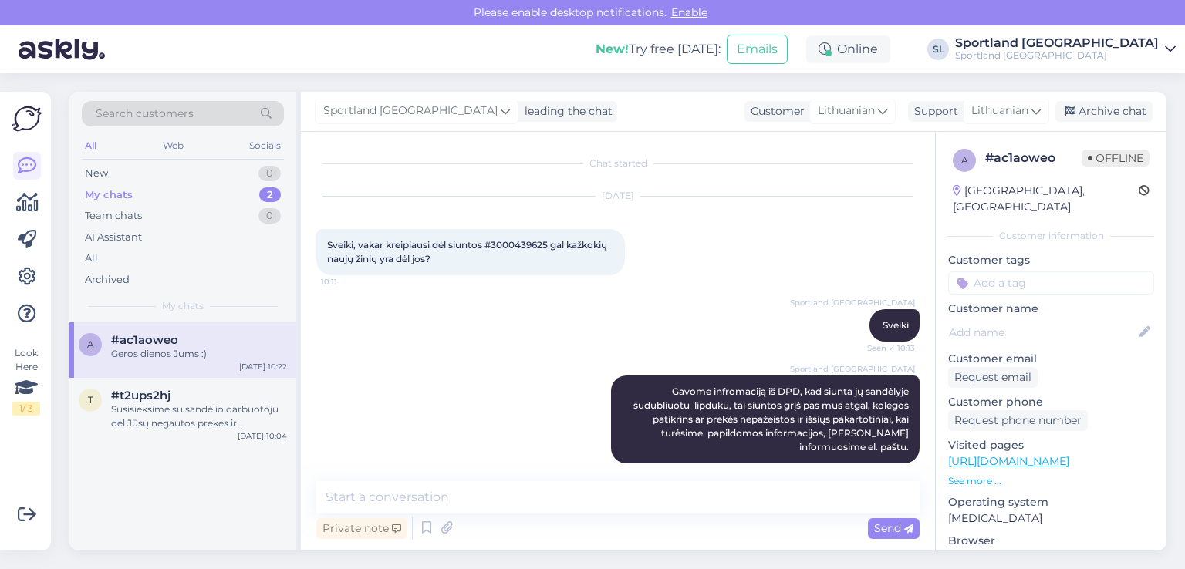
scroll to position [426, 0]
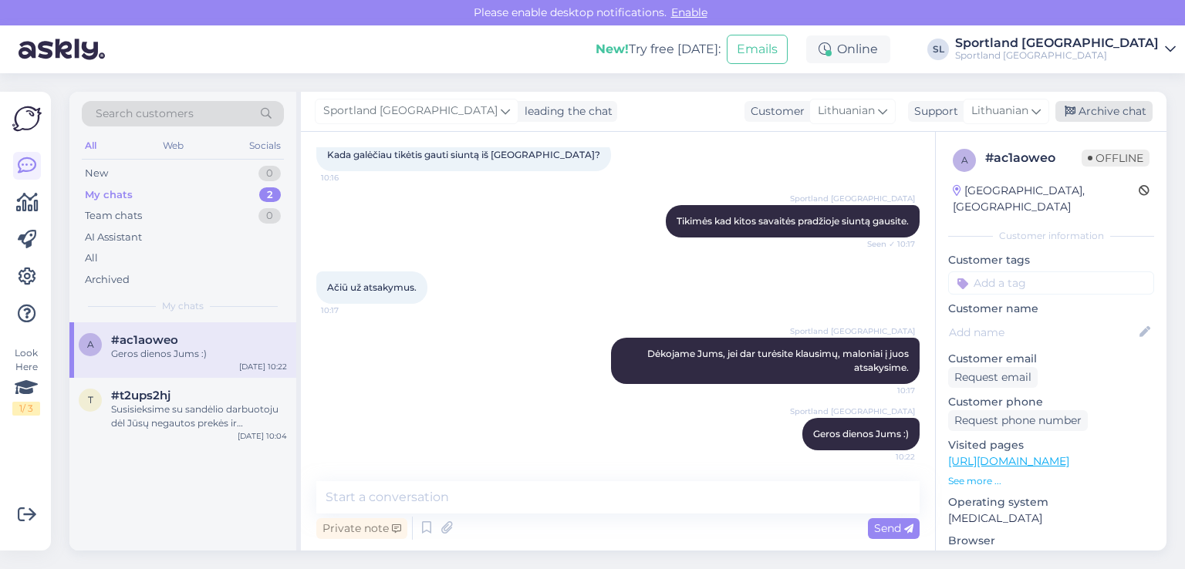
click at [1121, 111] on div "Archive chat" at bounding box center [1104, 111] width 97 height 21
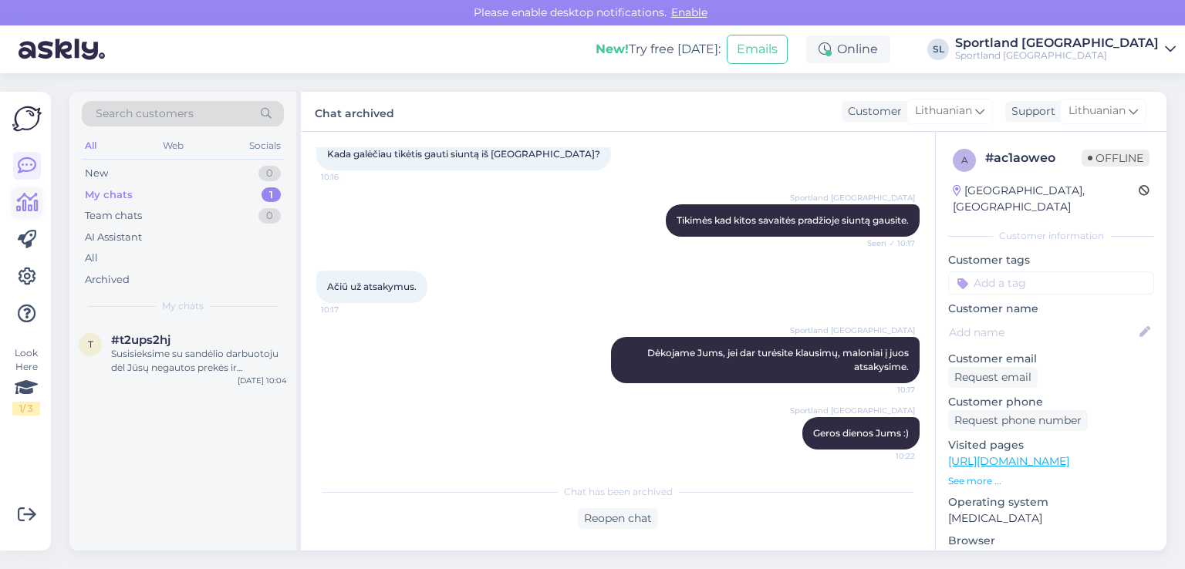
click at [31, 190] on link at bounding box center [27, 203] width 28 height 28
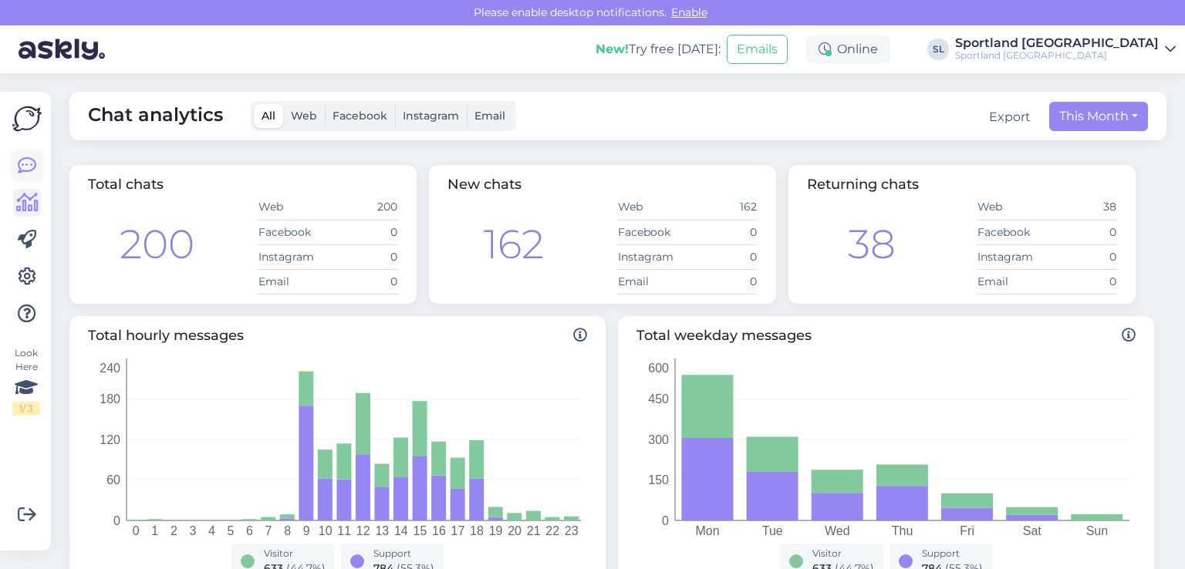
click at [19, 162] on icon at bounding box center [27, 166] width 19 height 19
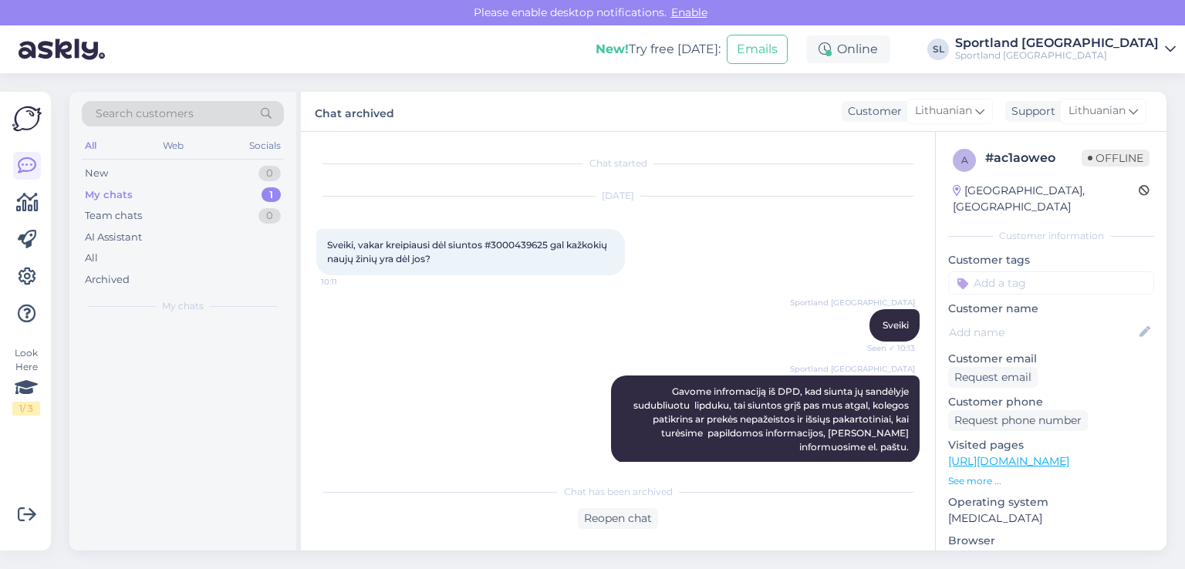
scroll to position [431, 0]
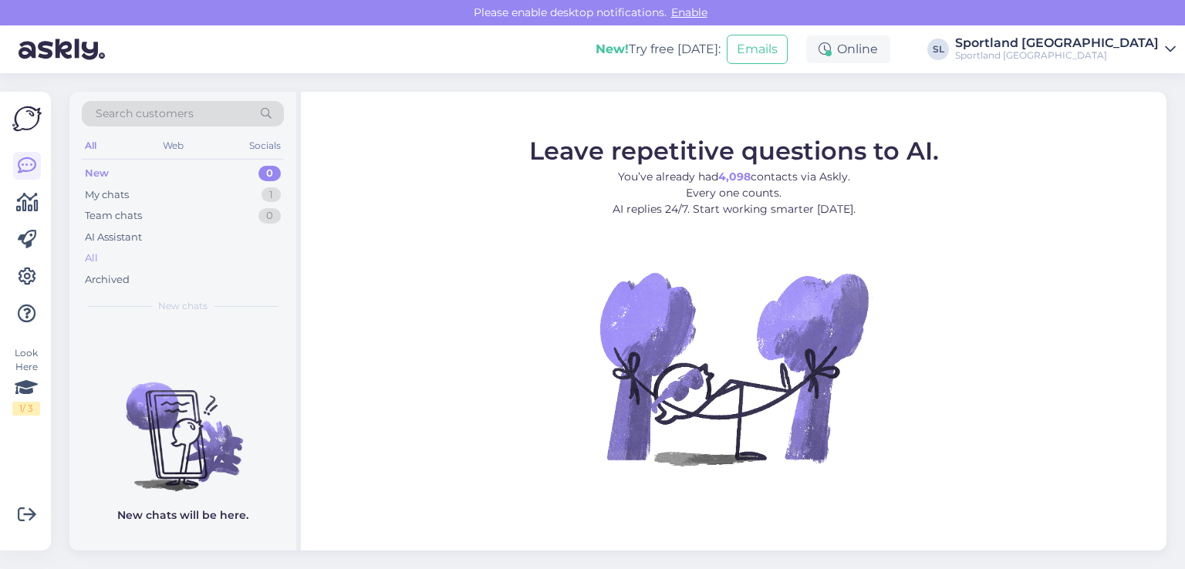
click at [111, 256] on div "All" at bounding box center [183, 259] width 202 height 22
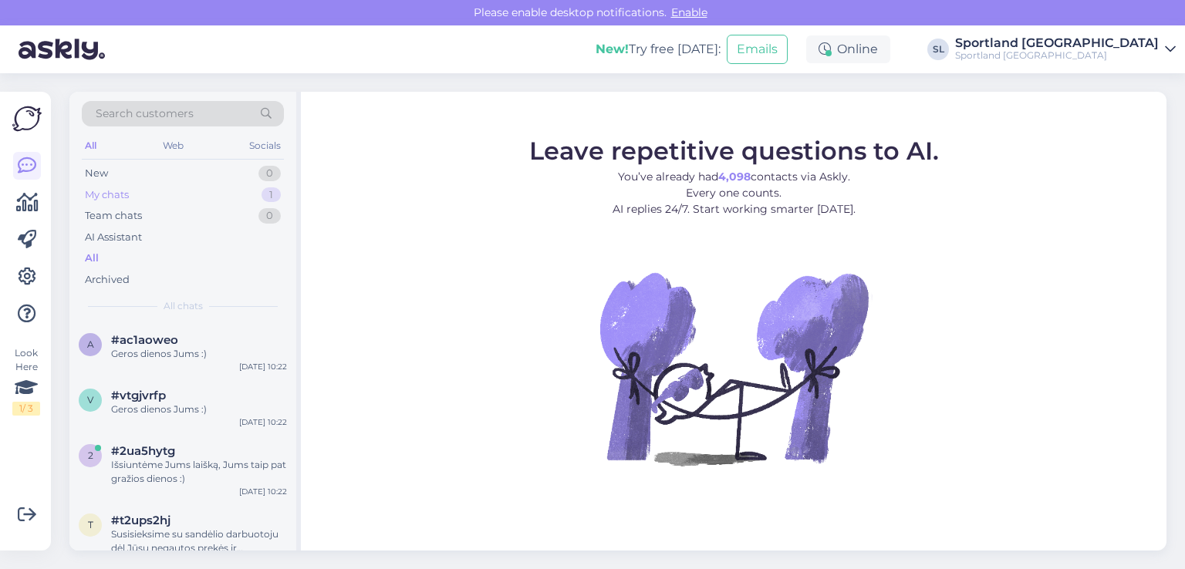
click at [157, 192] on div "My chats 1" at bounding box center [183, 195] width 202 height 22
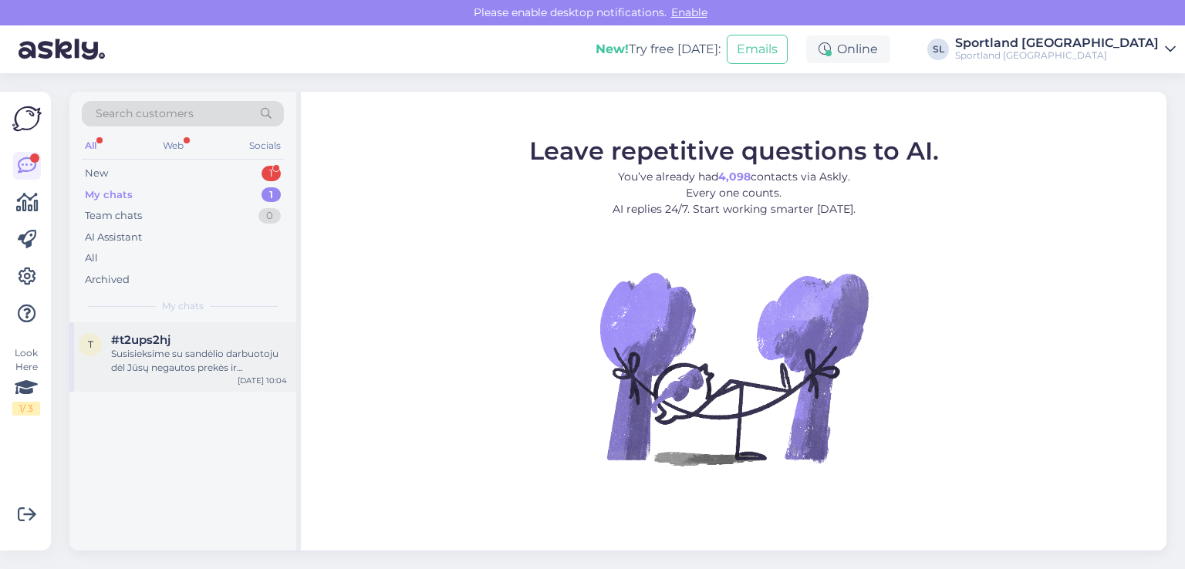
click at [129, 362] on div "Susisieksime su sandėlio darbuotoju dėl Jūsų negautos prekės ir [PERSON_NAME] i…" at bounding box center [199, 361] width 176 height 28
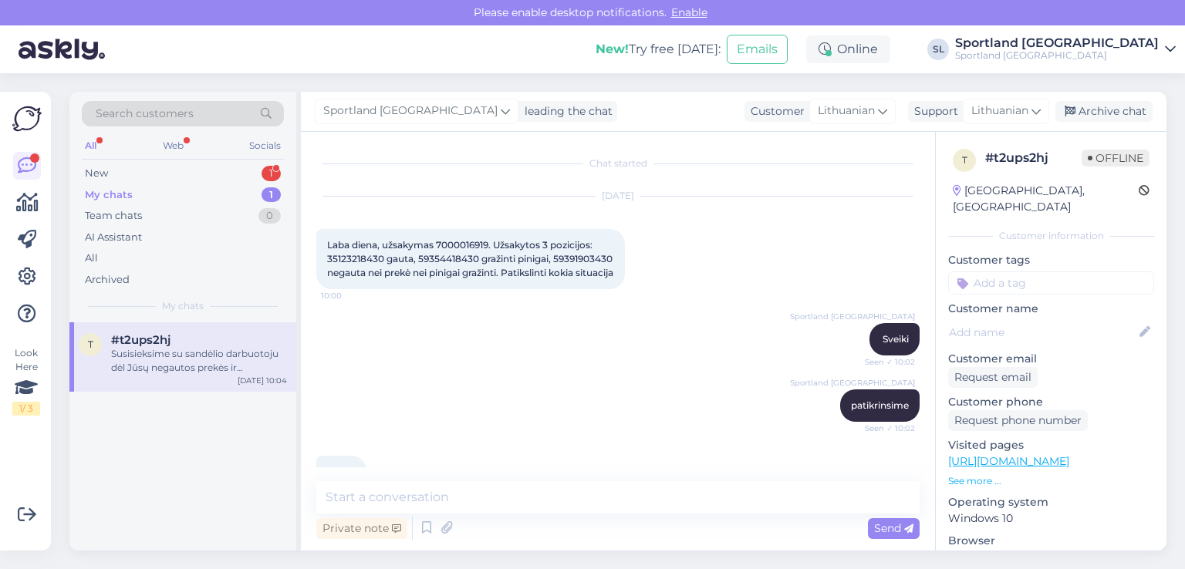
scroll to position [146, 0]
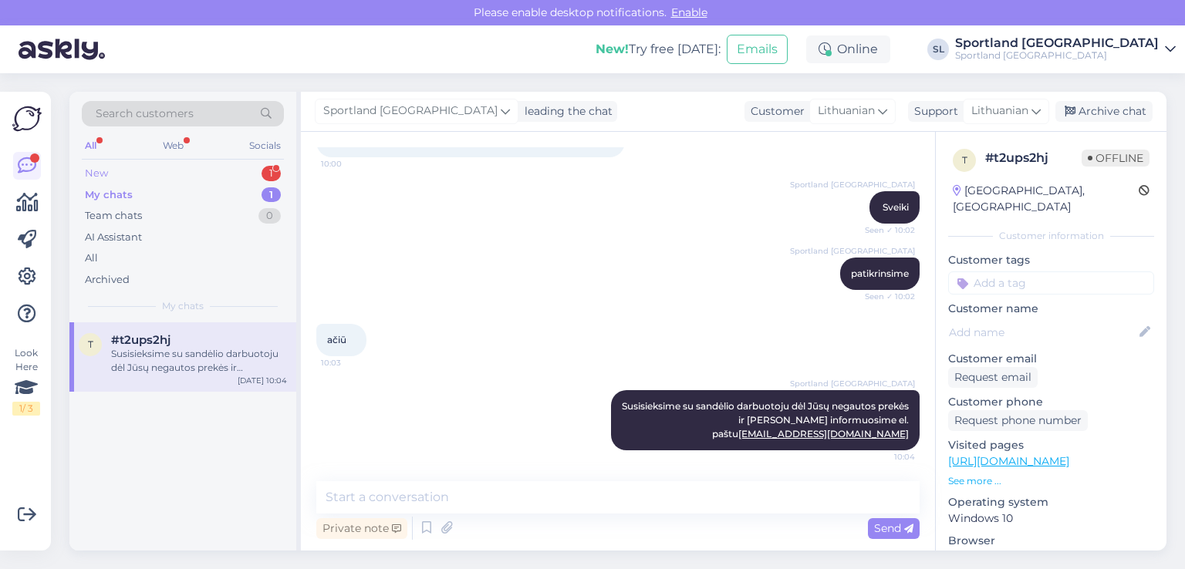
click at [90, 174] on div "New" at bounding box center [96, 173] width 23 height 15
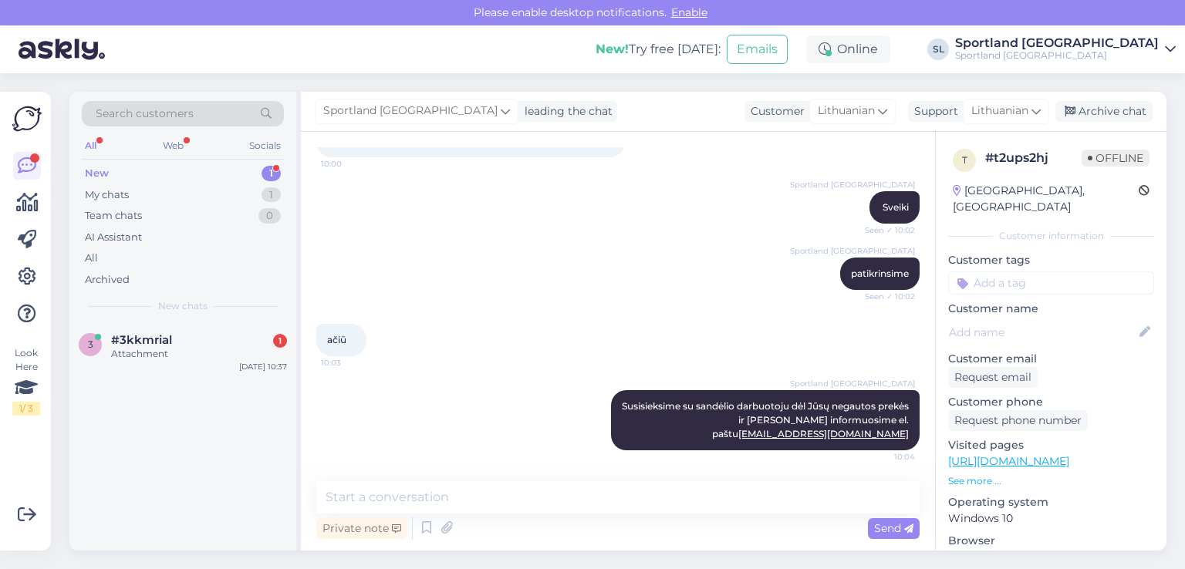
click at [156, 348] on div "Attachment" at bounding box center [199, 354] width 176 height 14
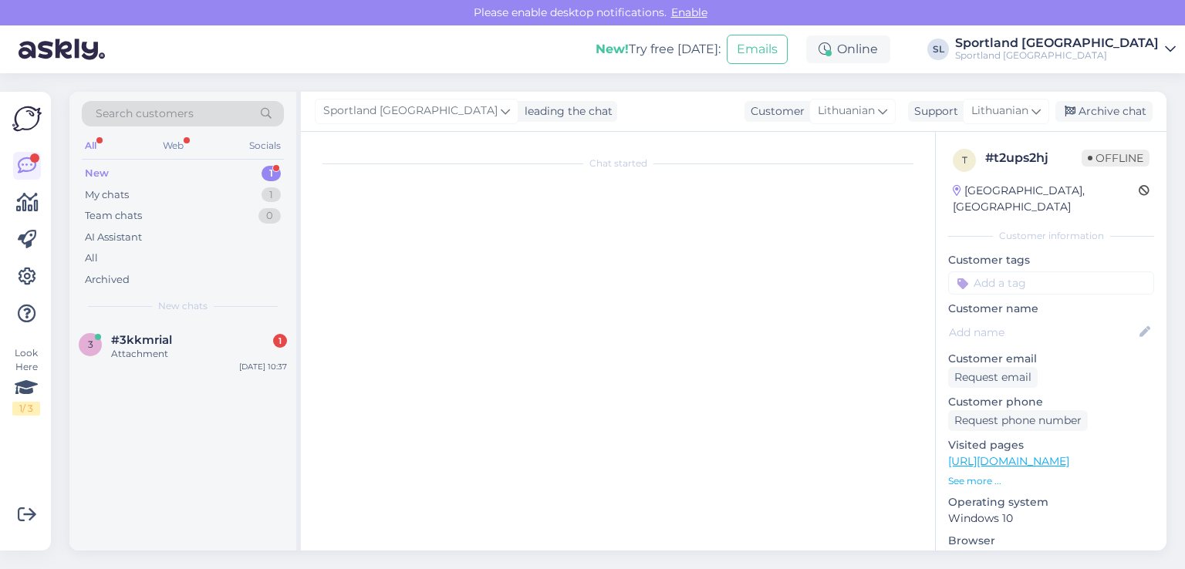
scroll to position [211, 0]
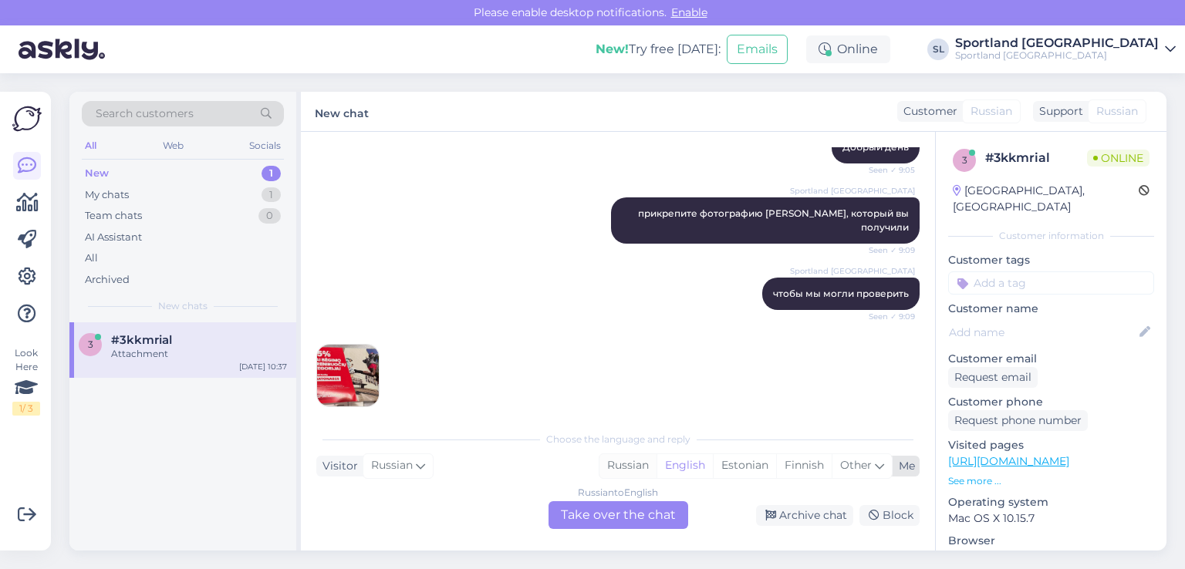
click at [634, 469] on div "Russian" at bounding box center [628, 466] width 57 height 23
click at [624, 525] on div "Russian to Russian Take over the chat" at bounding box center [619, 516] width 140 height 28
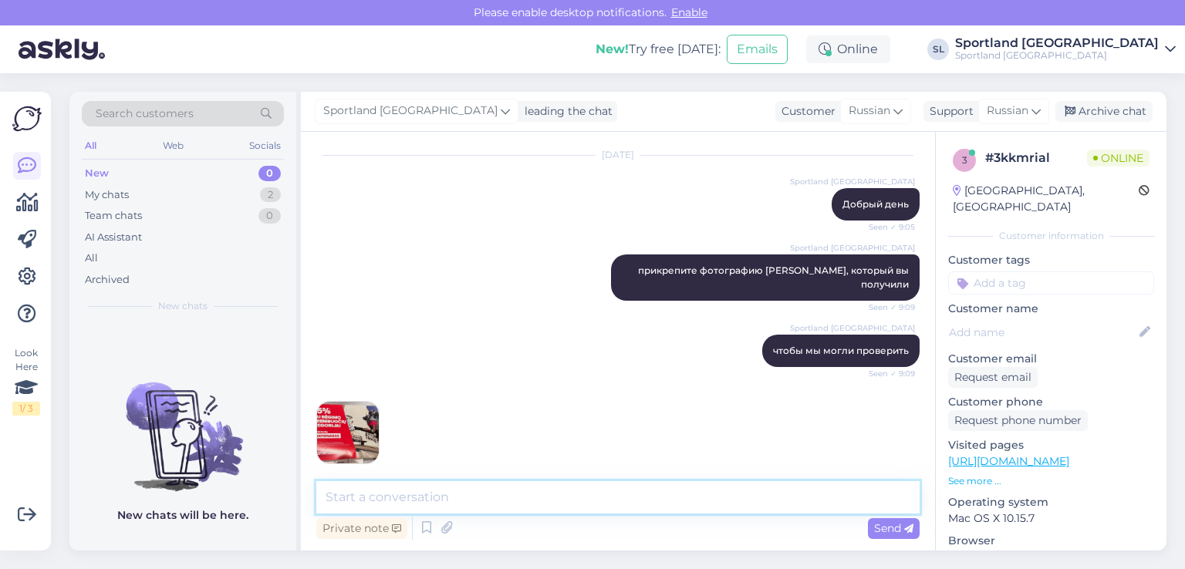
click at [482, 497] on textarea at bounding box center [617, 498] width 603 height 32
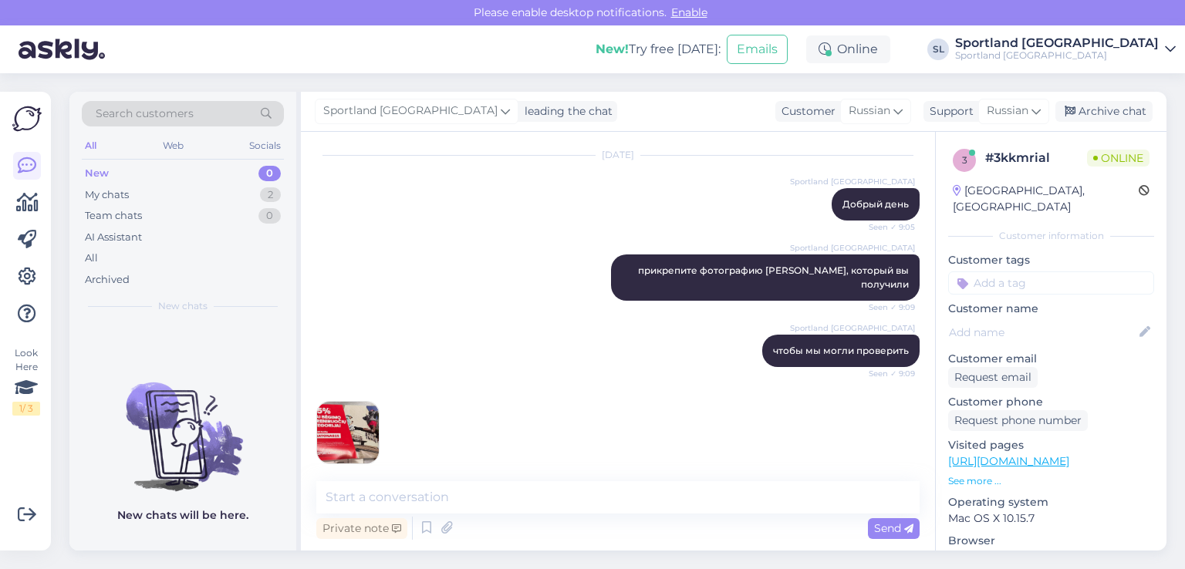
click at [330, 413] on img at bounding box center [348, 433] width 62 height 62
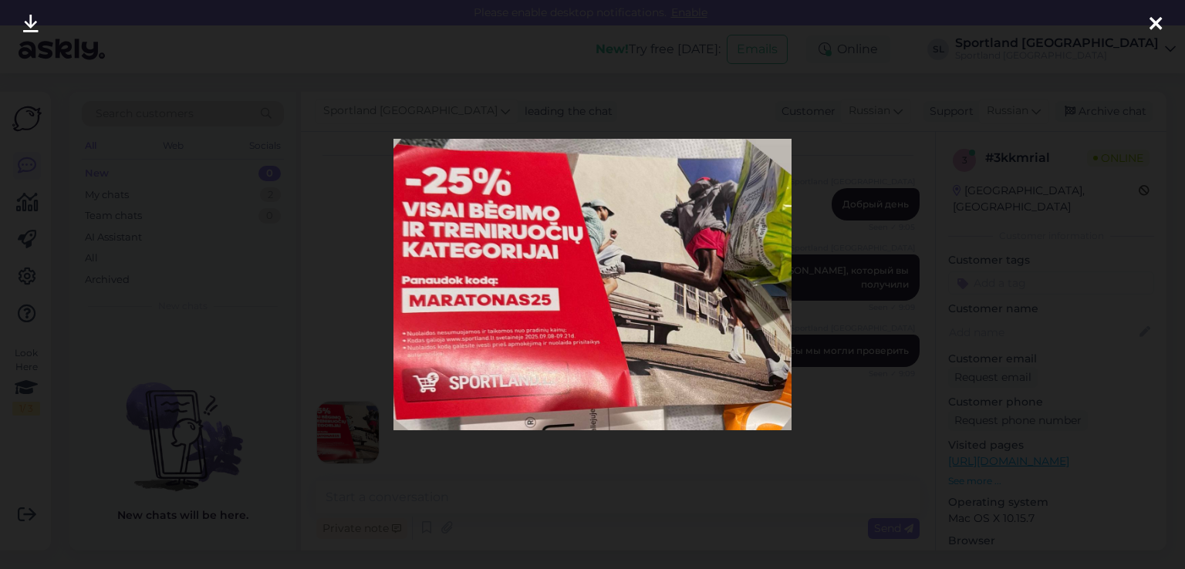
click at [1159, 22] on icon at bounding box center [1156, 25] width 12 height 20
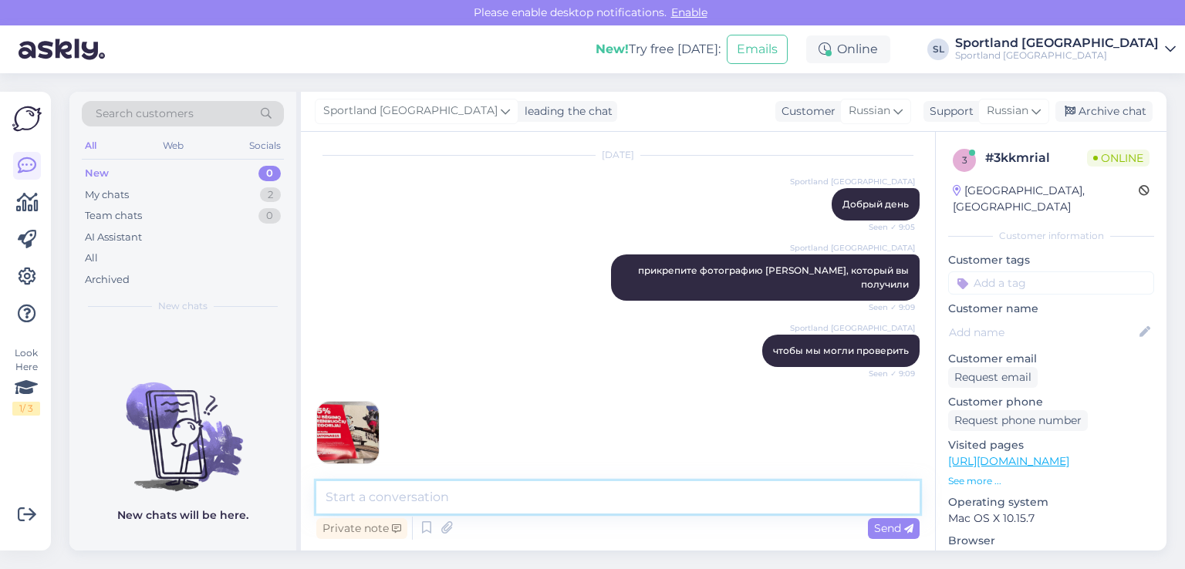
click at [417, 499] on textarea at bounding box center [617, 498] width 603 height 32
paste textarea "код скидки уже работает"
type textarea "код скидки уже работает"
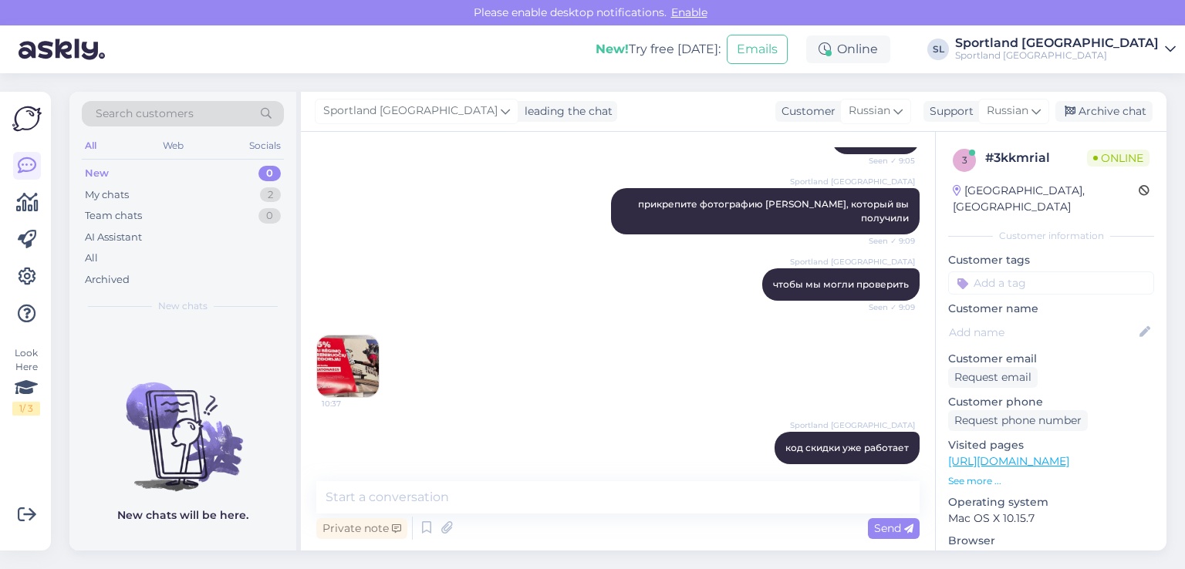
click at [336, 349] on img at bounding box center [348, 367] width 62 height 62
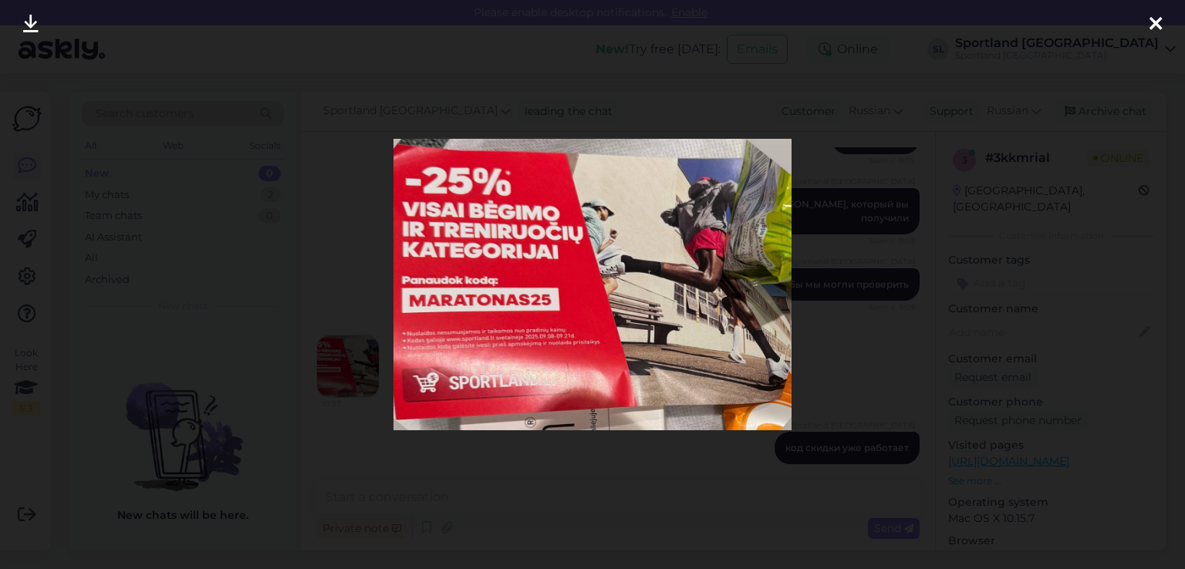
click at [32, 22] on icon at bounding box center [30, 25] width 15 height 20
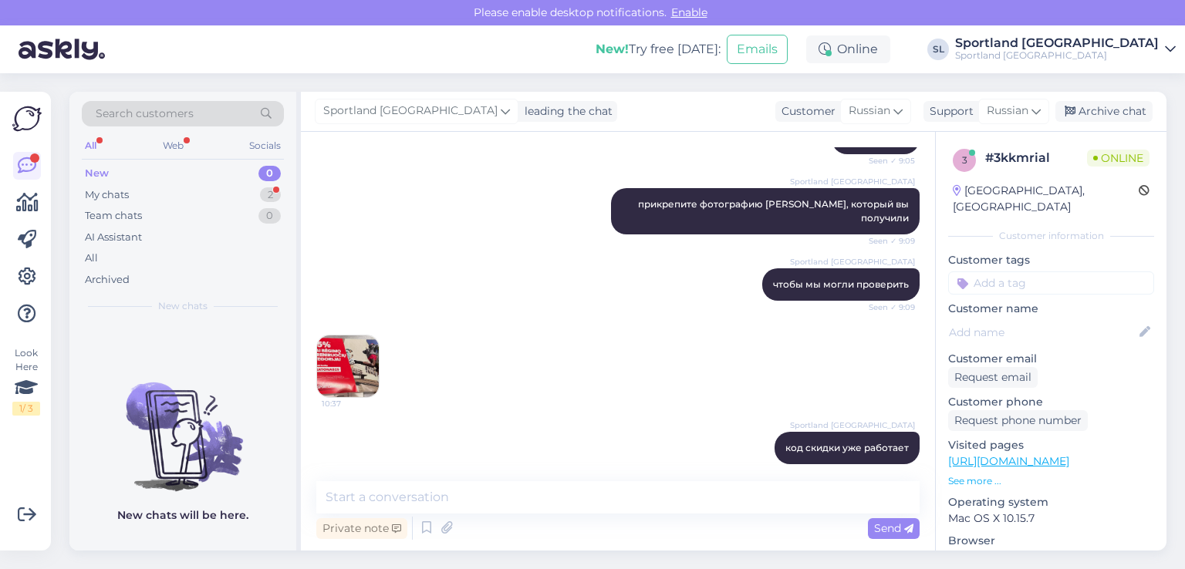
scroll to position [286, 0]
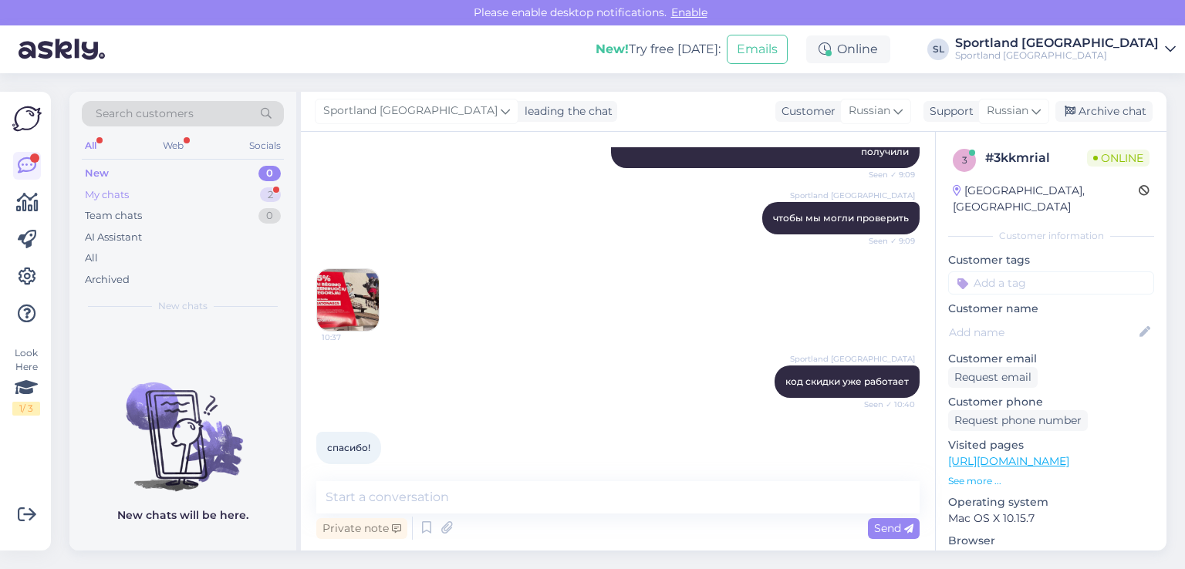
click at [153, 189] on div "My chats 2" at bounding box center [183, 195] width 202 height 22
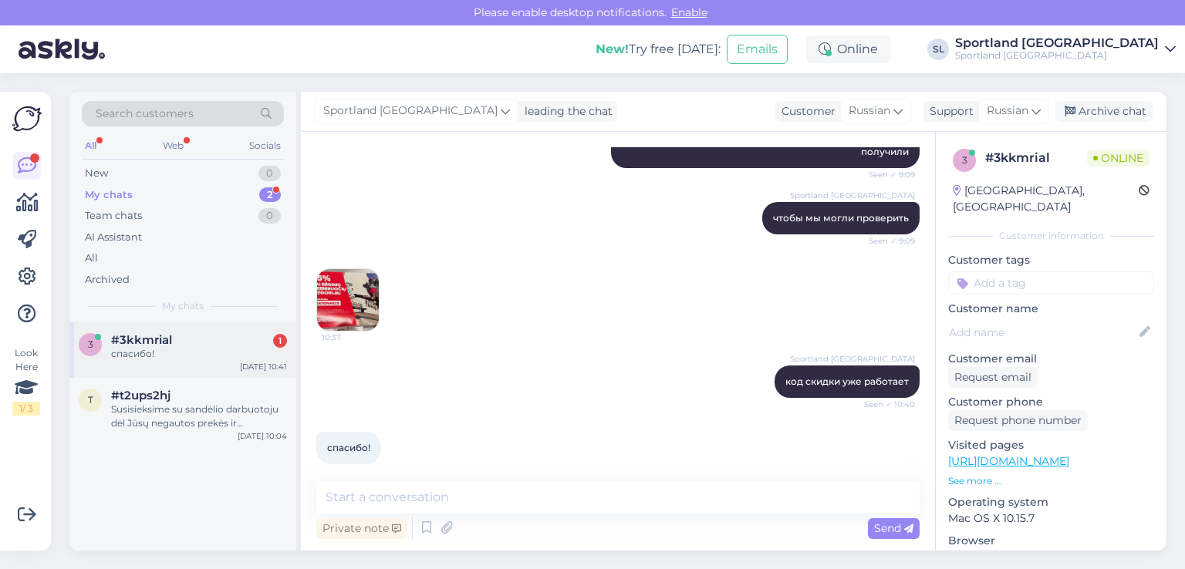
click at [185, 359] on div "спасибо!" at bounding box center [199, 354] width 176 height 14
click at [96, 167] on div "New" at bounding box center [96, 173] width 23 height 15
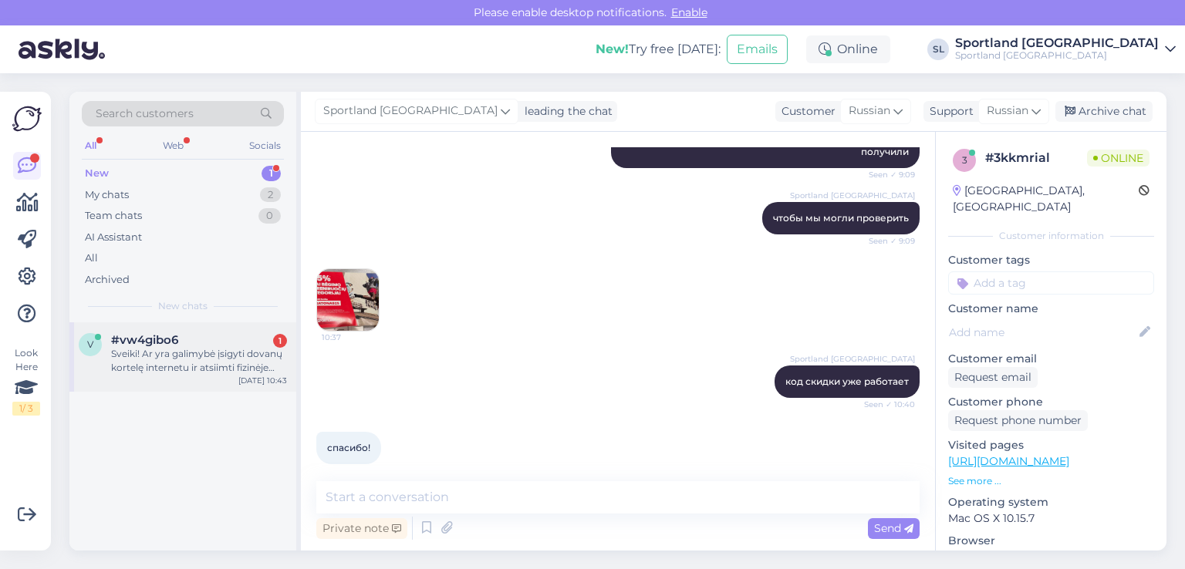
click at [180, 342] on div "#vw4gibo6 1" at bounding box center [199, 340] width 176 height 14
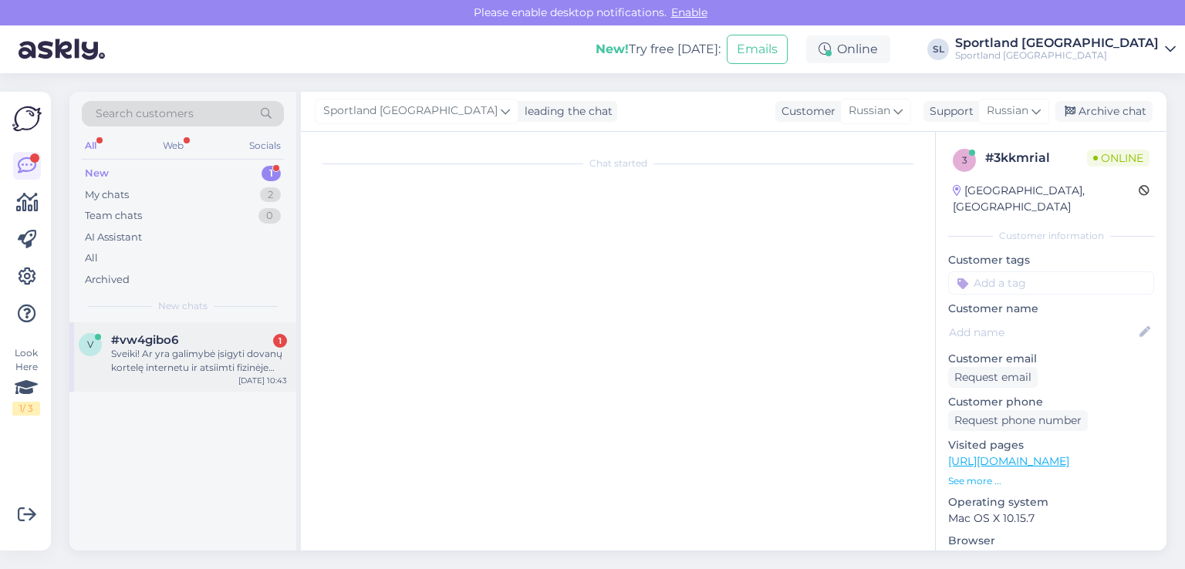
scroll to position [0, 0]
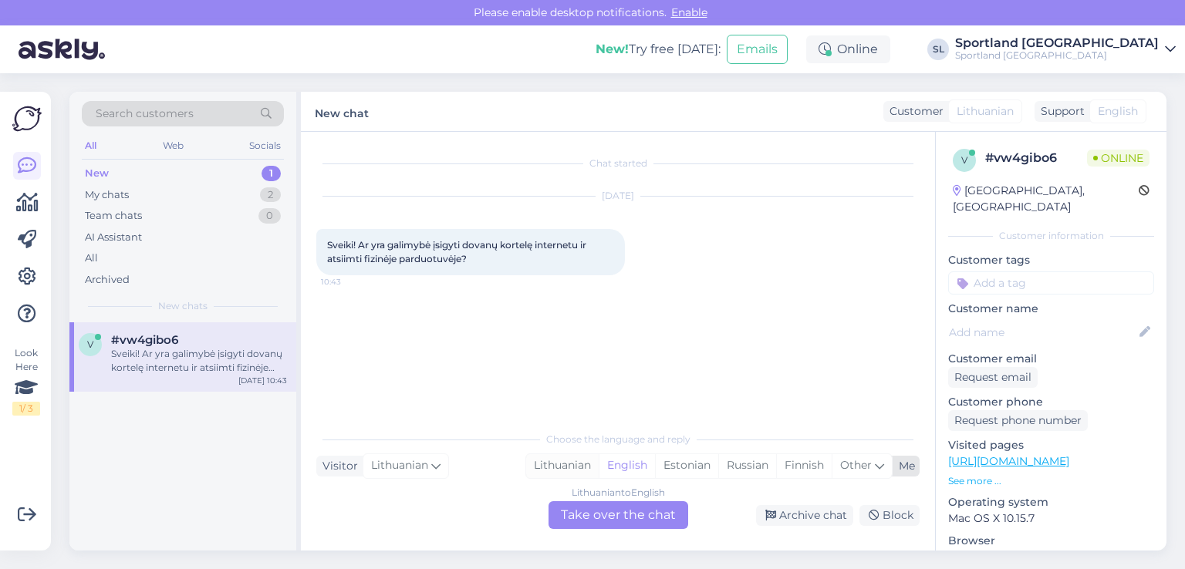
click at [566, 455] on div "Lithuanian" at bounding box center [562, 466] width 73 height 23
click at [596, 516] on div "Lithuanian to Lithuanian Take over the chat" at bounding box center [619, 516] width 140 height 28
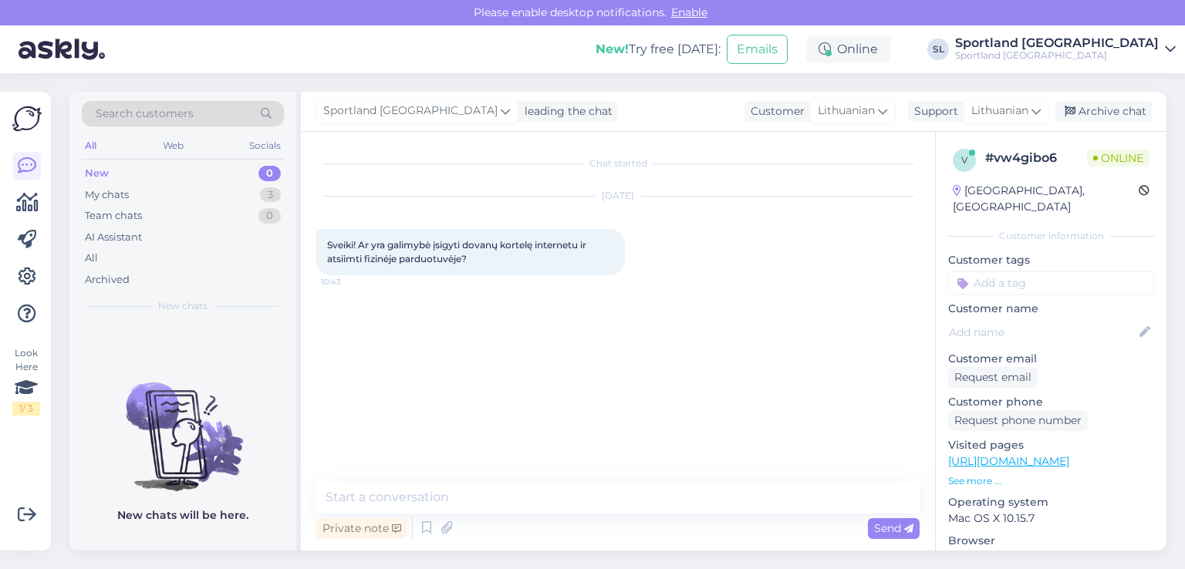
click at [578, 499] on textarea at bounding box center [617, 498] width 603 height 32
type textarea "Sveiki"
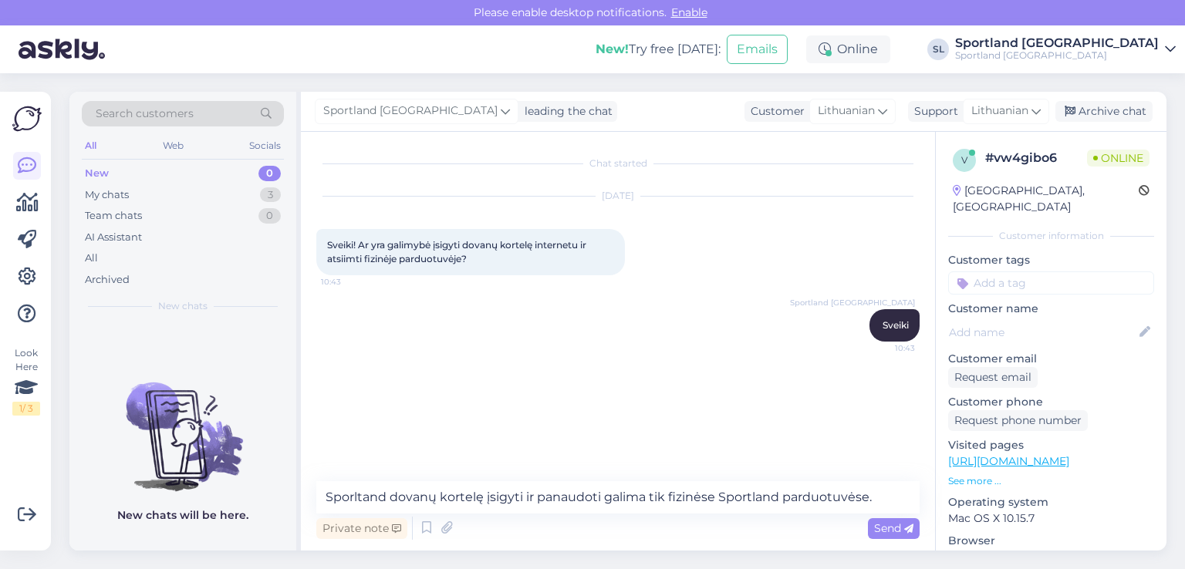
type textarea "Sporltand dovanų kortelę įsigyti ir panaudoti galima tik fizinėse Sportland par…"
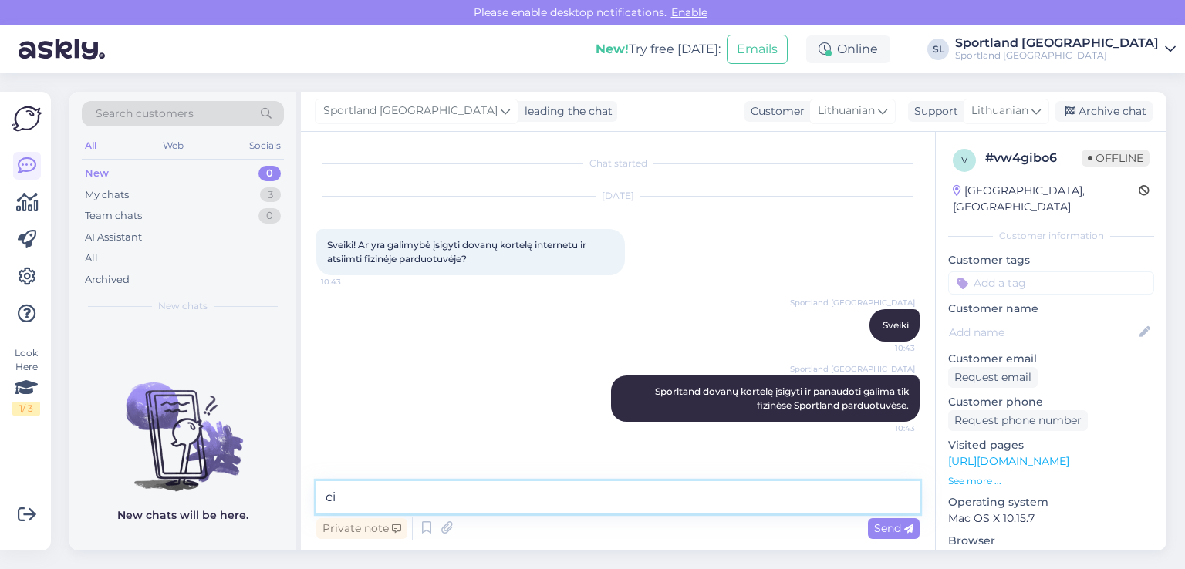
type textarea "c"
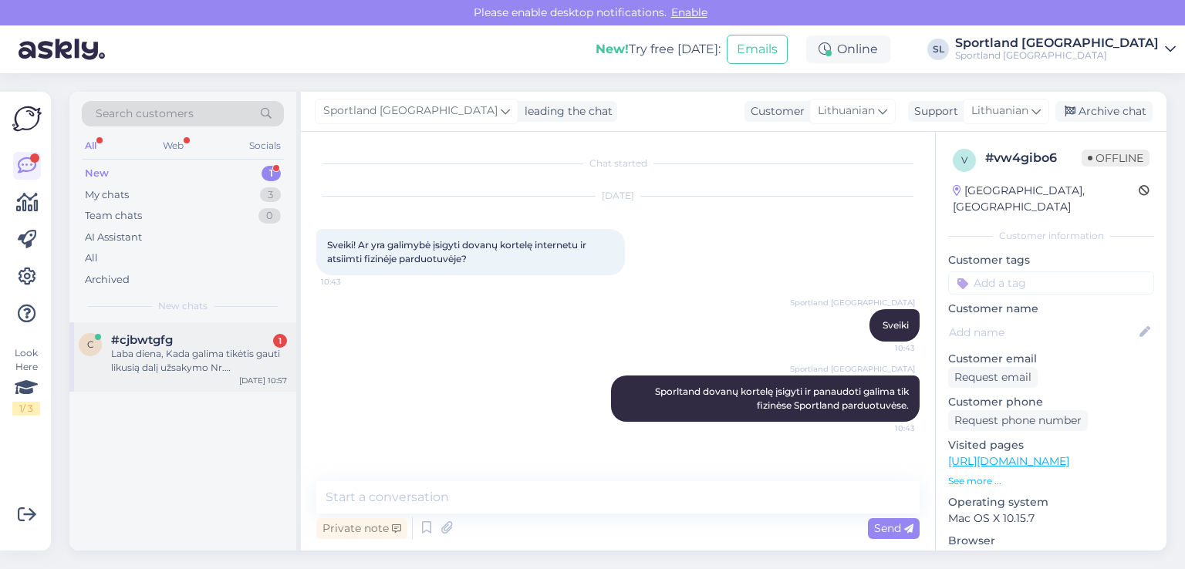
click at [167, 332] on div "c #cjbwtgfg 1 Laba diena, Kada galima tikėtis gauti likusią dalį užsakymo Nr. #…" at bounding box center [182, 357] width 227 height 69
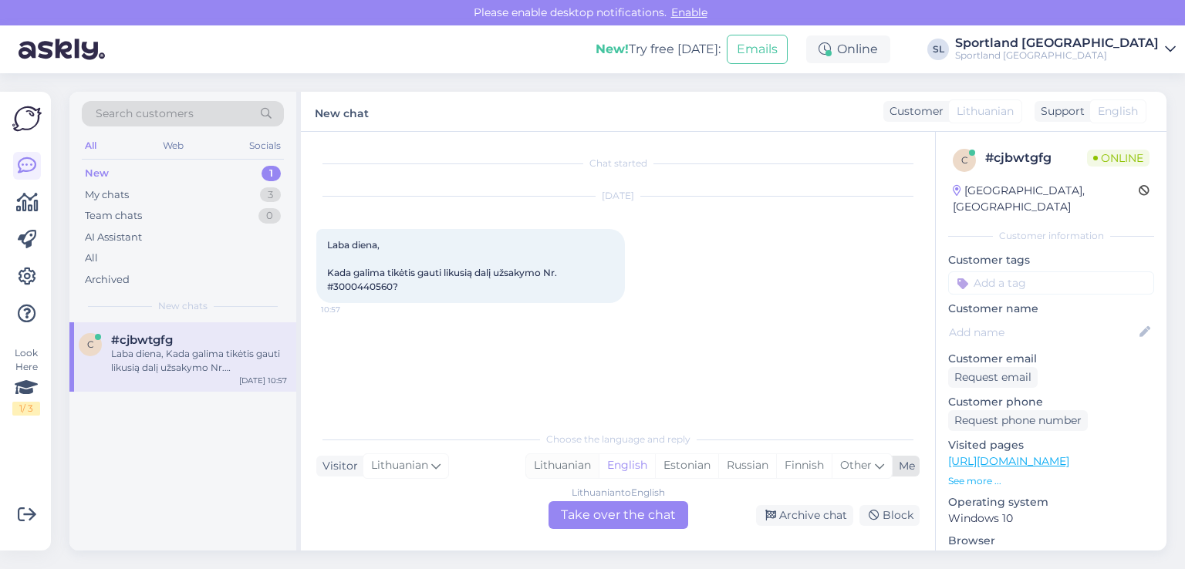
click at [576, 466] on div "Lithuanian" at bounding box center [562, 466] width 73 height 23
click at [589, 506] on div "Lithuanian to Lithuanian Take over the chat" at bounding box center [619, 516] width 140 height 28
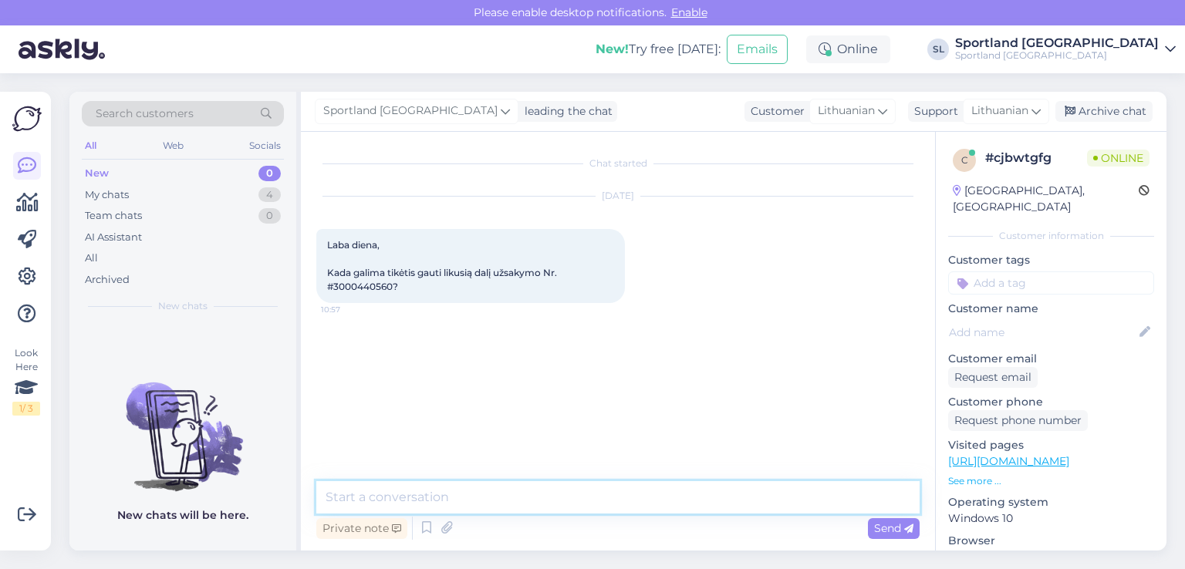
click at [560, 493] on textarea at bounding box center [617, 498] width 603 height 32
type textarea "Sveiki"
type textarea "patikrinsime"
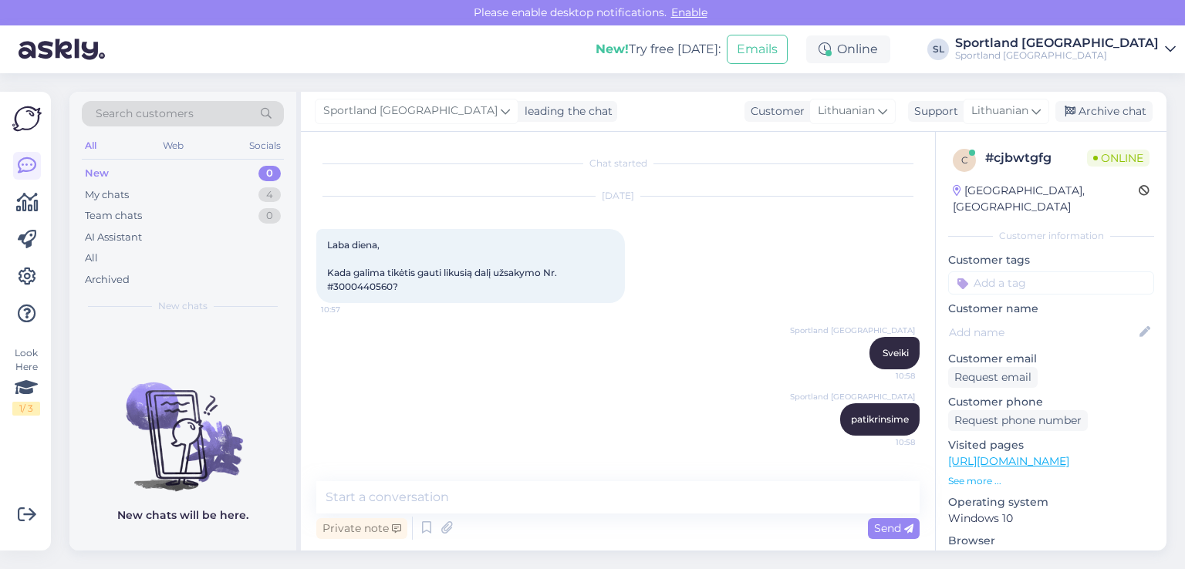
click at [373, 288] on span "Laba diena, Kada galima tikėtis gauti likusią dalį užsakymo Nr. #3000440560?" at bounding box center [443, 265] width 232 height 53
drag, startPoint x: 373, startPoint y: 288, endPoint x: 381, endPoint y: 285, distance: 8.3
click at [373, 289] on span "Laba diena, Kada galima tikėtis gauti likusią dalį užsakymo Nr. #3000440560?" at bounding box center [443, 265] width 232 height 53
copy span "3000440560"
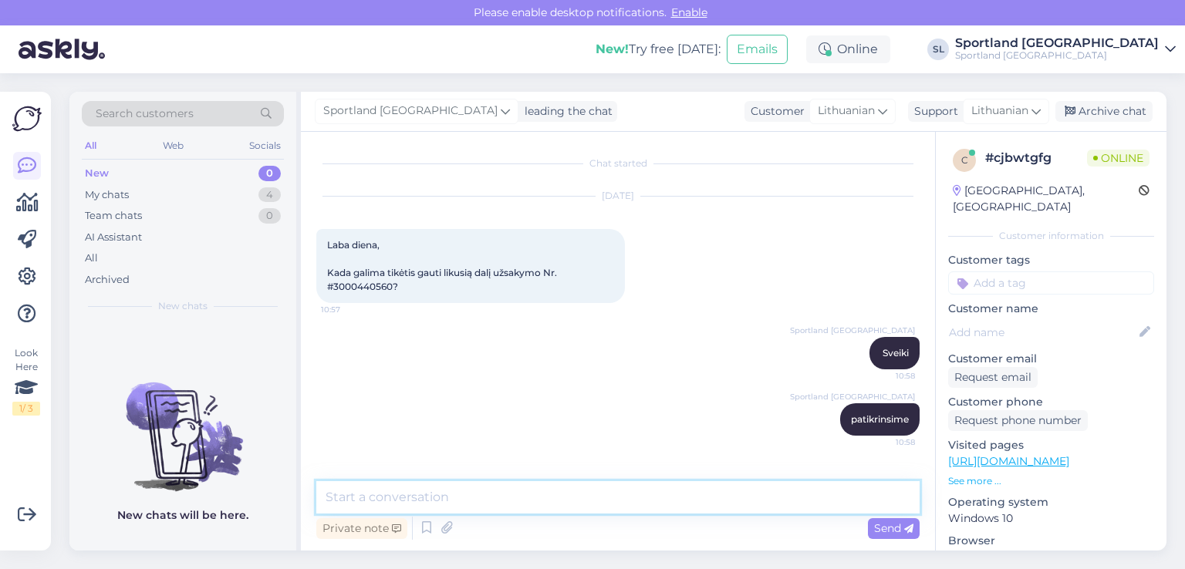
click at [495, 487] on textarea at bounding box center [617, 498] width 603 height 32
type textarea "maloniai prašome patikslinkite keik siuntų jau gavote?"
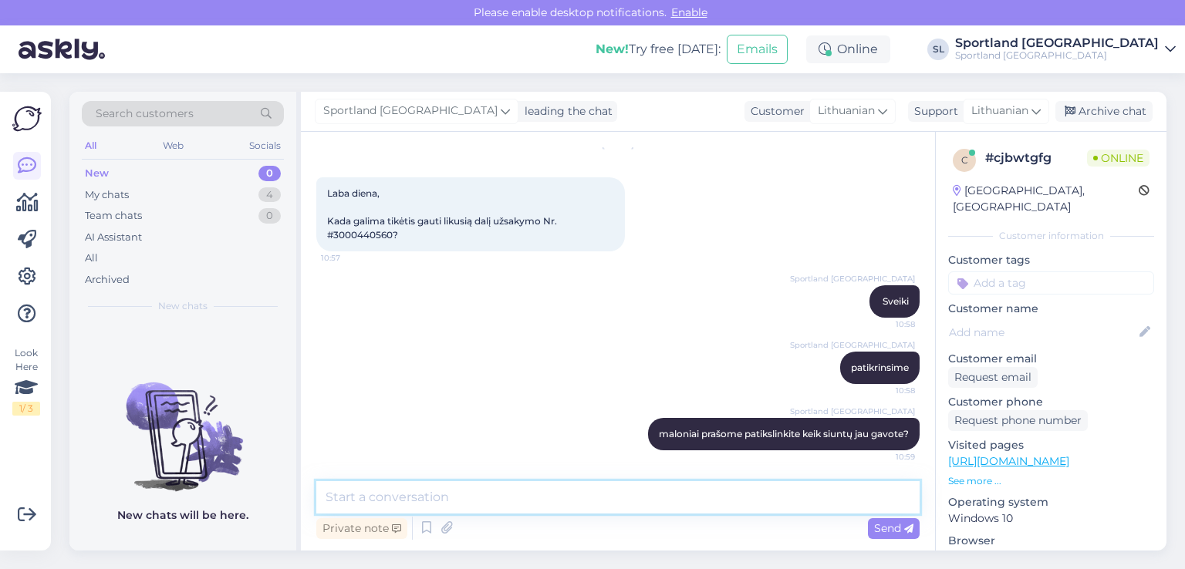
scroll to position [52, 0]
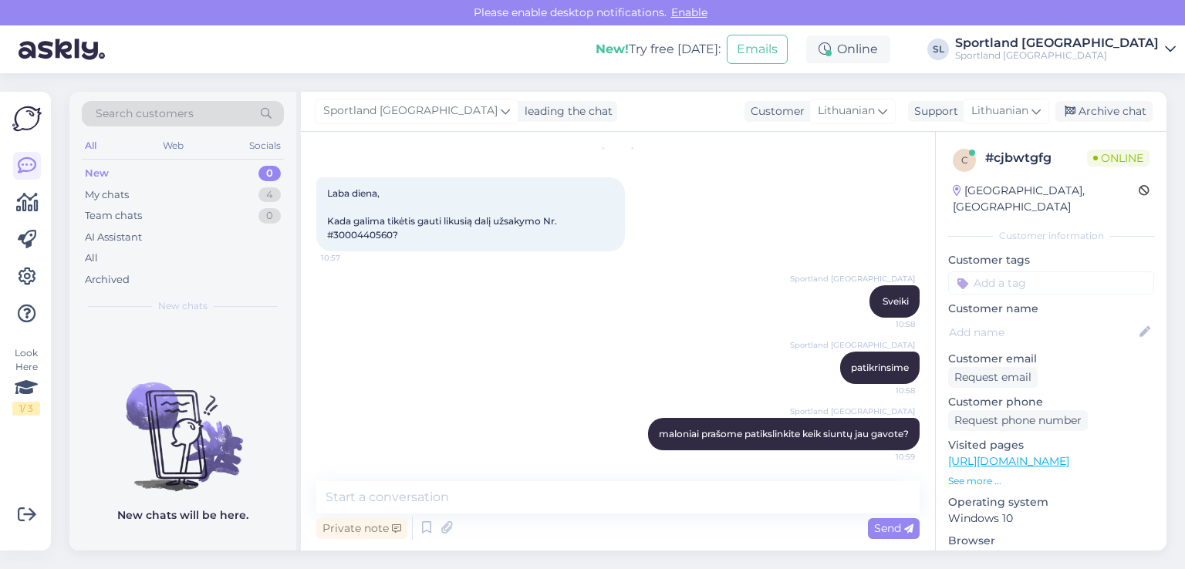
click at [338, 231] on span "Laba diena, Kada galima tikėtis gauti likusią dalį užsakymo Nr. #3000440560?" at bounding box center [443, 214] width 232 height 53
copy span "3000440560"
click at [146, 189] on div "My chats 4" at bounding box center [183, 195] width 202 height 22
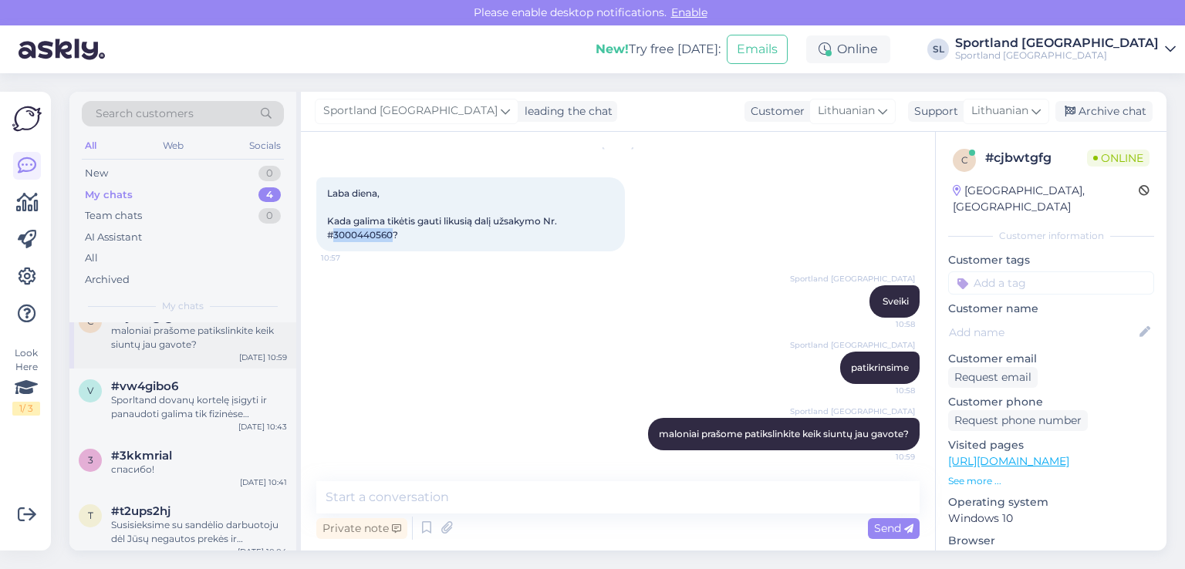
scroll to position [35, 0]
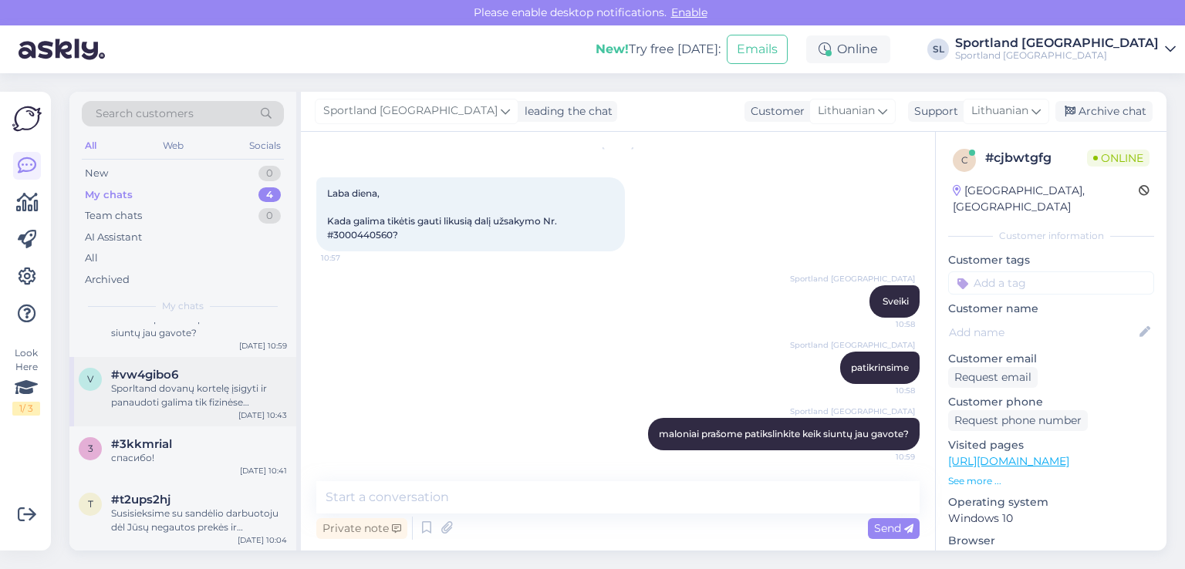
click at [230, 380] on div "#vw4gibo6" at bounding box center [199, 375] width 176 height 14
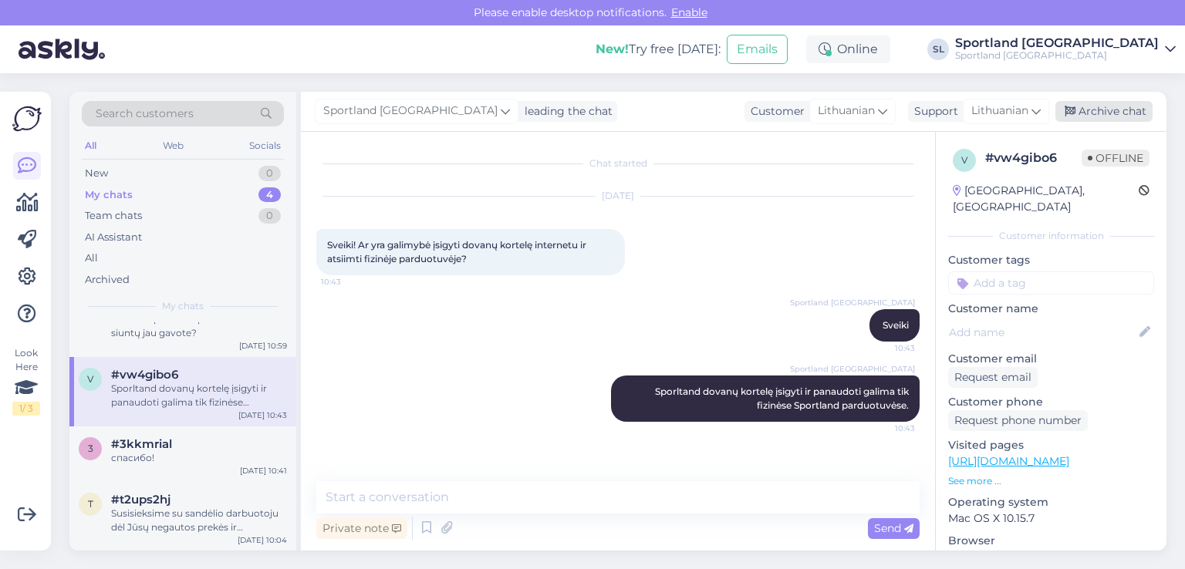
click at [1083, 112] on div "Archive chat" at bounding box center [1104, 111] width 97 height 21
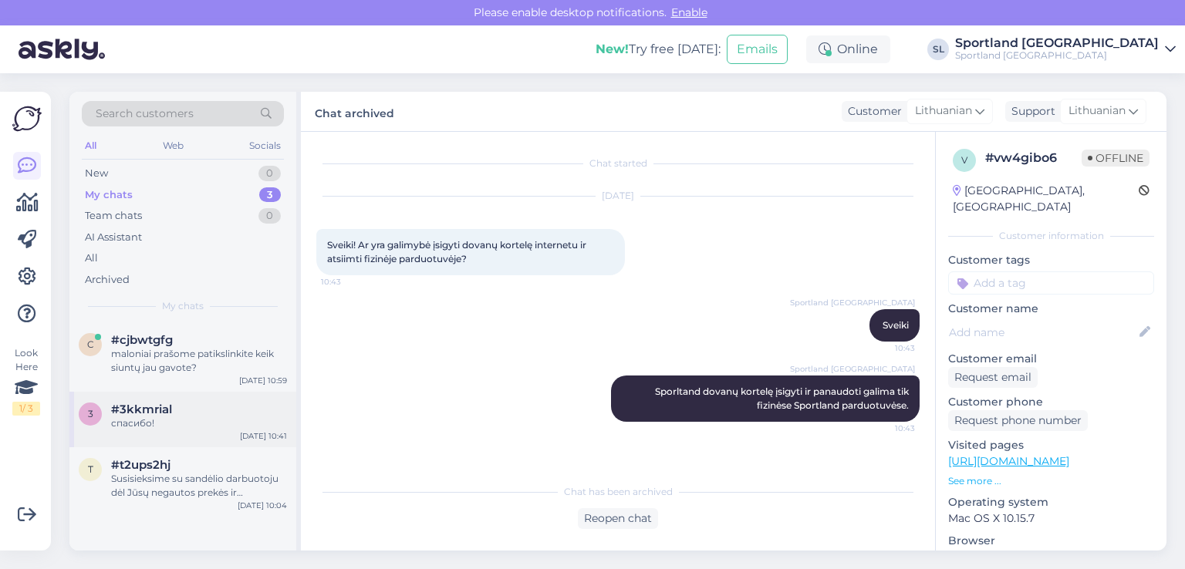
click at [129, 423] on div "спасибо!" at bounding box center [199, 424] width 176 height 14
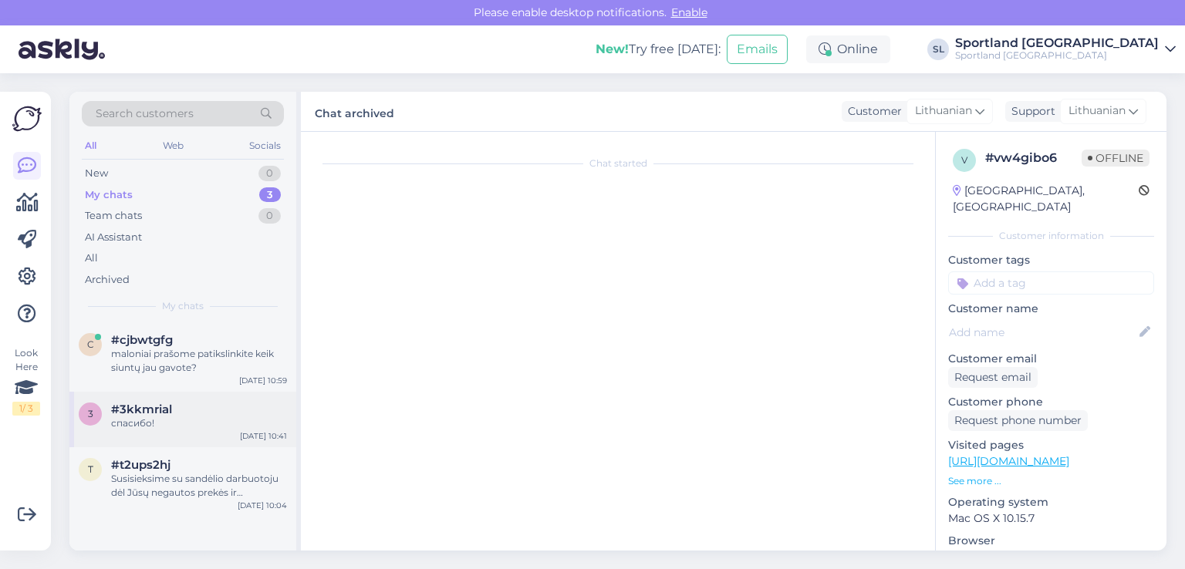
scroll to position [286, 0]
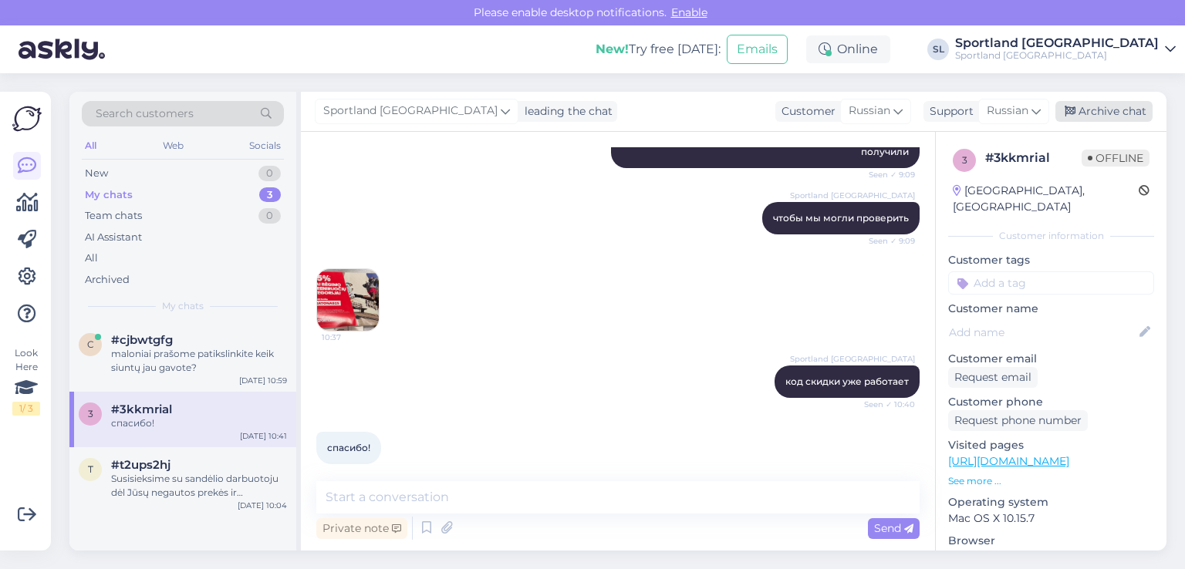
click at [1091, 119] on div "Archive chat" at bounding box center [1104, 111] width 97 height 21
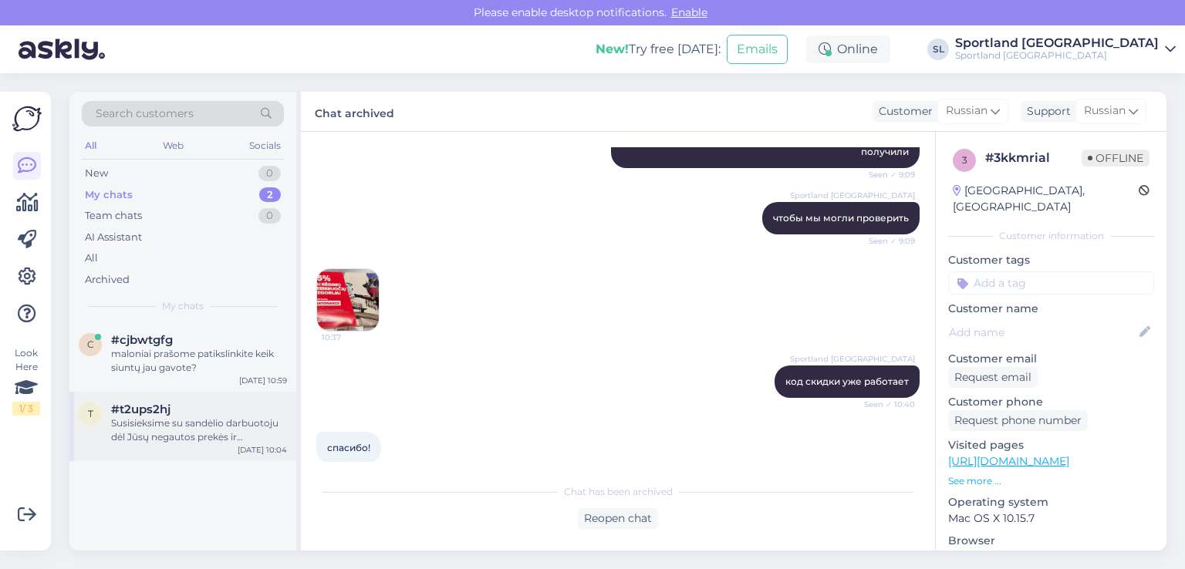
click at [176, 442] on div "Susisieksime su sandėlio darbuotoju dėl Jūsų negautos prekės ir [PERSON_NAME] i…" at bounding box center [199, 431] width 176 height 28
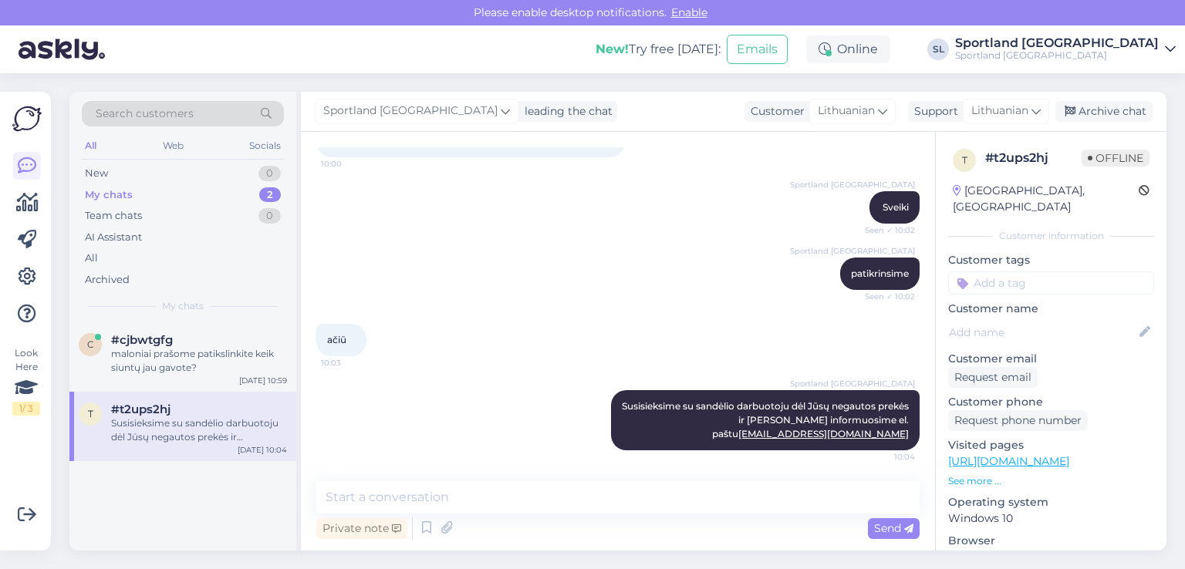
scroll to position [146, 0]
click at [154, 368] on div "maloniai prašome patikslinkite keik siuntų jau gavote?" at bounding box center [199, 361] width 176 height 28
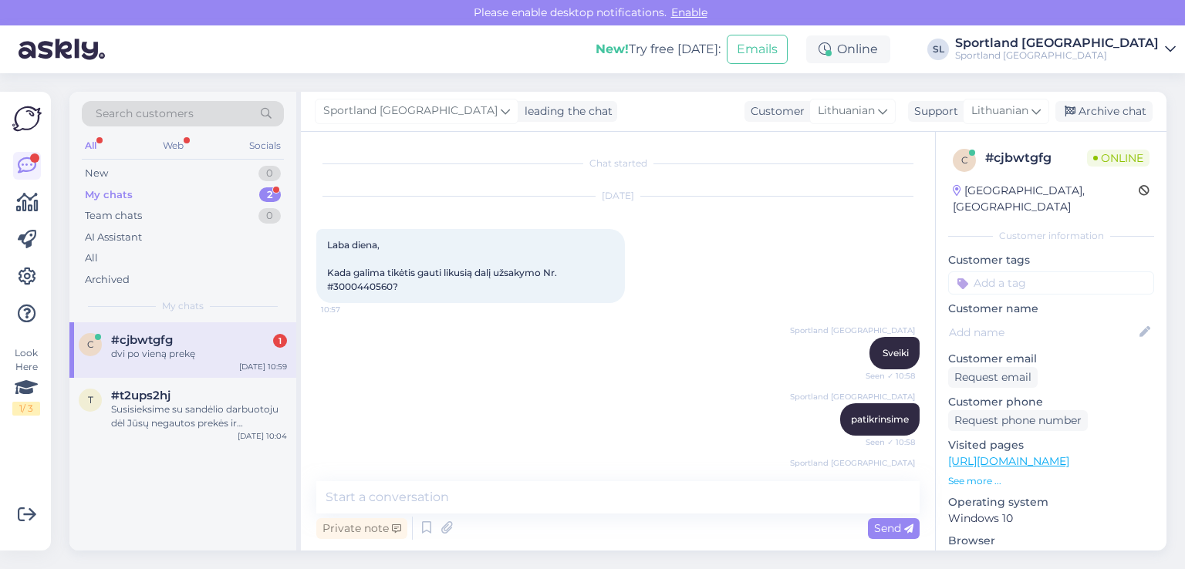
scroll to position [0, 0]
click at [384, 292] on span "Laba diena, Kada galima tikėtis gauti likusią dalį užsakymo Nr. #3000440560?" at bounding box center [443, 265] width 232 height 53
copy span "3000440560"
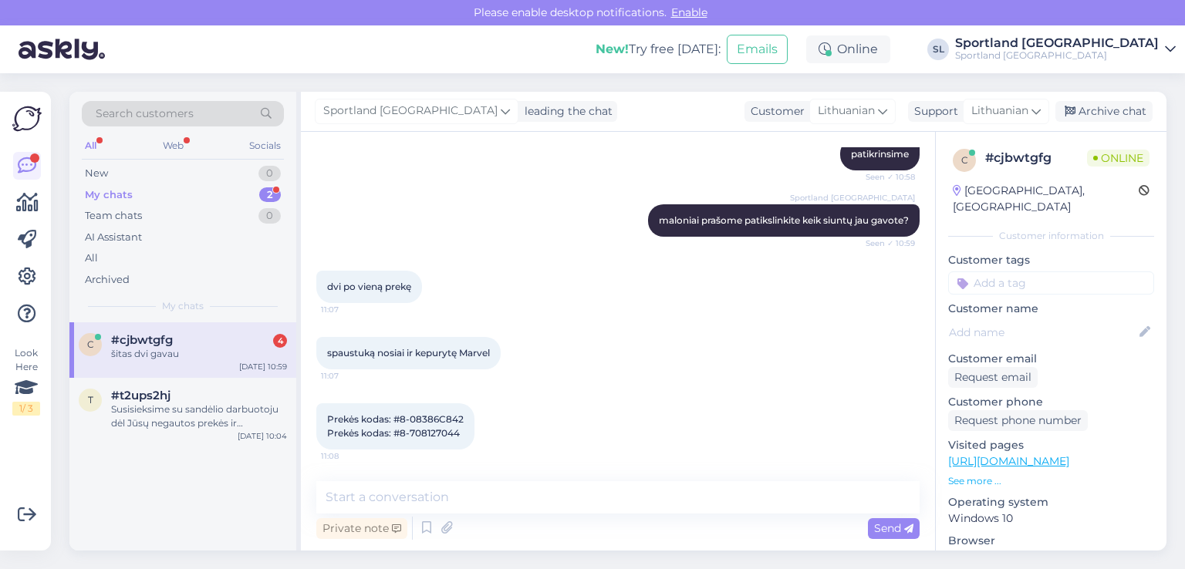
scroll to position [331, 0]
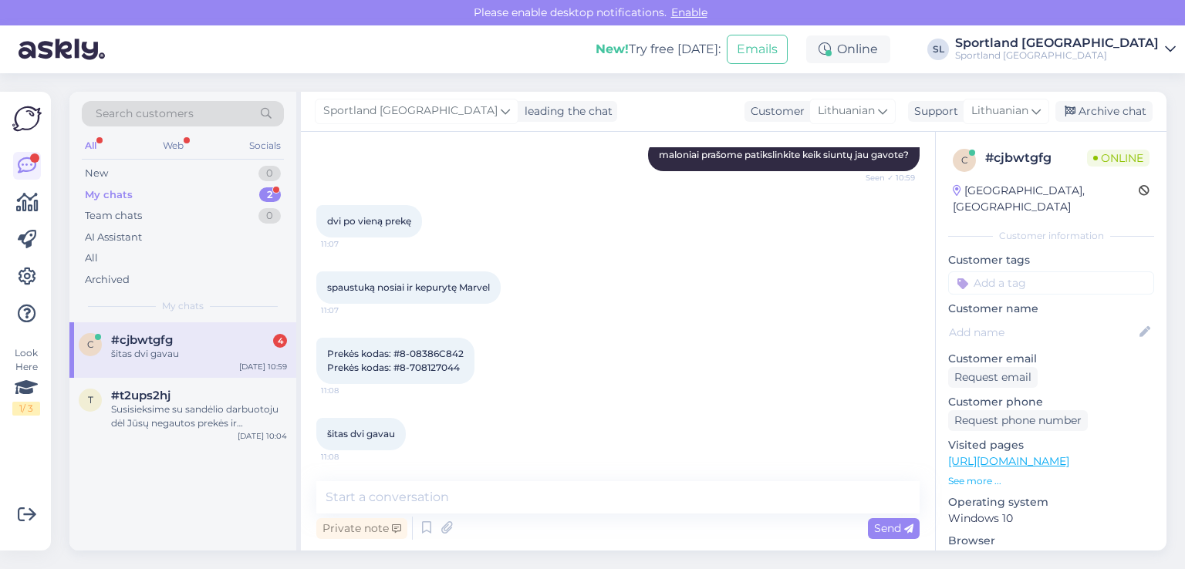
click at [435, 350] on span "Prekės kodas: #8-08386C842 Prekės kodas: #8-708127044" at bounding box center [395, 360] width 137 height 25
click at [509, 353] on div "Prekės kodas: #8-08386C842 Prekės kodas: #8-708127044 11:08" at bounding box center [617, 361] width 603 height 80
drag, startPoint x: 466, startPoint y: 353, endPoint x: 400, endPoint y: 353, distance: 65.6
click at [400, 353] on div "Prekės kodas: #8-08386C842 Prekės kodas: #8-708127044 11:08" at bounding box center [395, 361] width 158 height 46
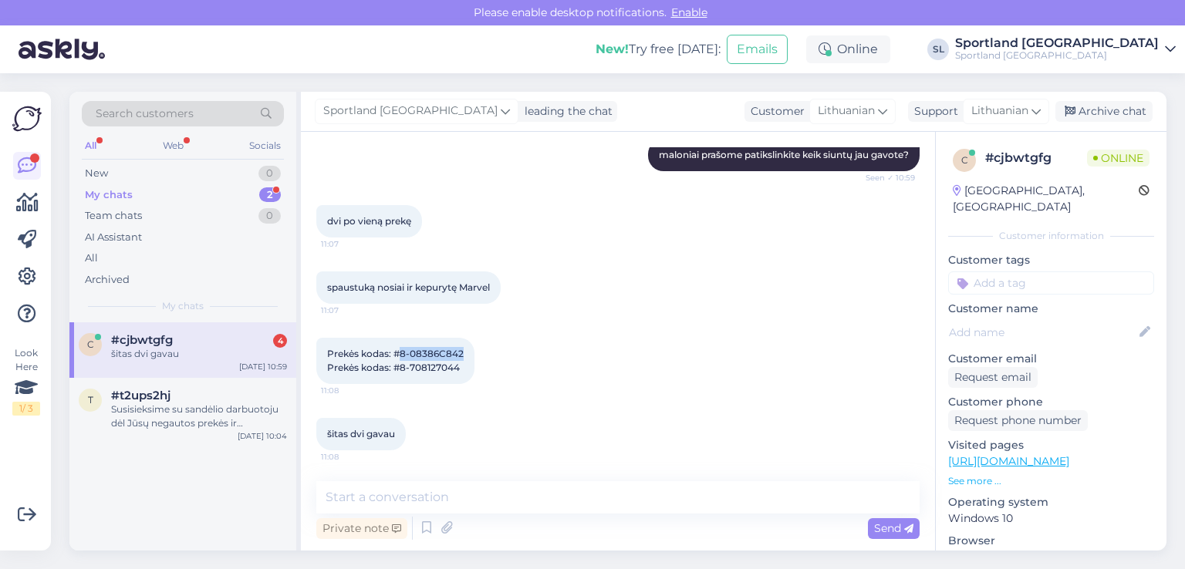
copy span "8-08386C842"
drag, startPoint x: 463, startPoint y: 365, endPoint x: 398, endPoint y: 373, distance: 65.4
click at [398, 373] on div "Prekės kodas: #8-08386C842 Prekės kodas: #8-708127044 11:08" at bounding box center [395, 361] width 158 height 46
copy span "8-708127044"
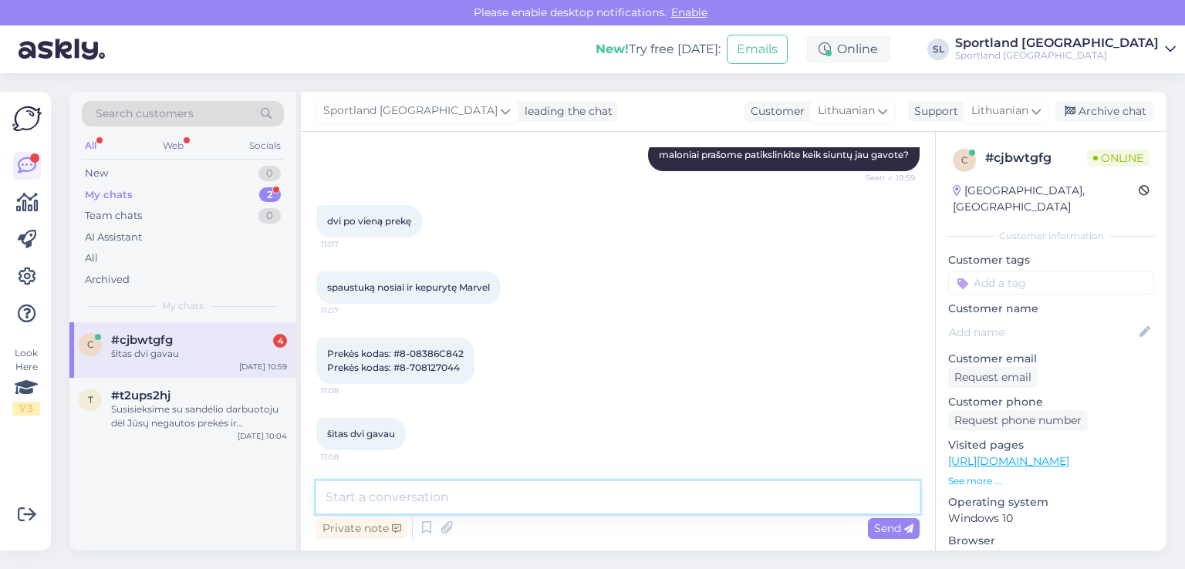
click at [475, 495] on textarea at bounding box center [617, 498] width 603 height 32
type textarea "p"
paste textarea "05808035843054"
paste textarea "05825009119865"
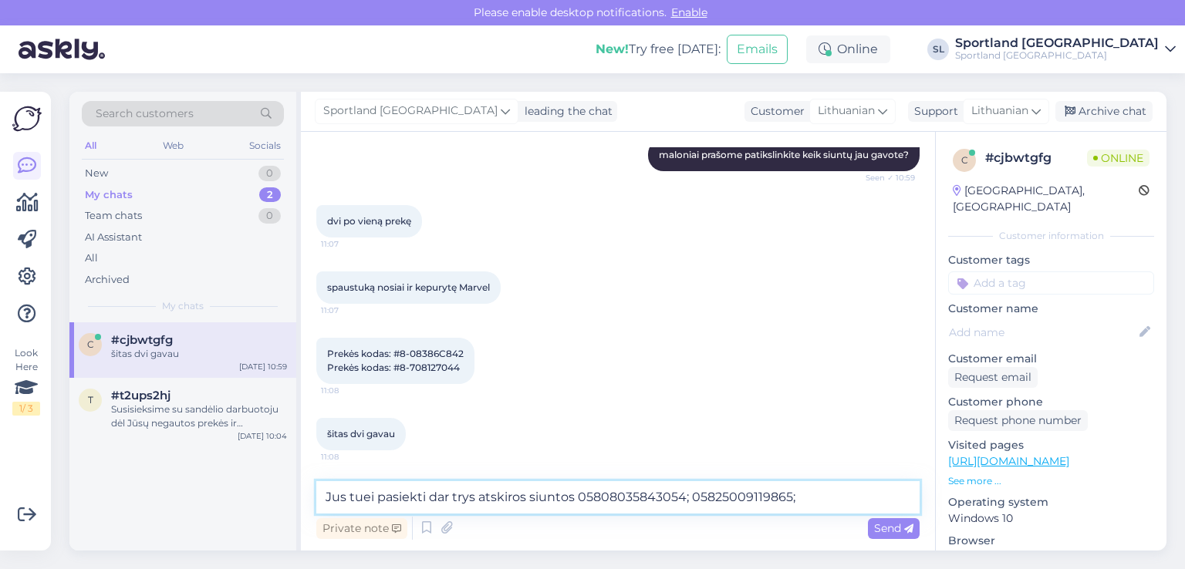
paste textarea "05885006328989"
type textarea "Jus tuei pasiekti dar trys atskiros siuntos 05808035843054; 05825009119865; 058…"
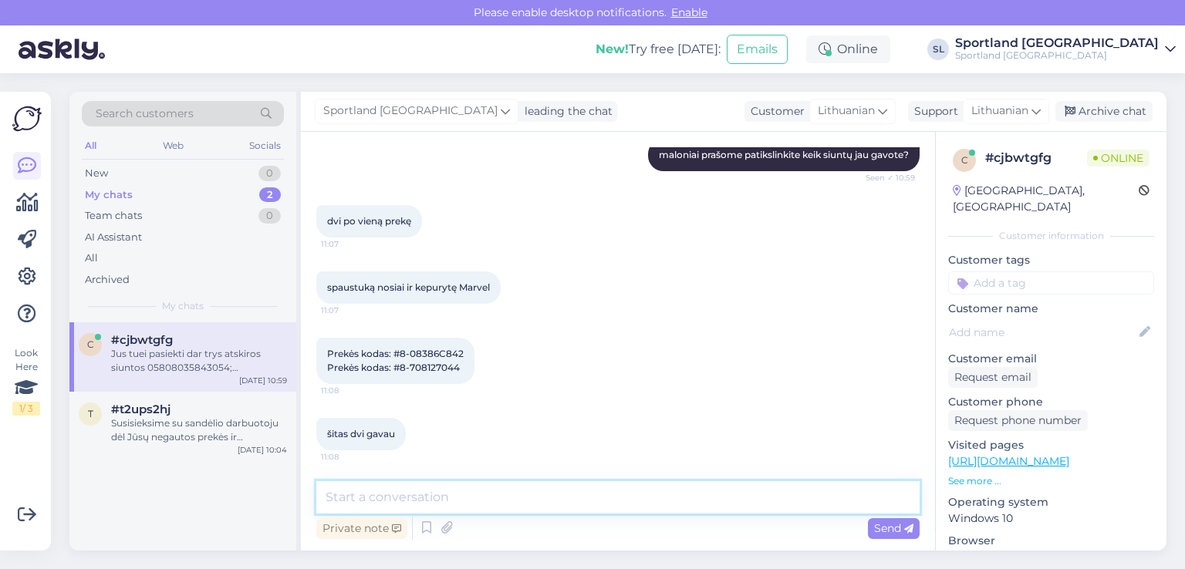
scroll to position [411, 0]
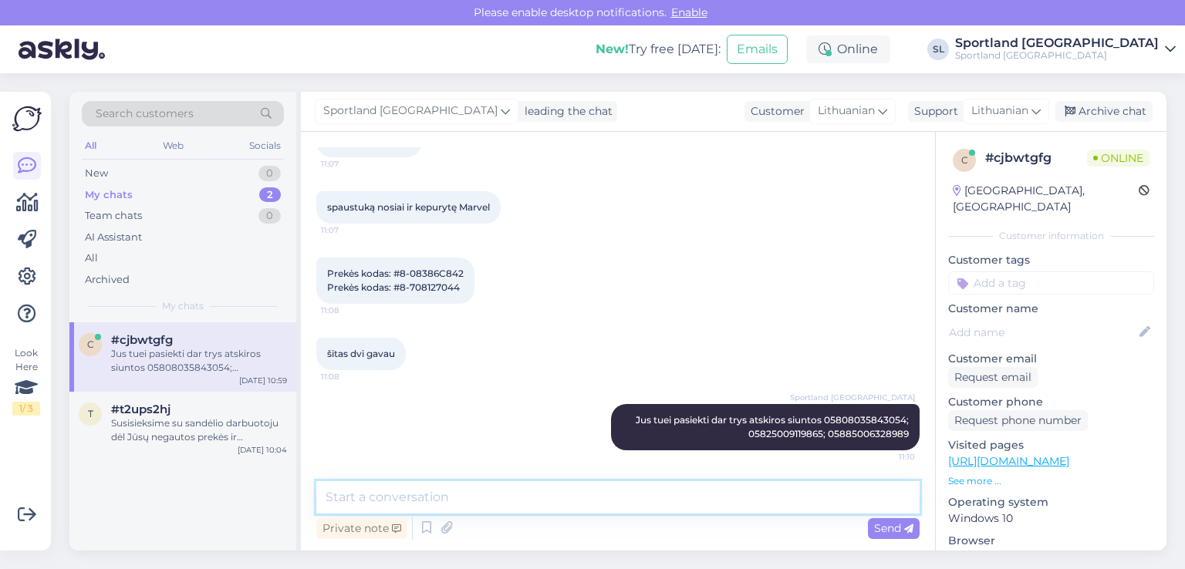
click at [620, 491] on textarea at bounding box center [617, 498] width 603 height 32
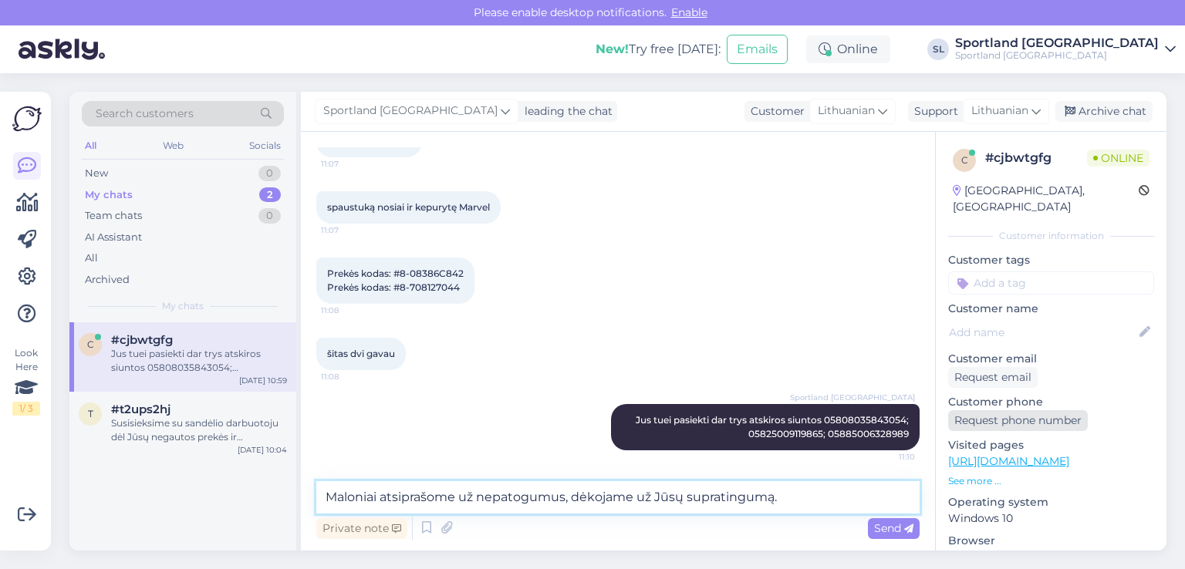
type textarea "Maloniai atsiprašome už nepatogumus, dėkojame už Jūsų supratingumą."
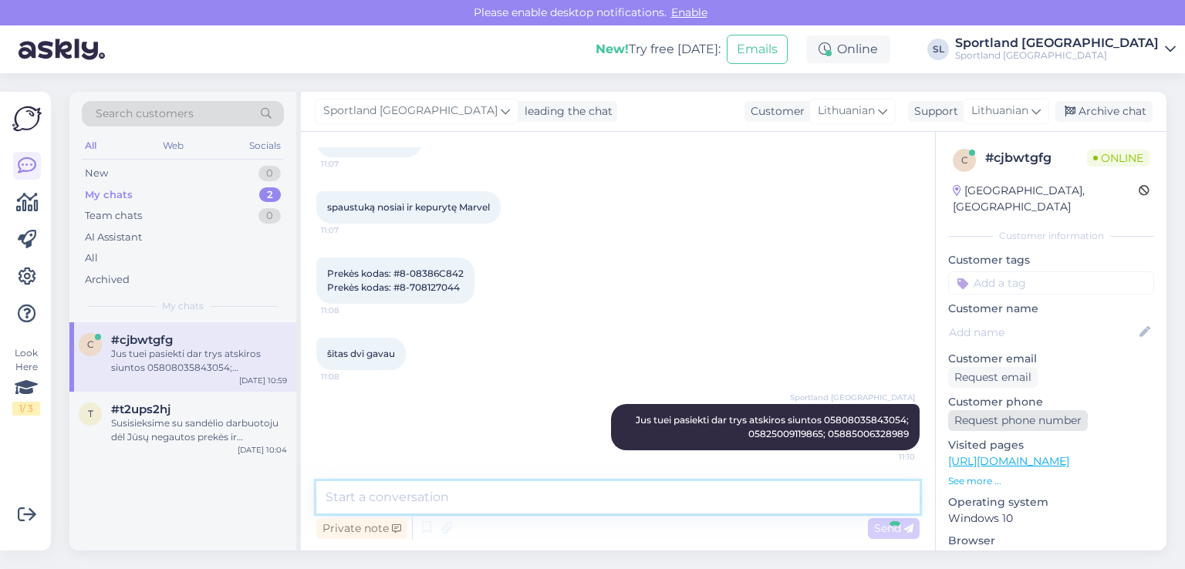
scroll to position [492, 0]
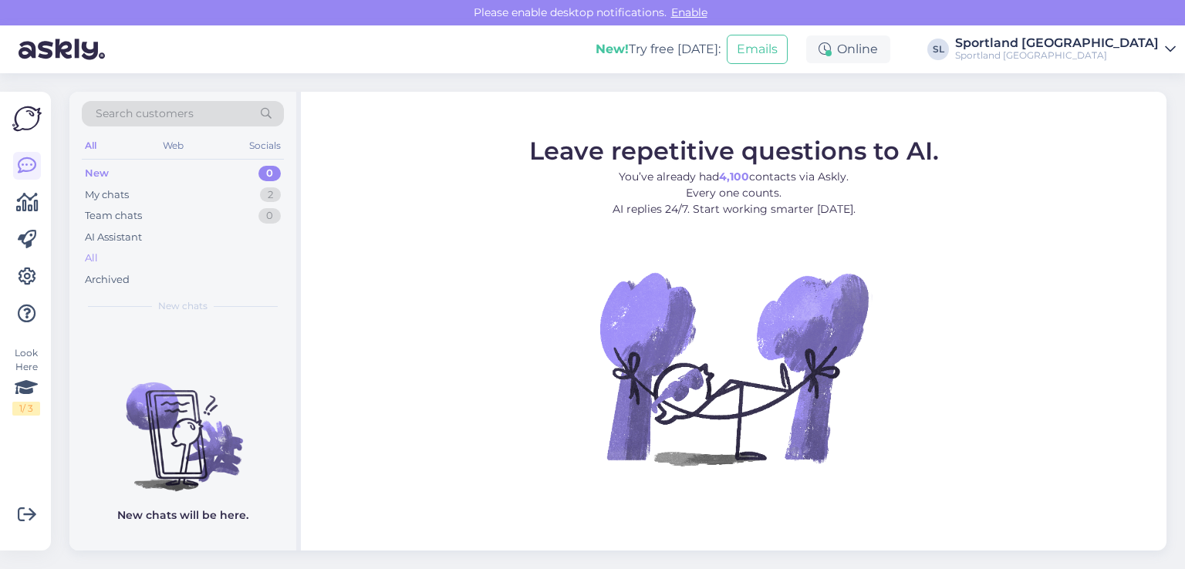
click at [130, 251] on div "All" at bounding box center [183, 259] width 202 height 22
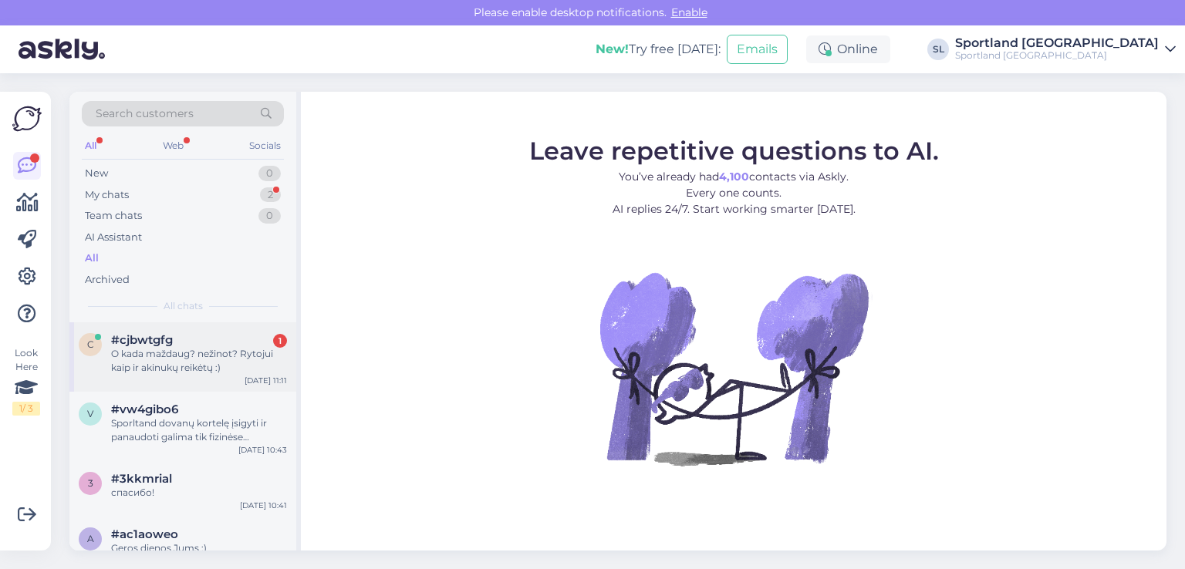
click at [123, 364] on div "O kada maždaug? nežinot? Rytojui kaip ir akinukų reikėtų :)" at bounding box center [199, 361] width 176 height 28
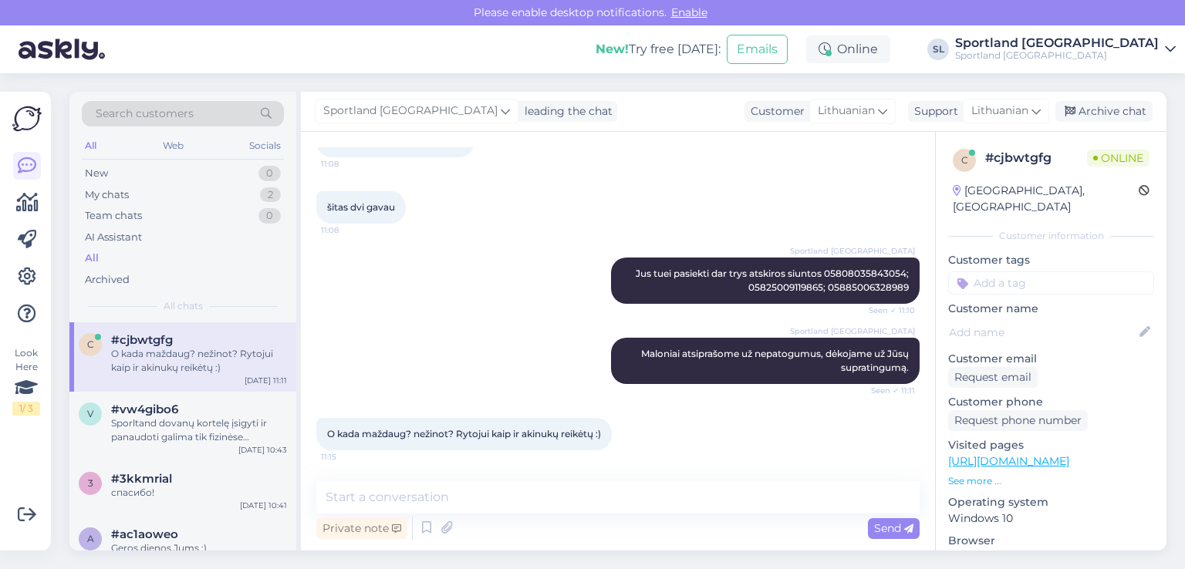
scroll to position [558, 0]
click at [846, 261] on div "Sportland [GEOGRAPHIC_DATA] Jus tuei pasiekti dar trys atskiros siuntos 0580803…" at bounding box center [765, 281] width 309 height 46
click at [846, 268] on span "Jus tuei pasiekti dar trys atskiros siuntos 05808035843054; 05825009119865; 058…" at bounding box center [773, 280] width 275 height 25
copy span "05808035843054"
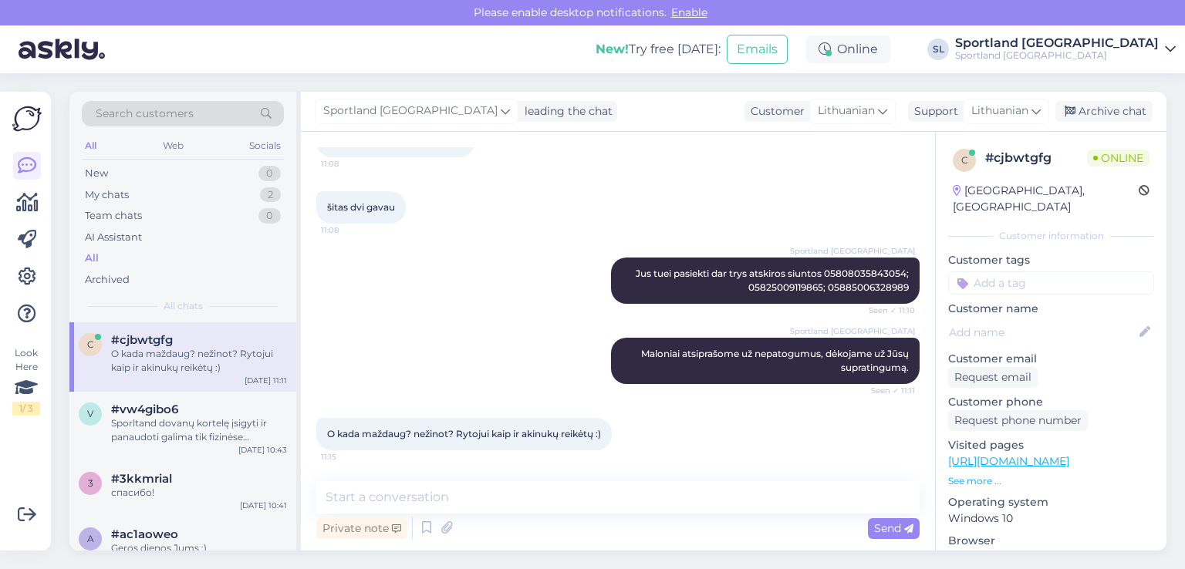
click at [501, 515] on div "Private note Send" at bounding box center [617, 528] width 603 height 29
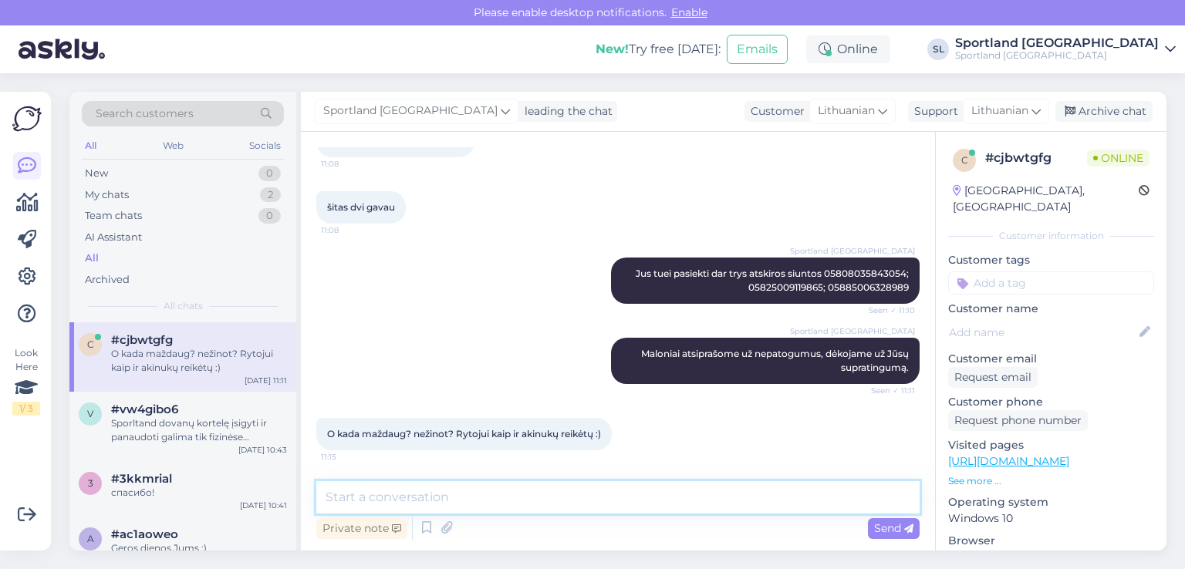
click at [492, 501] on textarea at bounding box center [617, 498] width 603 height 32
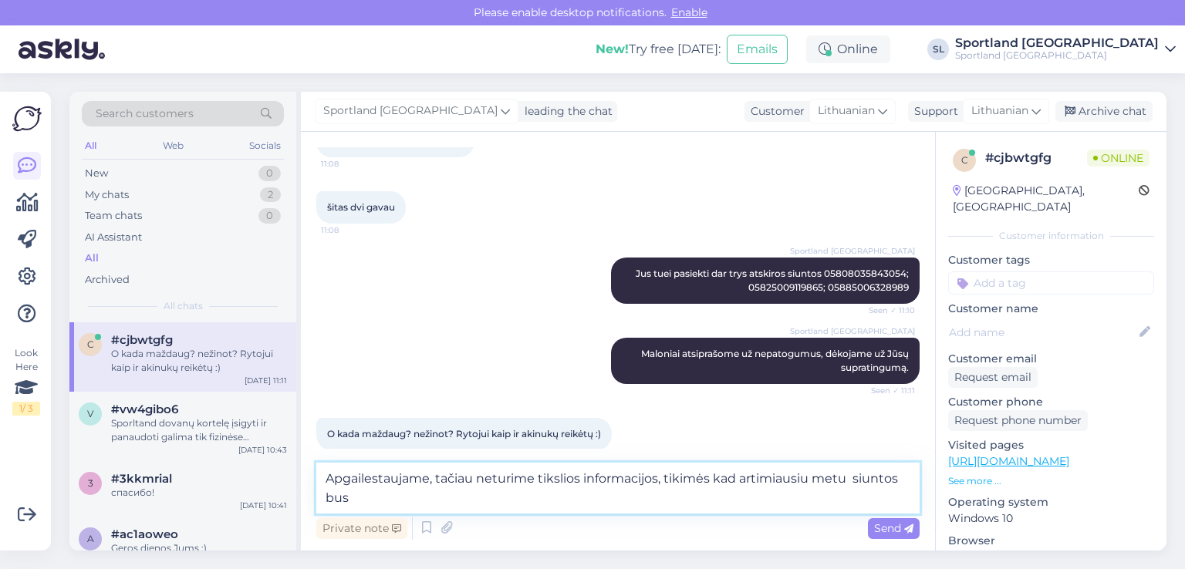
click at [810, 476] on textarea "Apgailestaujame, tačiau neturime tikslios informacijos, tikimės kad artimiausiu…" at bounding box center [617, 488] width 603 height 51
click at [370, 493] on textarea "Apgailestaujame, tačiau neturime tikslios informacijos, tikimės kad artimiausio…" at bounding box center [617, 488] width 603 height 51
click at [414, 498] on textarea "Apgailestaujame, tačiau neturime tikslios informacijos, tikimės kad artimiausio…" at bounding box center [617, 488] width 603 height 51
type textarea "Apgailestaujame, tačiau neturime tikslios informacijos, tikimės kad artimiausio…"
click at [894, 519] on div "Send" at bounding box center [894, 529] width 52 height 21
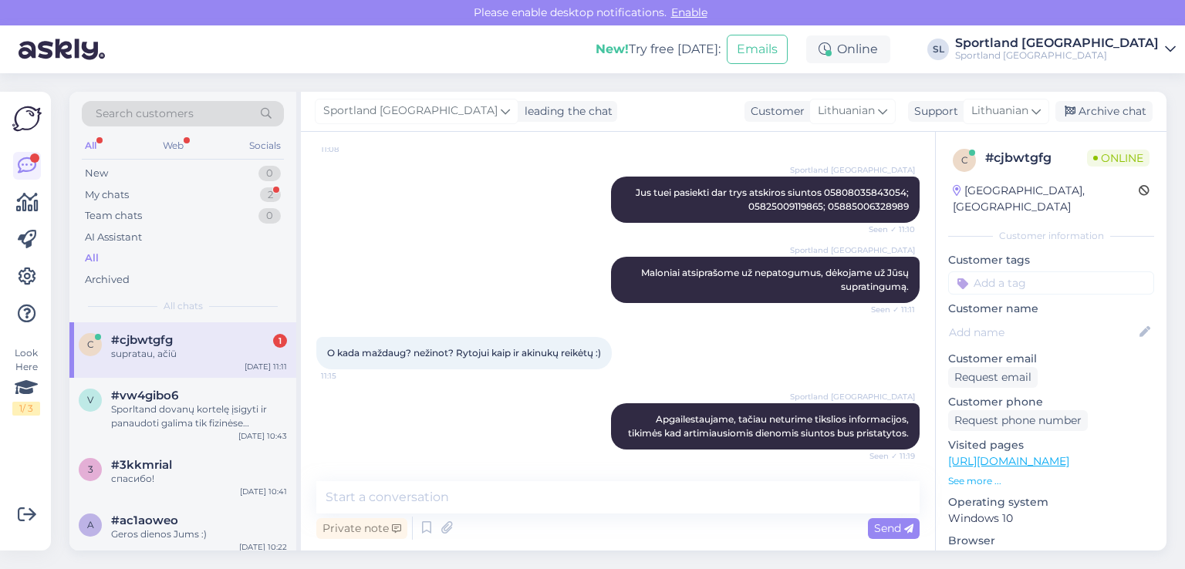
scroll to position [705, 0]
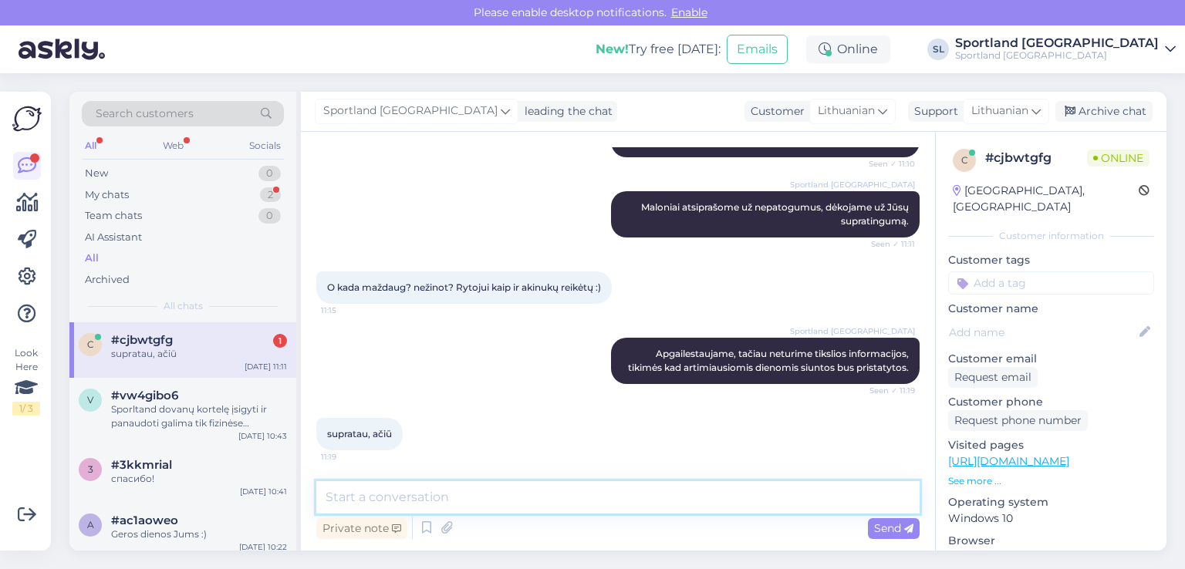
click at [544, 495] on textarea at bounding box center [617, 498] width 603 height 32
type textarea "geros dienos Jums :)"
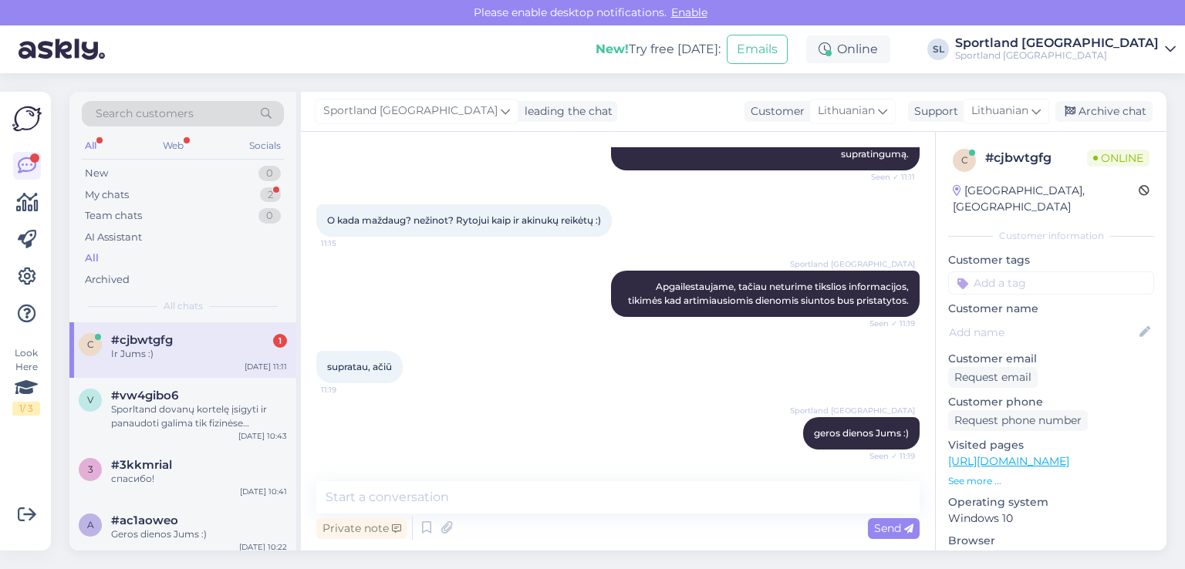
scroll to position [837, 0]
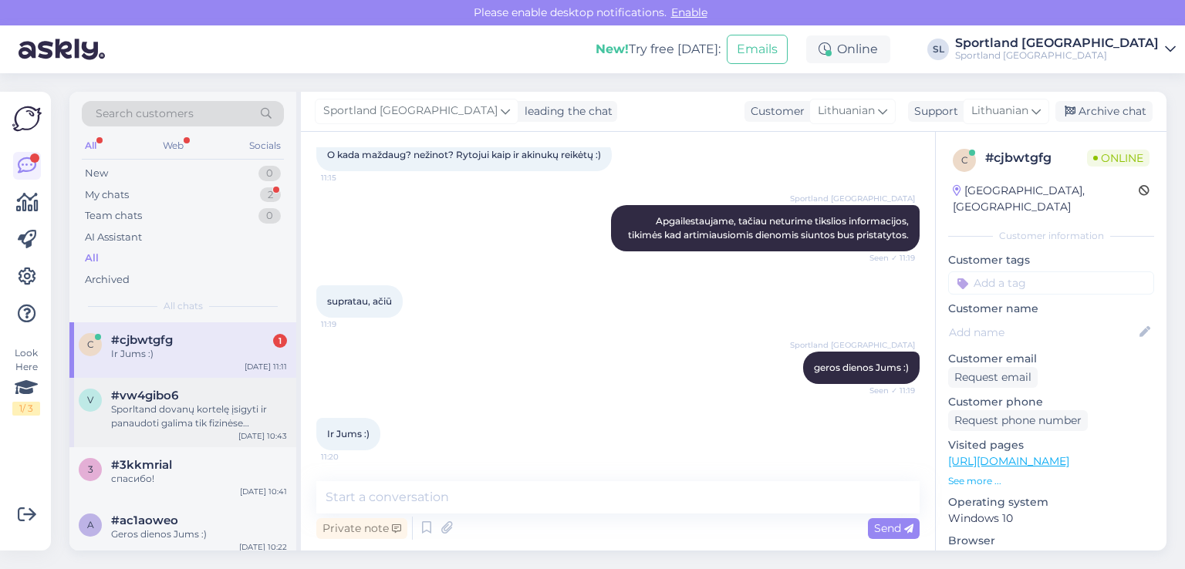
click at [176, 401] on span "#vw4gibo6" at bounding box center [144, 396] width 67 height 14
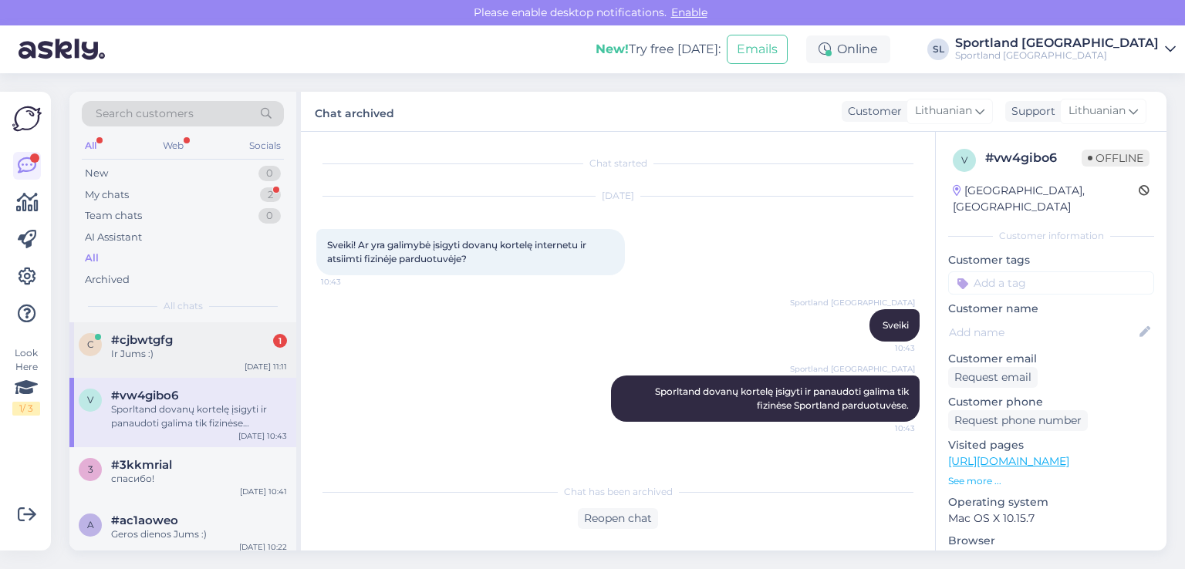
click at [161, 363] on div "c #cjbwtgfg 1 Ir Jums :) [DATE] 11:11" at bounding box center [182, 351] width 227 height 56
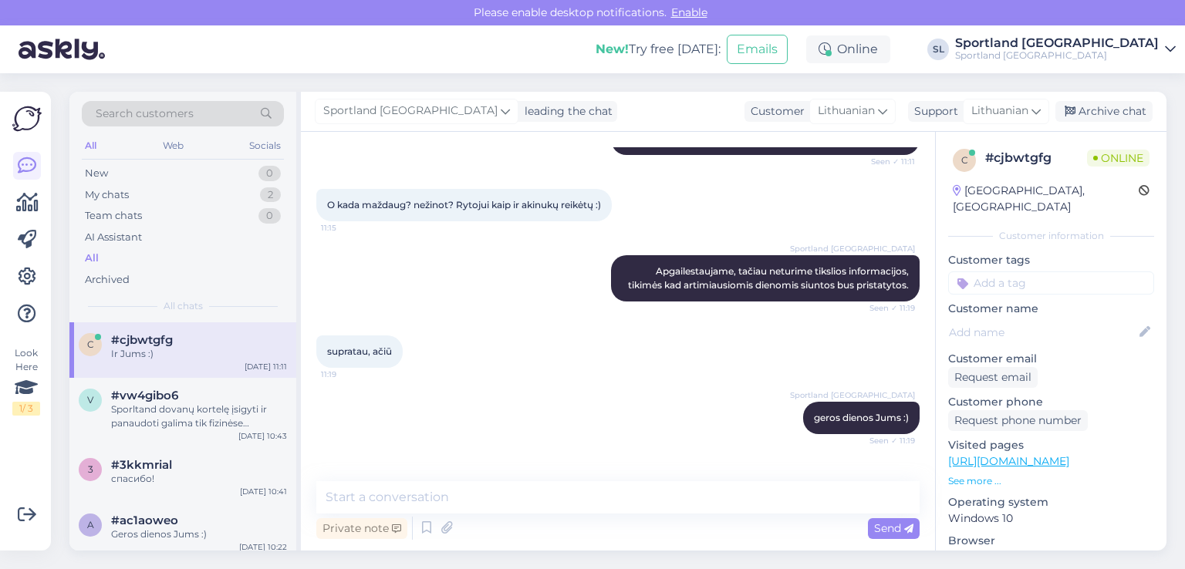
scroll to position [837, 0]
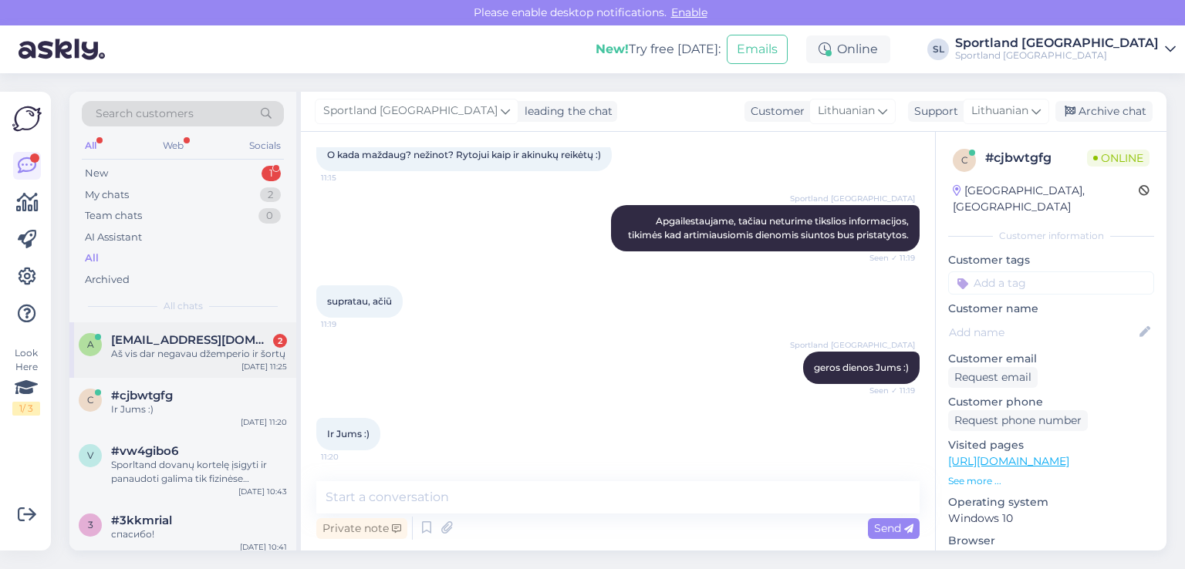
click at [84, 362] on div "a [EMAIL_ADDRESS][DOMAIN_NAME] 2 Aš vis dar negavau džemperio ir šortų [DATE] 1…" at bounding box center [182, 351] width 227 height 56
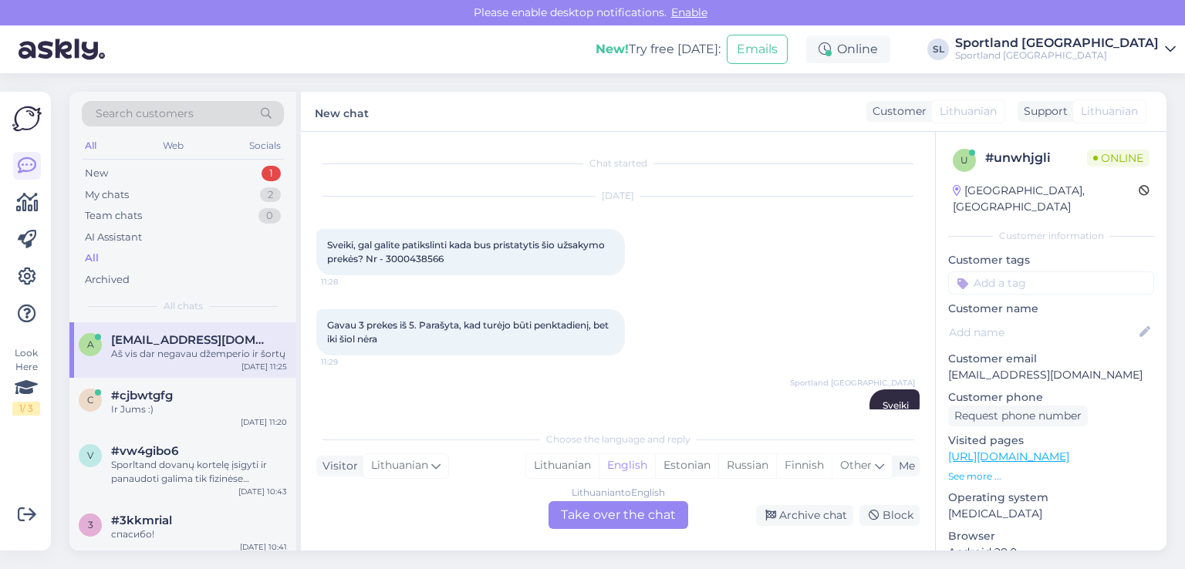
scroll to position [1716, 0]
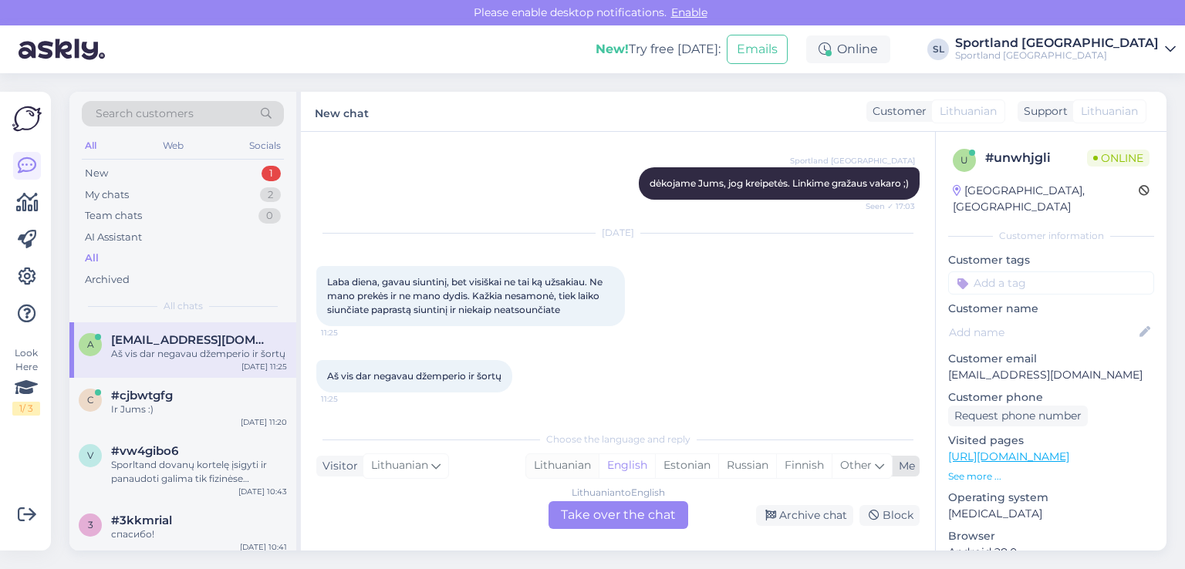
click at [545, 466] on div "Lithuanian" at bounding box center [562, 466] width 73 height 23
click at [592, 516] on div "Lithuanian to Lithuanian Take over the chat" at bounding box center [619, 516] width 140 height 28
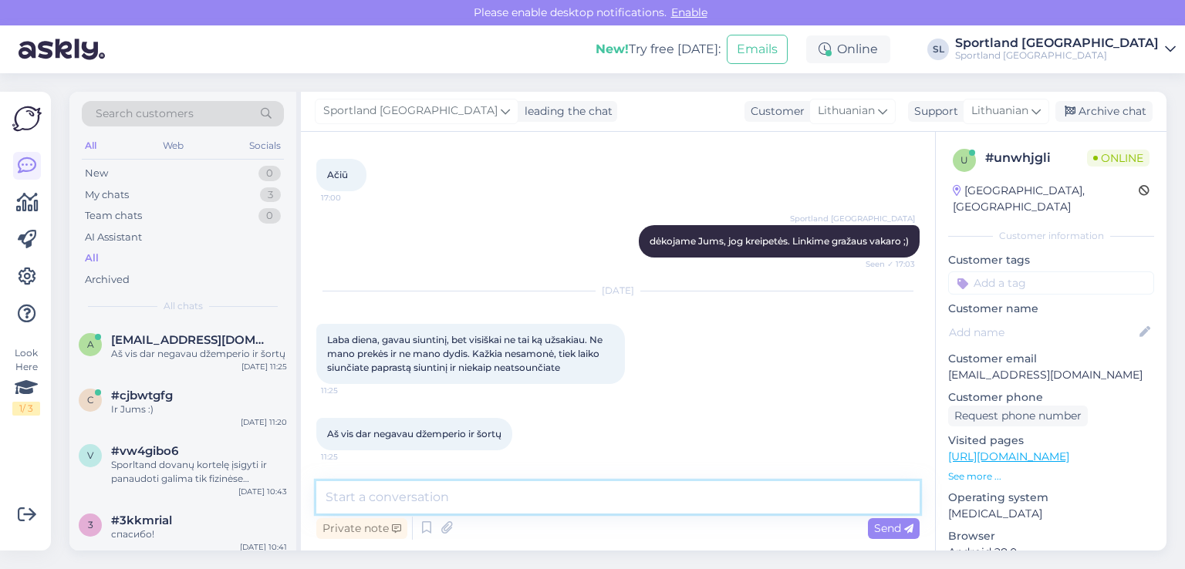
click at [494, 488] on textarea at bounding box center [617, 498] width 603 height 32
type textarea "Sveiki"
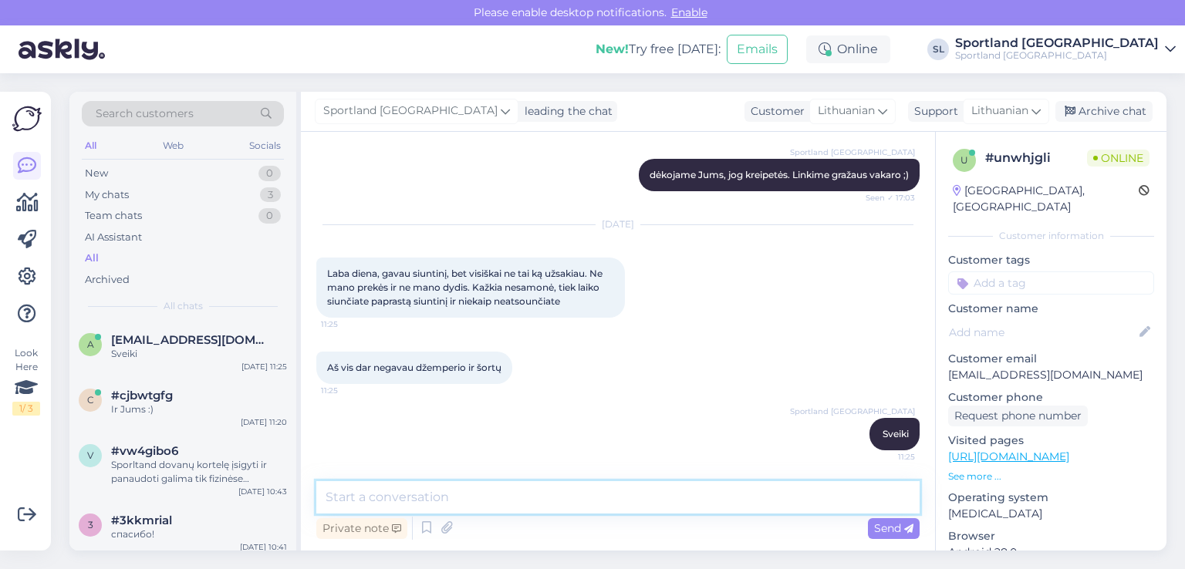
scroll to position [1791, 0]
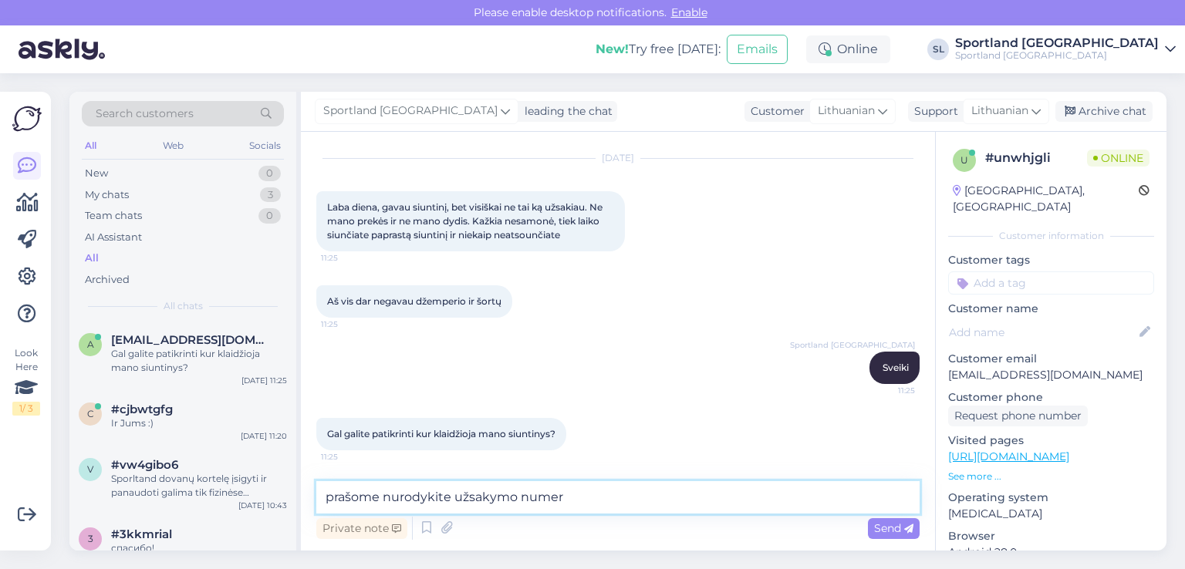
type textarea "prašome nurodykite užsakymo numerį"
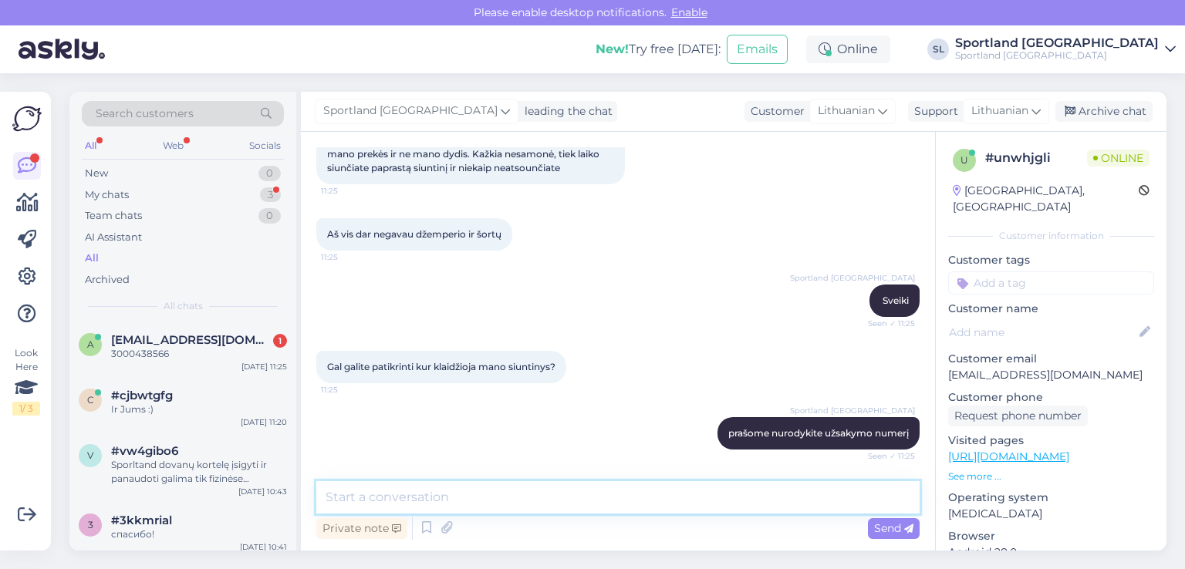
scroll to position [1924, 0]
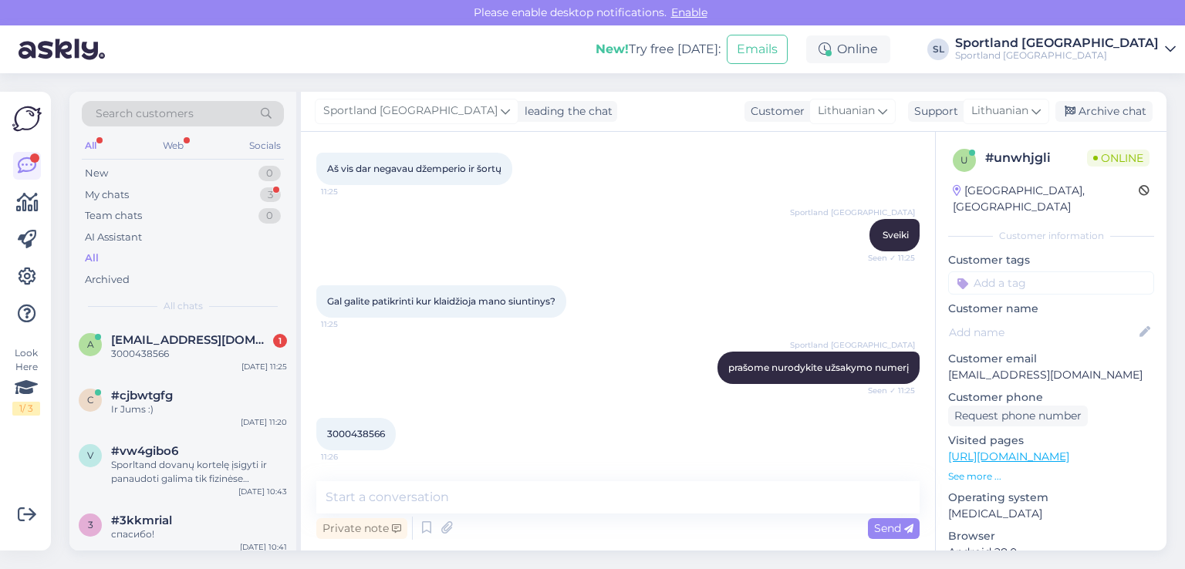
click at [375, 431] on span "3000438566" at bounding box center [356, 434] width 58 height 12
copy div "3000438566 11:26"
click at [352, 433] on span "3000438566" at bounding box center [356, 434] width 58 height 12
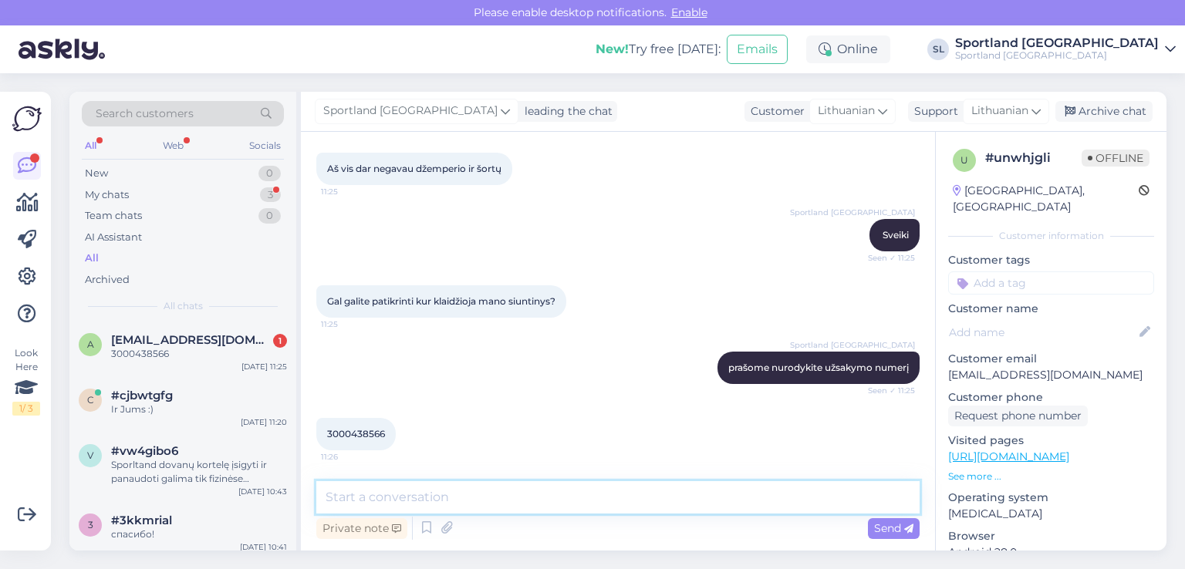
click at [515, 495] on textarea at bounding box center [617, 498] width 603 height 32
paste textarea "CC842402466EE"
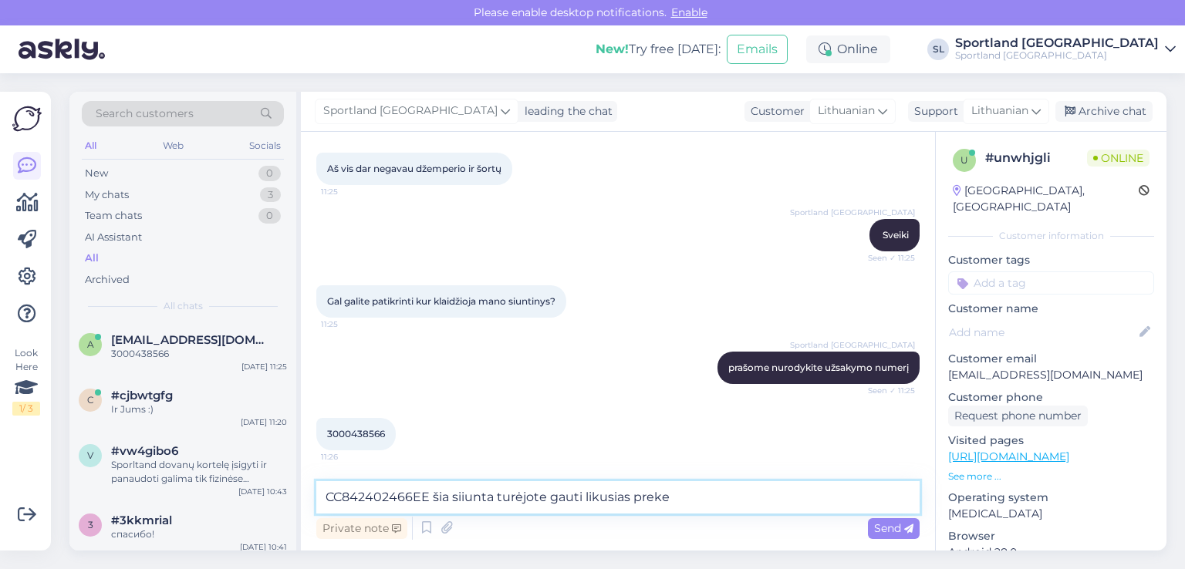
type textarea "CC842402466EE šia siiunta turėjote gauti likusias prekes"
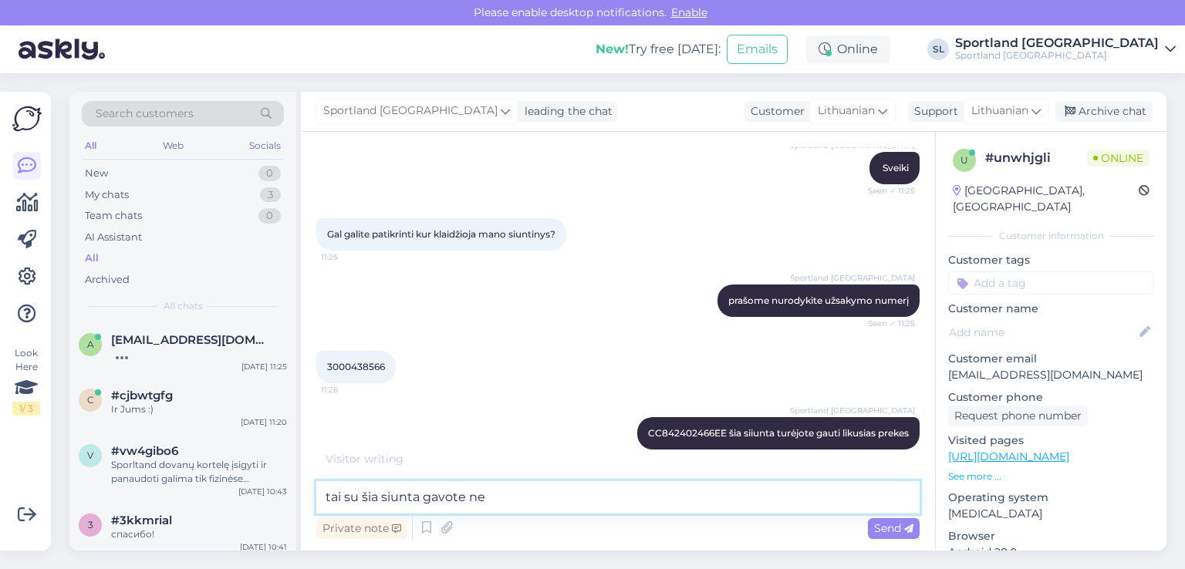
scroll to position [2056, 0]
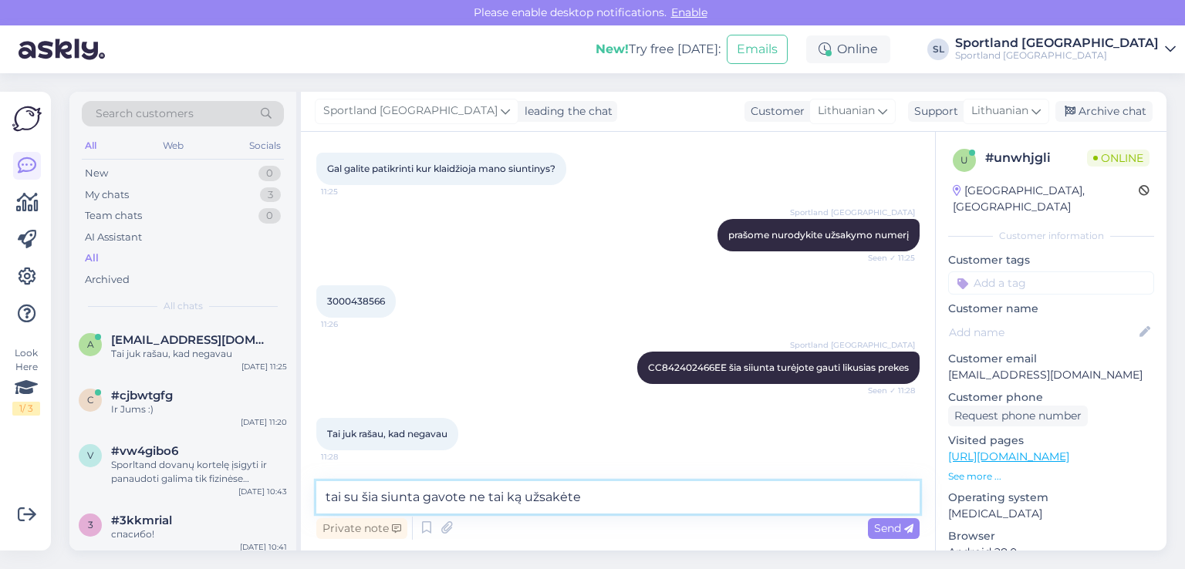
type textarea "tai su šia siunta gavote ne tai ką užsakėte?"
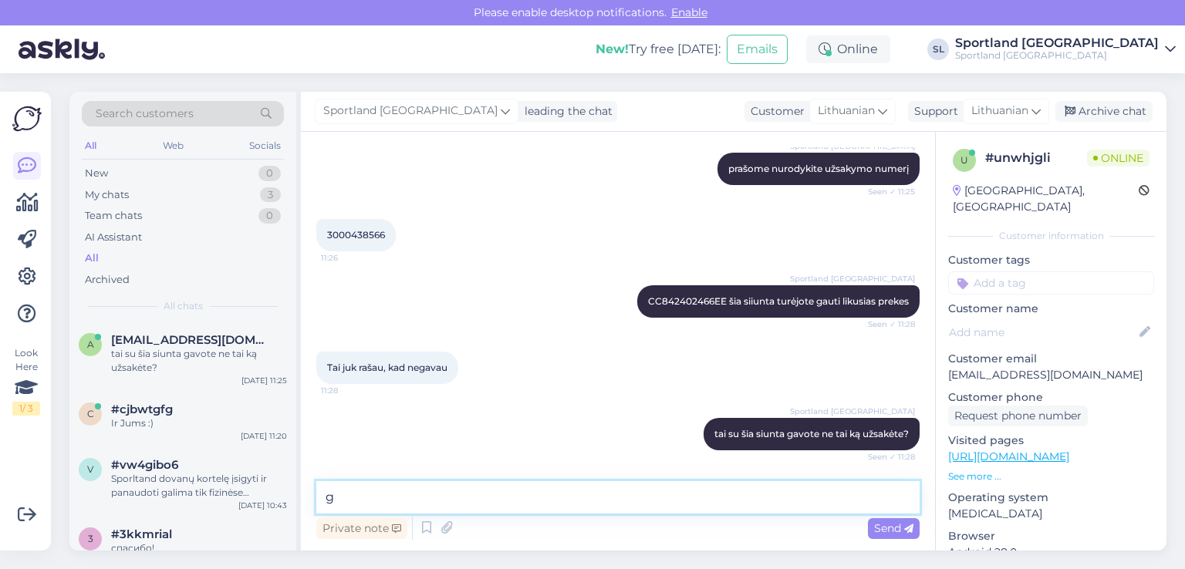
scroll to position [2189, 0]
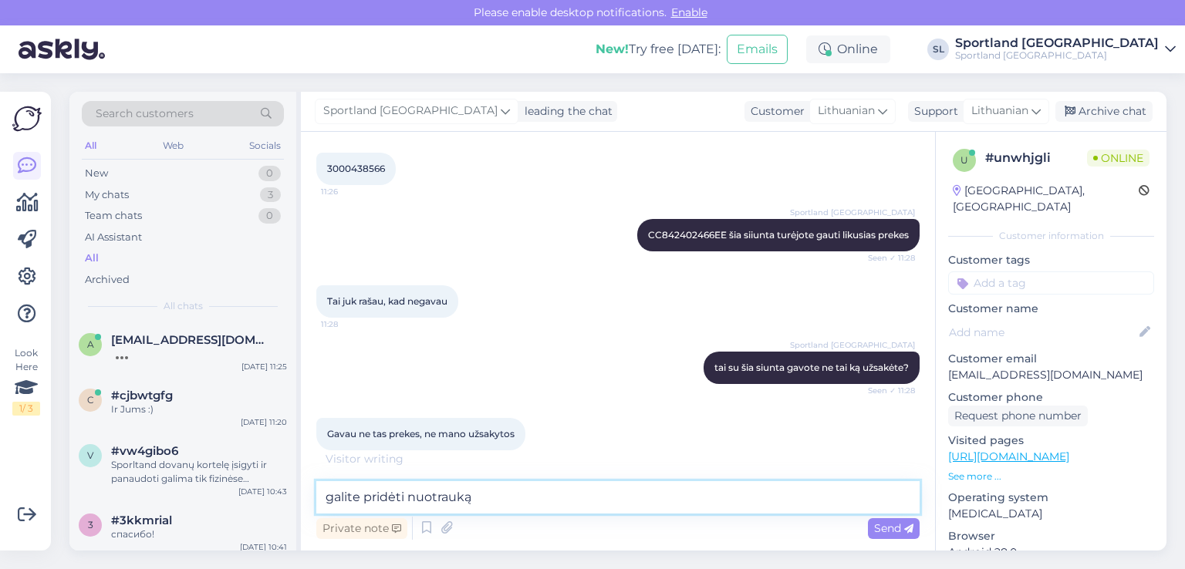
type textarea "galite pridėti nuotrauką?"
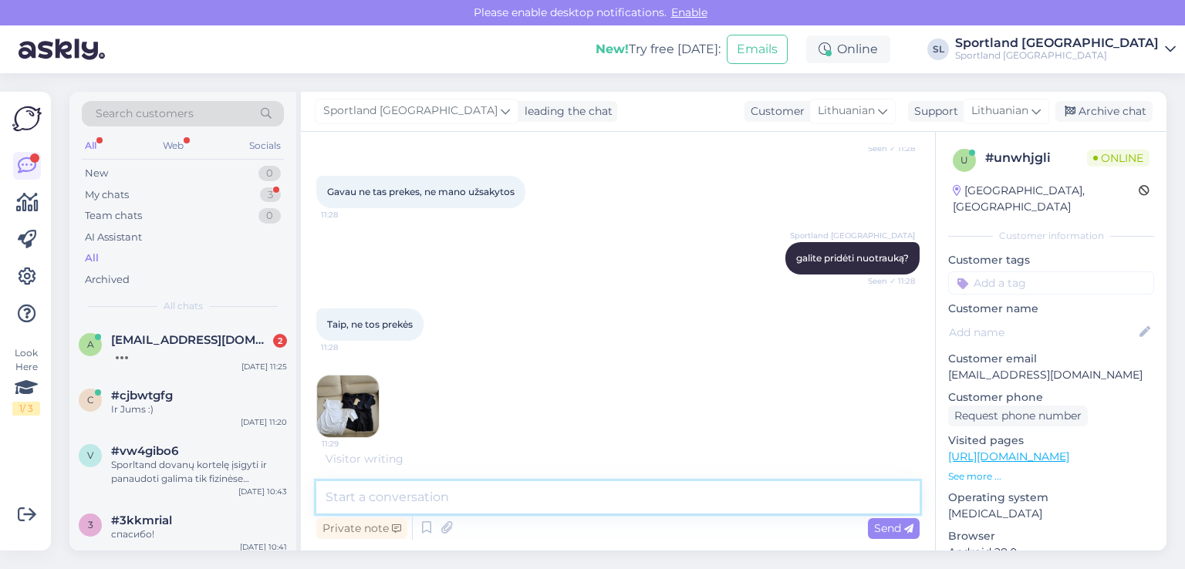
scroll to position [2435, 0]
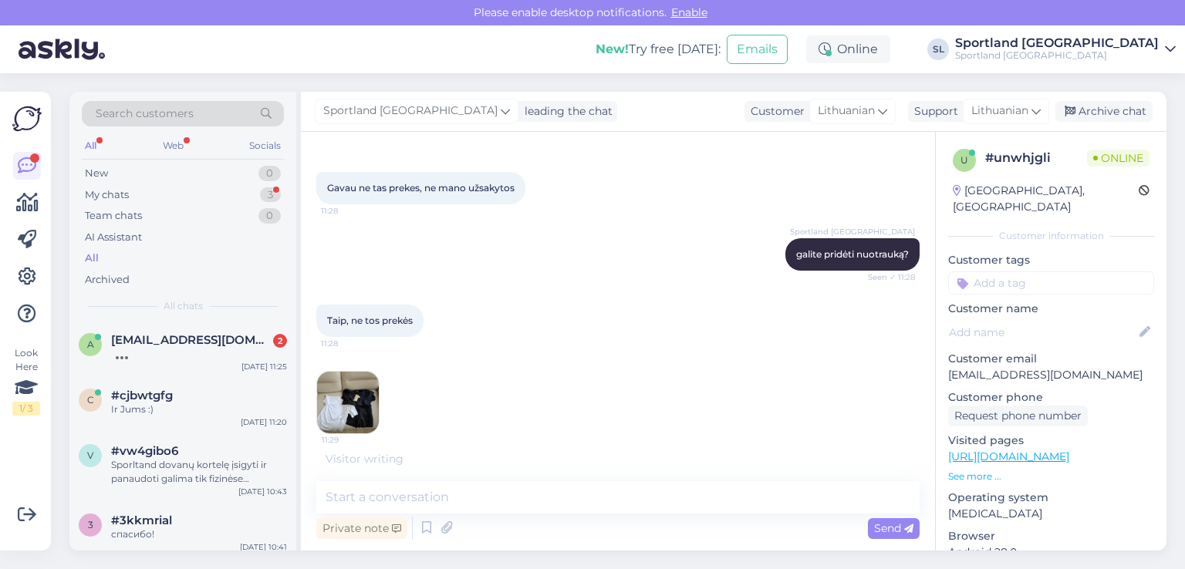
click at [358, 373] on img at bounding box center [348, 403] width 62 height 62
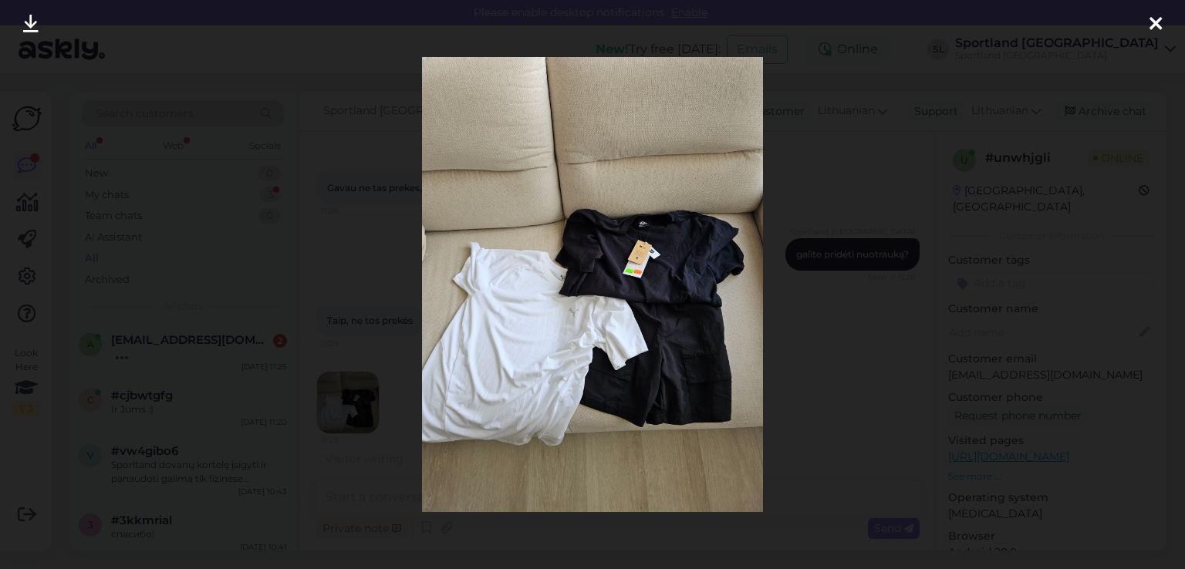
drag, startPoint x: 1159, startPoint y: 26, endPoint x: 1073, endPoint y: 44, distance: 88.2
click at [1158, 25] on icon at bounding box center [1156, 25] width 12 height 20
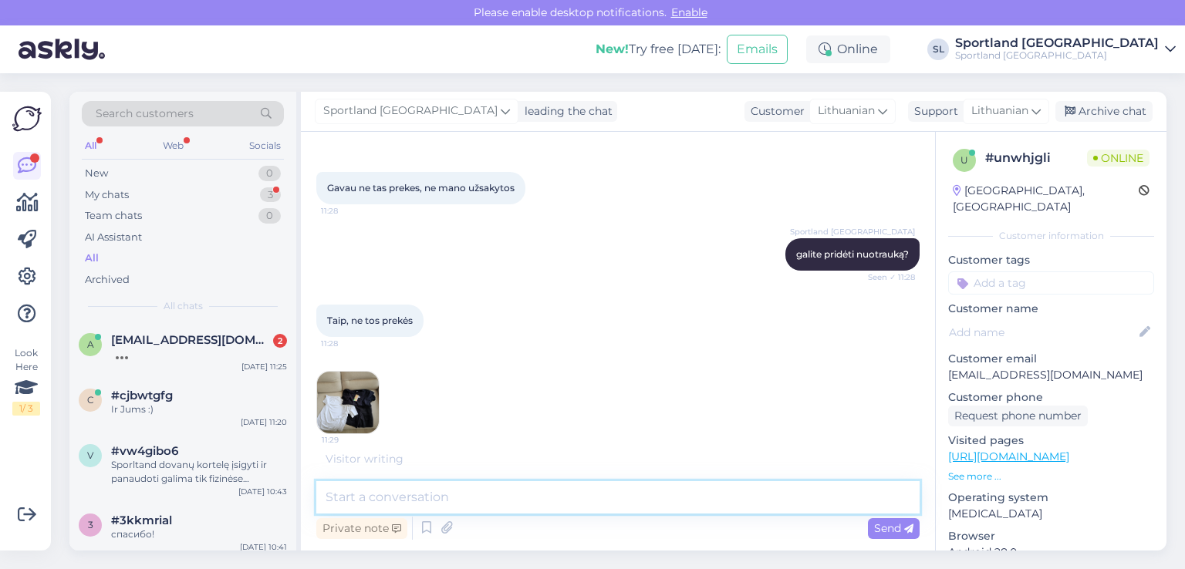
click at [492, 498] on textarea at bounding box center [617, 498] width 603 height 32
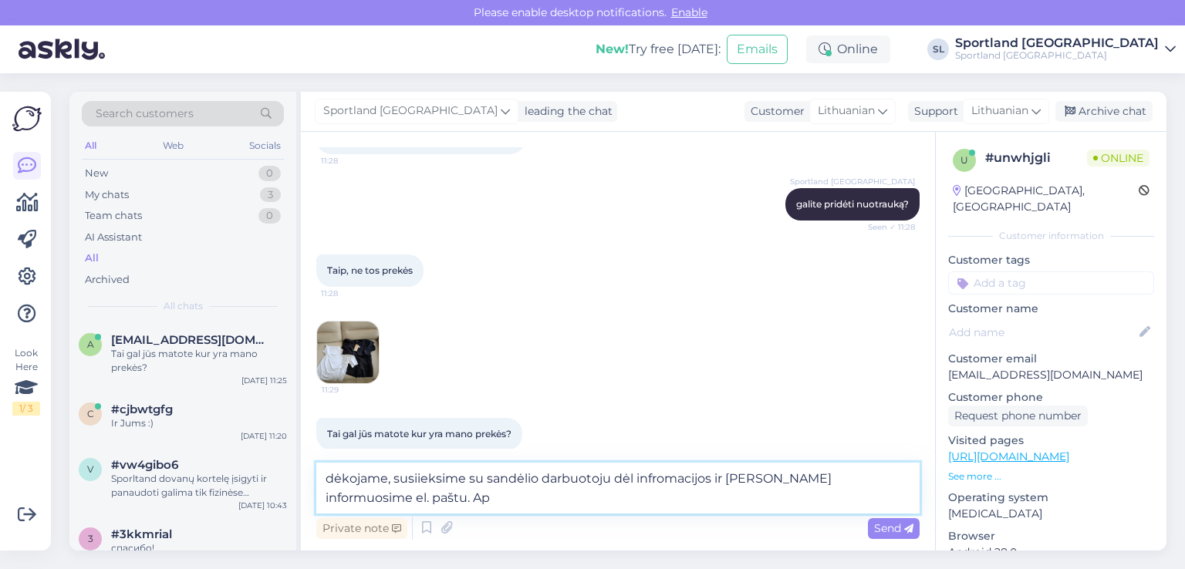
scroll to position [2502, 0]
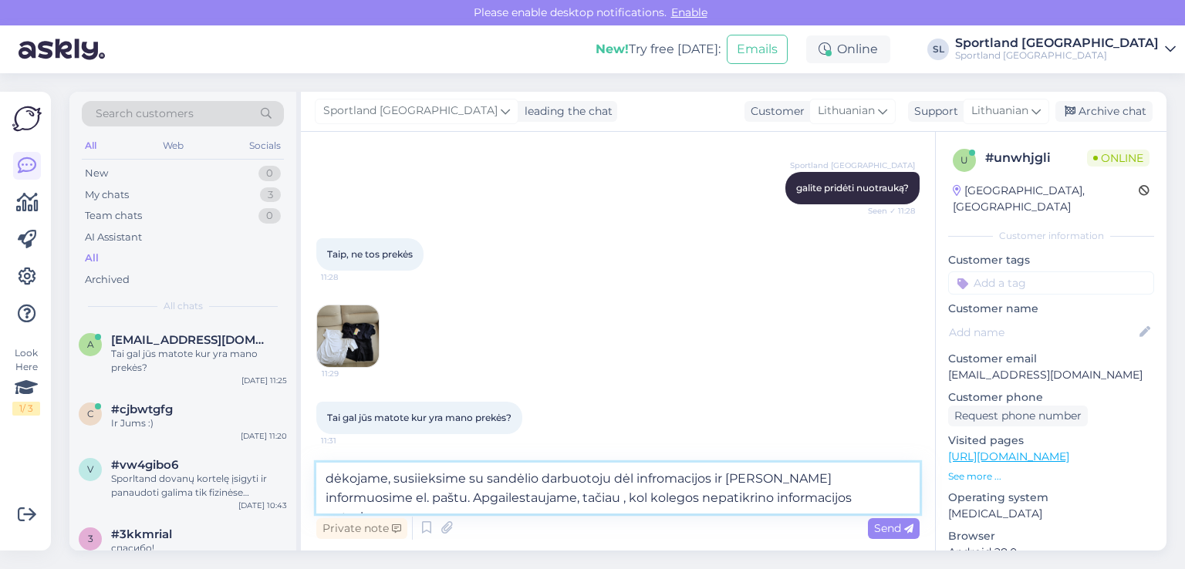
type textarea "dėkojame, susiieksime su sandėlio darbuotoju dėl infromacijos ir [PERSON_NAME] …"
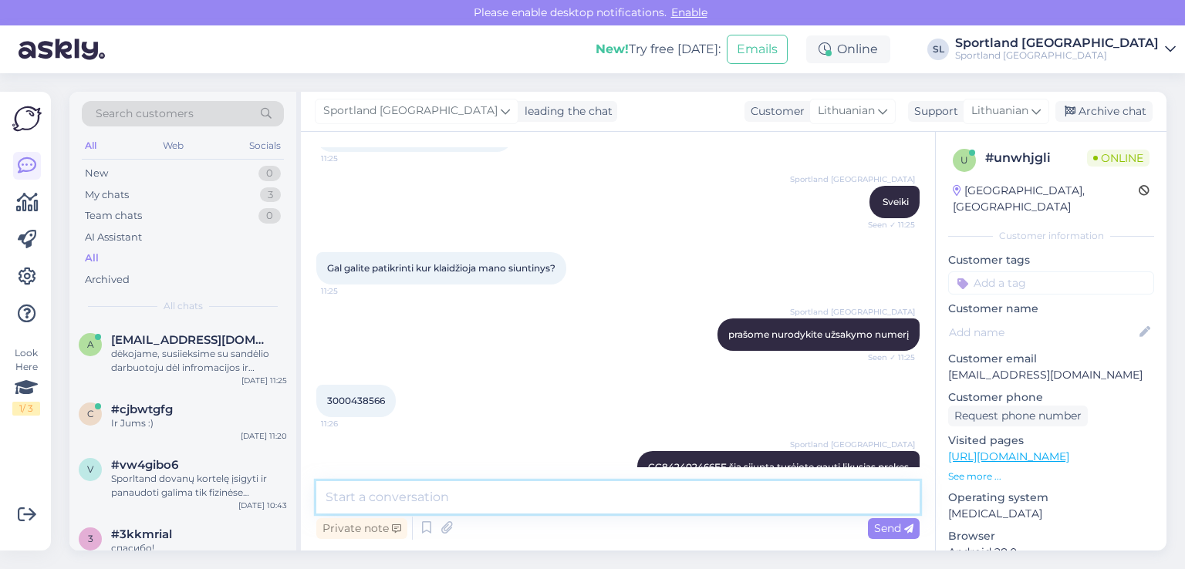
scroll to position [2117, 0]
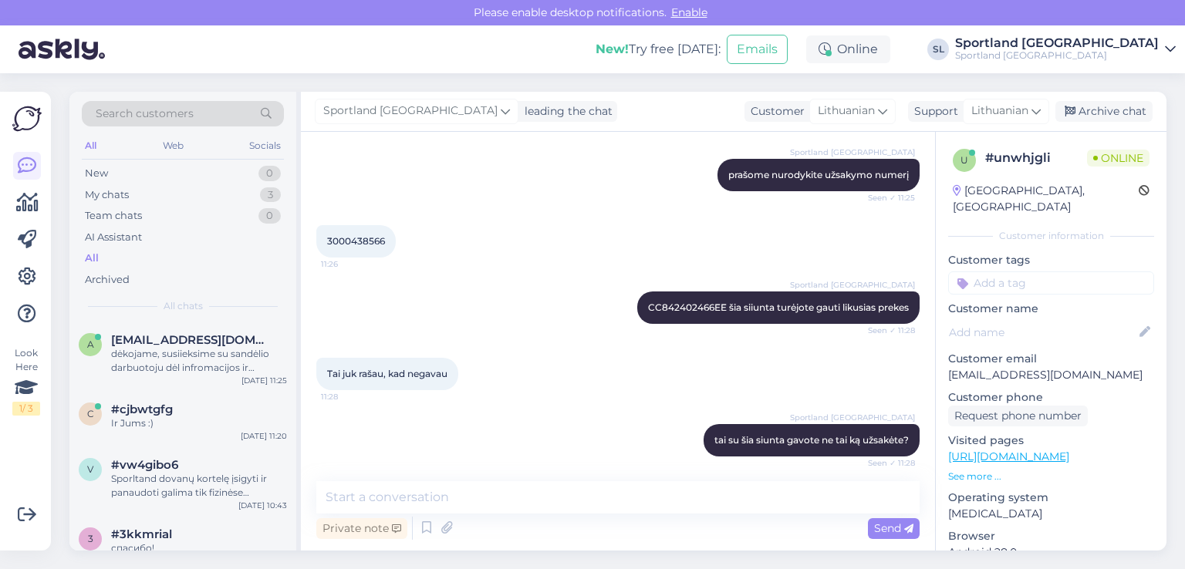
click at [363, 238] on span "3000438566" at bounding box center [356, 241] width 58 height 12
copy div "3000438566 11:26"
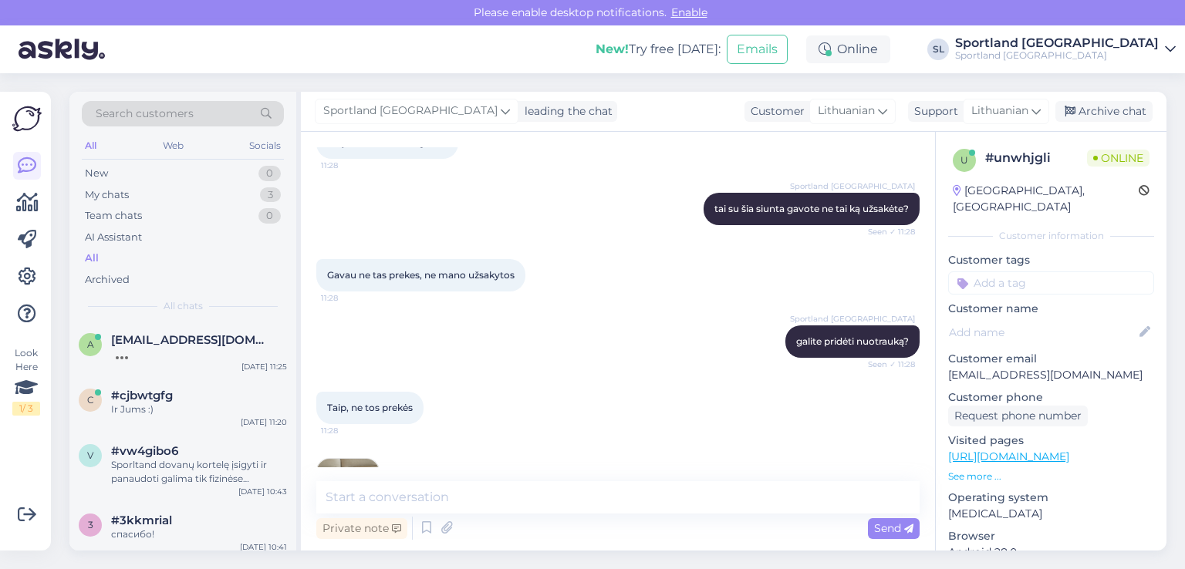
scroll to position [2580, 0]
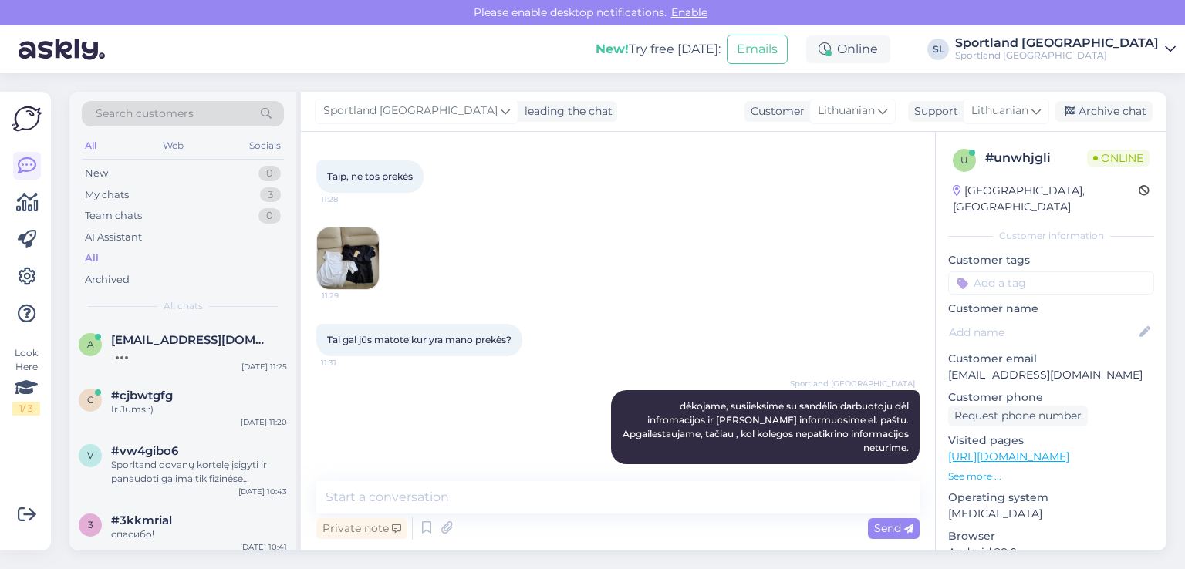
click at [365, 249] on img at bounding box center [348, 259] width 62 height 62
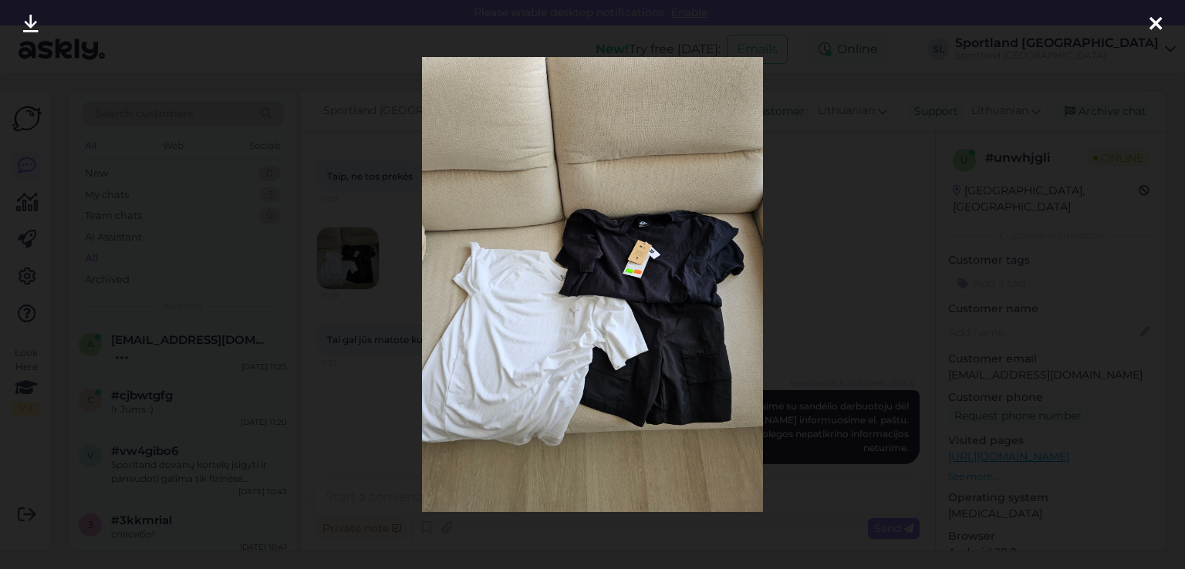
click at [35, 22] on icon at bounding box center [30, 25] width 15 height 20
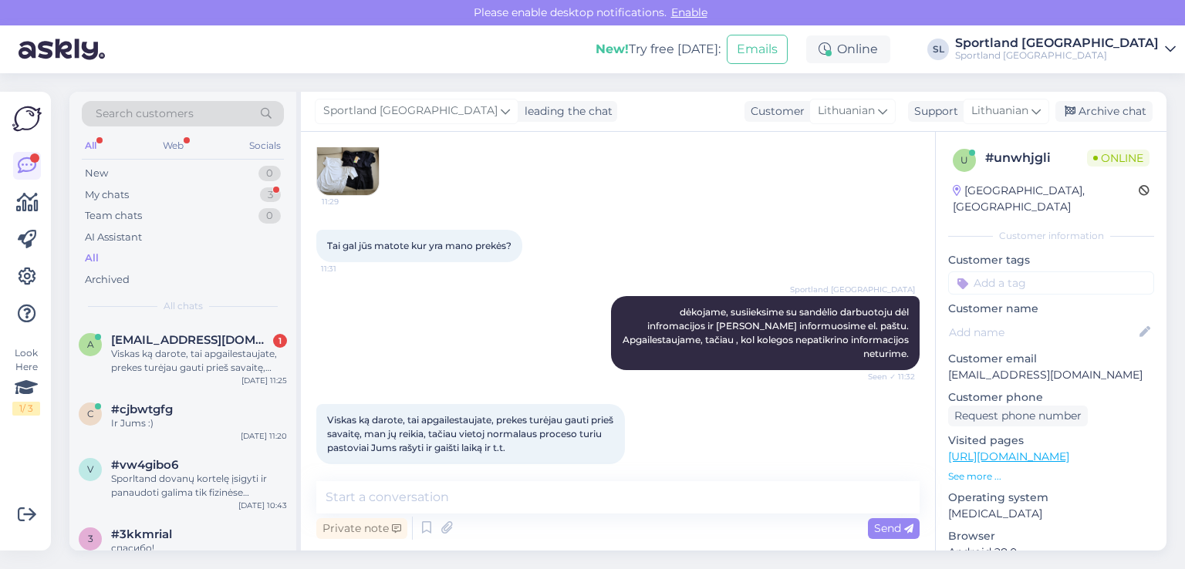
scroll to position [2673, 0]
click at [152, 417] on div "Ir Jums :)" at bounding box center [199, 424] width 176 height 14
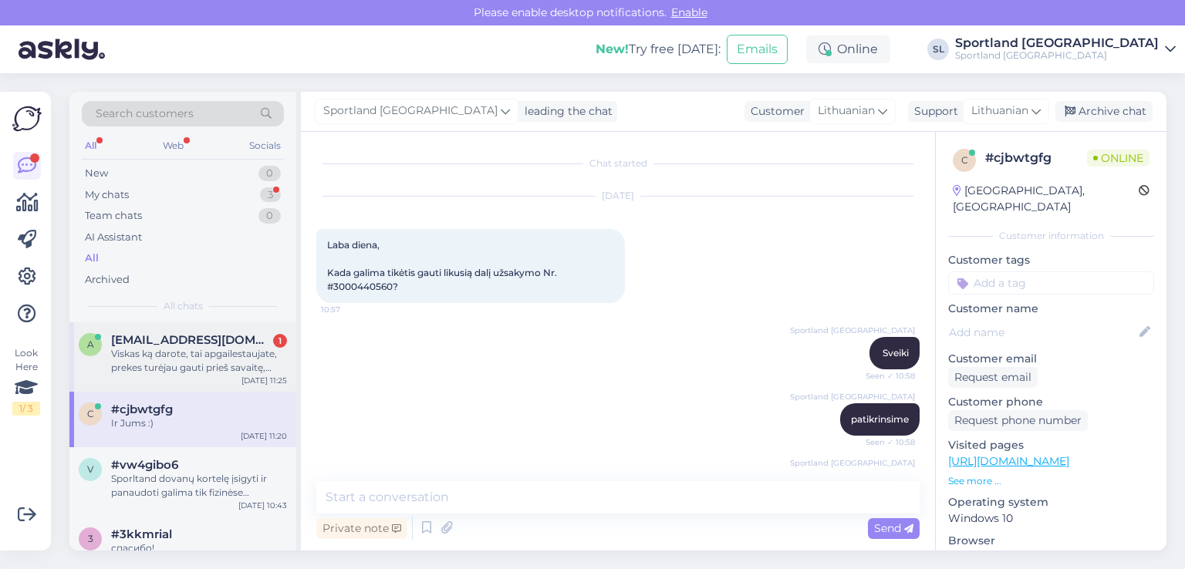
scroll to position [837, 0]
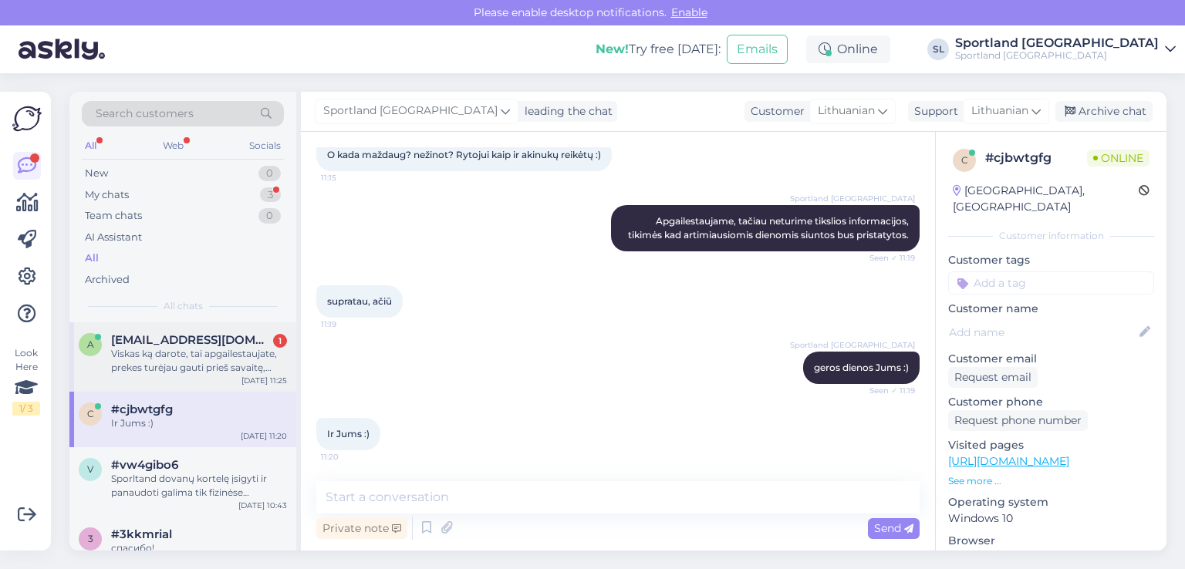
click at [154, 376] on div "a andriuskapitancukas@gmail.com 1 Viskas ką darote, tai apgailestaujate, prekes…" at bounding box center [182, 357] width 227 height 69
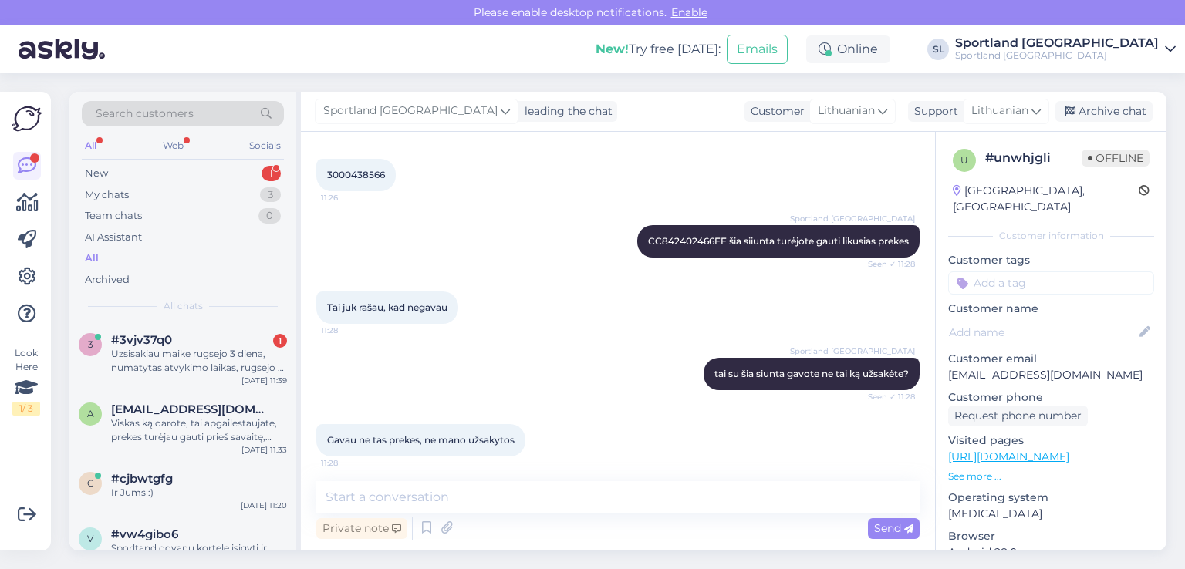
scroll to position [2221, 0]
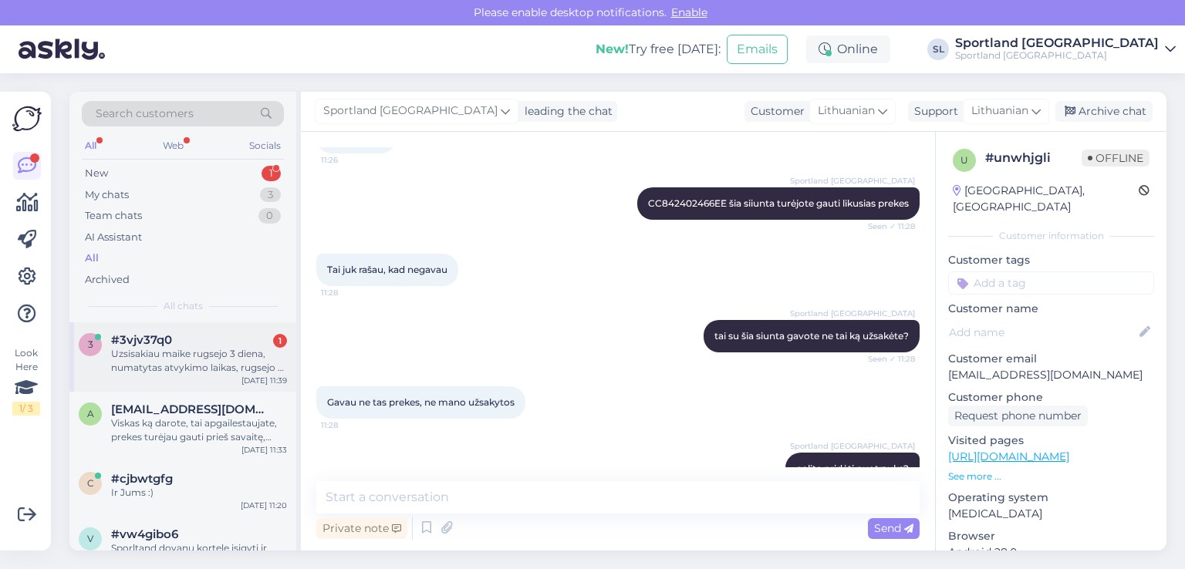
click at [175, 353] on div "Uzsisakiau maike rugsejo 3 diena, numatytas atvykimo laikas, rugsejo 8 diena, s…" at bounding box center [199, 361] width 176 height 28
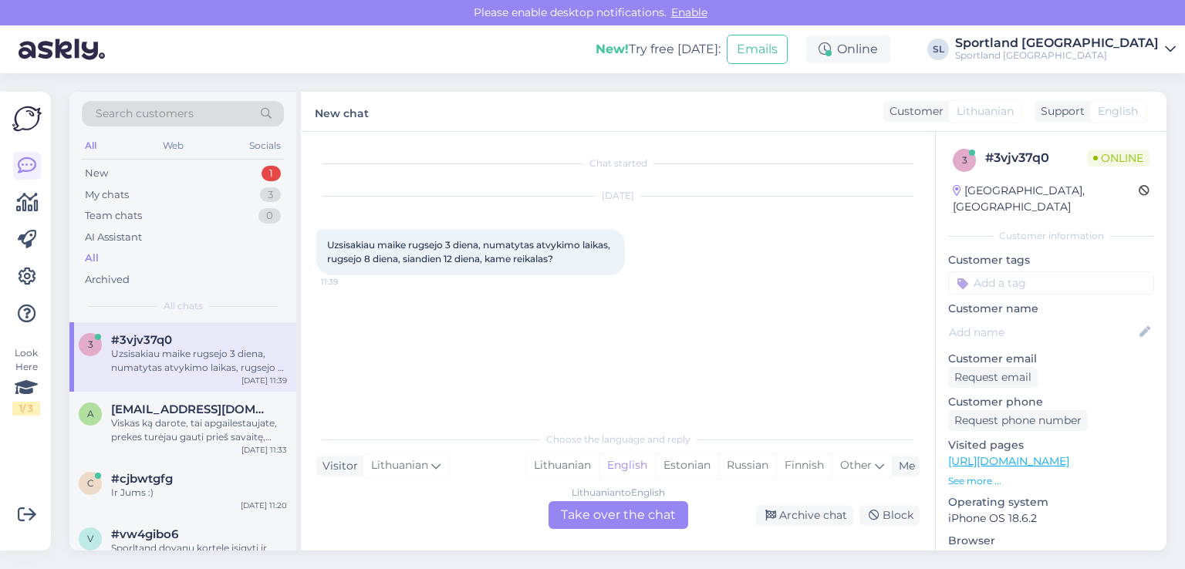
scroll to position [0, 0]
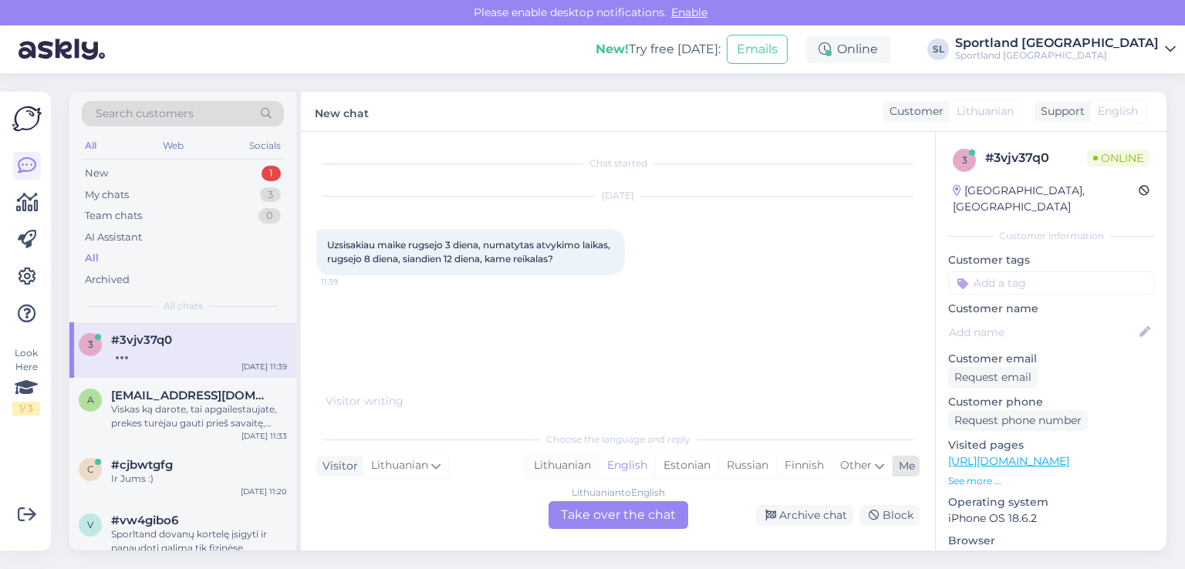
click at [586, 465] on div "Lithuanian" at bounding box center [562, 466] width 73 height 23
click at [599, 532] on div "Chat started Sep 11 2025 Uzsisakiau maike rugsejo 3 diena, numatytas atvykimo l…" at bounding box center [618, 341] width 634 height 419
click at [593, 516] on div "Lithuanian to Lithuanian Take over the chat" at bounding box center [619, 516] width 140 height 28
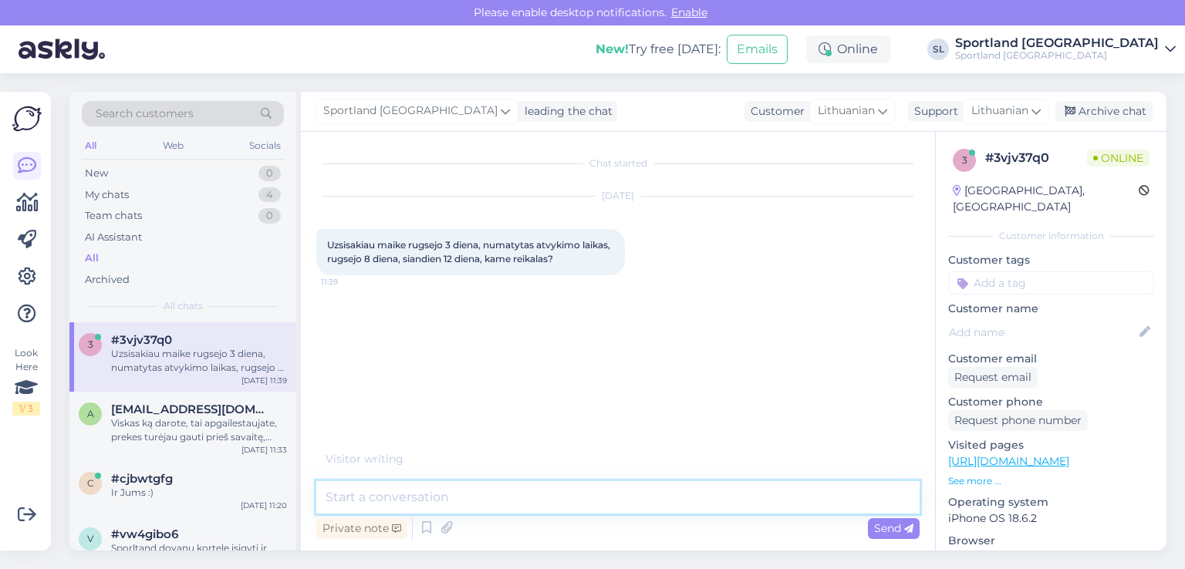
click at [536, 488] on textarea at bounding box center [617, 498] width 603 height 32
type textarea "Sveiki"
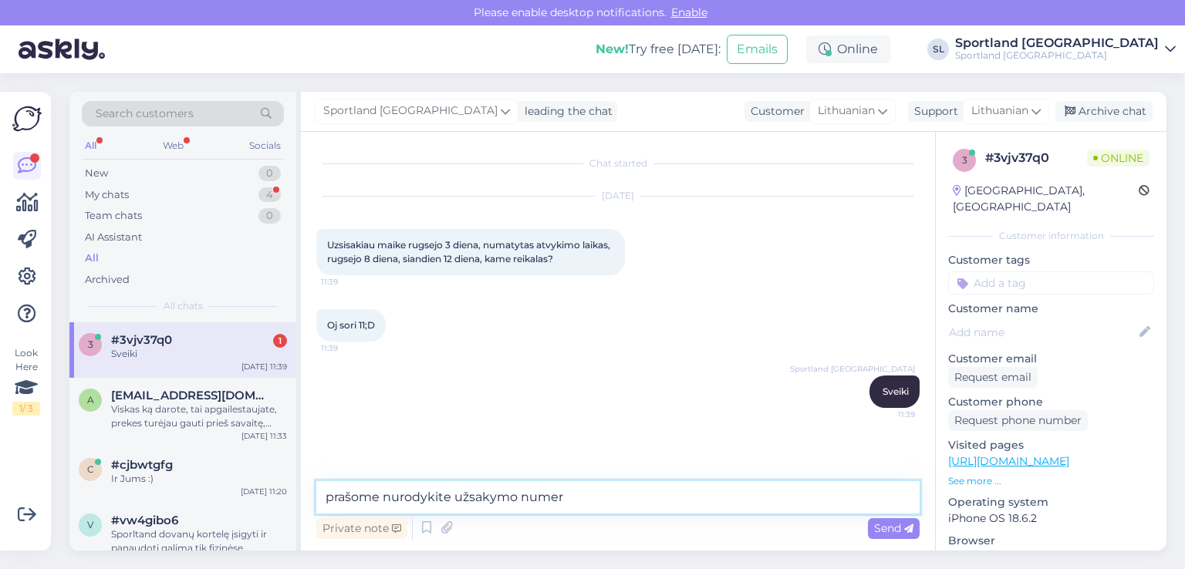
type textarea "prašome nurodykite užsakymo numerį"
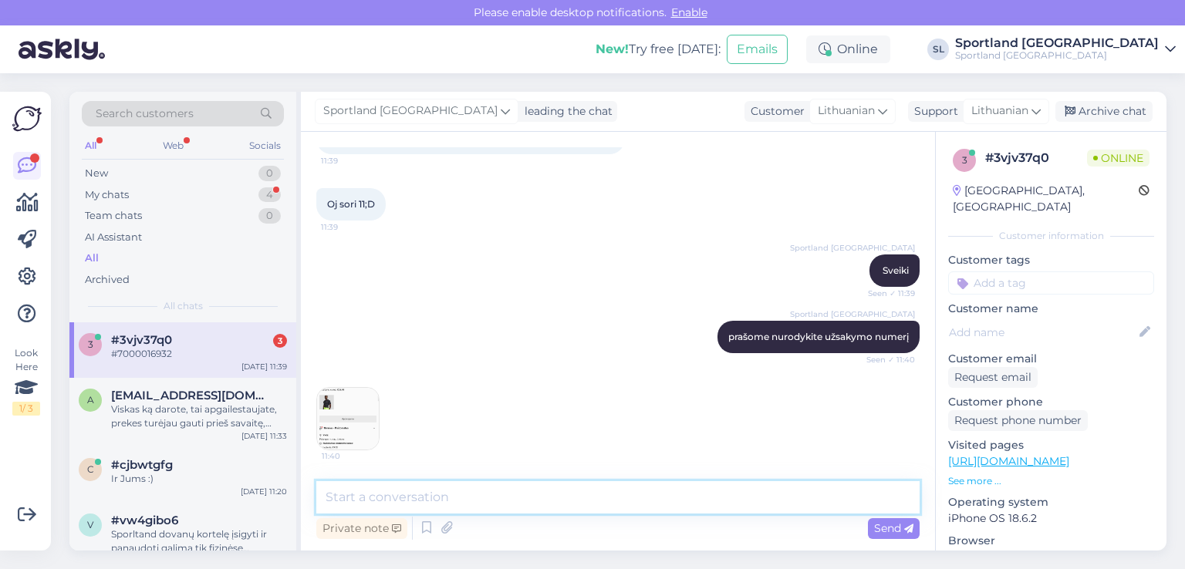
scroll to position [188, 0]
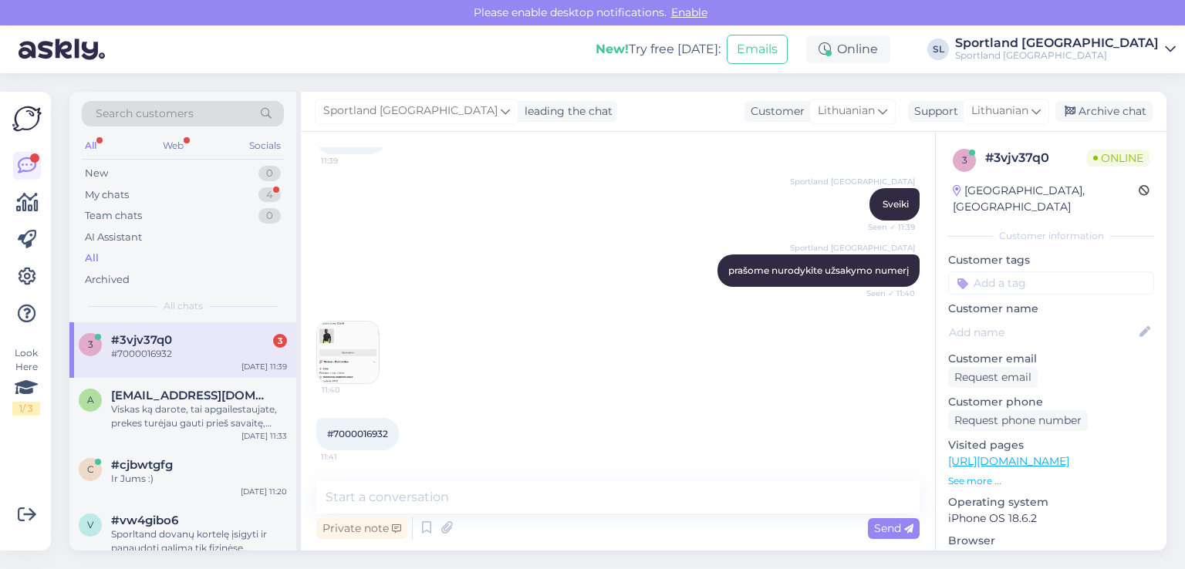
click at [352, 431] on span "#7000016932" at bounding box center [357, 434] width 61 height 12
copy div "7000016932 11:41"
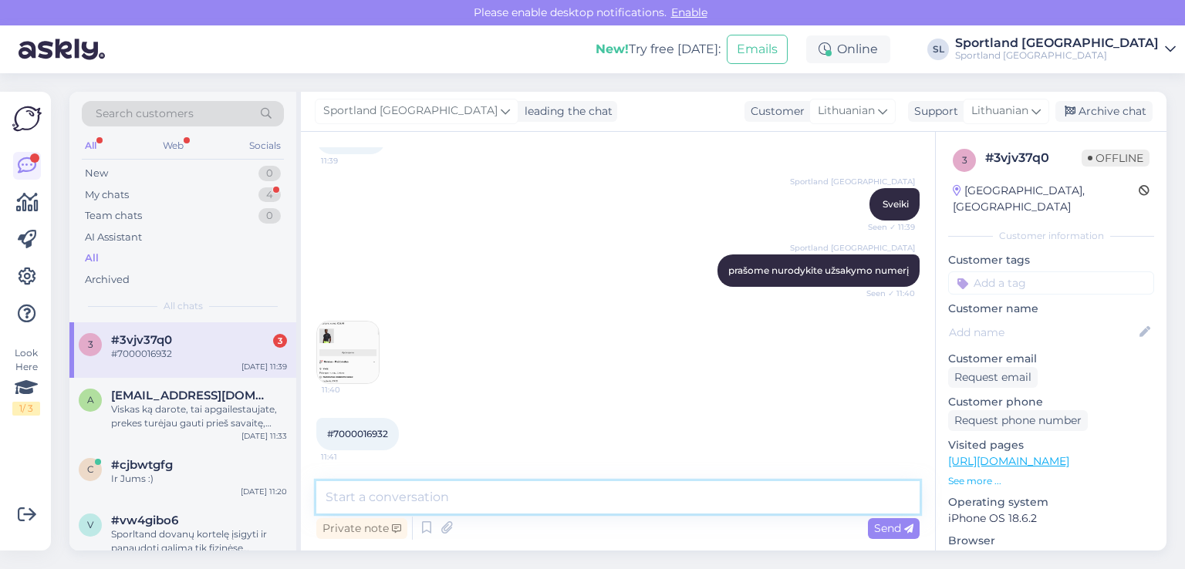
click at [461, 490] on textarea at bounding box center [617, 498] width 603 height 32
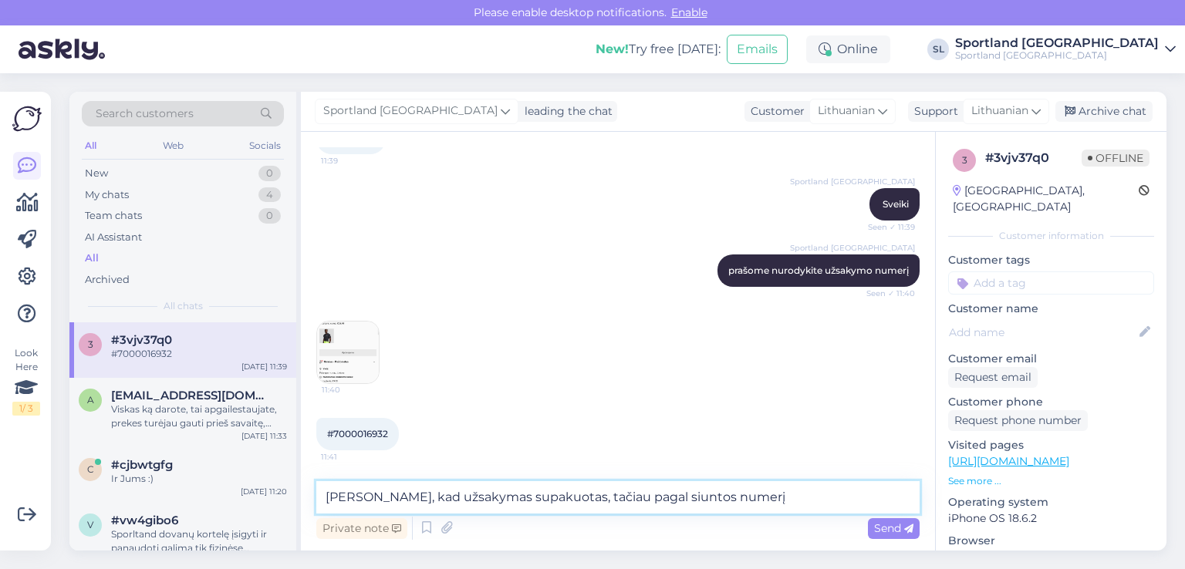
paste textarea "CC838932502EE"
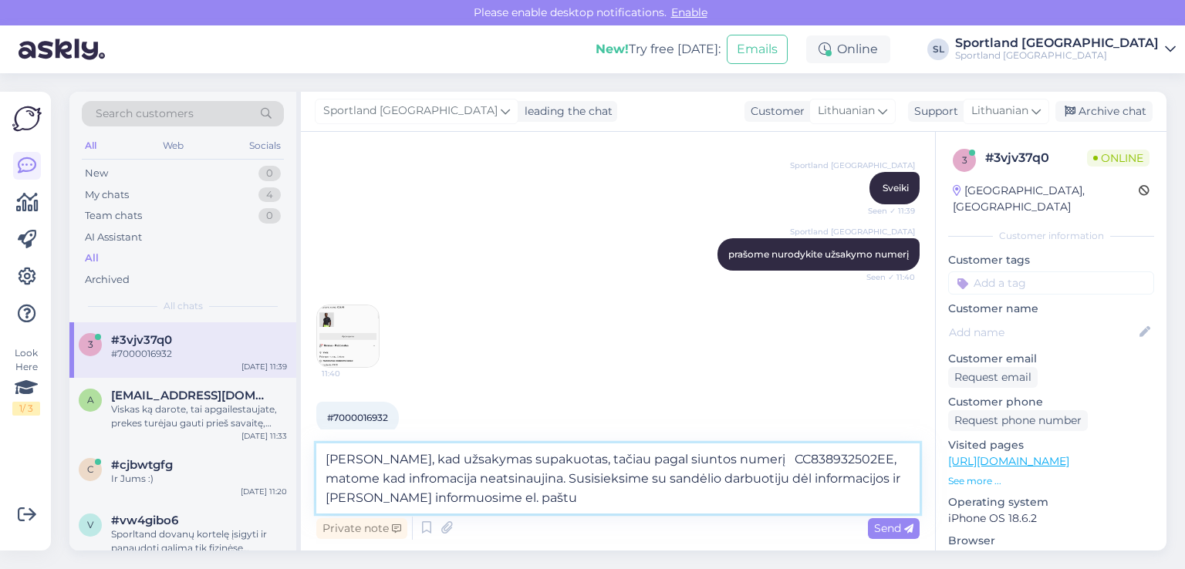
paste textarea "[EMAIL_ADDRESS][DOMAIN_NAME]"
type textarea "Matome, kad užsakymas supakuotas, tačiau pagal siuntos numerį CC838932502EE, ma…"
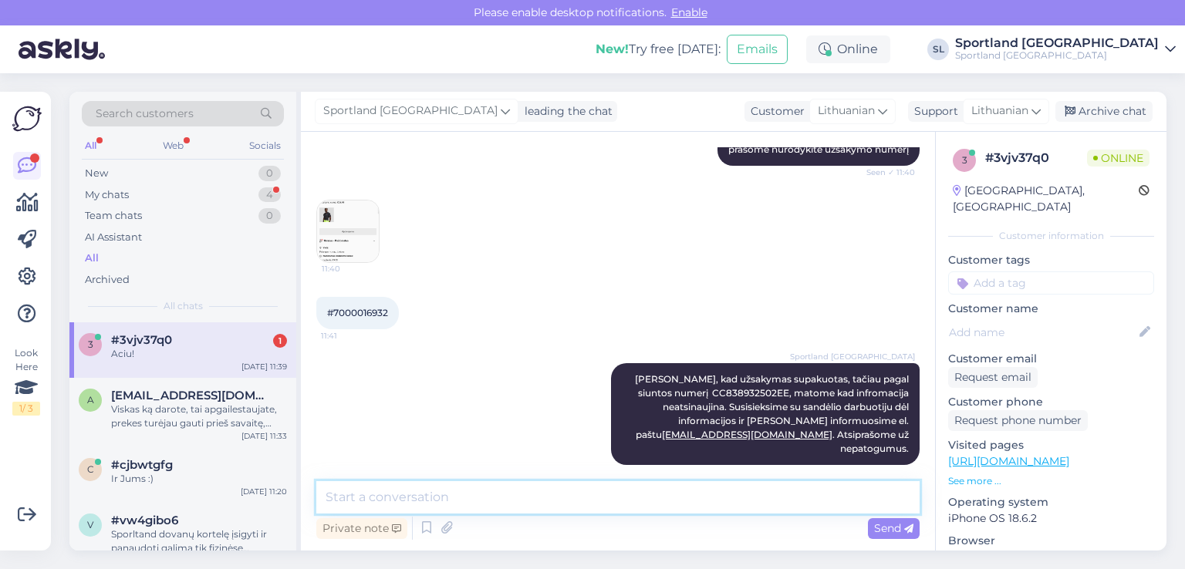
scroll to position [376, 0]
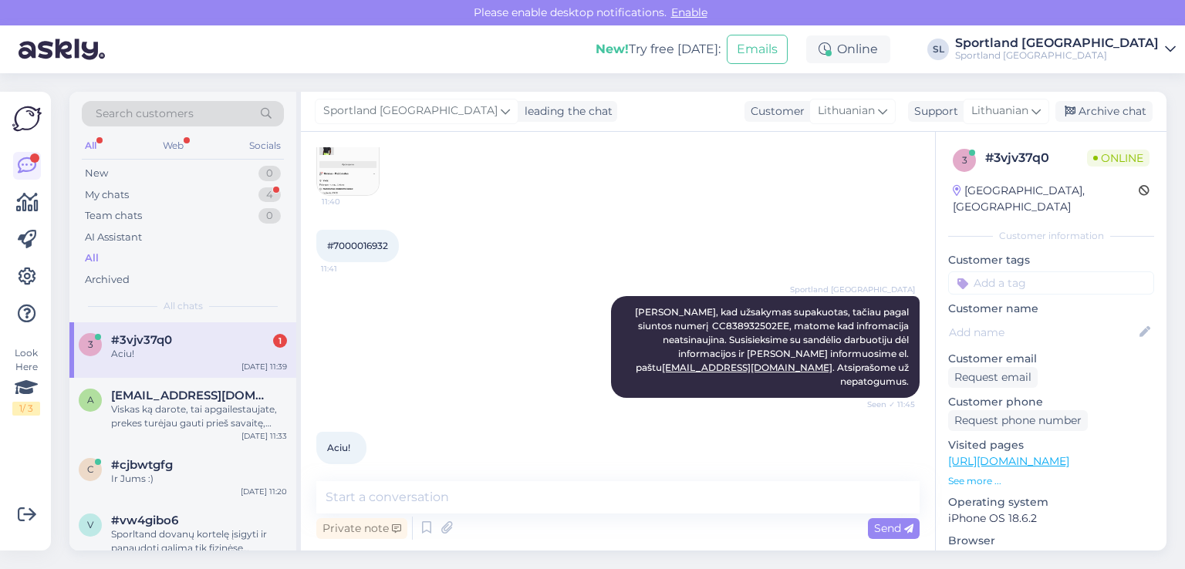
click at [346, 240] on span "#7000016932" at bounding box center [357, 246] width 61 height 12
copy div "7000016932 11:41"
click at [216, 418] on div "Viskas ką darote, tai apgailestaujate, prekes turėjau gauti prieš savaitę, man …" at bounding box center [199, 417] width 176 height 28
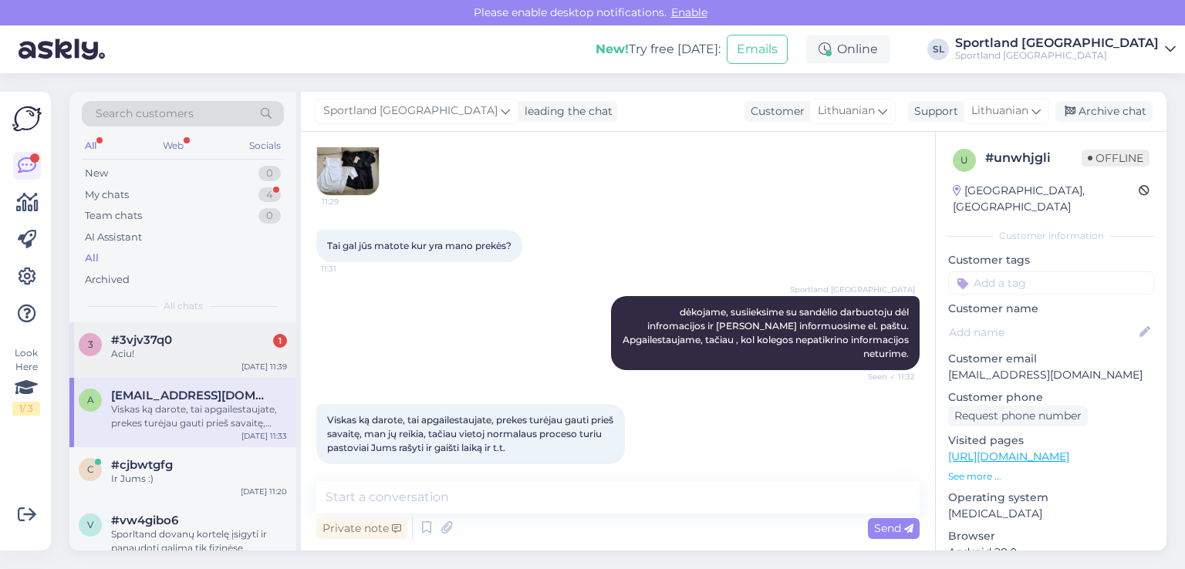
click at [181, 362] on div "3 #3vjv37q0 1 Aciu! Sep 11 11:39" at bounding box center [182, 351] width 227 height 56
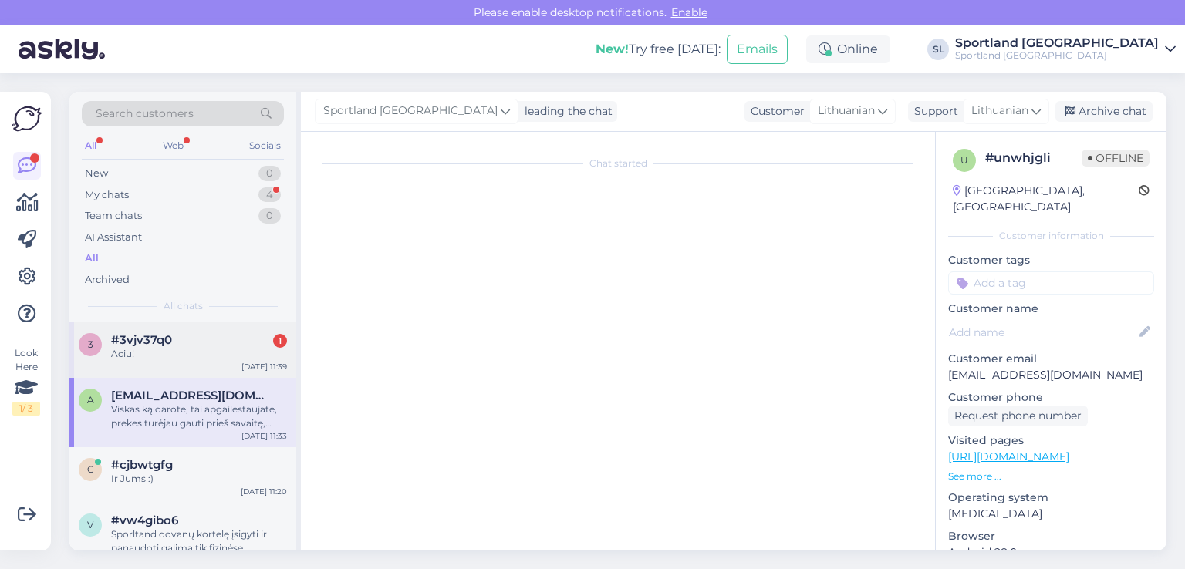
scroll to position [32, 0]
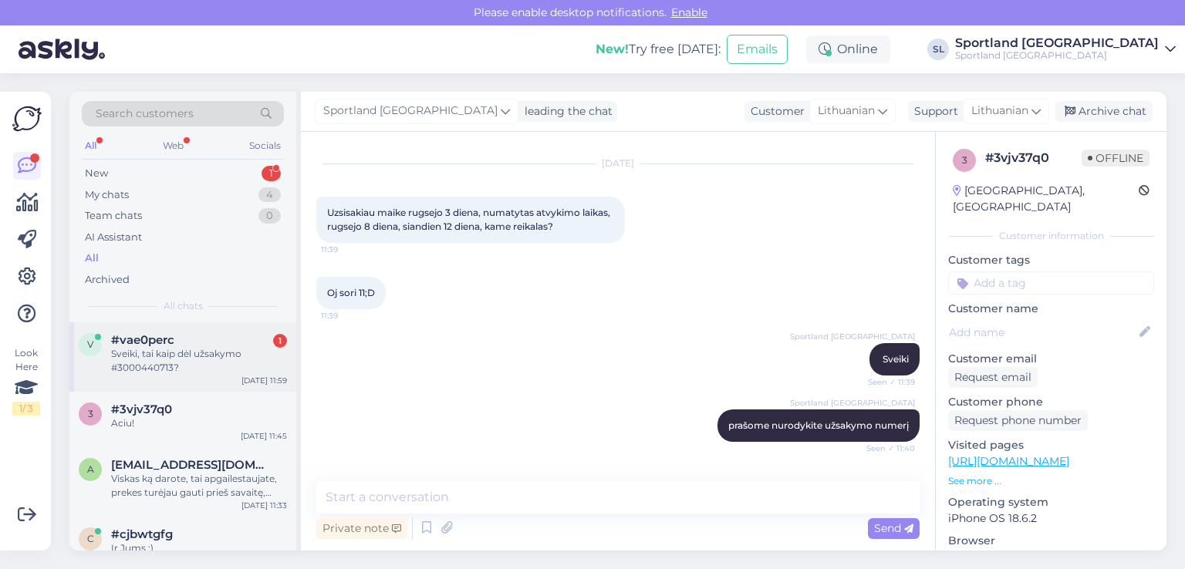
click at [207, 343] on div "#vae0perc 1" at bounding box center [199, 340] width 176 height 14
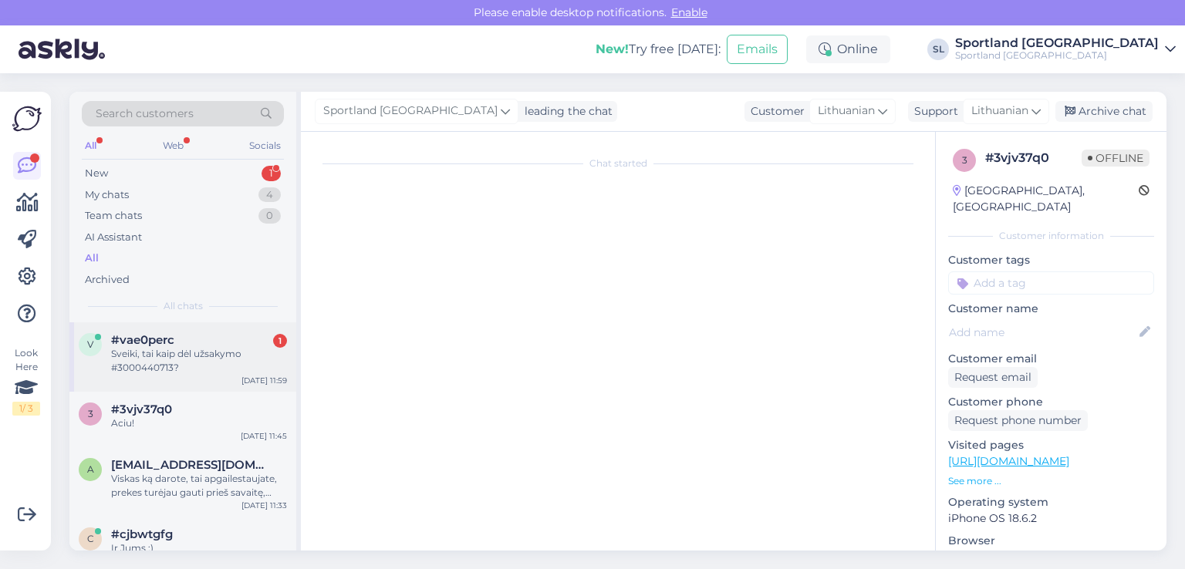
scroll to position [327, 0]
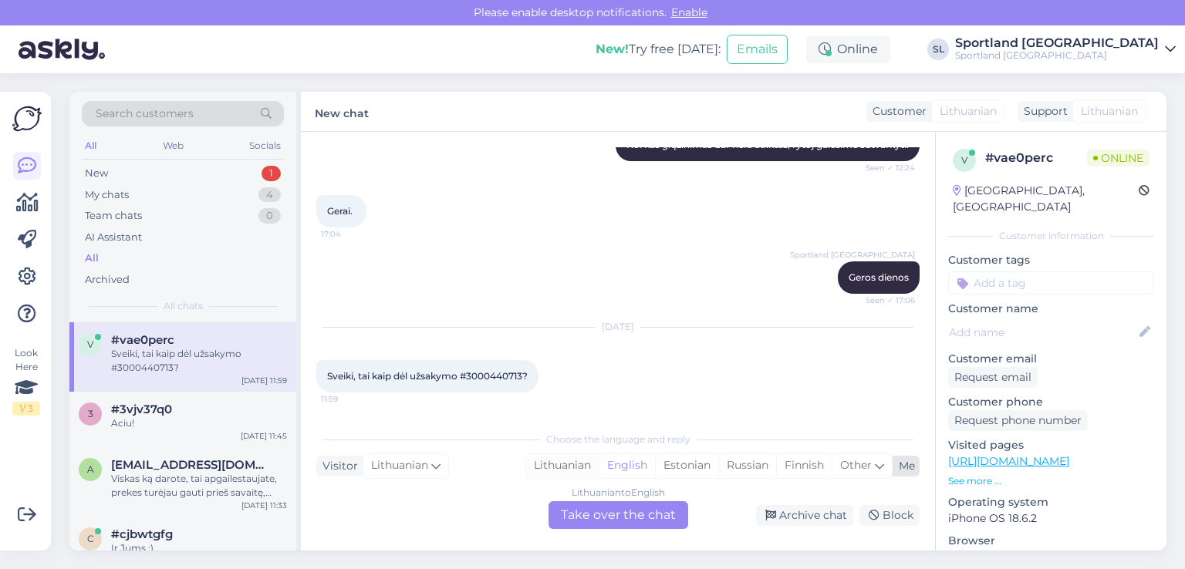
click at [553, 467] on div "Lithuanian" at bounding box center [562, 466] width 73 height 23
click at [615, 505] on div "Lithuanian to Lithuanian Take over the chat" at bounding box center [619, 516] width 140 height 28
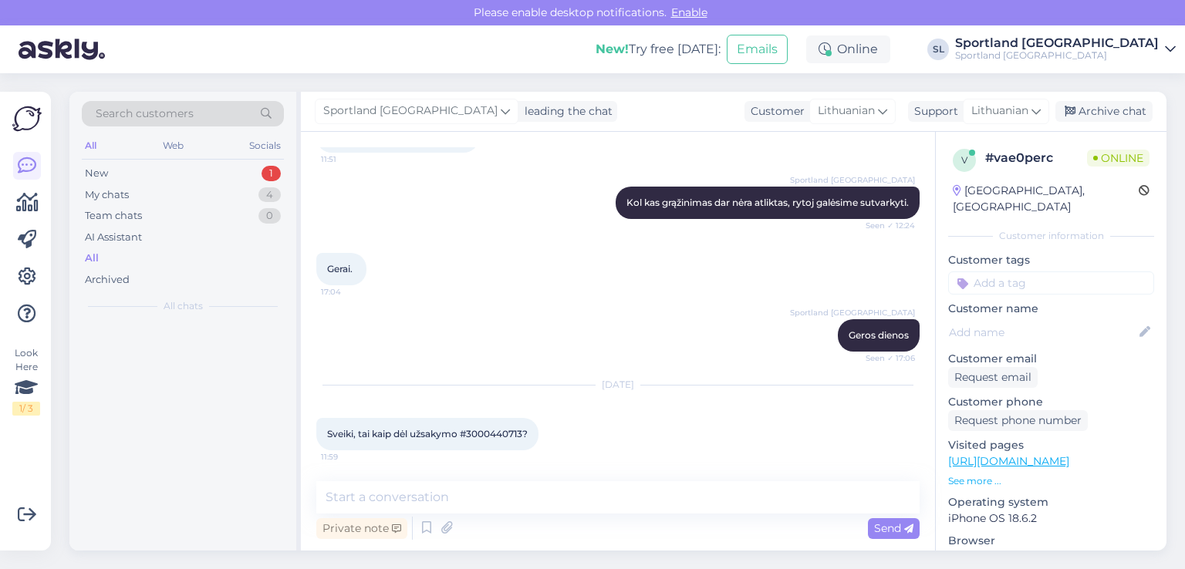
scroll to position [269, 0]
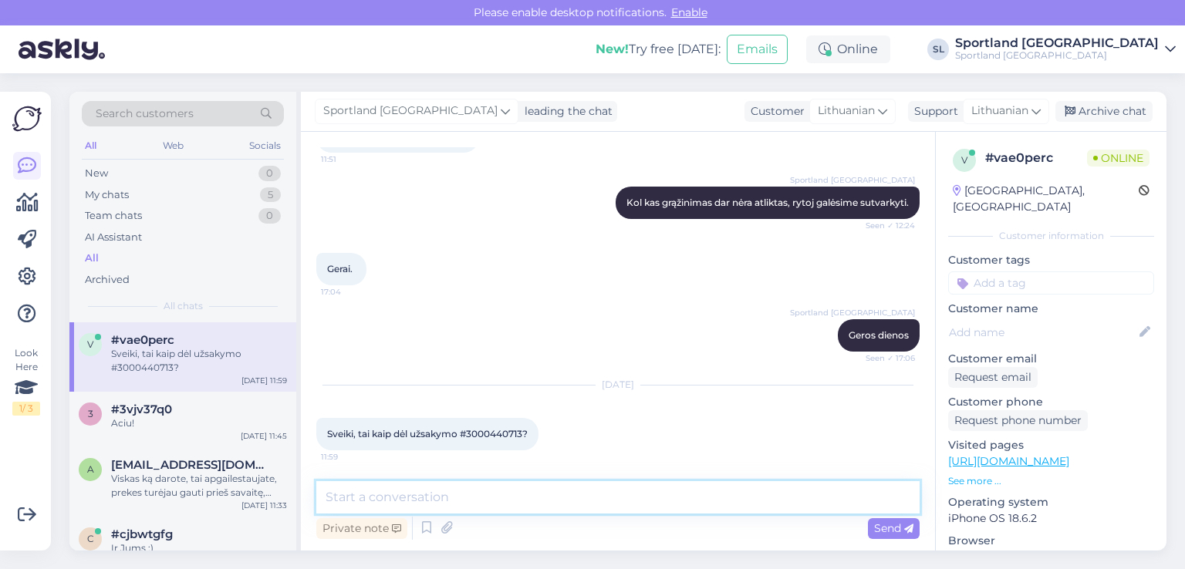
click at [577, 498] on textarea at bounding box center [617, 498] width 603 height 32
type textarea "Sveiki"
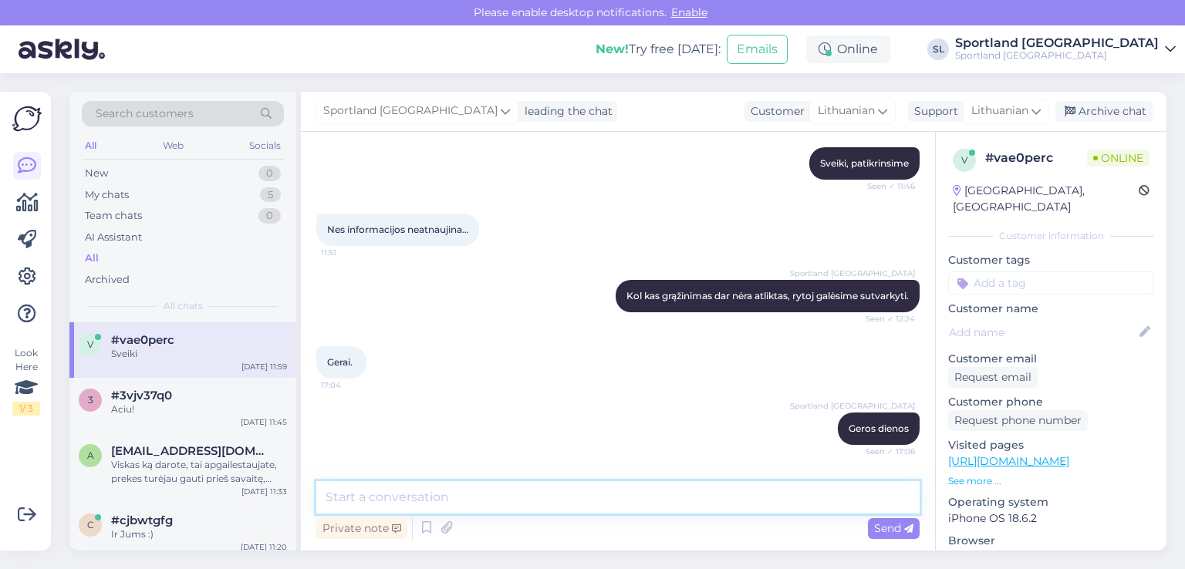
scroll to position [336, 0]
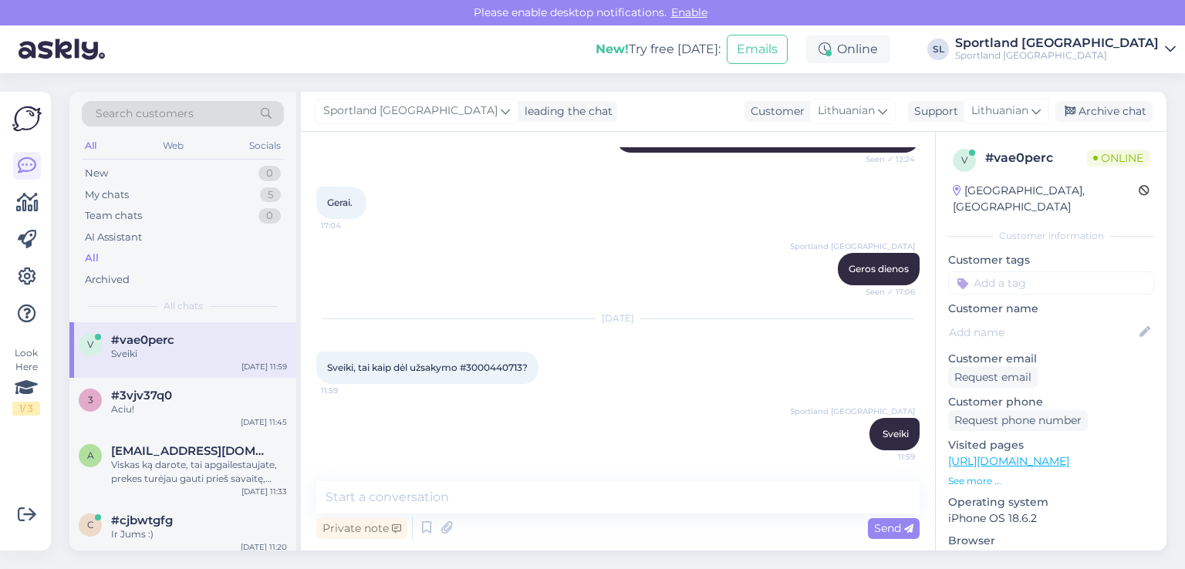
click at [505, 367] on span "Sveiki, tai kaip dėl užsakymo #3000440713?" at bounding box center [427, 368] width 201 height 12
copy span "3000440713"
click at [489, 365] on span "Sveiki, tai kaip dėl užsakymo #3000440713?" at bounding box center [427, 368] width 201 height 12
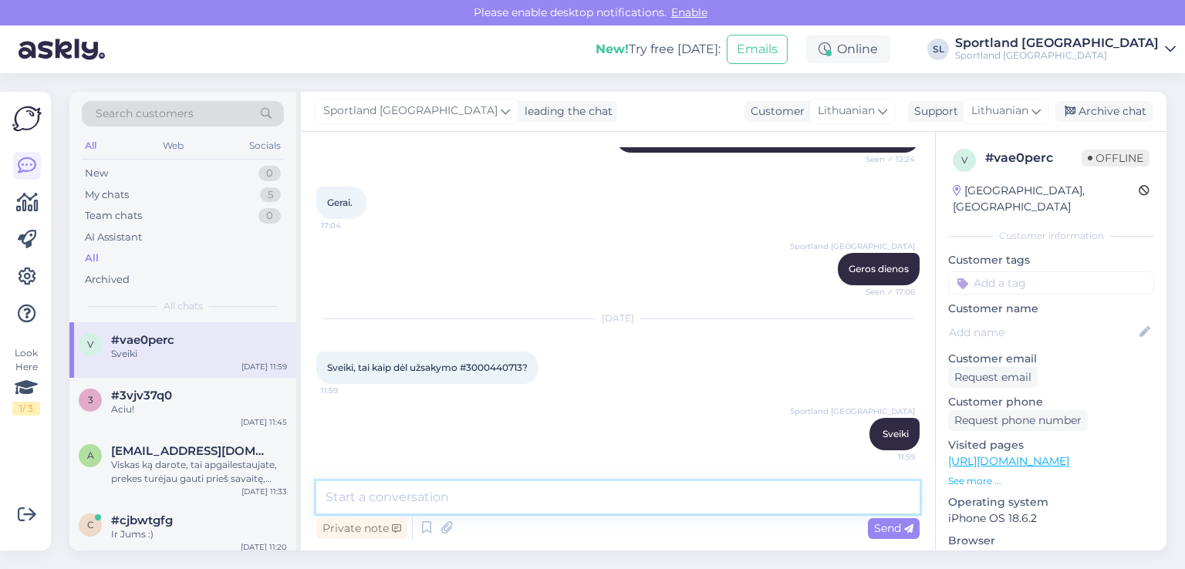
click at [512, 506] on textarea at bounding box center [617, 498] width 603 height 32
type textarea "greitu metu Jums bus suformuotas pinigų grąžinimas, informaciją gausite el. paš…"
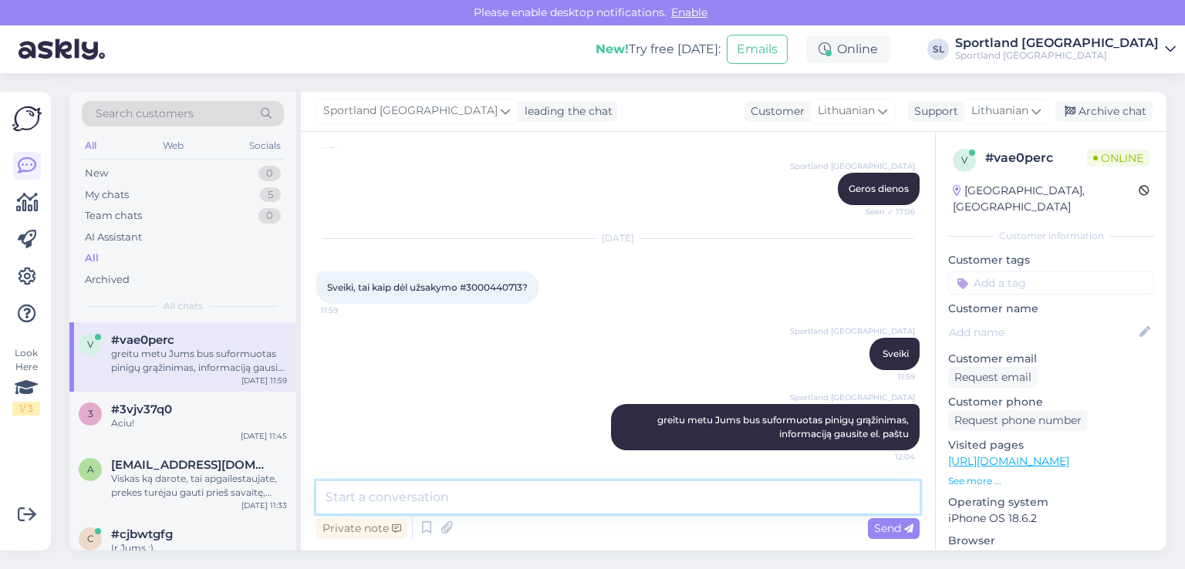
scroll to position [416, 0]
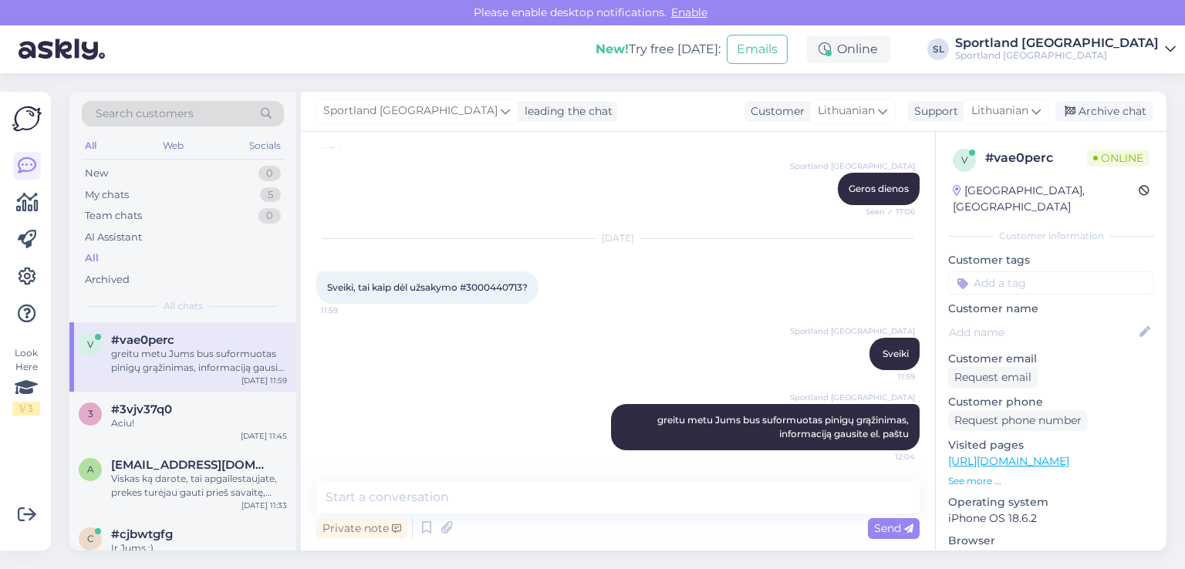
click at [506, 275] on div "Sveiki, tai kaip dėl užsakymo #3000440713? 11:59" at bounding box center [427, 288] width 222 height 32
click at [511, 284] on span "Sveiki, tai kaip dėl užsakymo #3000440713?" at bounding box center [427, 288] width 201 height 12
copy span "3000440713"
click at [178, 406] on div "#3vjv37q0" at bounding box center [199, 410] width 176 height 14
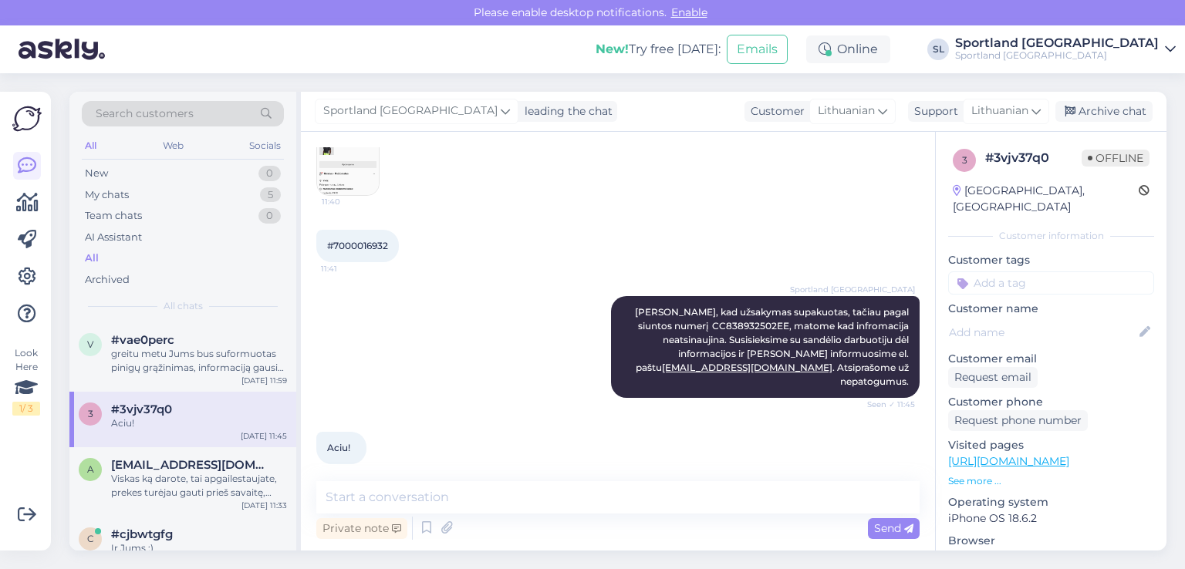
scroll to position [77, 0]
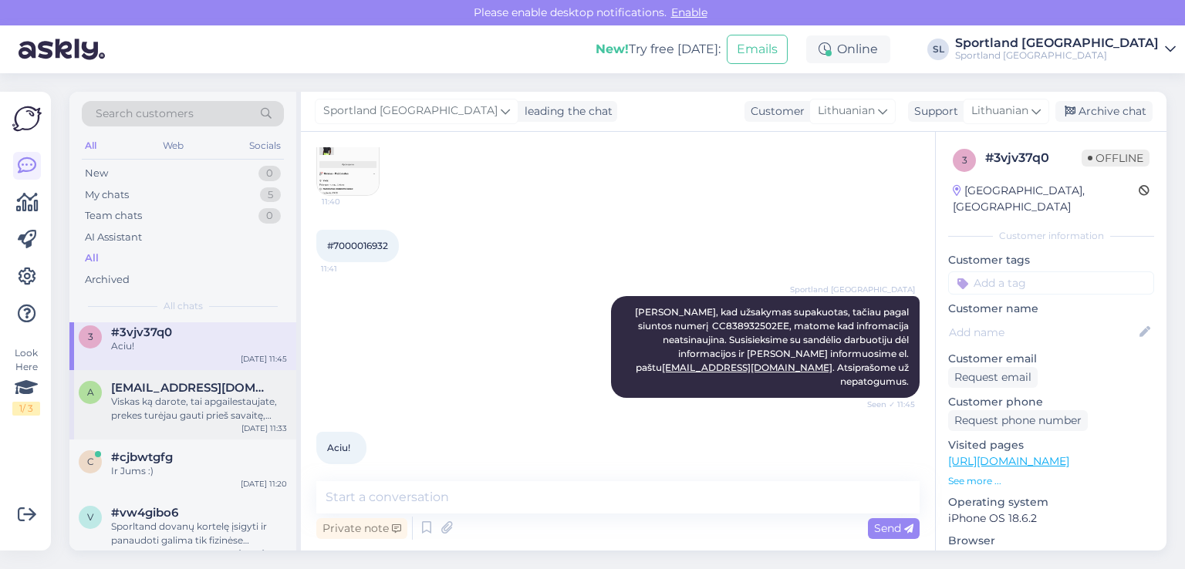
click at [178, 407] on div "Viskas ką darote, tai apgailestaujate, prekes turėjau gauti prieš savaitę, man …" at bounding box center [199, 409] width 176 height 28
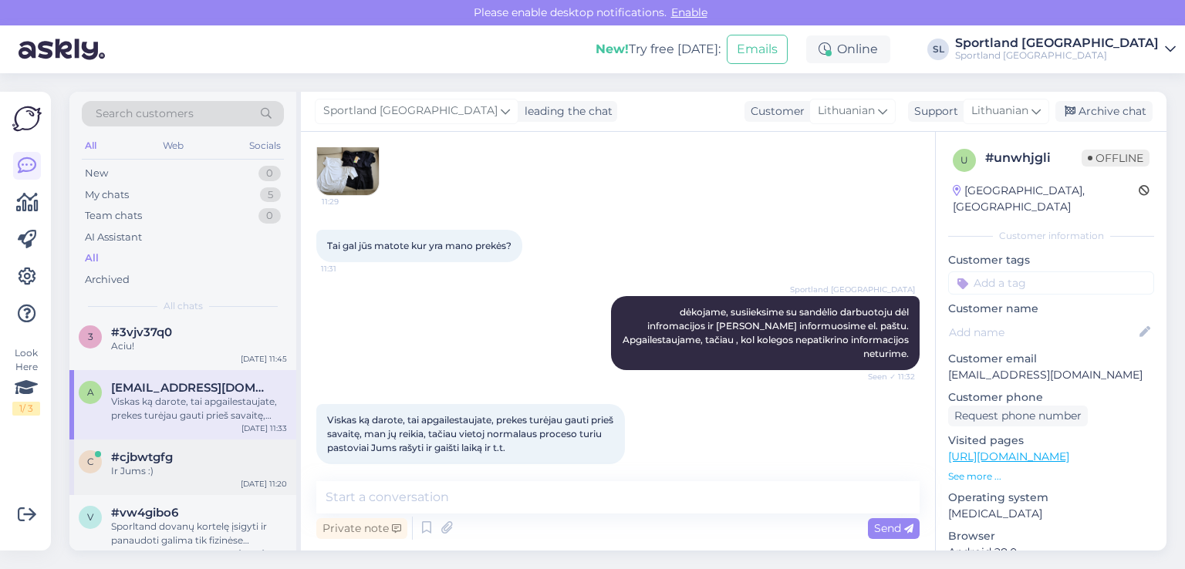
click at [160, 455] on span "#cjbwtgfg" at bounding box center [142, 458] width 62 height 14
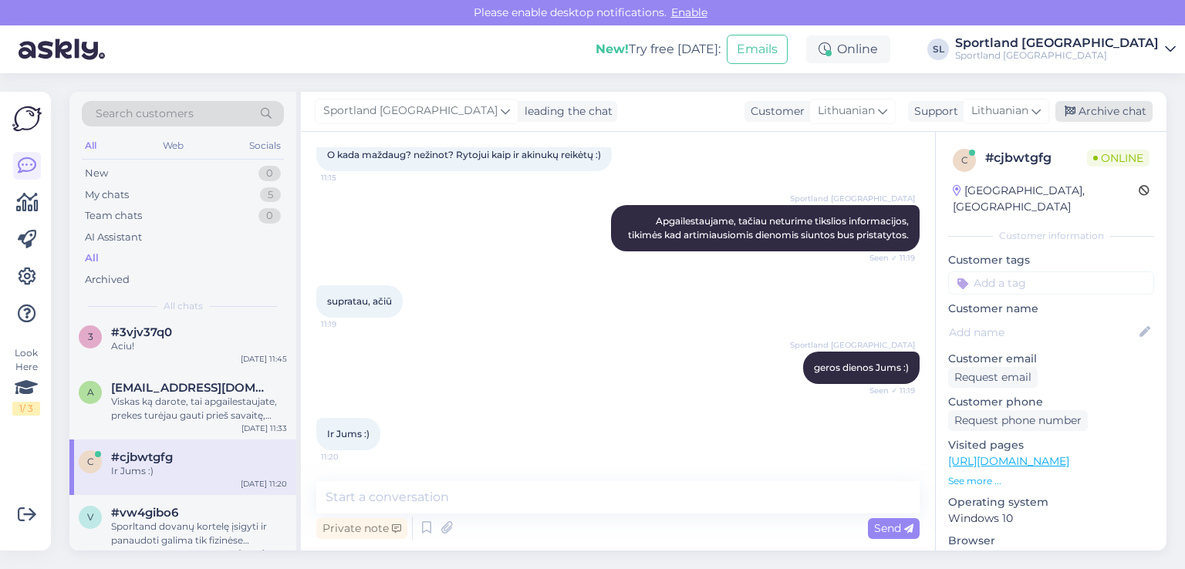
click at [1093, 110] on div "Archive chat" at bounding box center [1104, 111] width 97 height 21
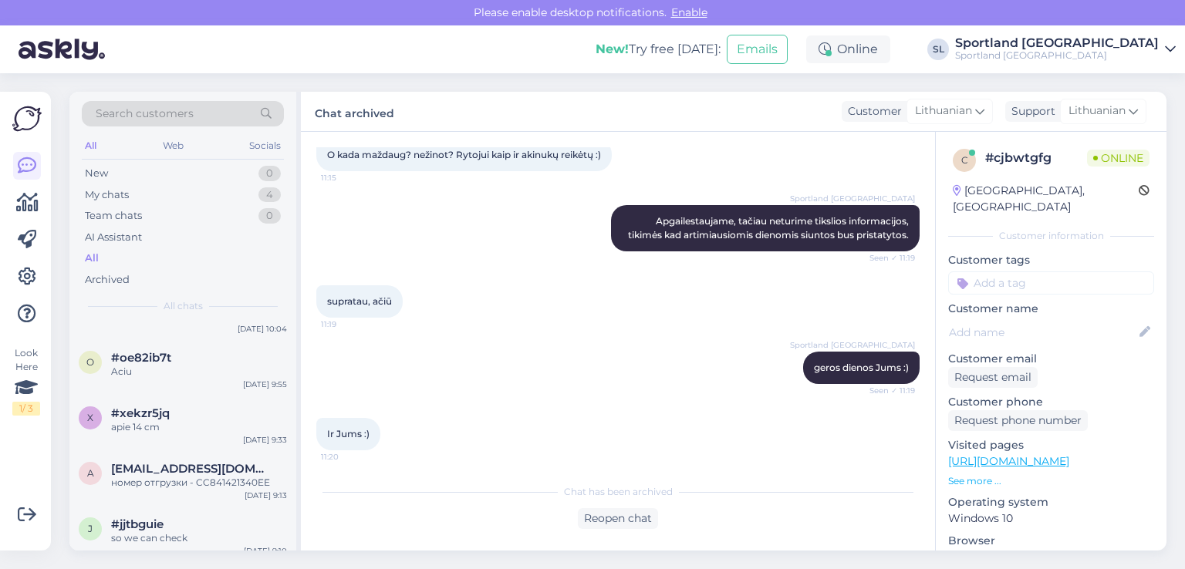
scroll to position [386, 0]
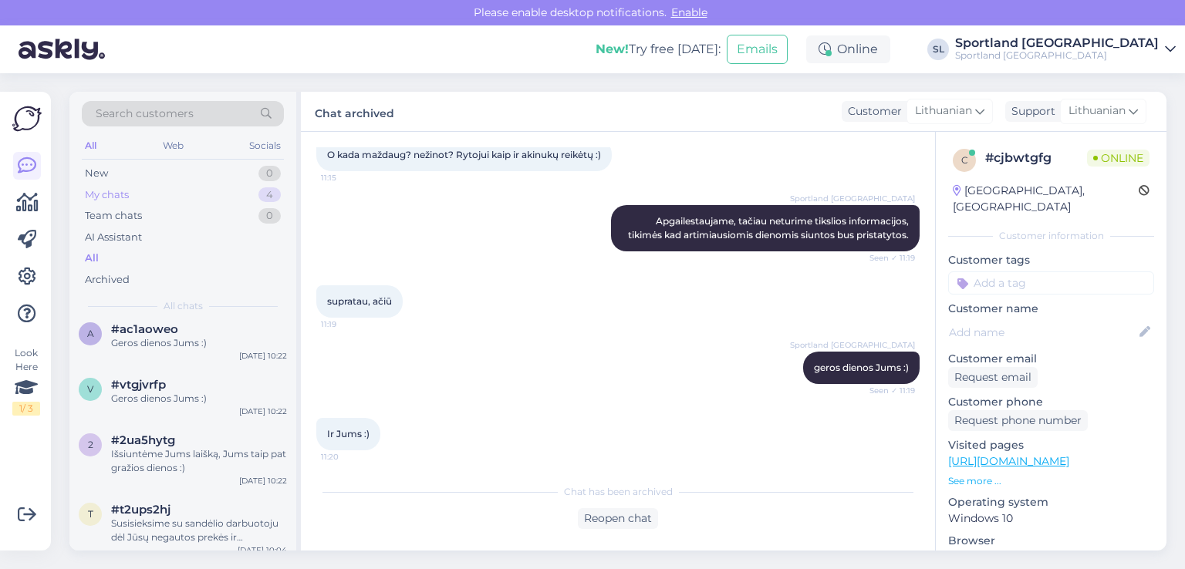
click at [149, 189] on div "My chats 4" at bounding box center [183, 195] width 202 height 22
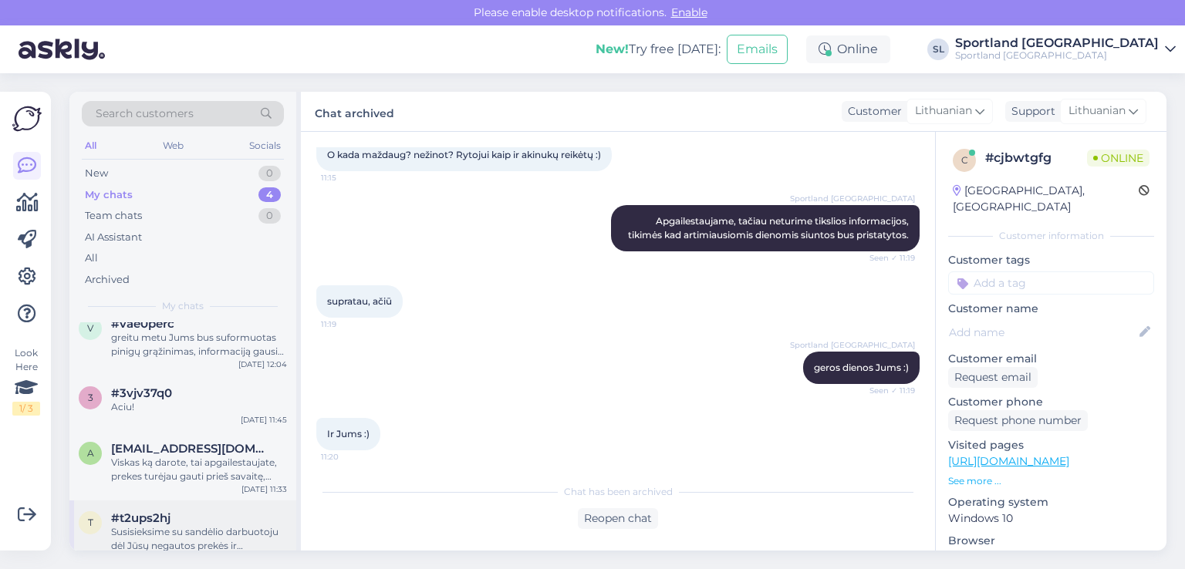
scroll to position [35, 0]
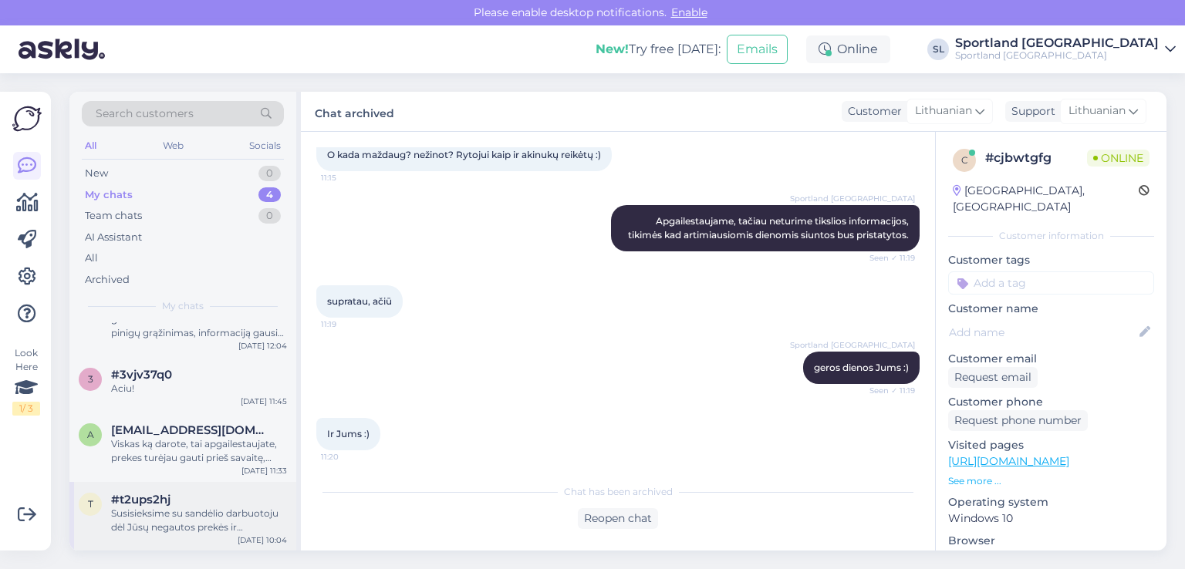
click at [157, 508] on div "Susisieksime su sandėlio darbuotoju dėl Jūsų negautos prekės ir [PERSON_NAME] i…" at bounding box center [199, 521] width 176 height 28
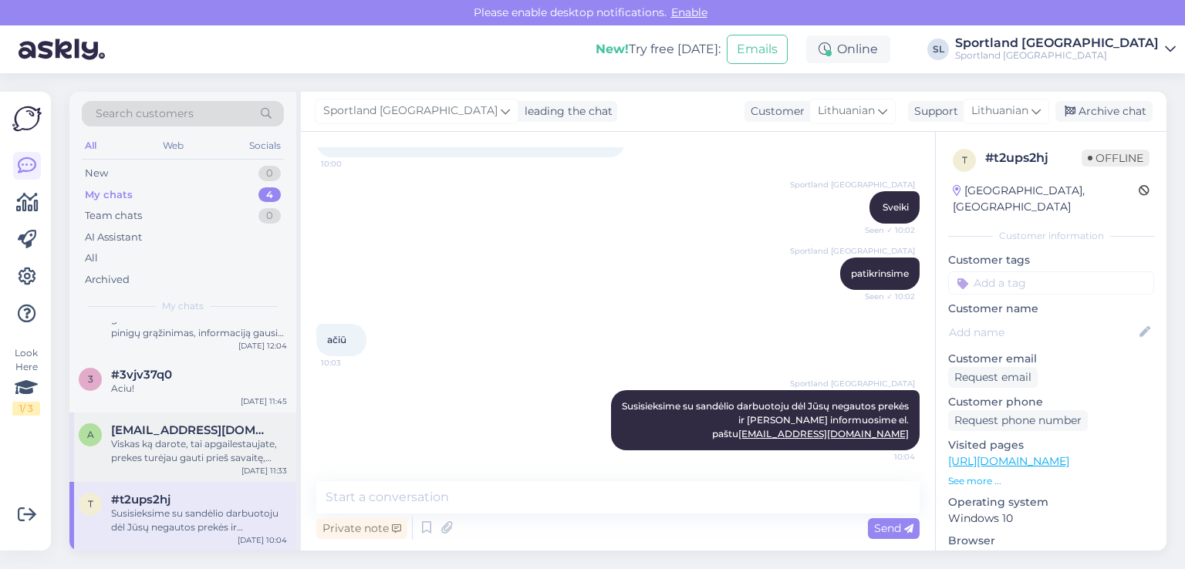
click at [148, 473] on div "a andriuskapitancukas@gmail.com Viskas ką darote, tai apgailestaujate, prekes t…" at bounding box center [182, 447] width 227 height 69
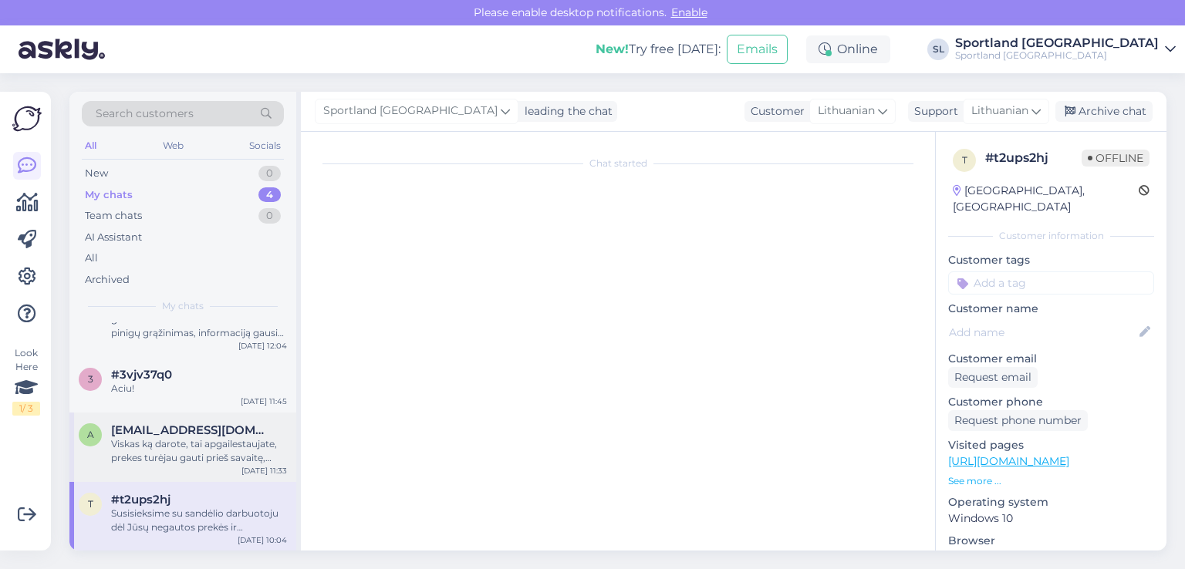
scroll to position [2674, 0]
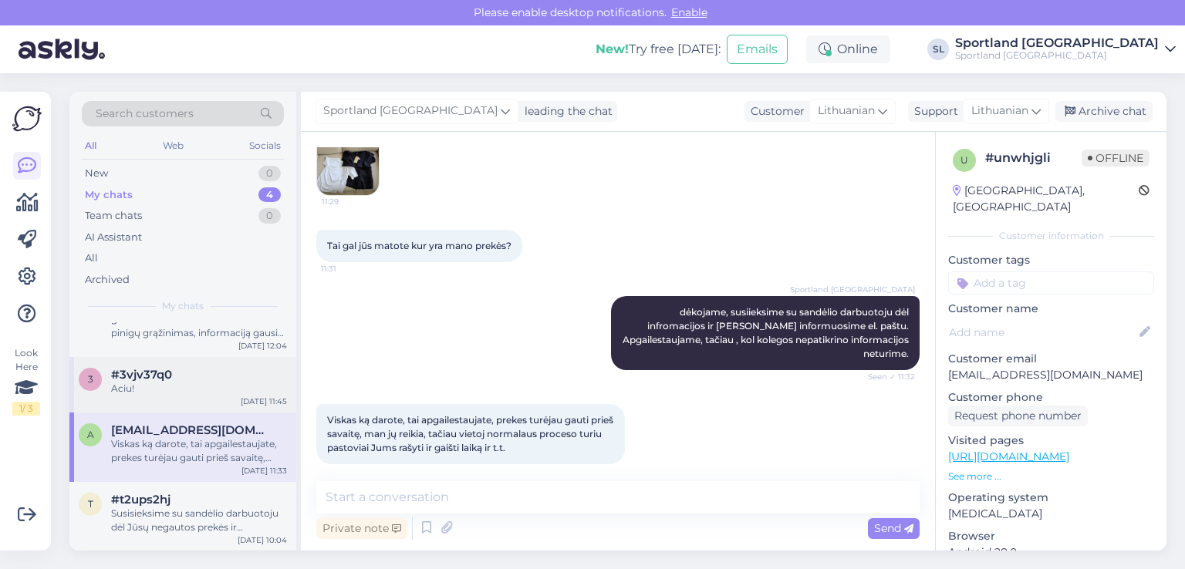
click at [170, 389] on div "Aciu!" at bounding box center [199, 389] width 176 height 14
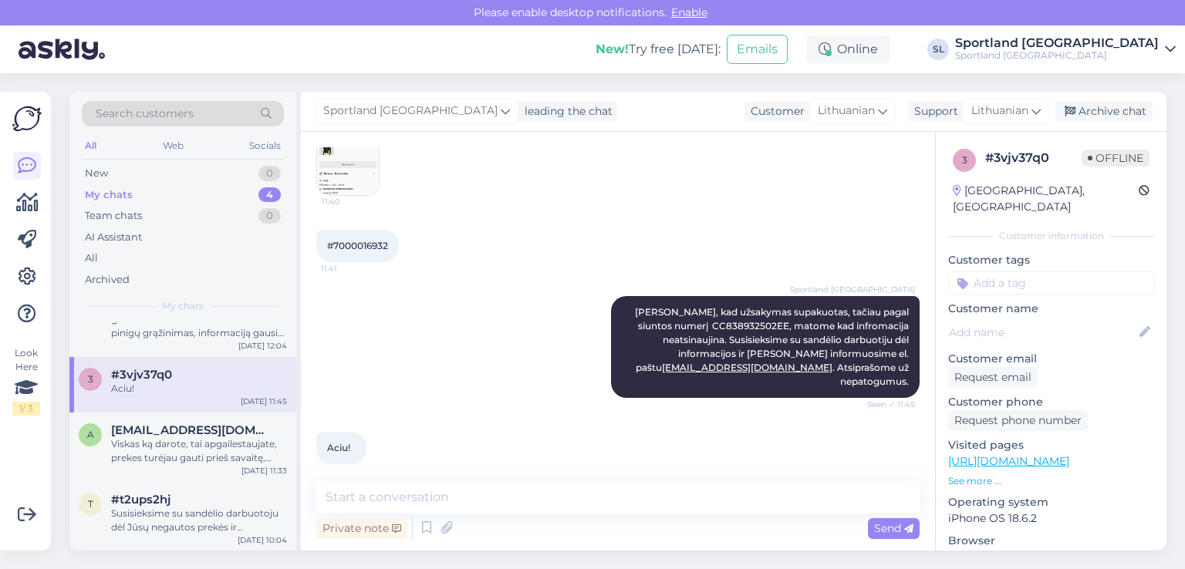
scroll to position [0, 0]
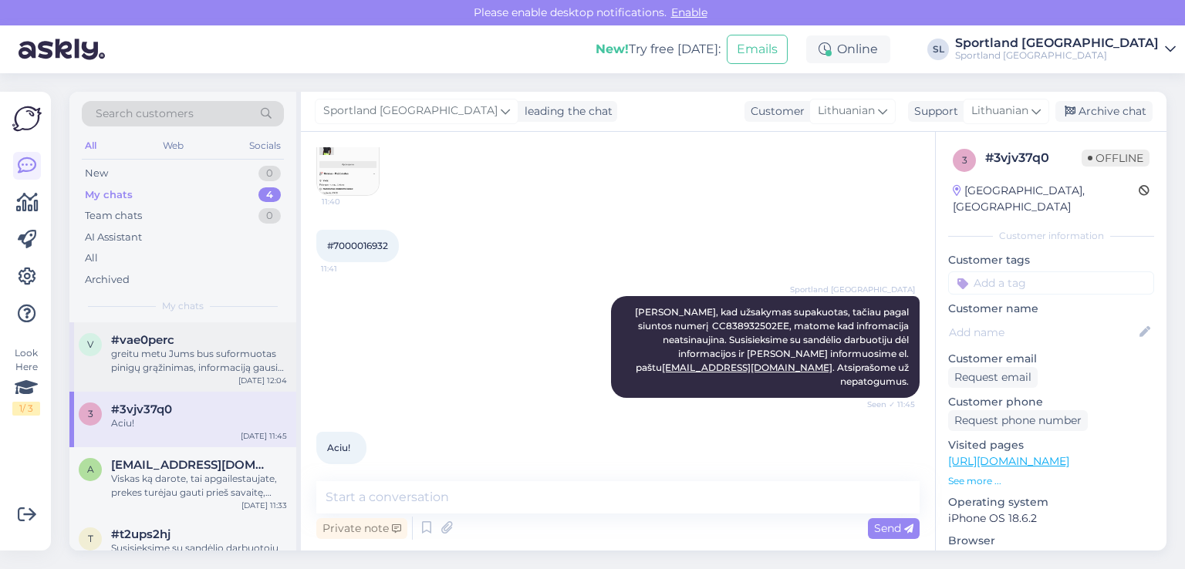
click at [167, 377] on div "v #vae0perc greitu metu Jums bus suformuotas pinigų grąžinimas, informaciją gau…" at bounding box center [182, 357] width 227 height 69
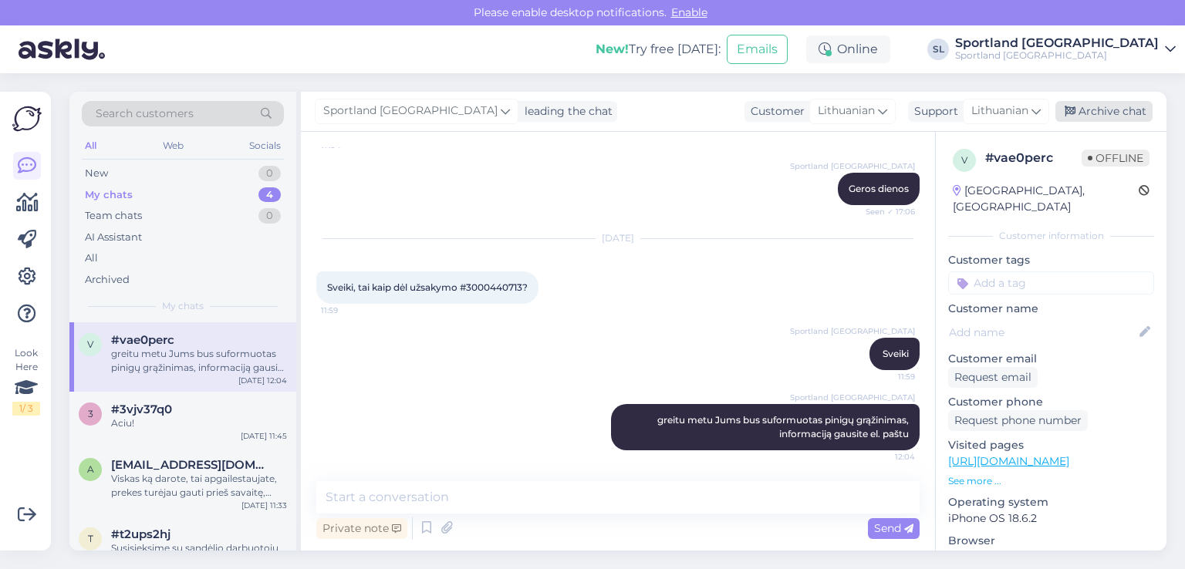
click at [1096, 110] on div "Archive chat" at bounding box center [1104, 111] width 97 height 21
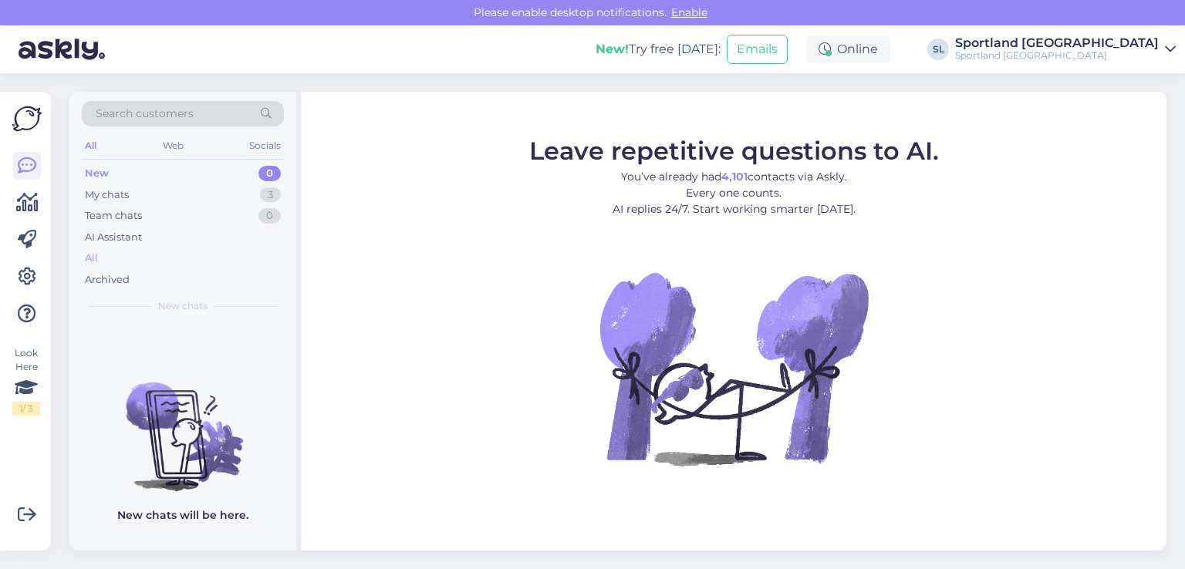
click at [106, 253] on div "All" at bounding box center [183, 259] width 202 height 22
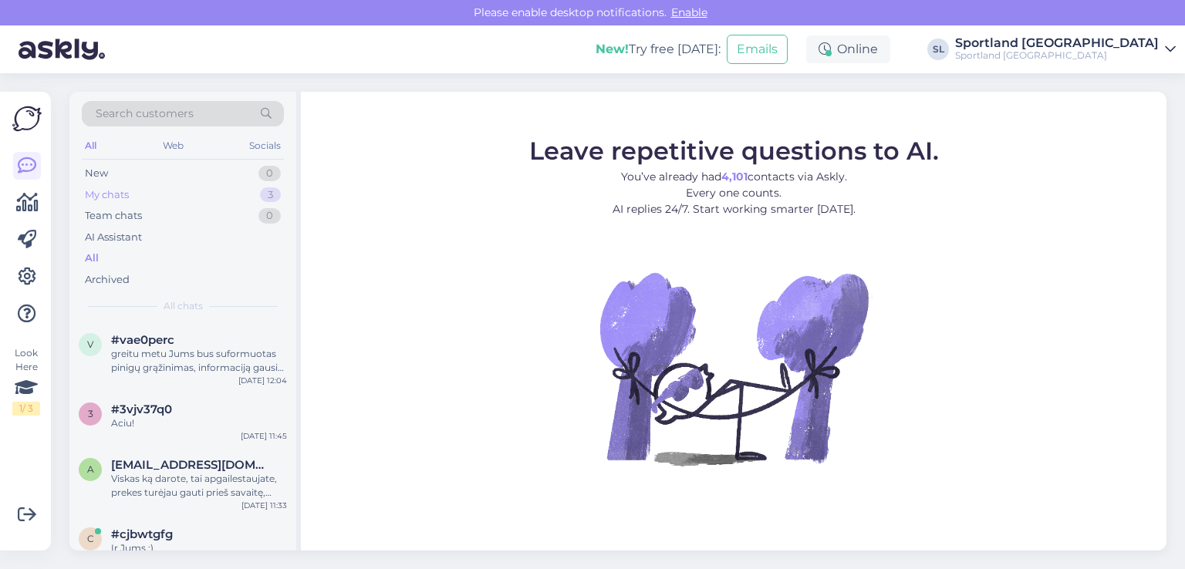
click at [182, 193] on div "My chats 3" at bounding box center [183, 195] width 202 height 22
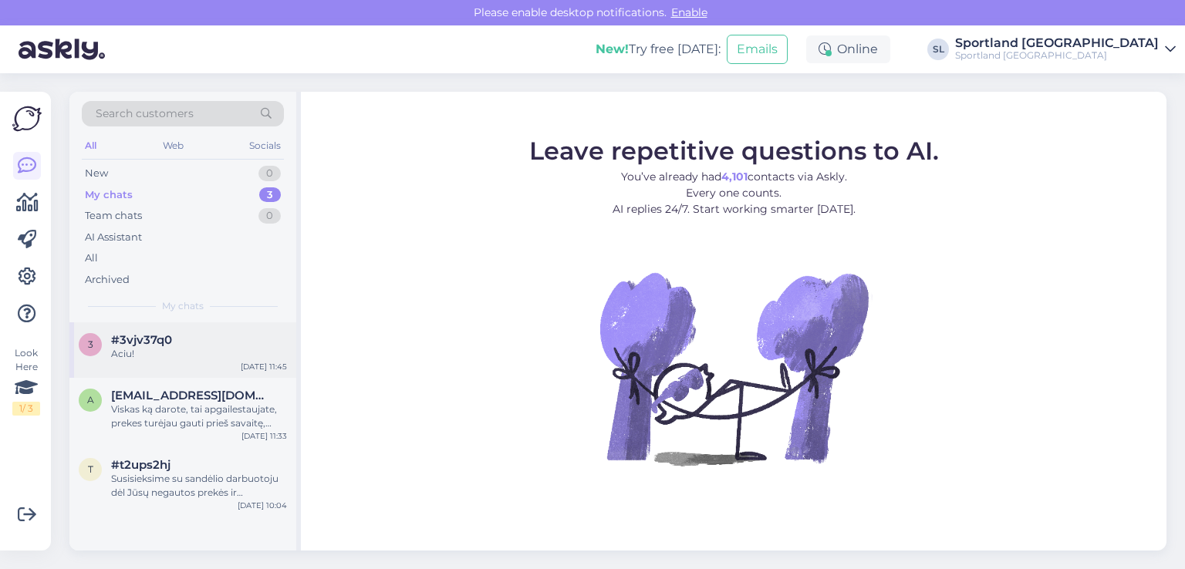
click at [139, 339] on span "#3vjv37q0" at bounding box center [141, 340] width 61 height 14
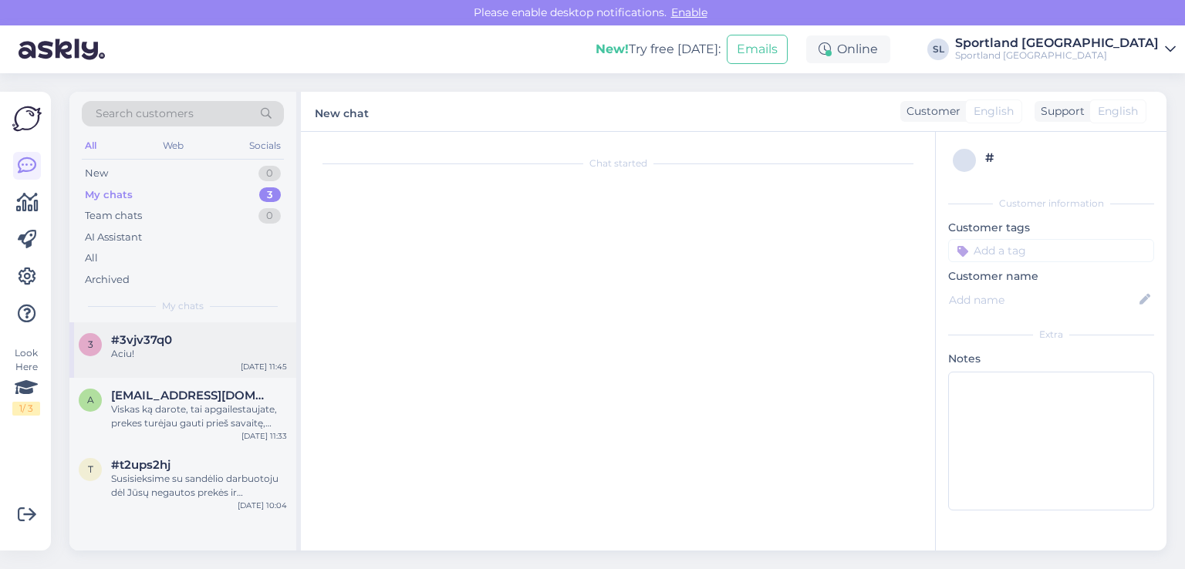
scroll to position [376, 0]
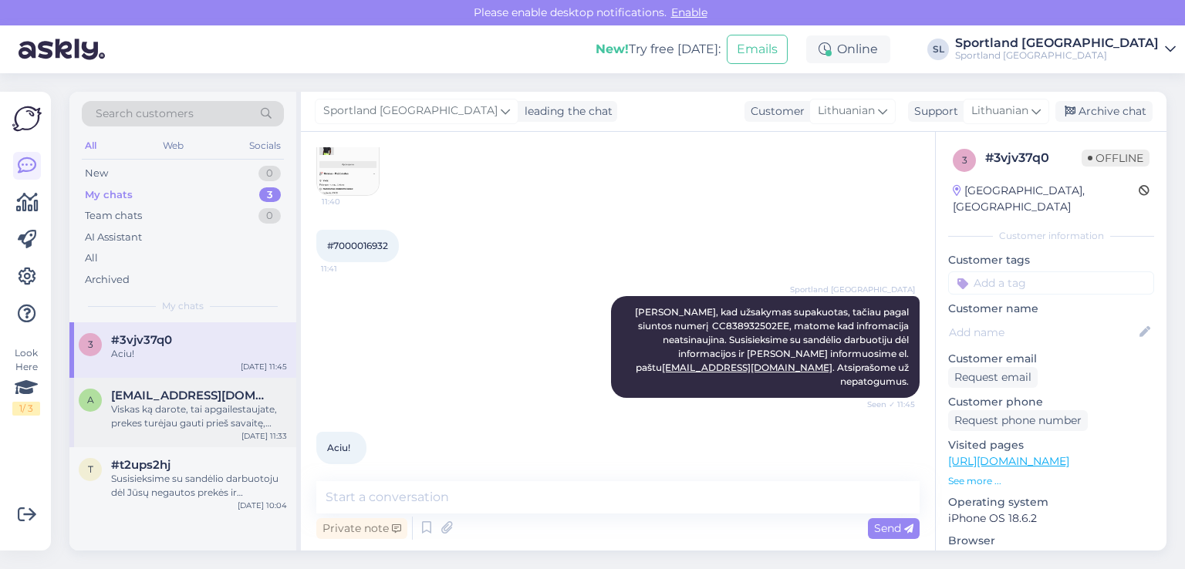
click at [148, 393] on span "[EMAIL_ADDRESS][DOMAIN_NAME]" at bounding box center [191, 396] width 161 height 14
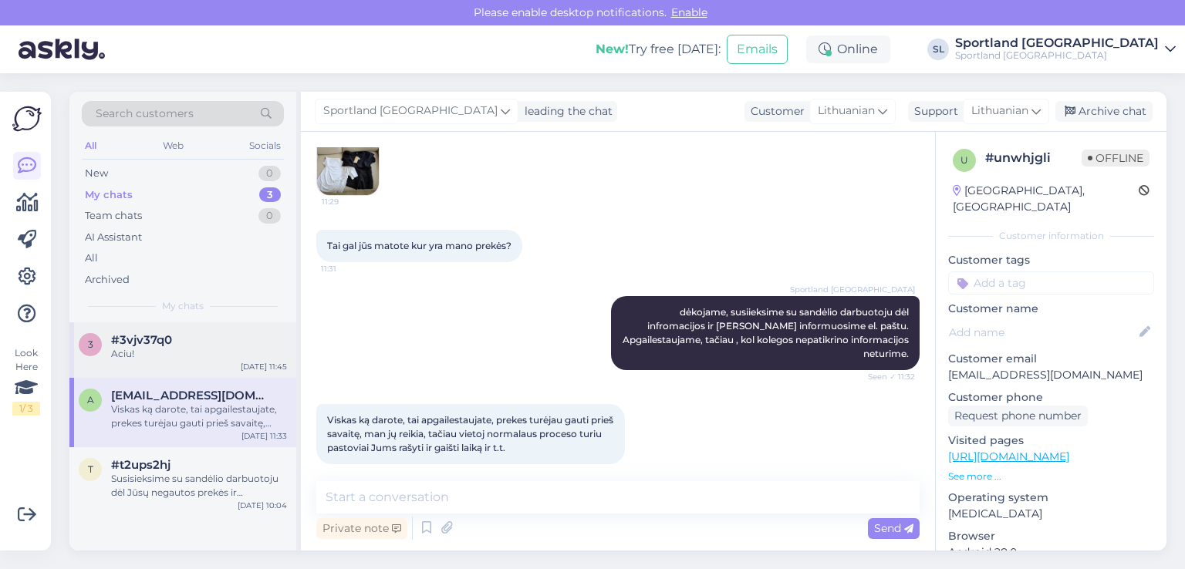
click at [136, 343] on span "#3vjv37q0" at bounding box center [141, 340] width 61 height 14
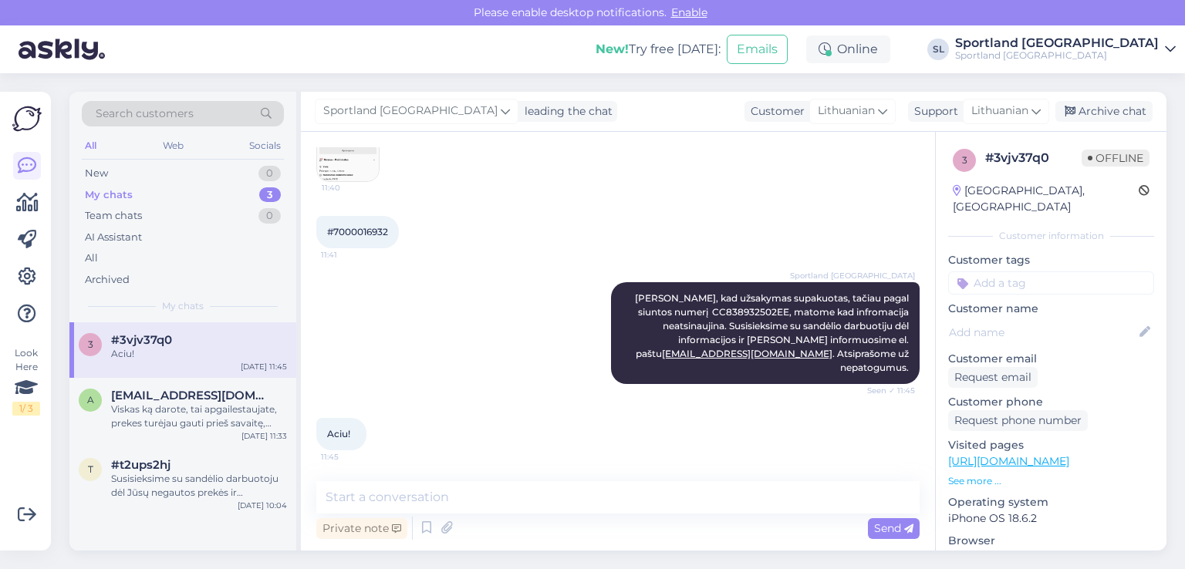
scroll to position [376, 0]
